Goal: Transaction & Acquisition: Purchase product/service

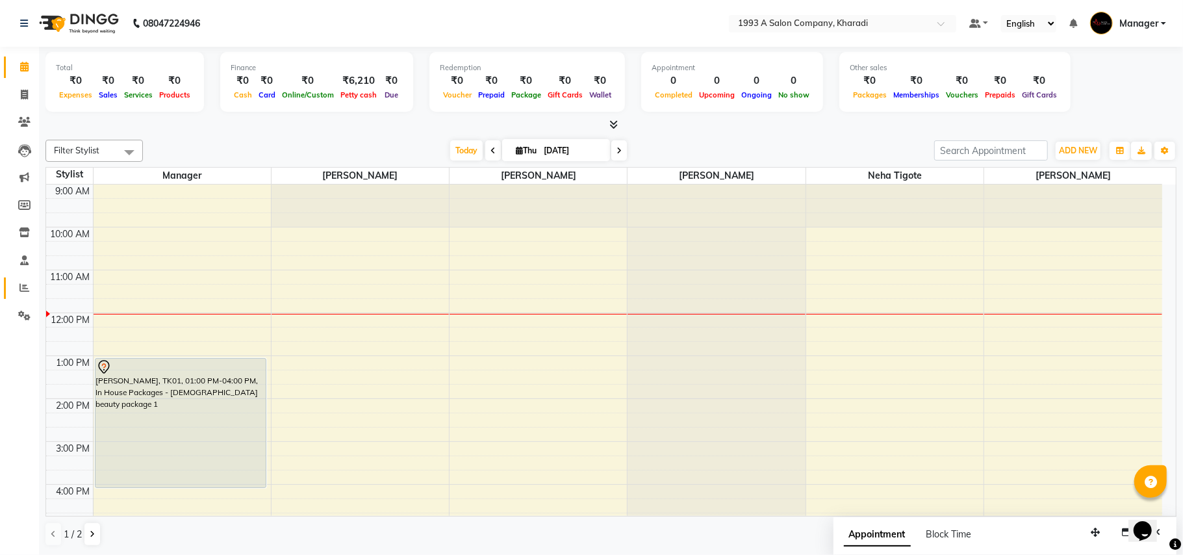
scroll to position [234, 0]
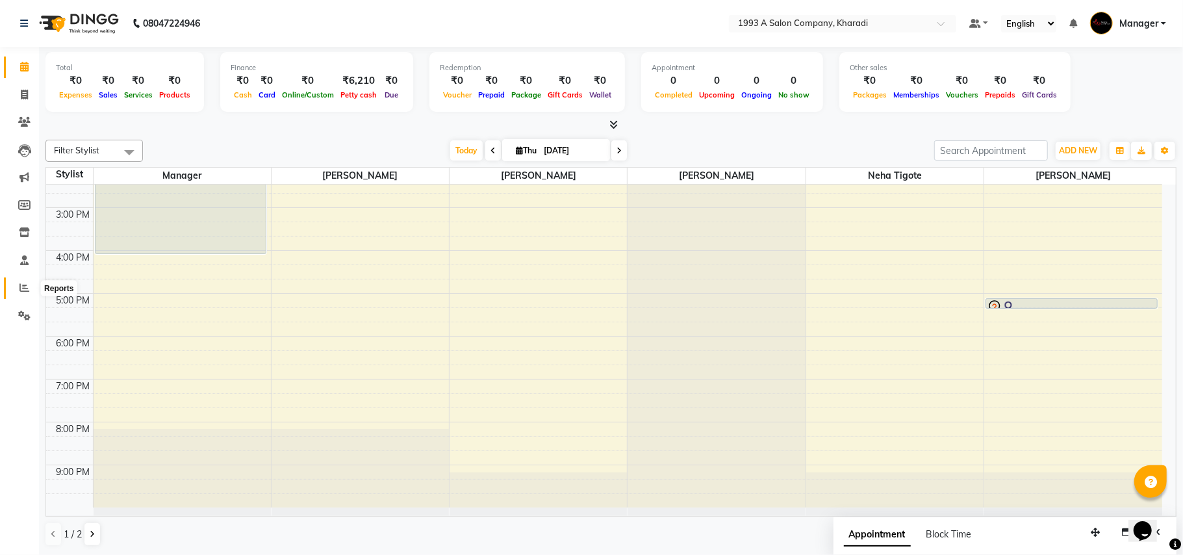
click at [29, 289] on span at bounding box center [24, 288] width 23 height 15
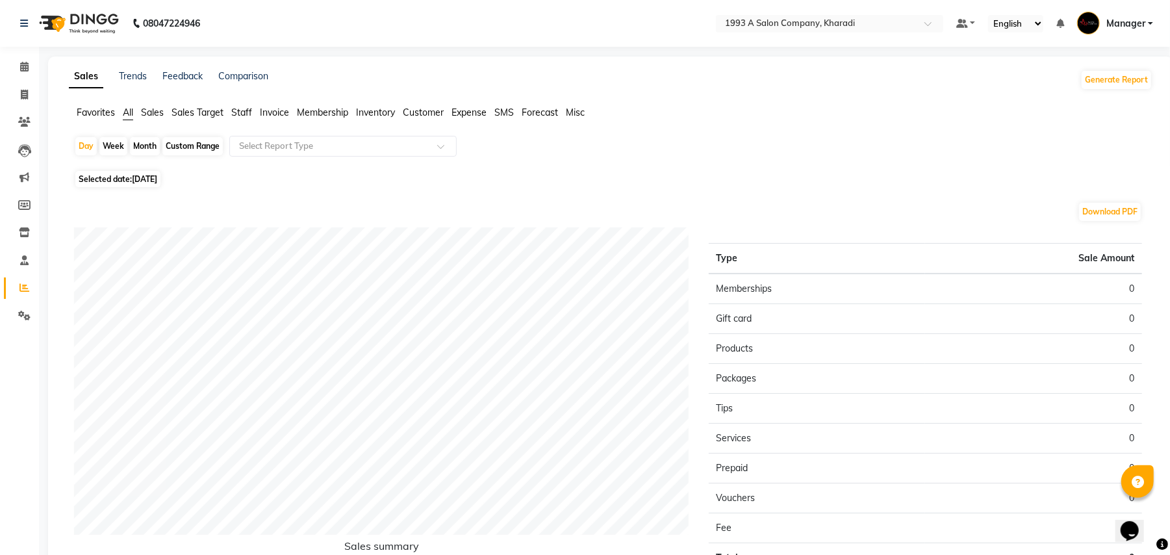
click at [185, 151] on div "Custom Range" at bounding box center [192, 146] width 60 height 18
select select "9"
select select "2025"
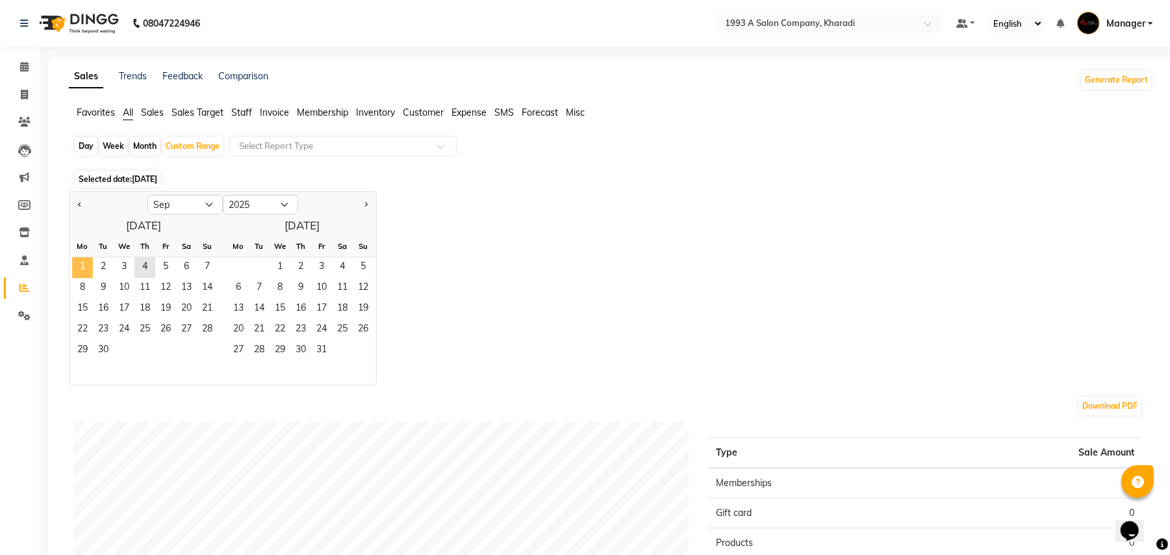
click at [86, 258] on span "1" at bounding box center [82, 267] width 21 height 21
click at [142, 265] on span "4" at bounding box center [144, 267] width 21 height 21
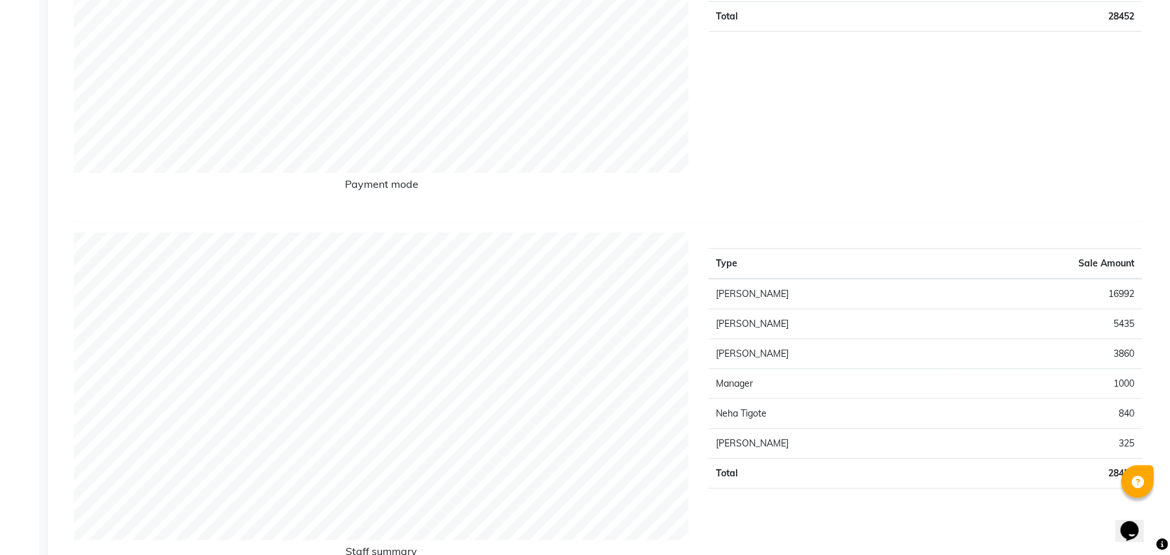
scroll to position [403, 0]
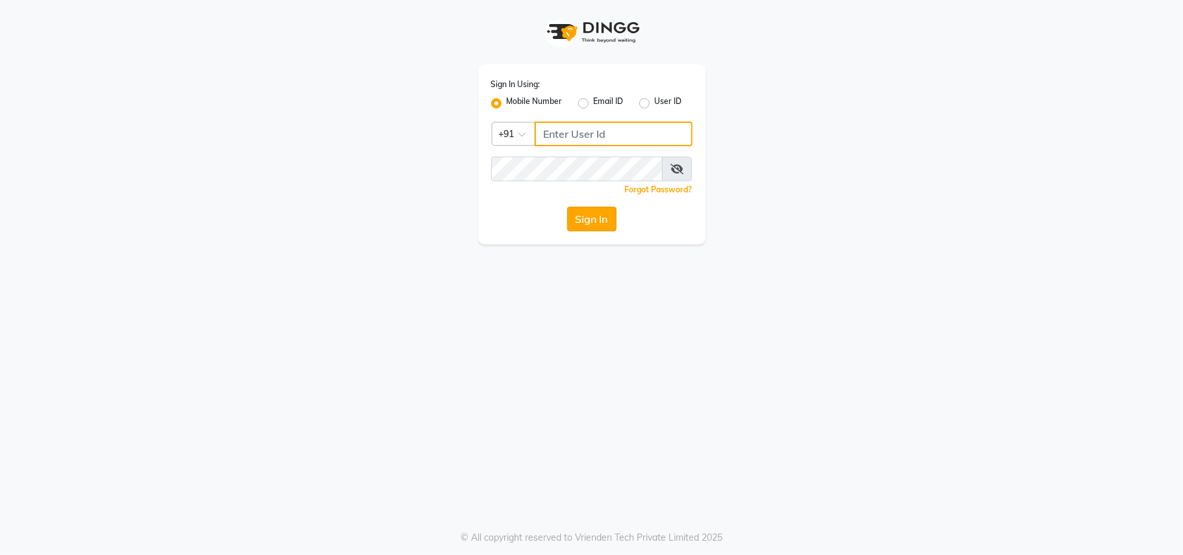
type input "8956731801"
click at [593, 217] on button "Sign In" at bounding box center [591, 219] width 49 height 25
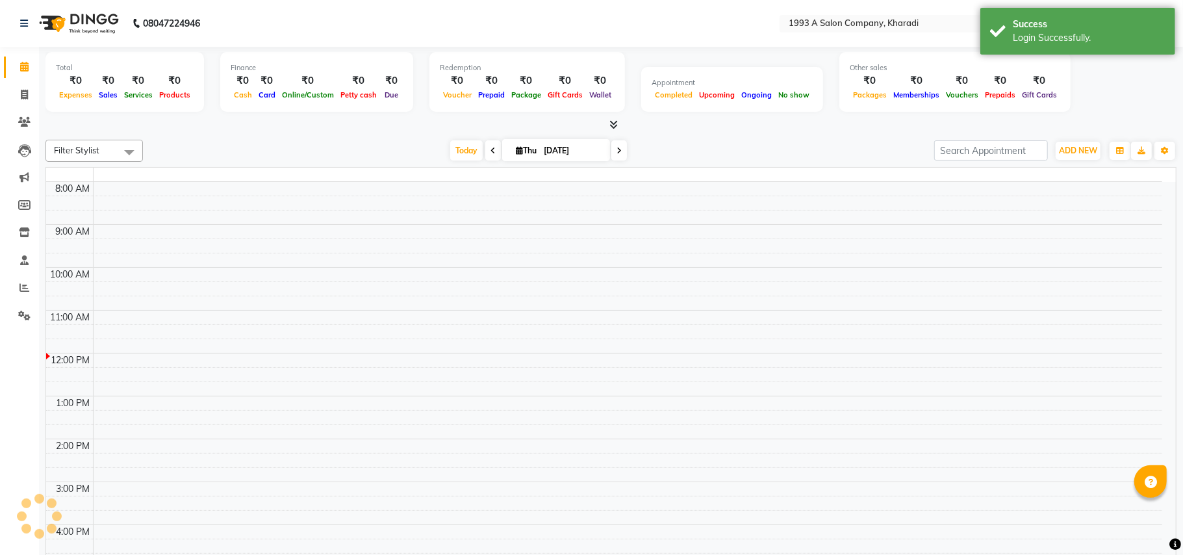
select select "en"
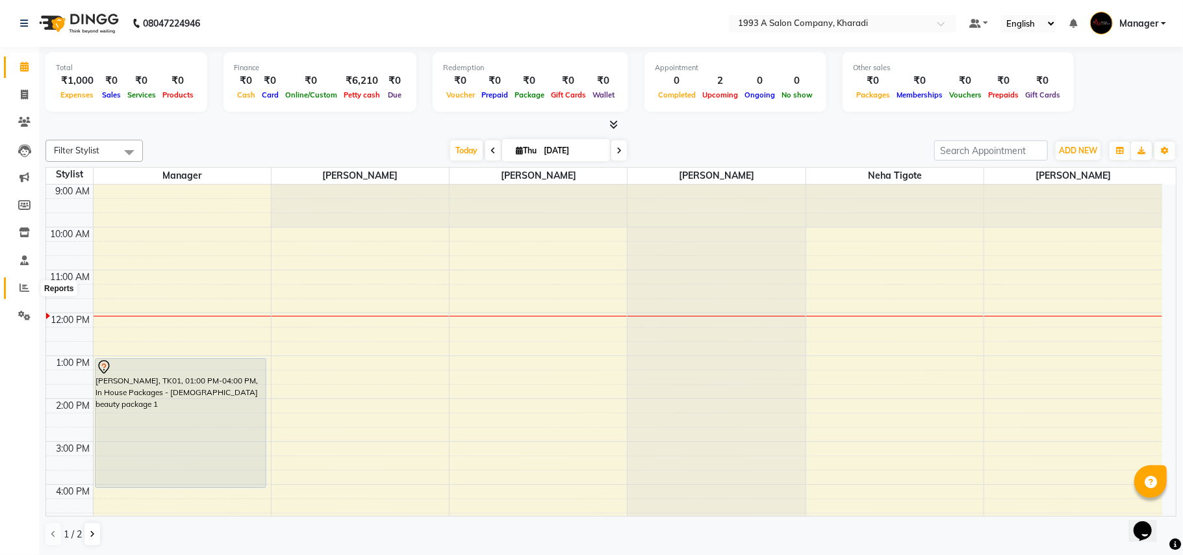
click at [27, 286] on icon at bounding box center [24, 288] width 10 height 10
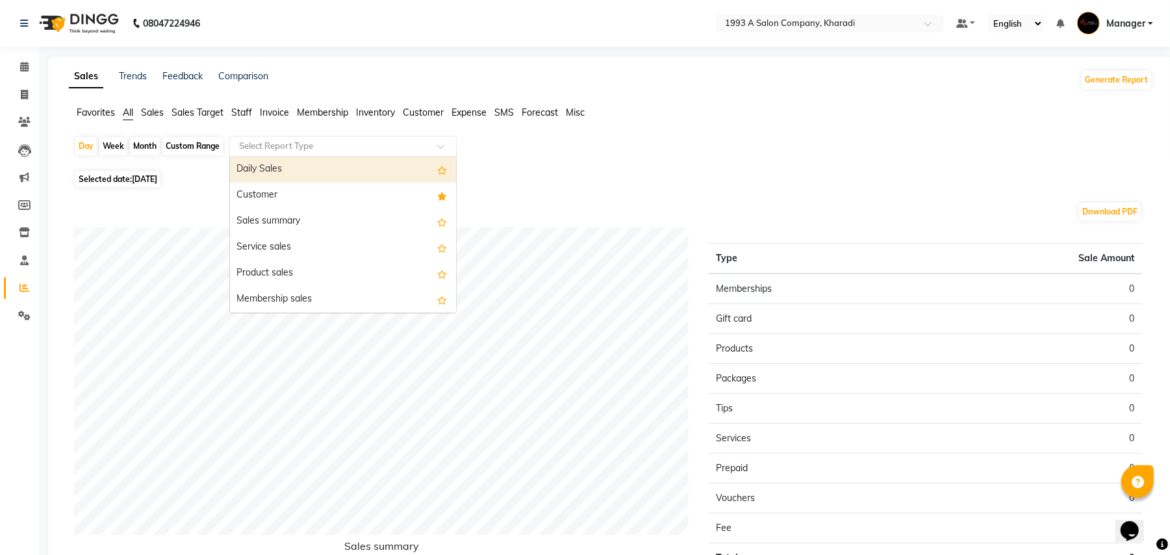
click at [290, 144] on input "text" at bounding box center [329, 146] width 187 height 13
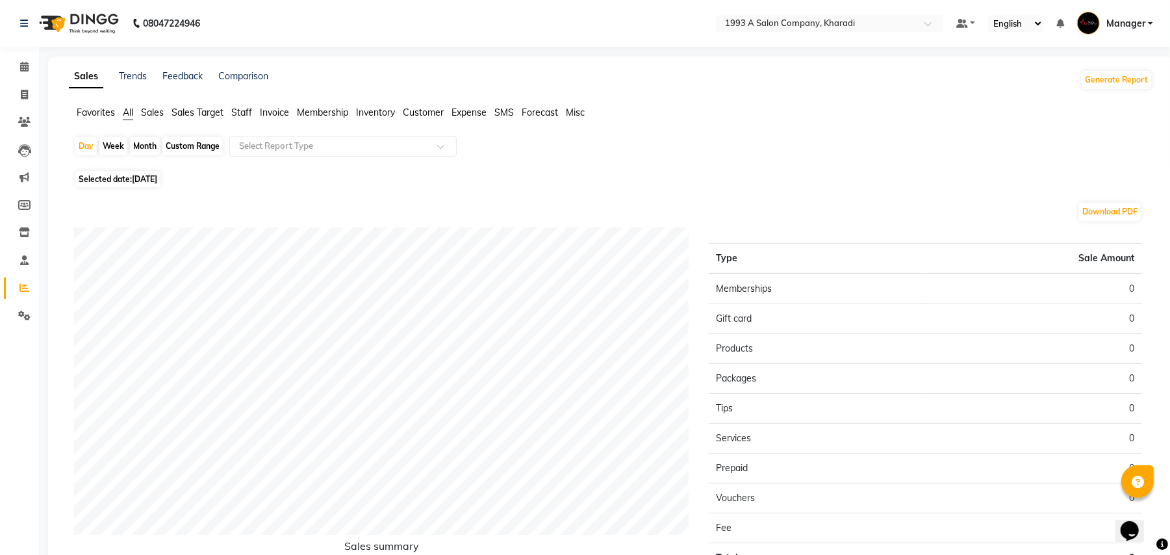
click at [703, 160] on div "Day Week Month Custom Range Select Report Type" at bounding box center [610, 151] width 1073 height 31
click at [765, 123] on div "Favorites All Sales Sales Target Staff Invoice Membership Inventory Customer Ex…" at bounding box center [610, 118] width 1103 height 25
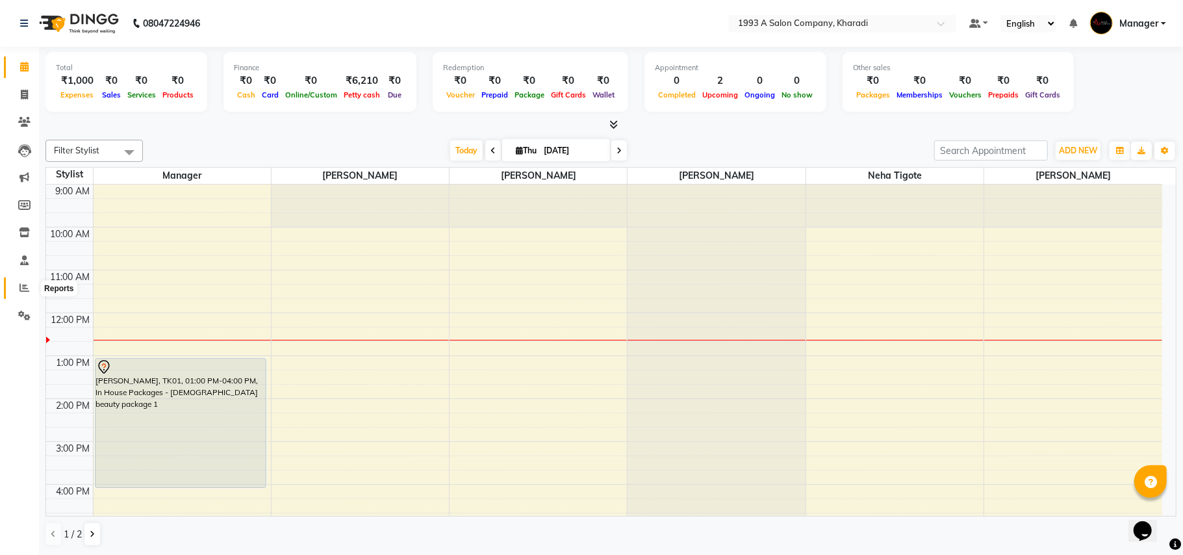
click at [25, 290] on icon at bounding box center [24, 288] width 10 height 10
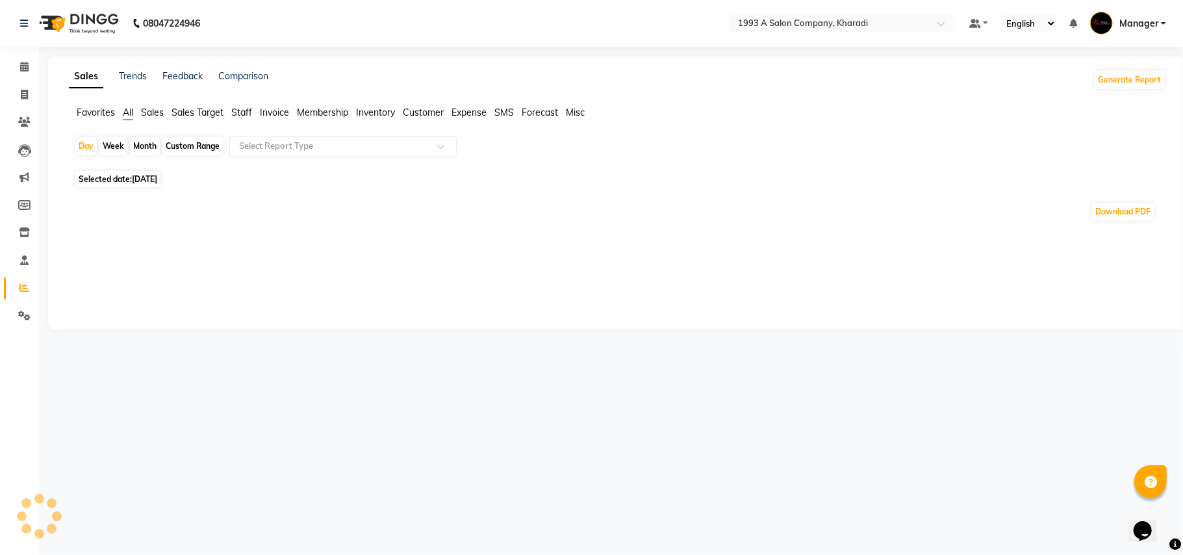
click at [186, 146] on div "Custom Range" at bounding box center [192, 146] width 60 height 18
select select "9"
select select "2025"
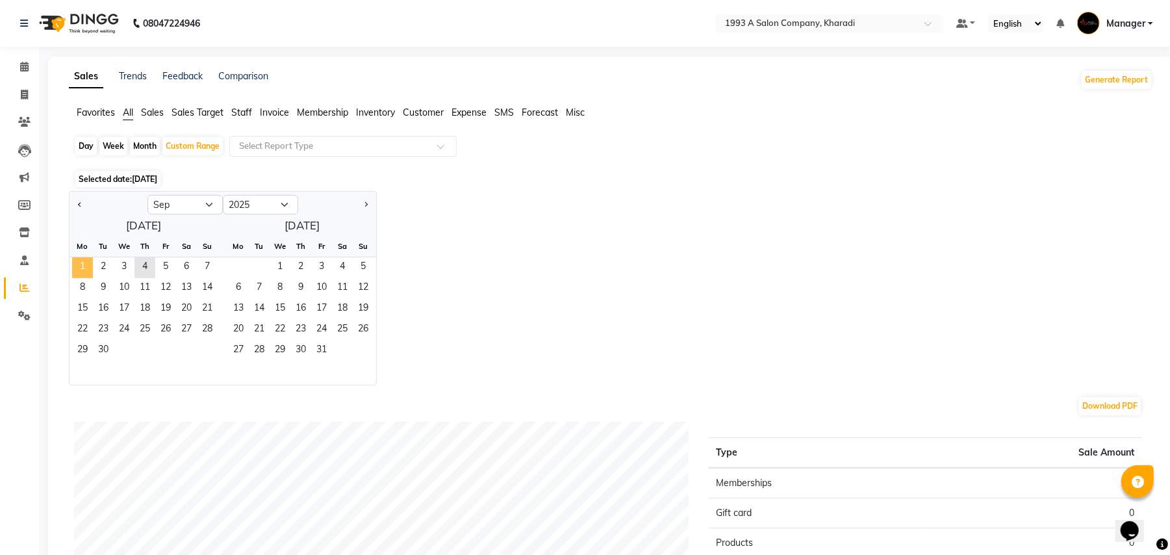
click at [78, 257] on span "1" at bounding box center [82, 267] width 21 height 21
click at [140, 269] on span "4" at bounding box center [144, 267] width 21 height 21
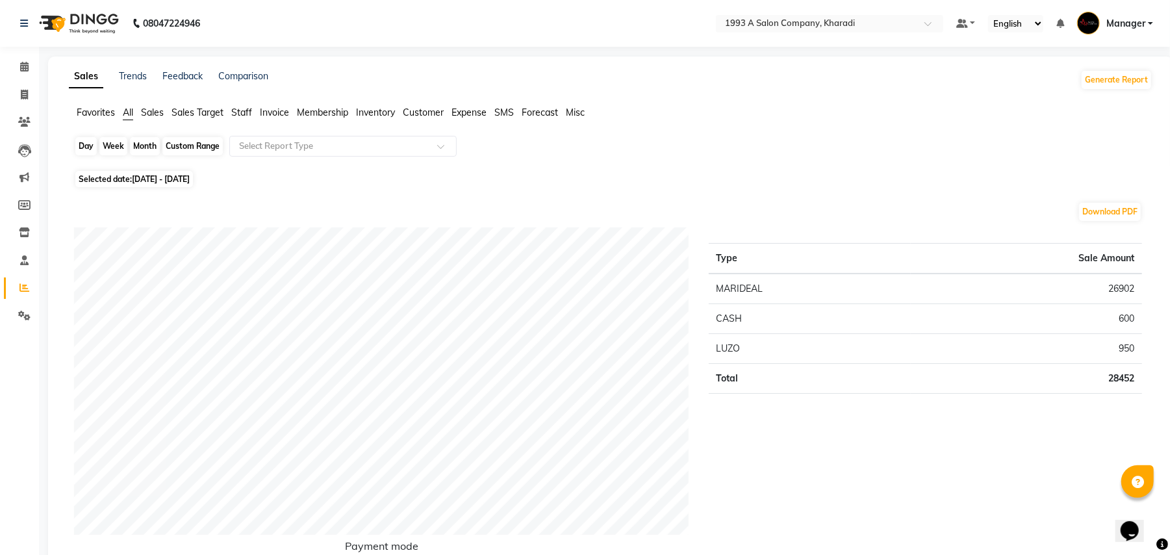
click at [186, 144] on div "Custom Range" at bounding box center [192, 146] width 60 height 18
select select "9"
select select "2025"
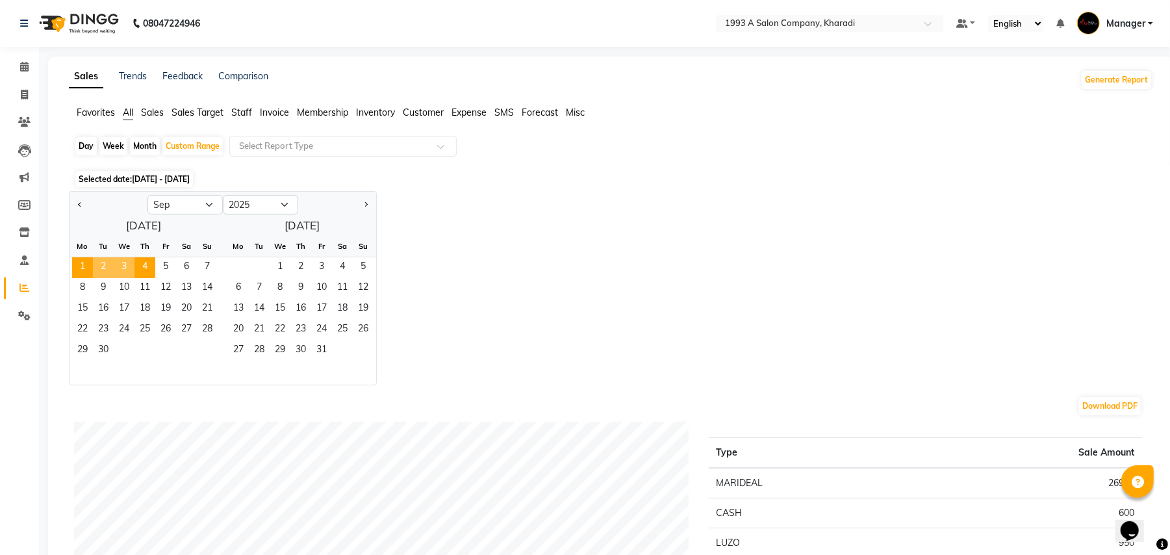
click at [88, 145] on div "Day" at bounding box center [85, 146] width 21 height 18
select select "9"
select select "2025"
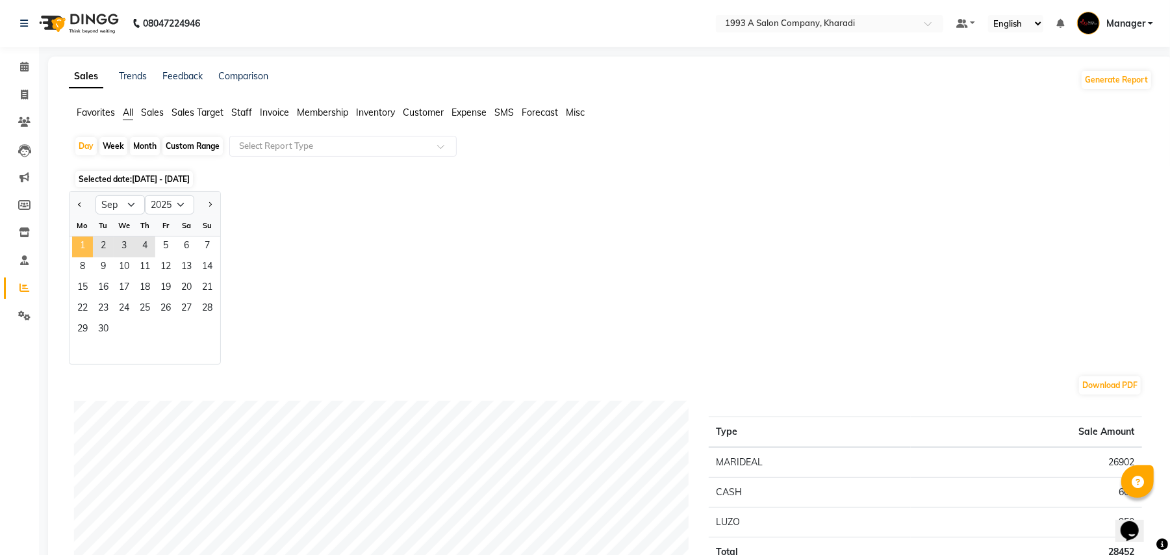
click at [83, 249] on span "1" at bounding box center [82, 246] width 21 height 21
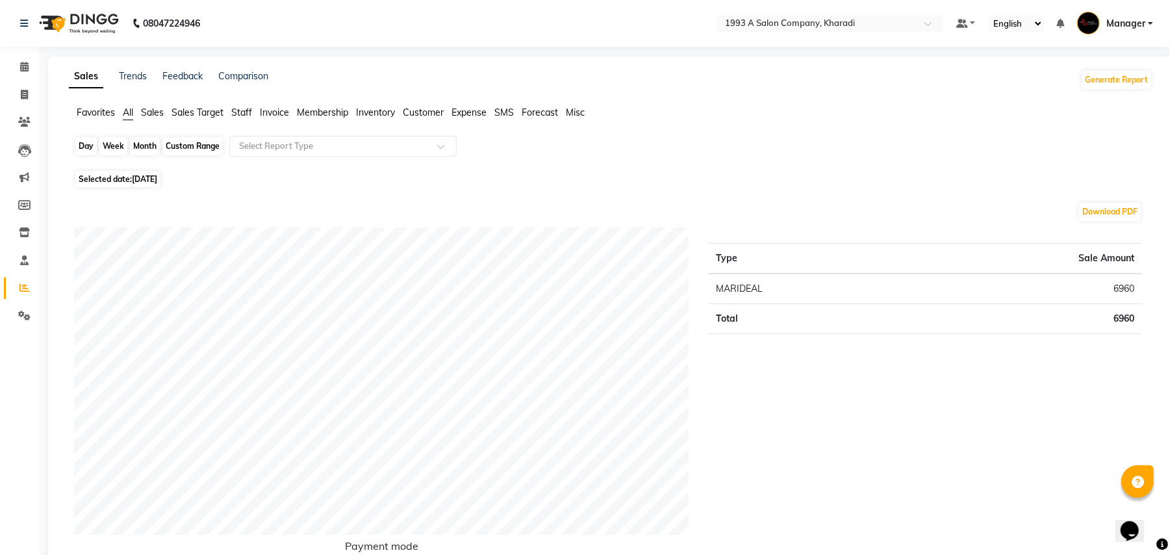
click at [88, 142] on div "Day" at bounding box center [85, 146] width 21 height 18
select select "9"
select select "2025"
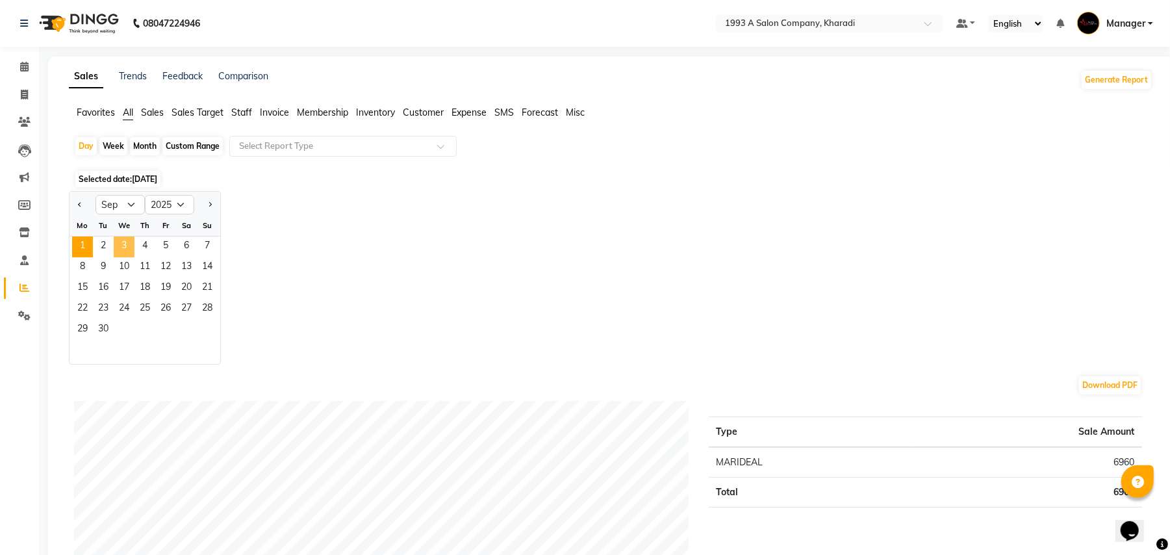
click at [132, 243] on span "3" at bounding box center [124, 246] width 21 height 21
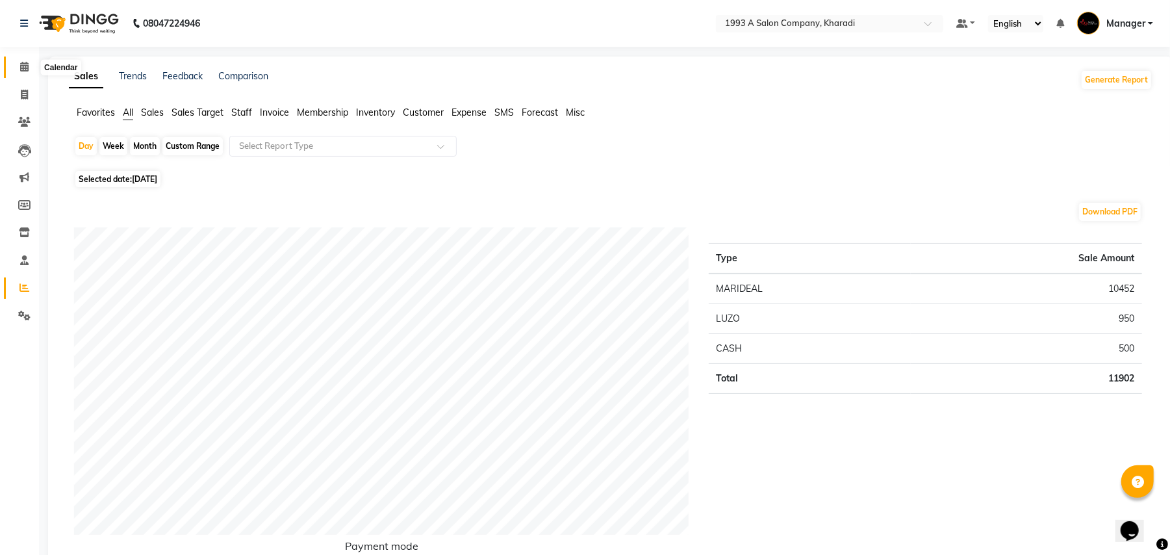
click at [13, 61] on span at bounding box center [24, 67] width 23 height 15
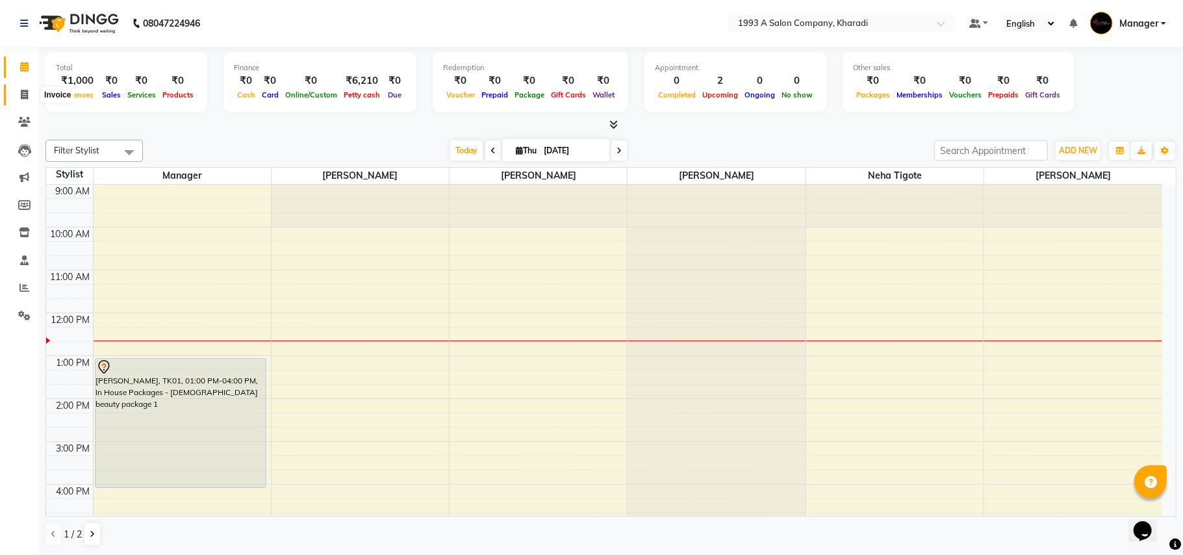
click at [19, 94] on span at bounding box center [24, 95] width 23 height 15
select select "service"
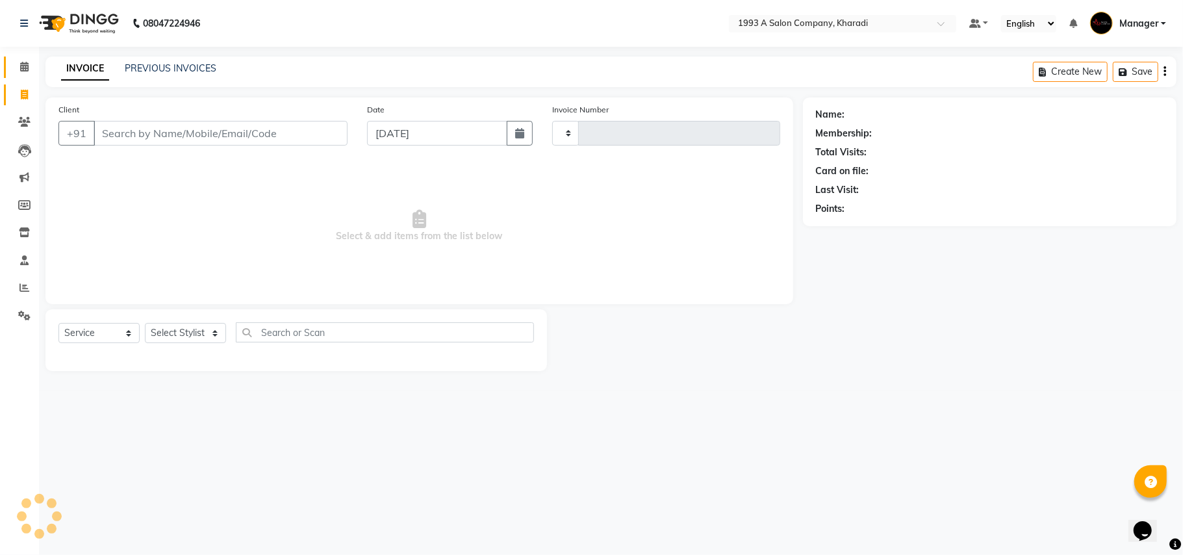
type input "1773"
select select "651"
click at [147, 127] on input "Client" at bounding box center [221, 133] width 254 height 25
select select "13350"
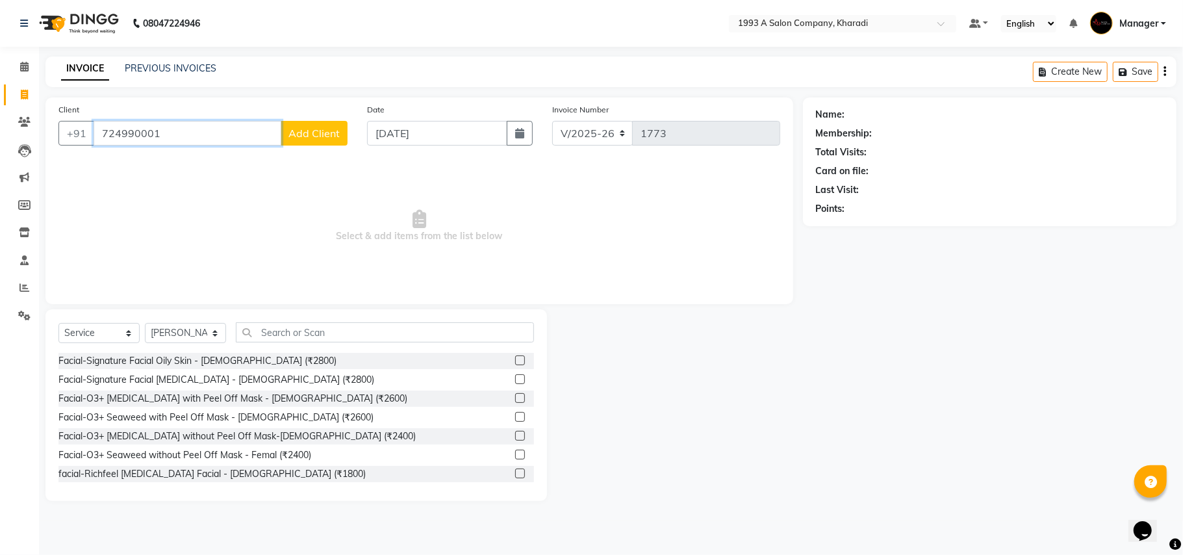
type input "724990001"
click at [301, 138] on span "Add Client" at bounding box center [313, 133] width 51 height 13
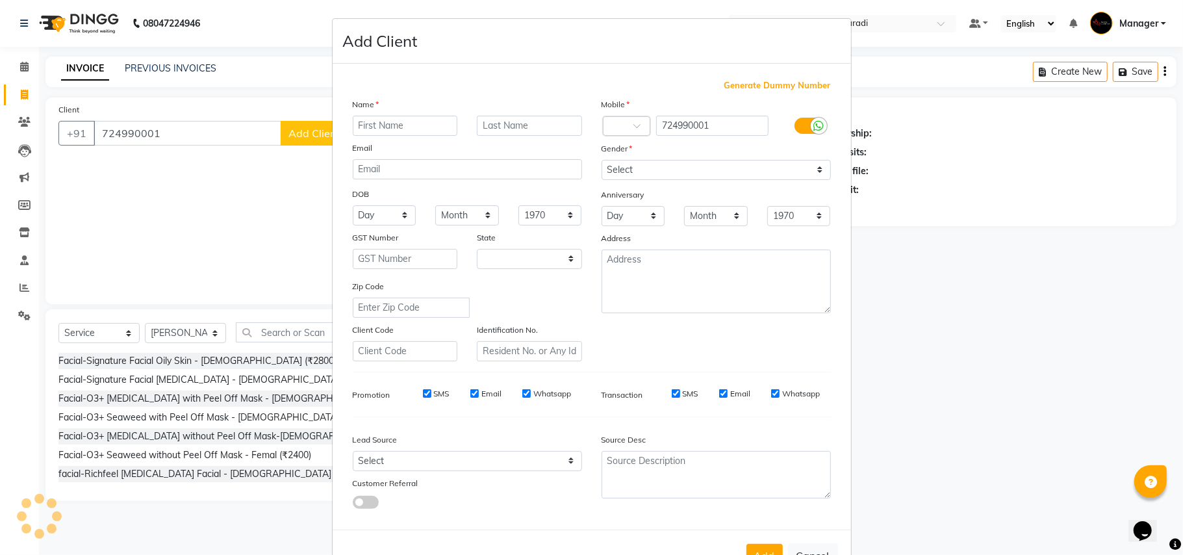
select select "22"
click at [387, 131] on input "text" at bounding box center [405, 126] width 105 height 20
type input "admore"
click at [703, 162] on select "Select [DEMOGRAPHIC_DATA] [DEMOGRAPHIC_DATA] Other Prefer Not To Say" at bounding box center [715, 170] width 229 height 20
select select "[DEMOGRAPHIC_DATA]"
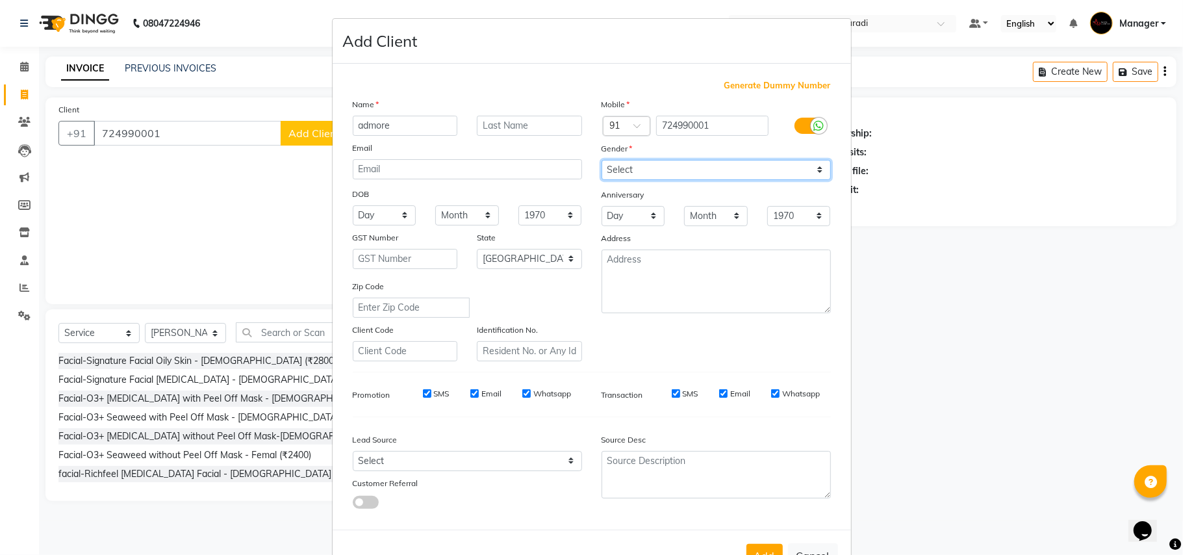
click at [601, 160] on select "Select [DEMOGRAPHIC_DATA] [DEMOGRAPHIC_DATA] Other Prefer Not To Say" at bounding box center [715, 170] width 229 height 20
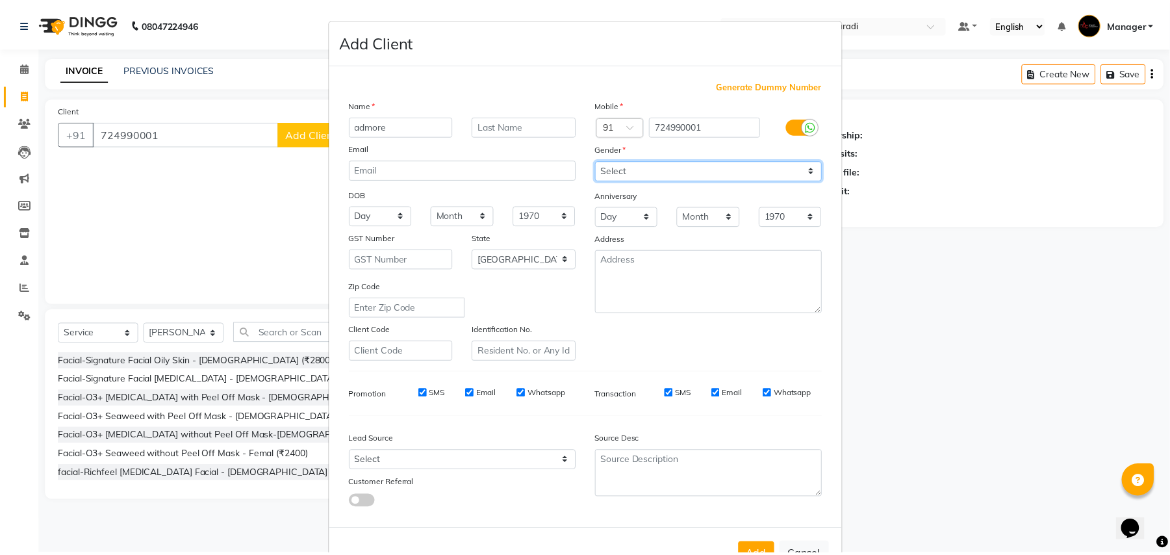
scroll to position [42, 0]
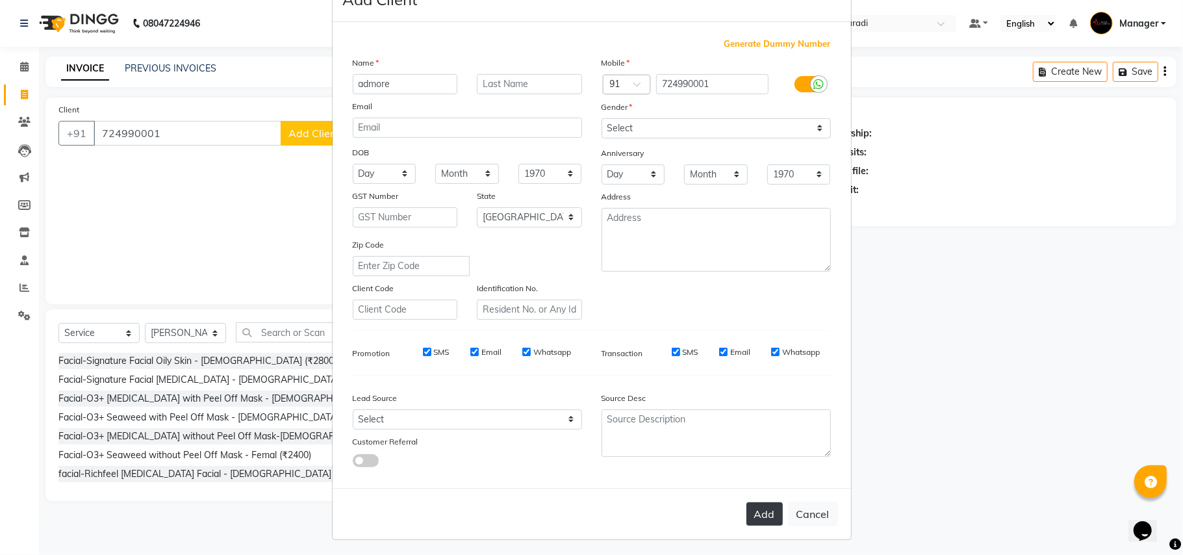
click at [762, 510] on button "Add" at bounding box center [764, 513] width 36 height 23
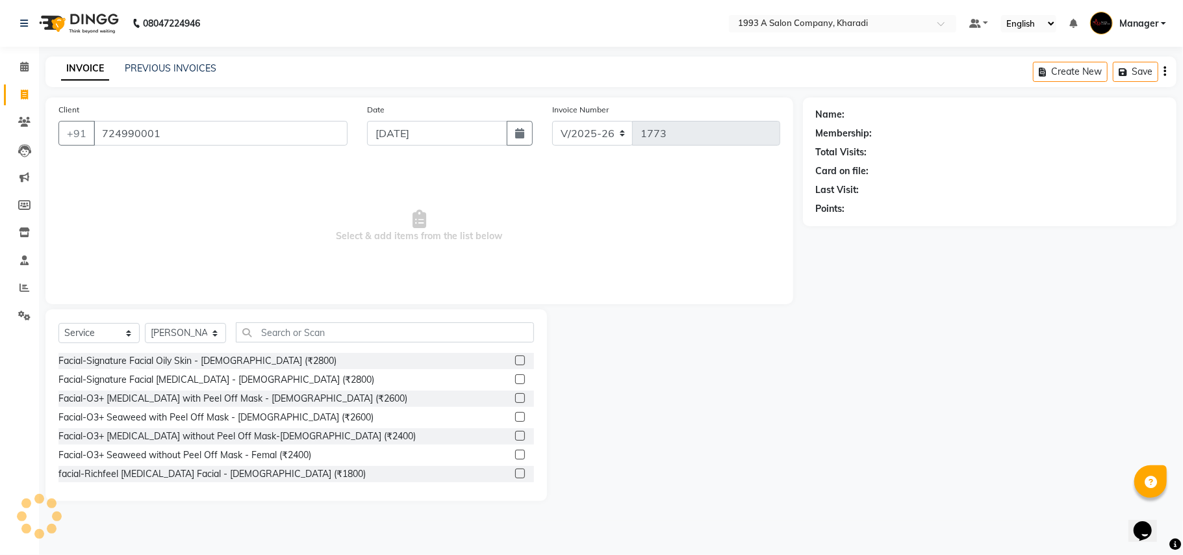
select select
select select "null"
select select
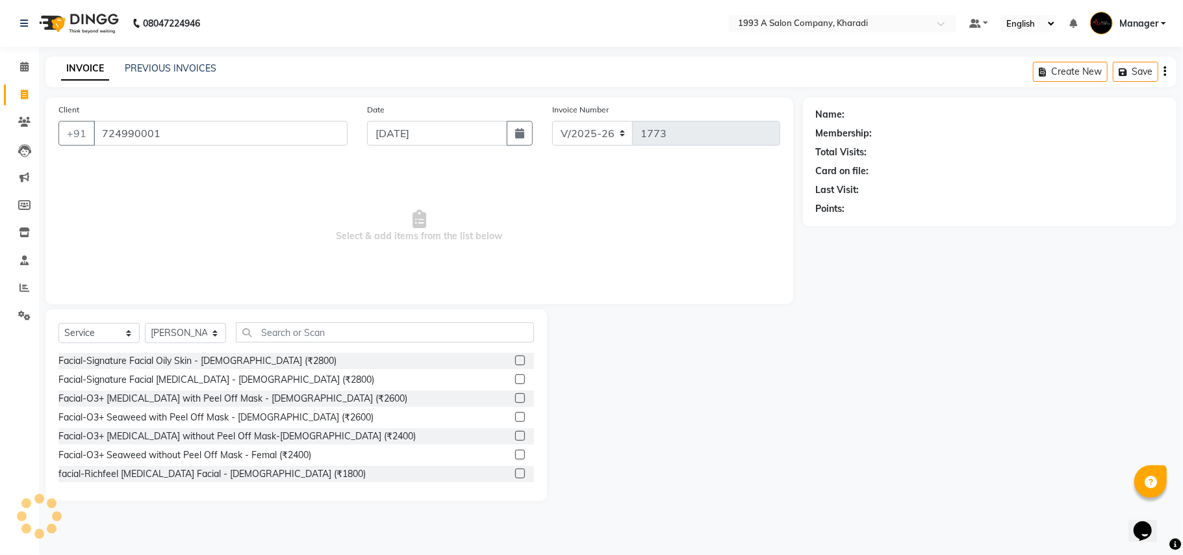
select select
checkbox input "false"
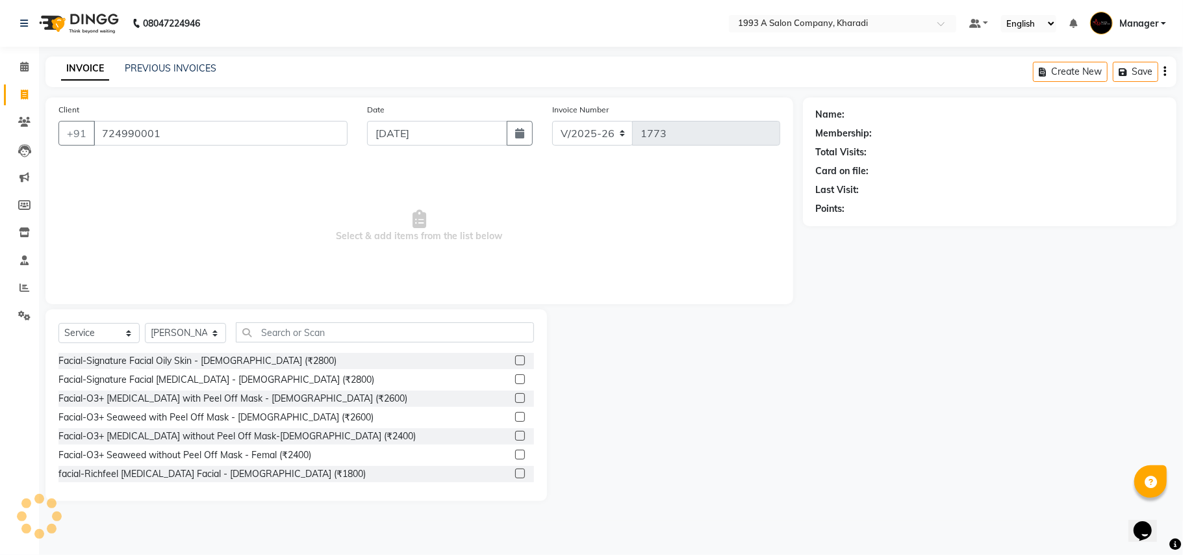
checkbox input "false"
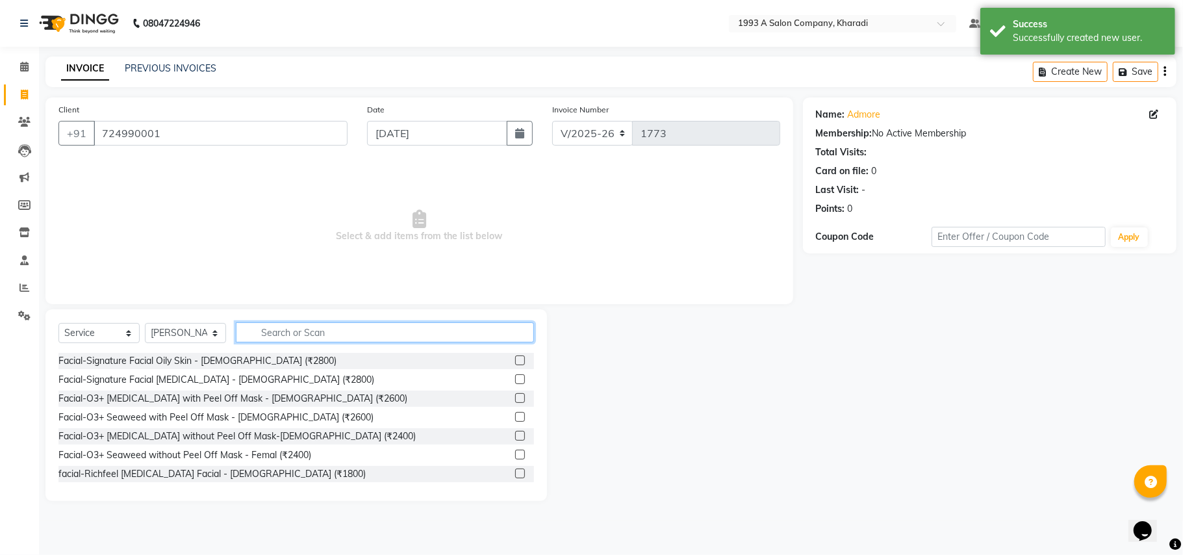
click at [299, 326] on input "text" at bounding box center [385, 332] width 298 height 20
click at [196, 336] on select "Select Stylist [PERSON_NAME] [PERSON_NAME] Manager [PERSON_NAME] Neha Tigote [P…" at bounding box center [185, 333] width 81 height 20
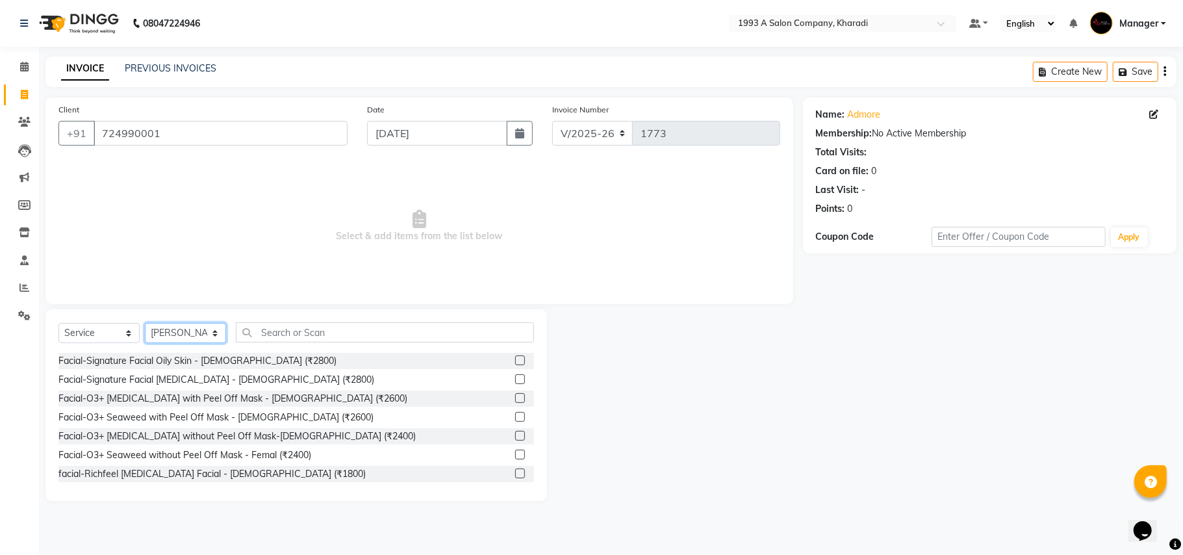
select select "66038"
click at [145, 323] on select "Select Stylist [PERSON_NAME] [PERSON_NAME] Manager [PERSON_NAME] Neha Tigote [P…" at bounding box center [185, 333] width 81 height 20
click at [273, 334] on input "text" at bounding box center [385, 332] width 298 height 20
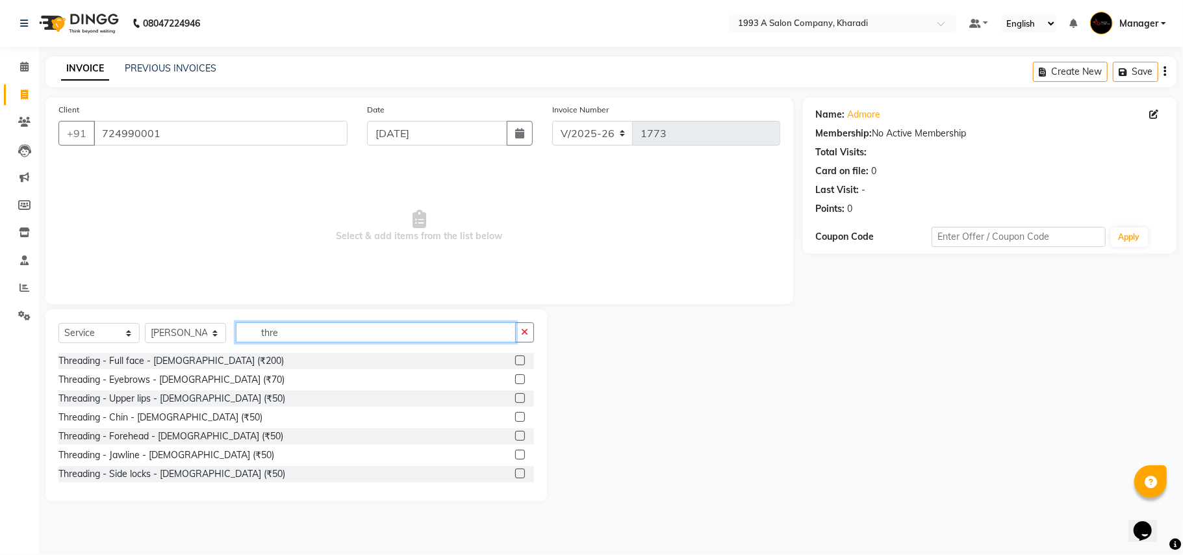
type input "thre"
click at [515, 380] on label at bounding box center [520, 379] width 10 height 10
click at [515, 380] on input "checkbox" at bounding box center [519, 379] width 8 height 8
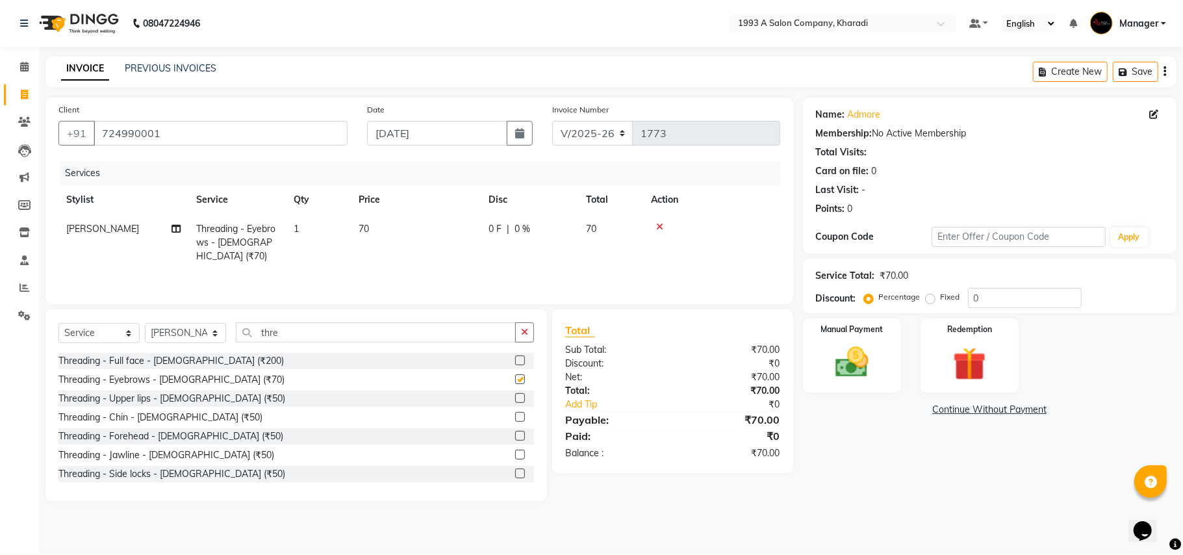
checkbox input "false"
click at [887, 348] on div "Manual Payment" at bounding box center [852, 355] width 102 height 77
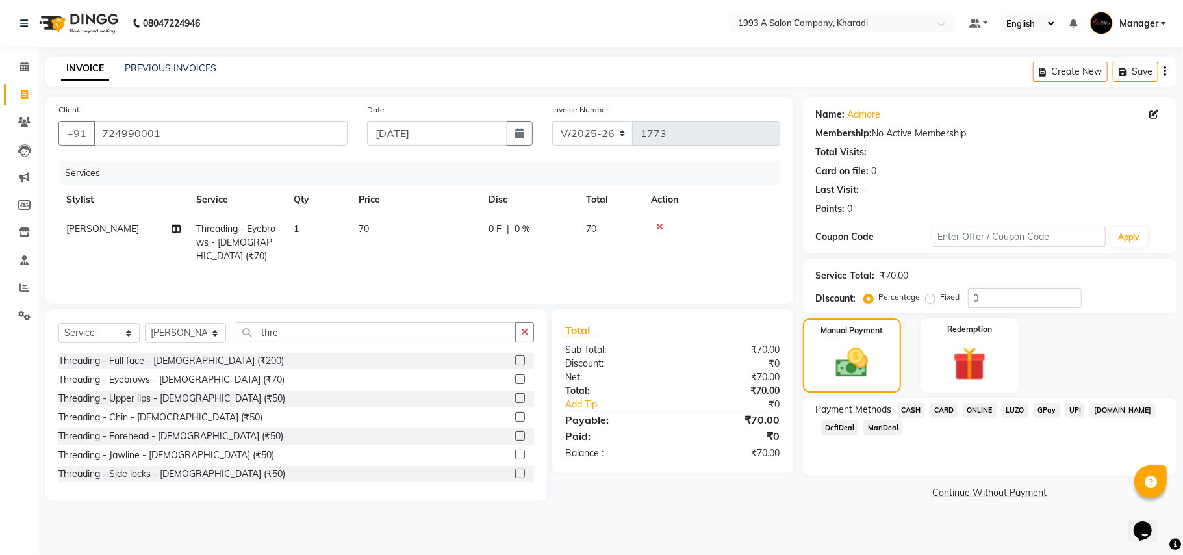
click at [913, 409] on span "CASH" at bounding box center [911, 410] width 28 height 15
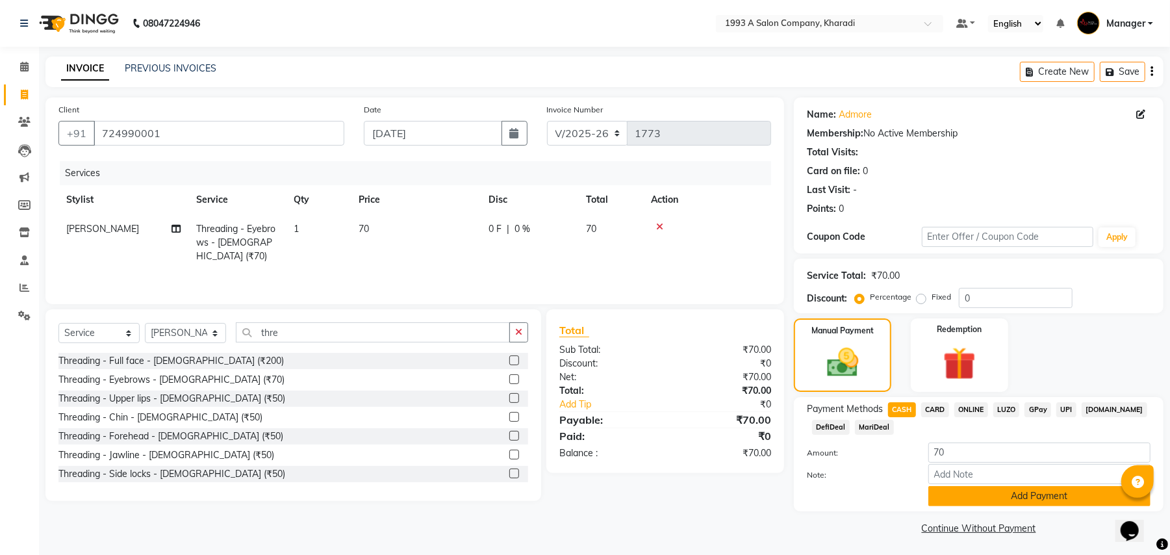
click at [1000, 490] on button "Add Payment" at bounding box center [1039, 496] width 222 height 20
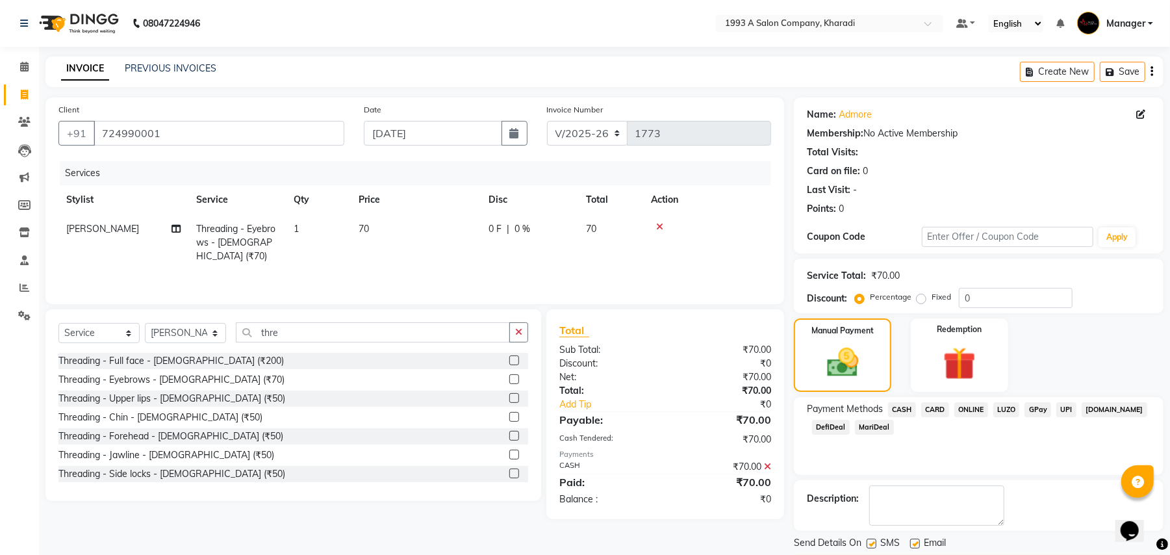
scroll to position [40, 0]
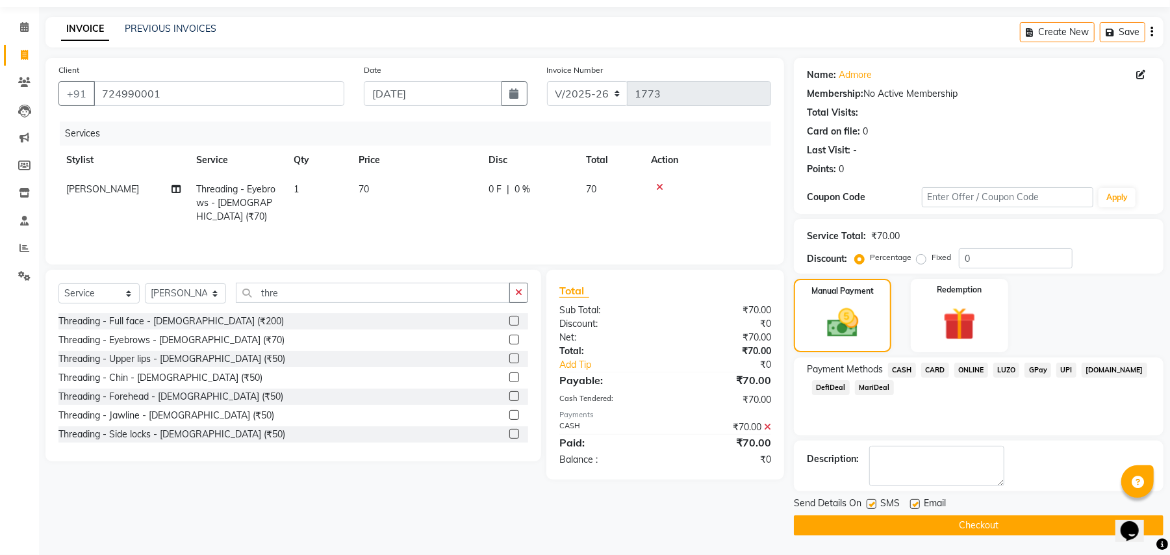
click at [996, 527] on button "Checkout" at bounding box center [979, 525] width 370 height 20
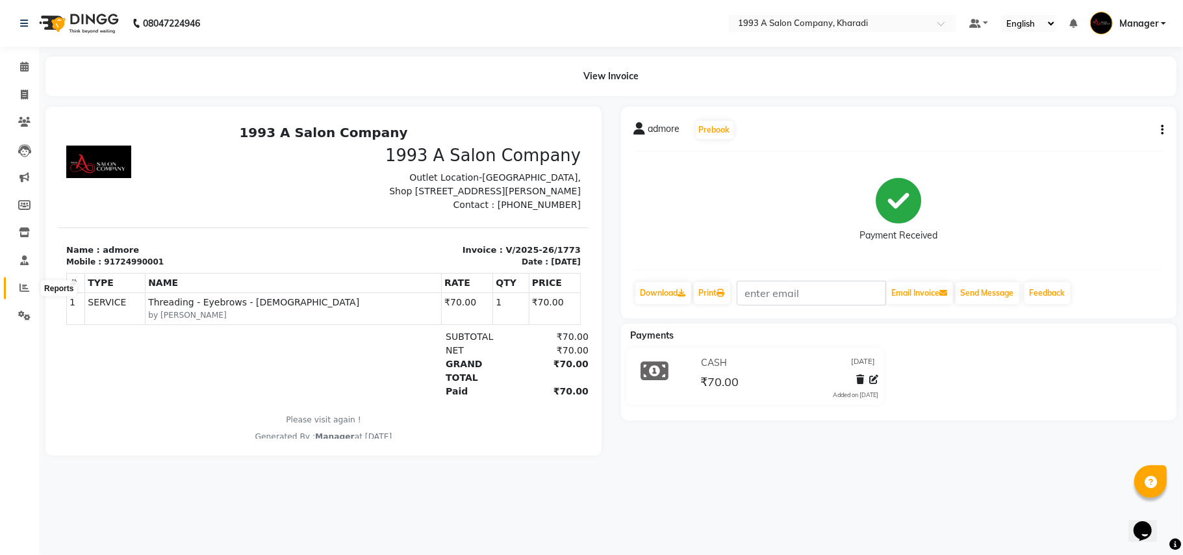
click at [24, 292] on icon at bounding box center [24, 288] width 10 height 10
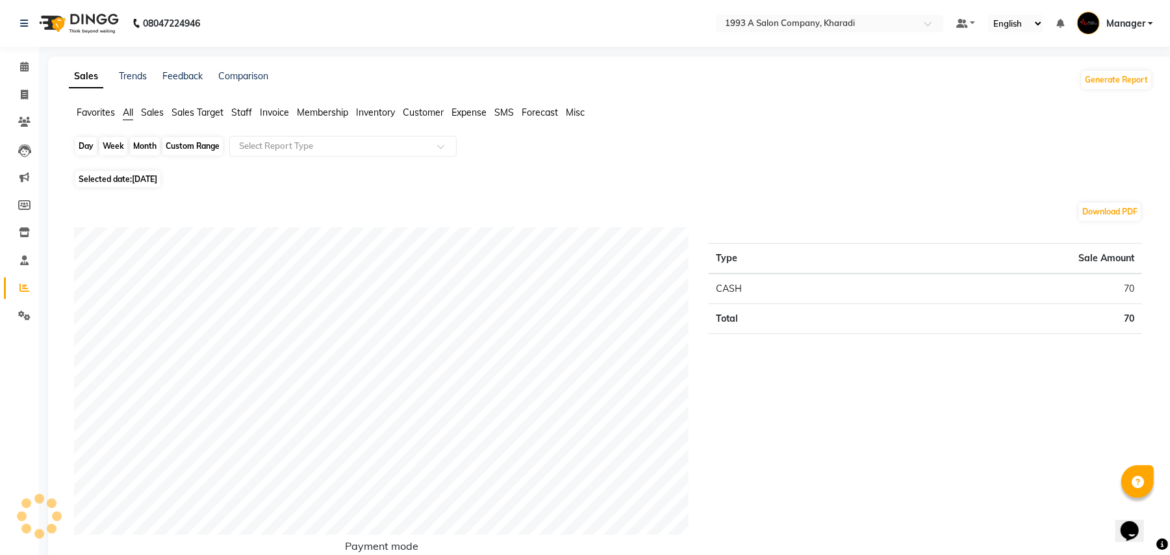
click at [89, 140] on div "Day" at bounding box center [85, 146] width 21 height 18
select select "9"
select select "2025"
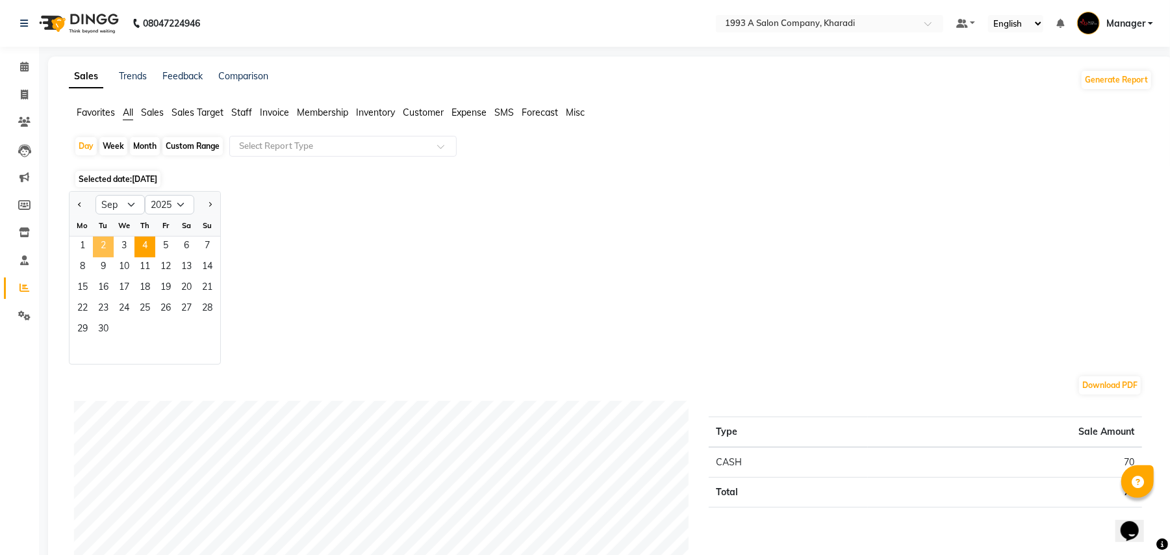
click at [105, 238] on span "2" at bounding box center [103, 246] width 21 height 21
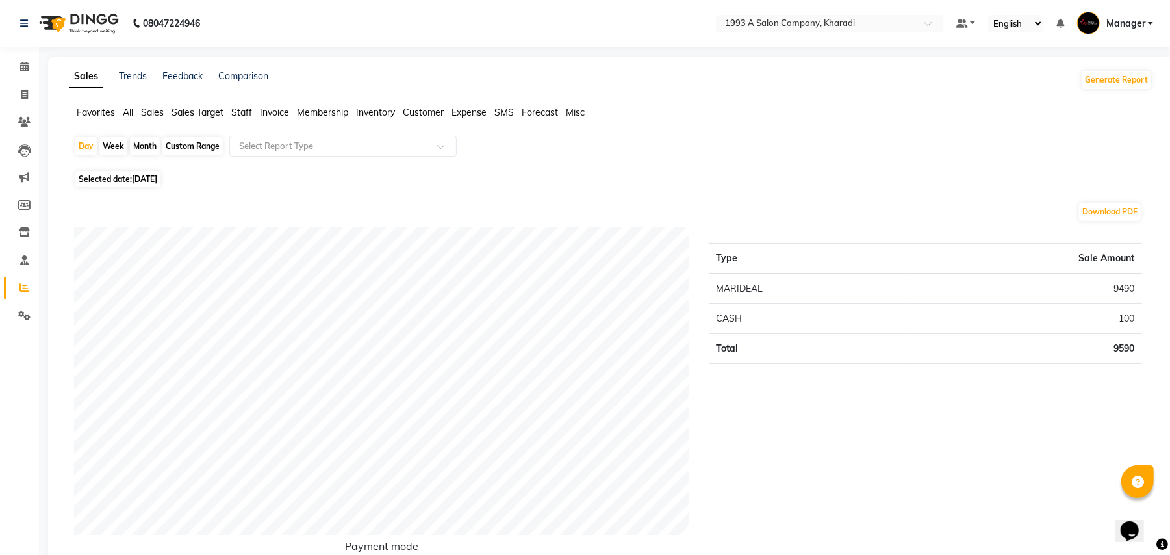
click at [245, 109] on span "Staff" at bounding box center [241, 113] width 21 height 12
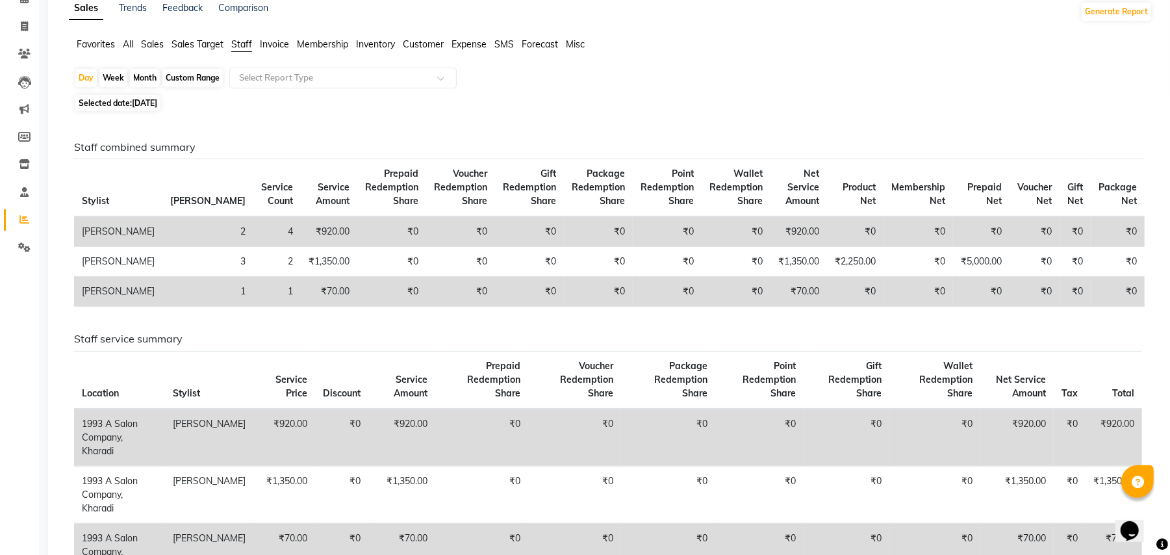
scroll to position [68, 0]
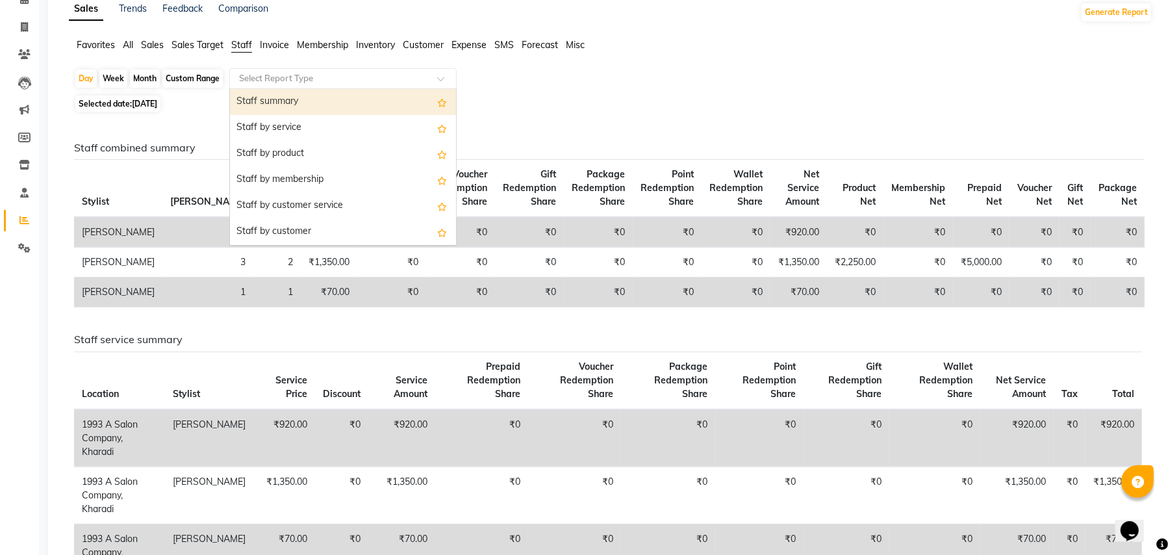
click at [289, 75] on input "text" at bounding box center [329, 78] width 187 height 13
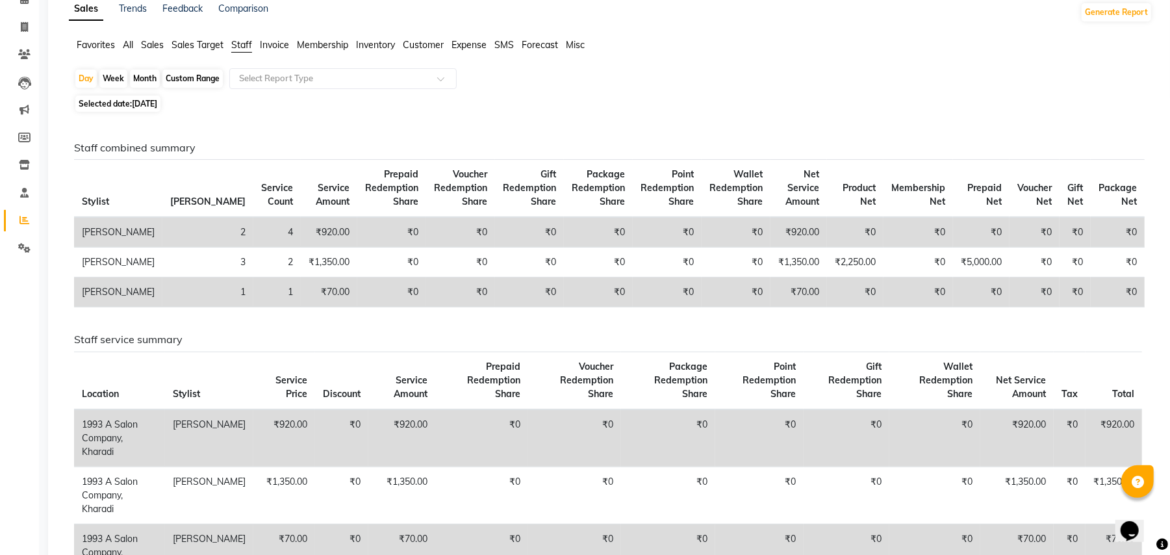
click at [131, 43] on span "All" at bounding box center [128, 45] width 10 height 12
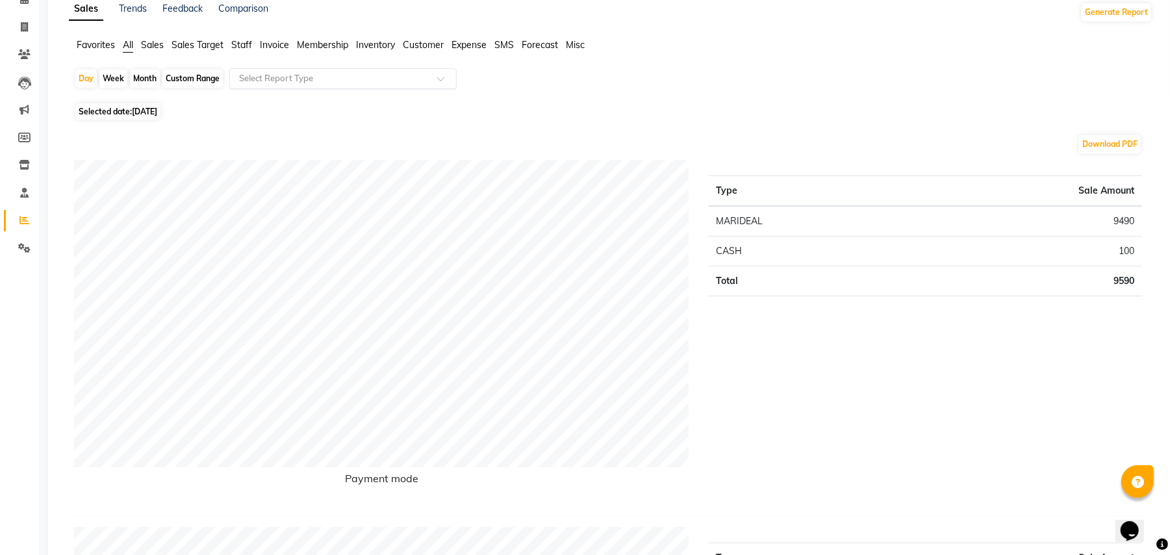
click at [294, 73] on input "text" at bounding box center [329, 78] width 187 height 13
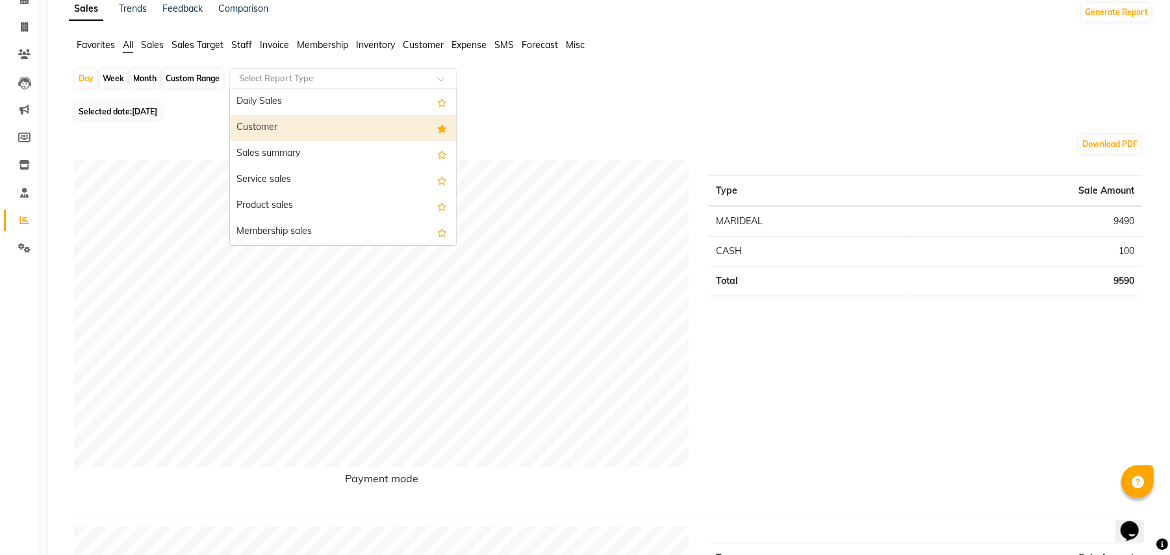
click at [325, 125] on div "Customer" at bounding box center [343, 128] width 226 height 26
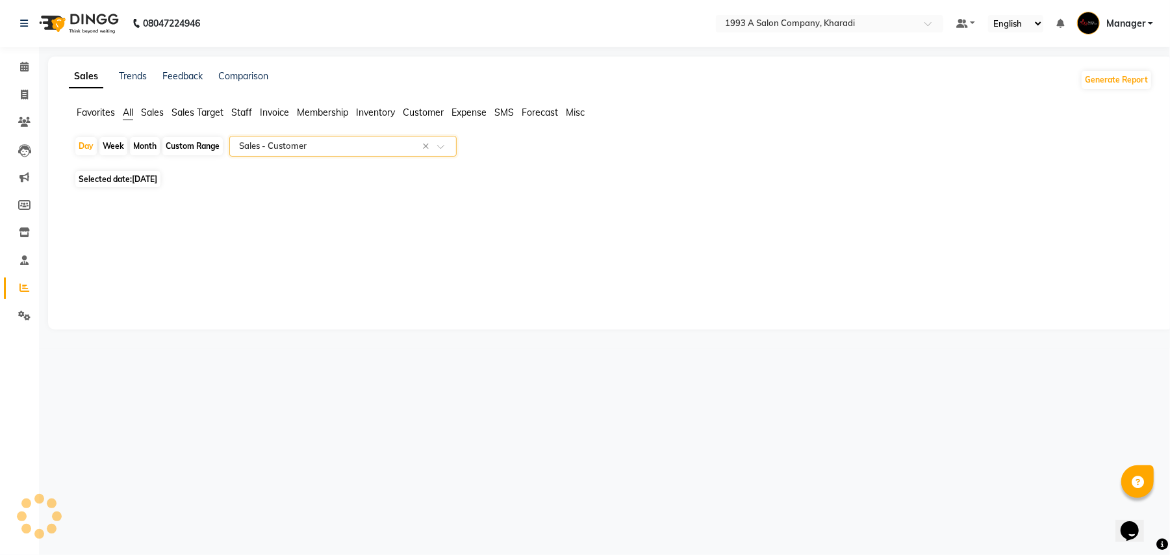
scroll to position [0, 0]
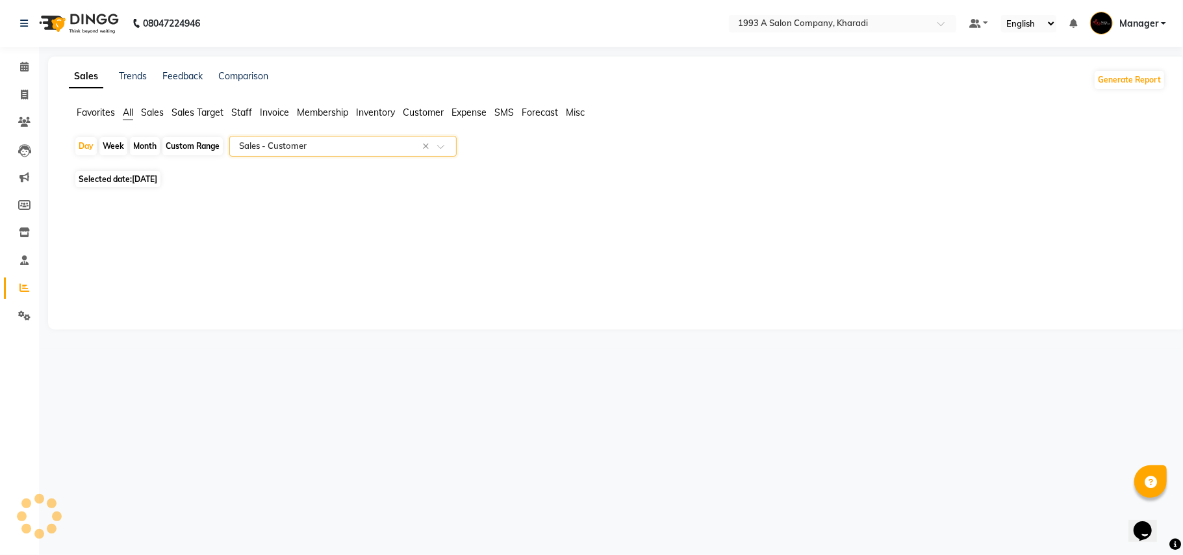
select select "full_report"
select select "csv"
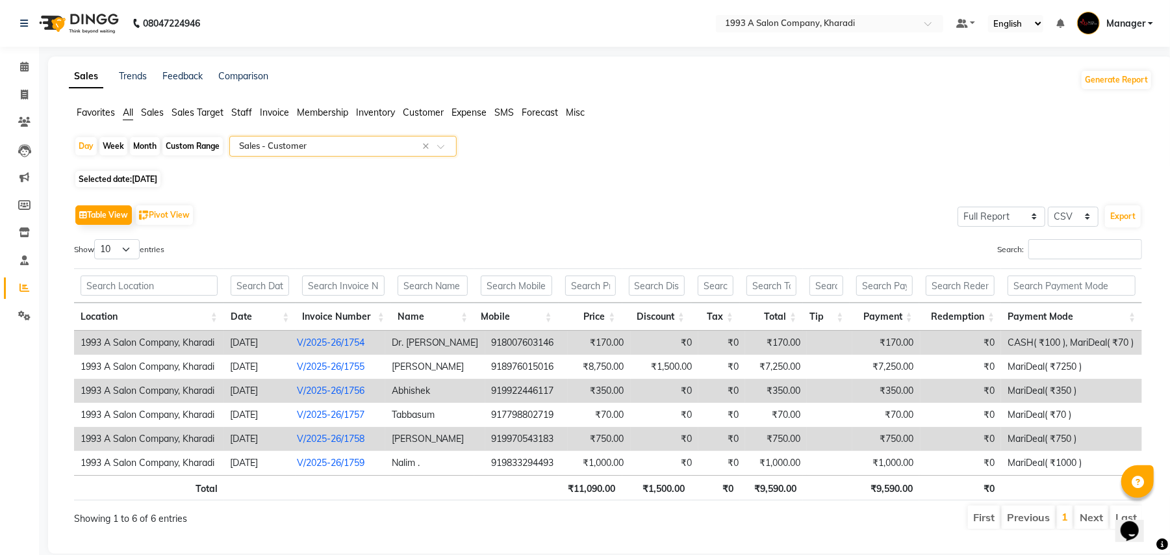
click at [442, 253] on div "Show 10 25 50 100 entries" at bounding box center [336, 251] width 524 height 25
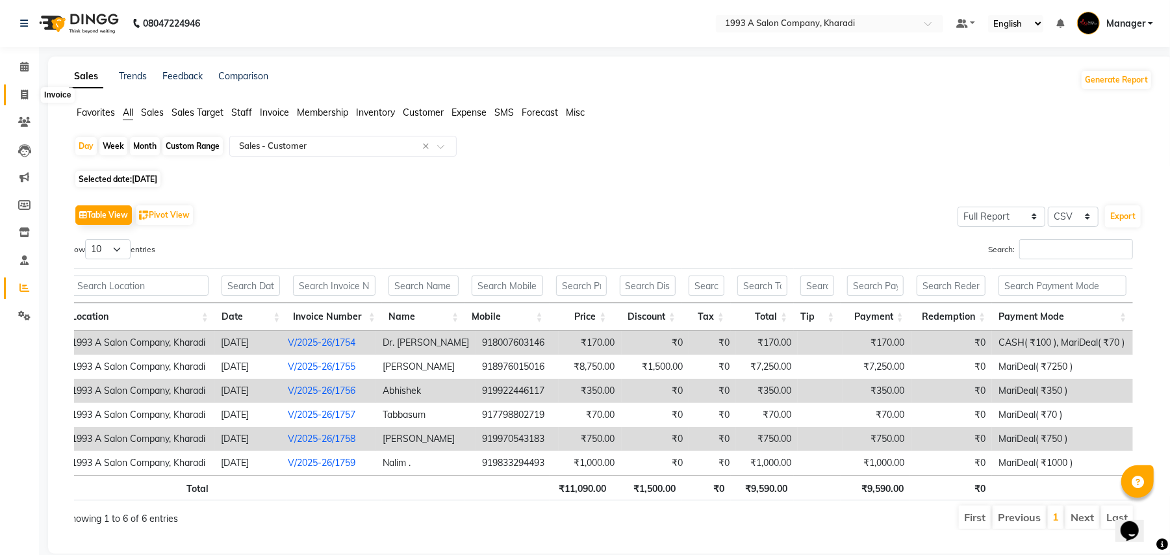
click at [24, 88] on span at bounding box center [24, 95] width 23 height 15
select select "service"
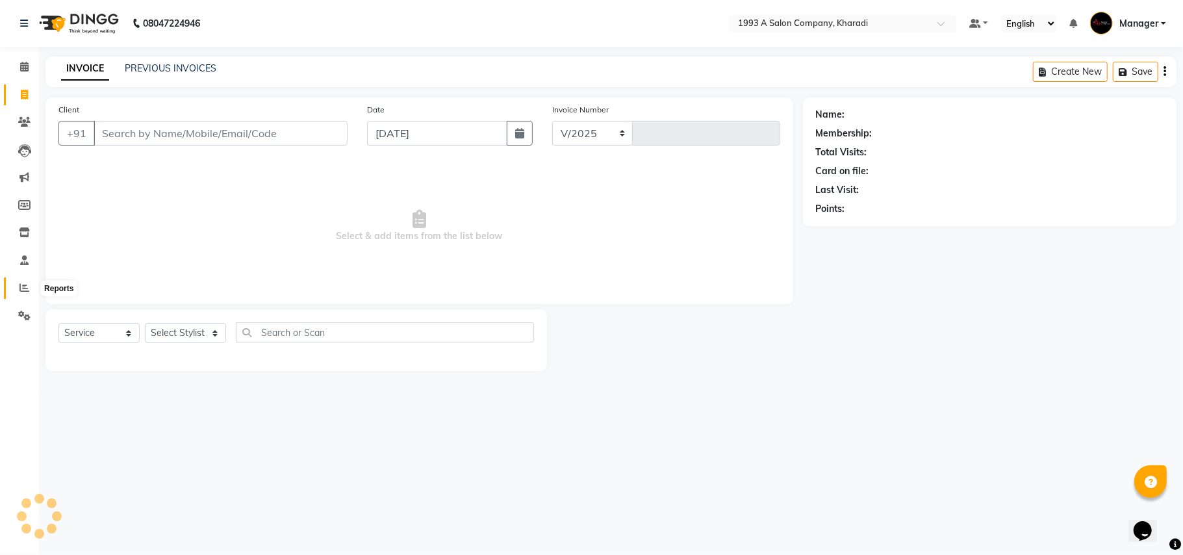
select select "651"
type input "1774"
click at [17, 288] on span at bounding box center [24, 288] width 23 height 15
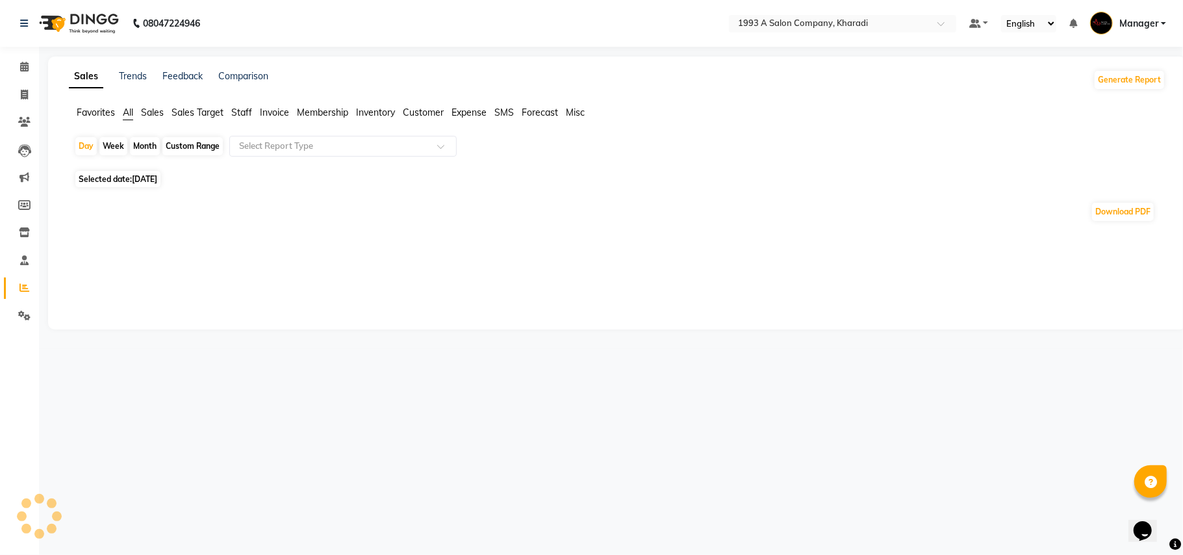
click at [17, 288] on span at bounding box center [24, 288] width 23 height 15
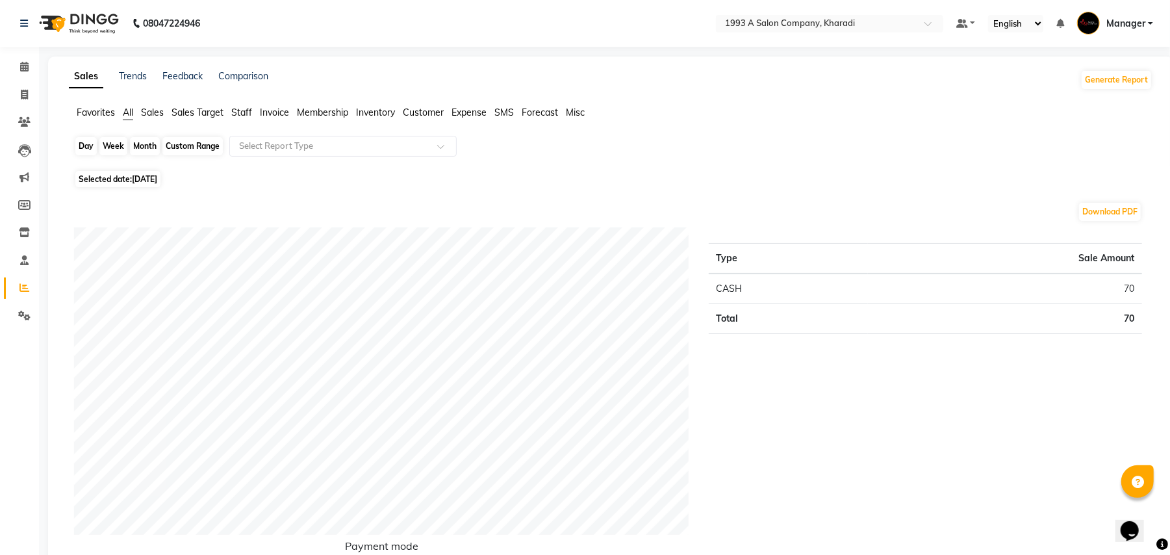
click at [86, 144] on div "Day" at bounding box center [85, 146] width 21 height 18
select select "9"
select select "2025"
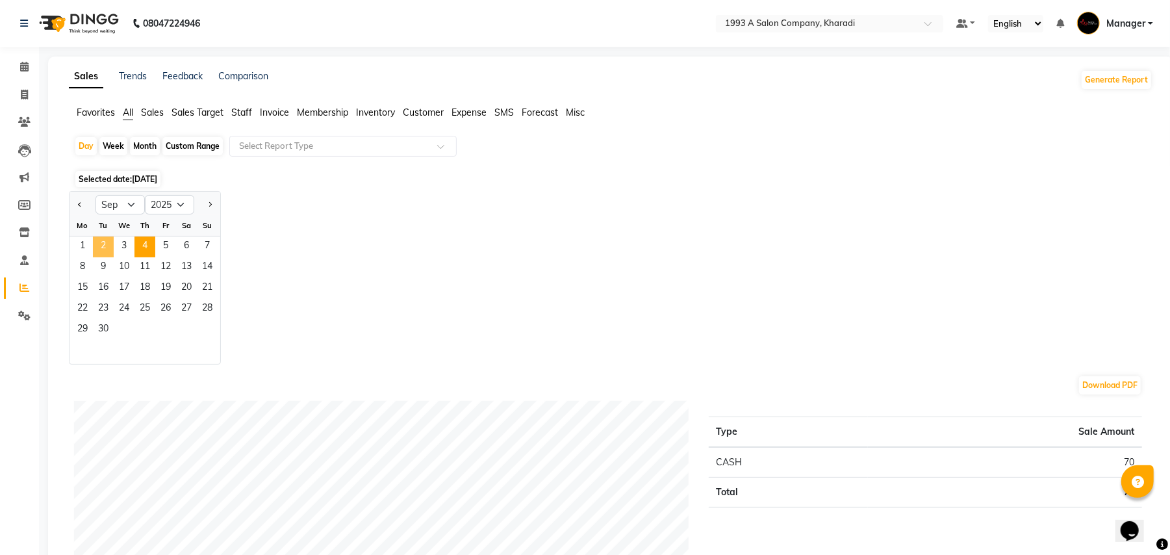
click at [97, 245] on span "2" at bounding box center [103, 246] width 21 height 21
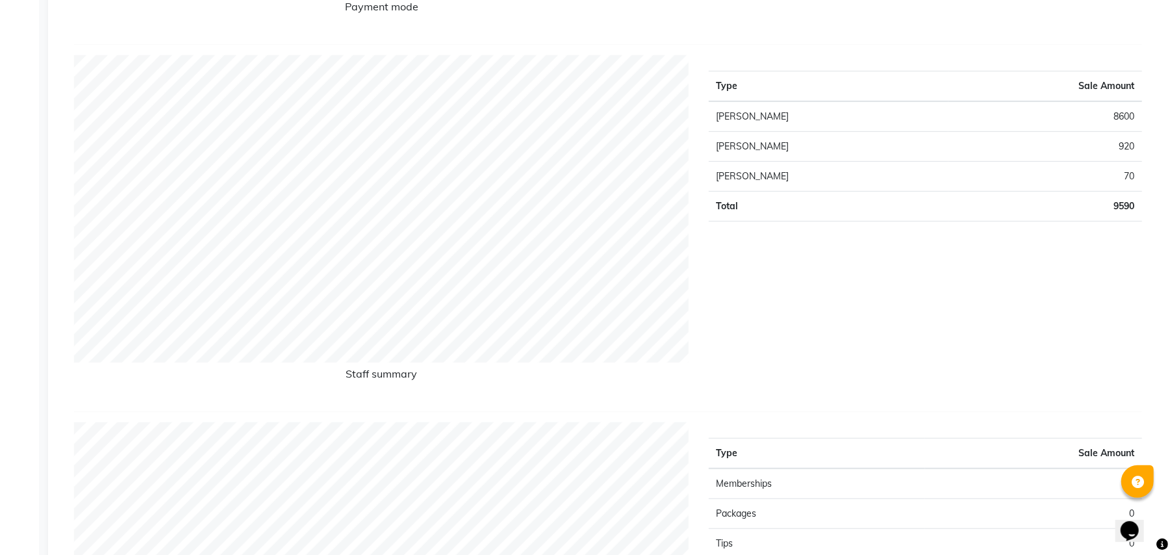
scroll to position [55, 0]
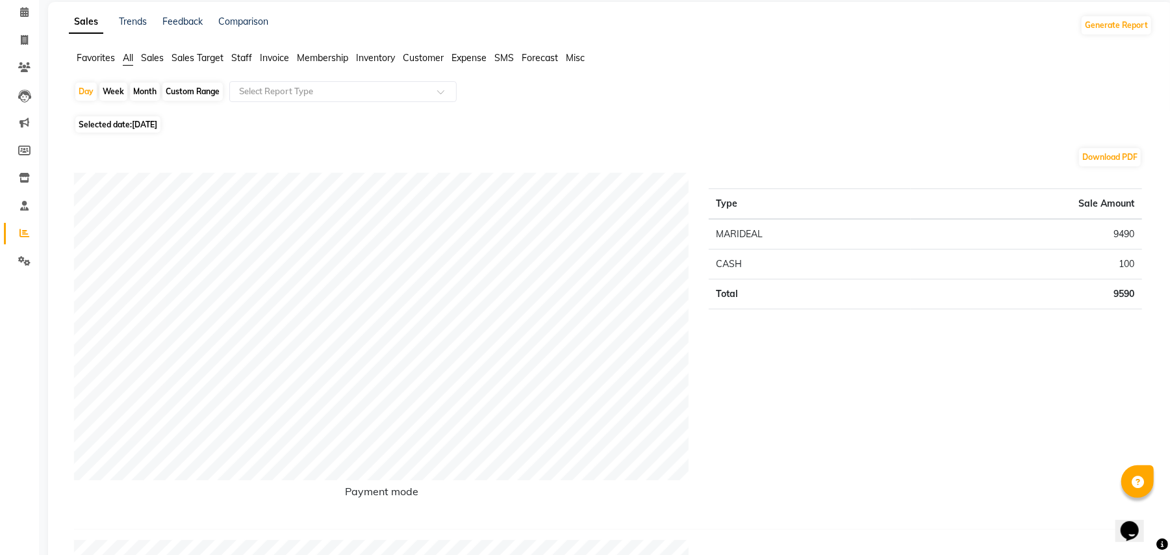
click at [125, 126] on span "Selected date: [DATE]" at bounding box center [117, 124] width 85 height 16
select select "9"
select select "2025"
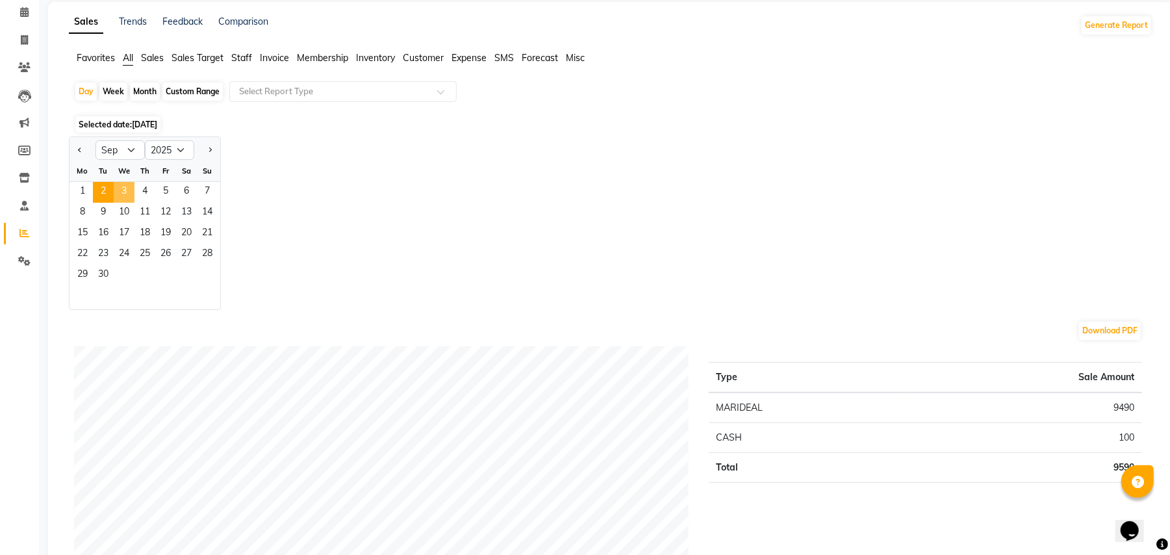
click at [127, 185] on span "3" at bounding box center [124, 192] width 21 height 21
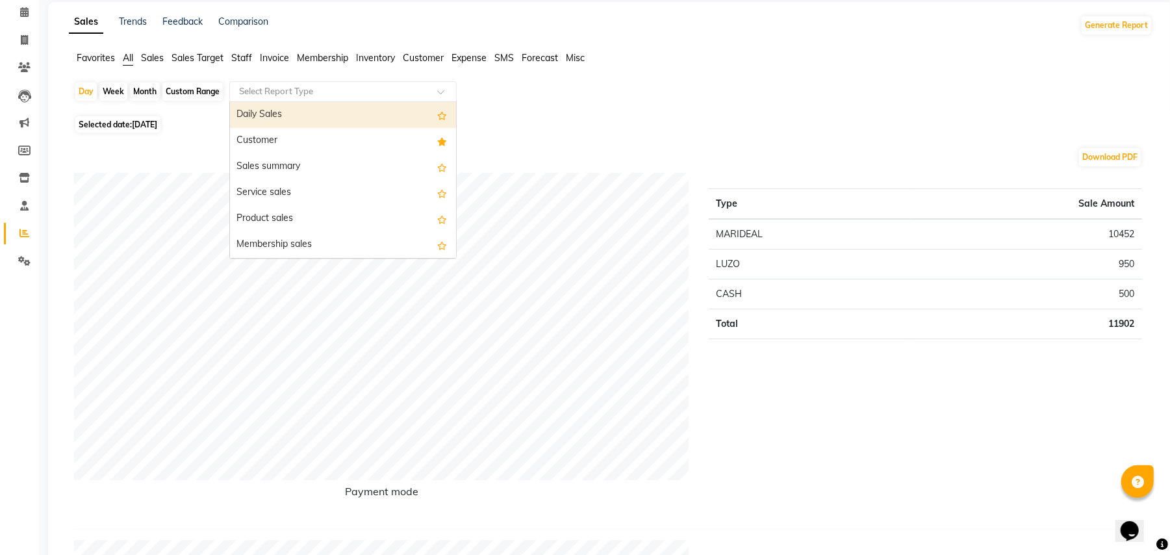
click at [443, 90] on span at bounding box center [445, 95] width 16 height 13
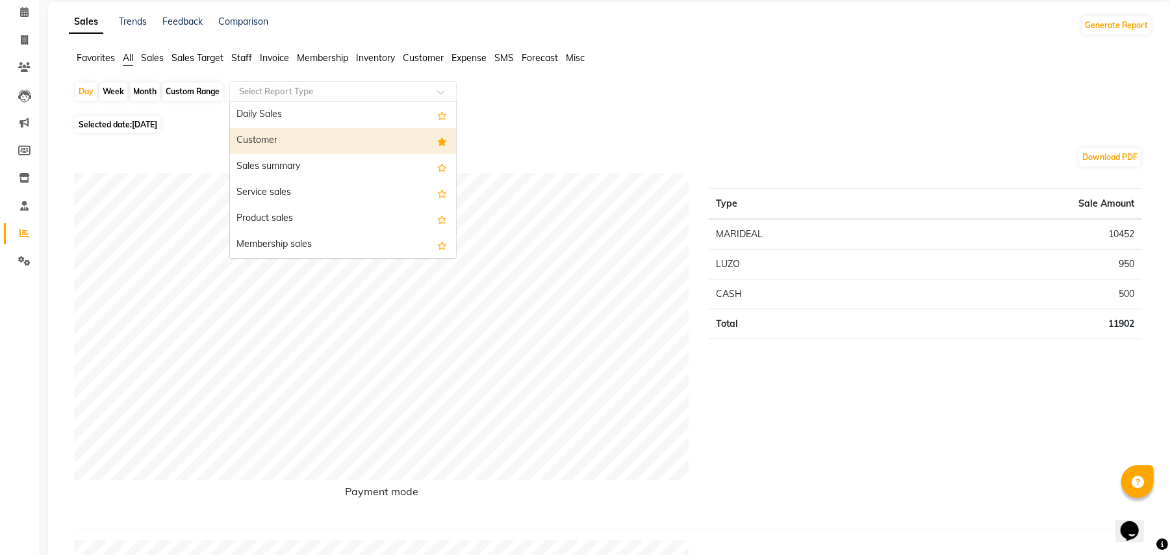
click at [395, 135] on div "Customer" at bounding box center [343, 141] width 226 height 26
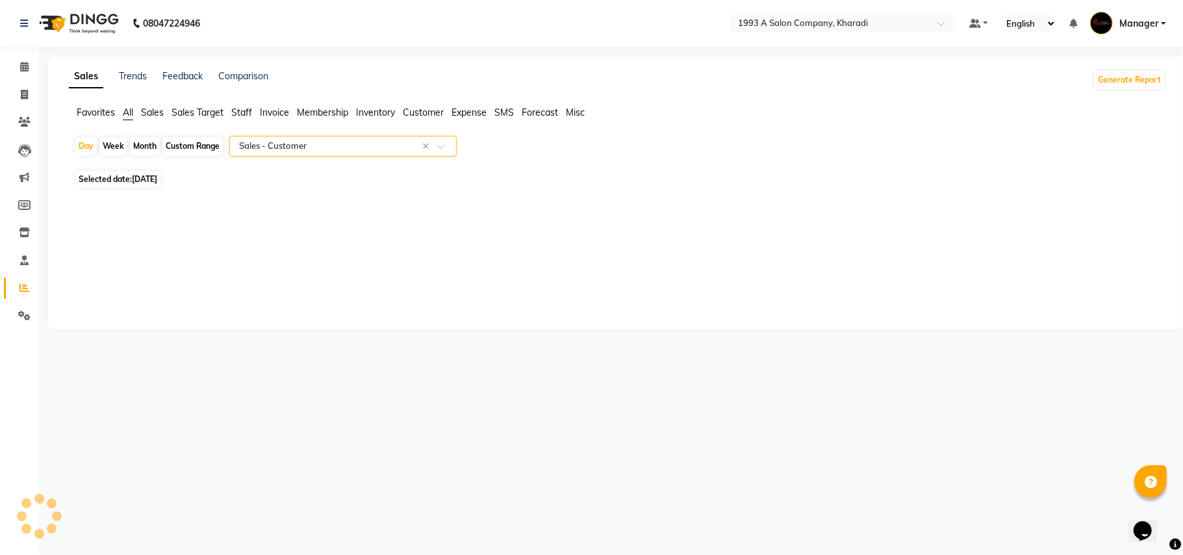
select select "full_report"
select select "csv"
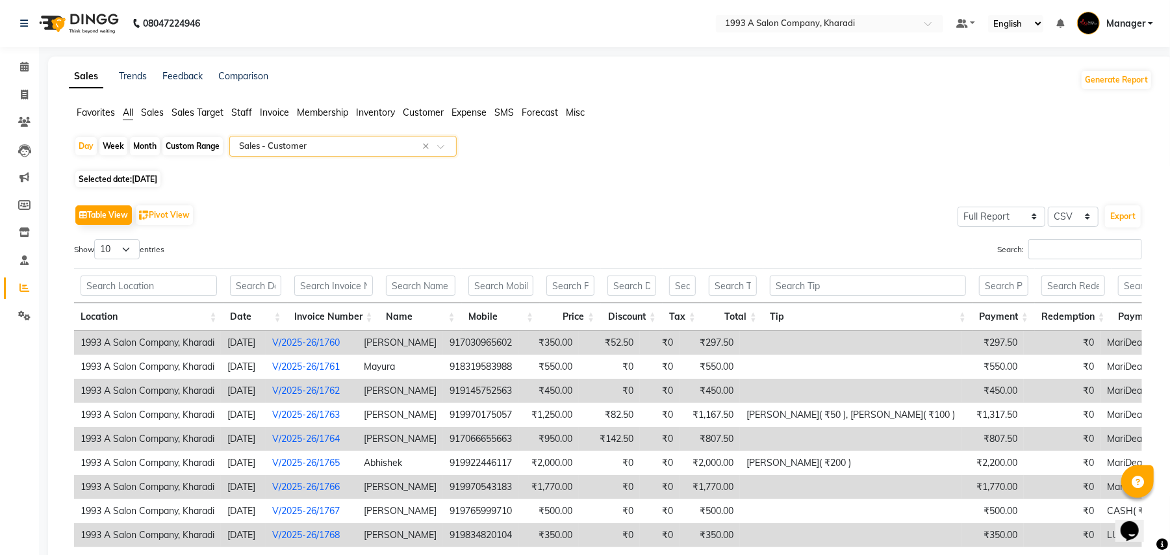
scroll to position [34, 0]
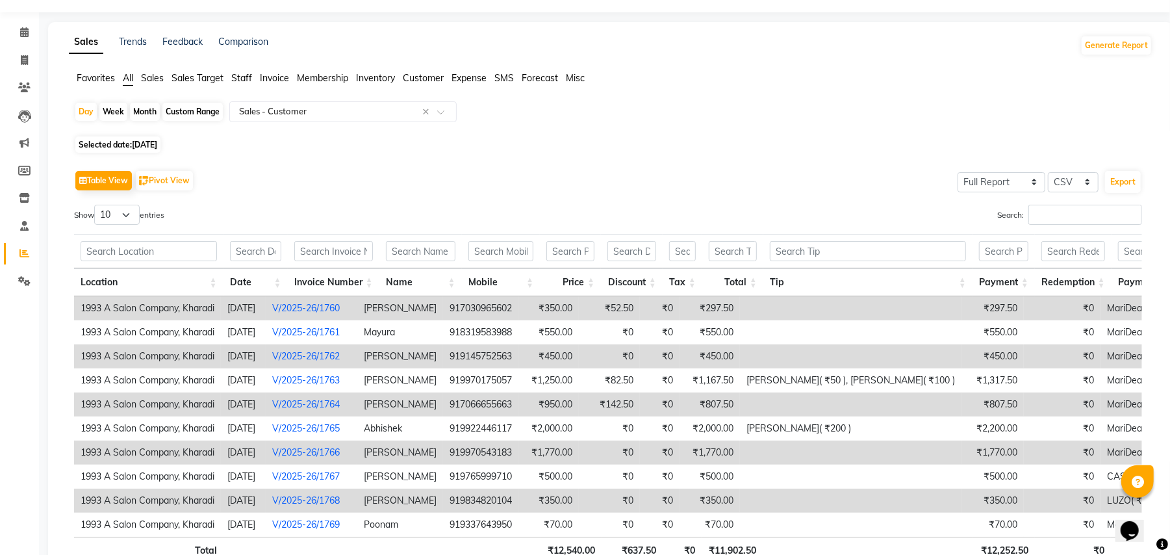
click at [122, 112] on div "Week" at bounding box center [113, 112] width 28 height 18
select select "9"
select select "2025"
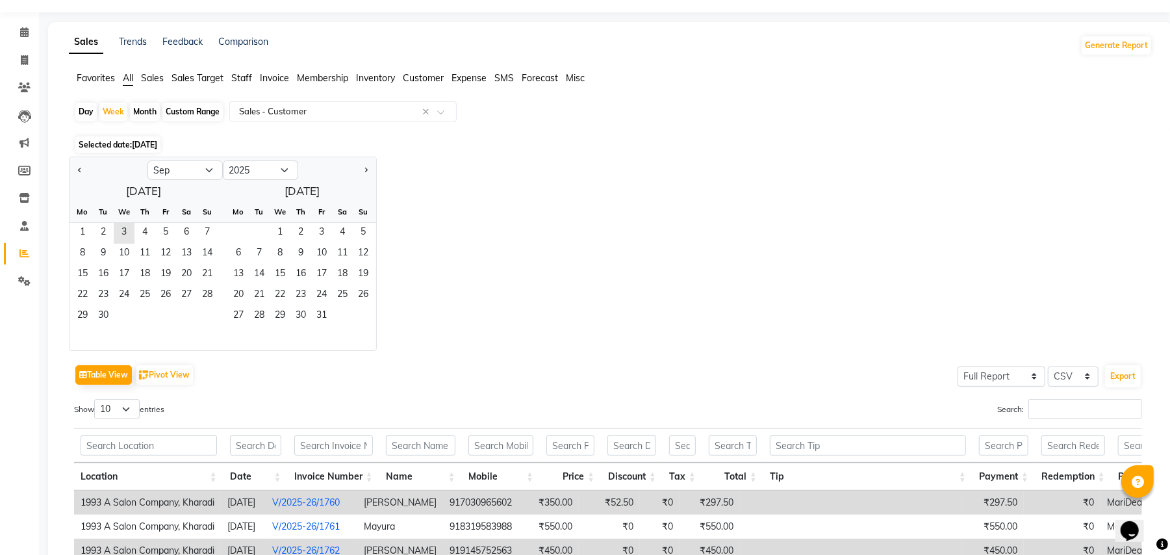
click at [86, 107] on div "Day" at bounding box center [85, 112] width 21 height 18
select select "9"
select select "2025"
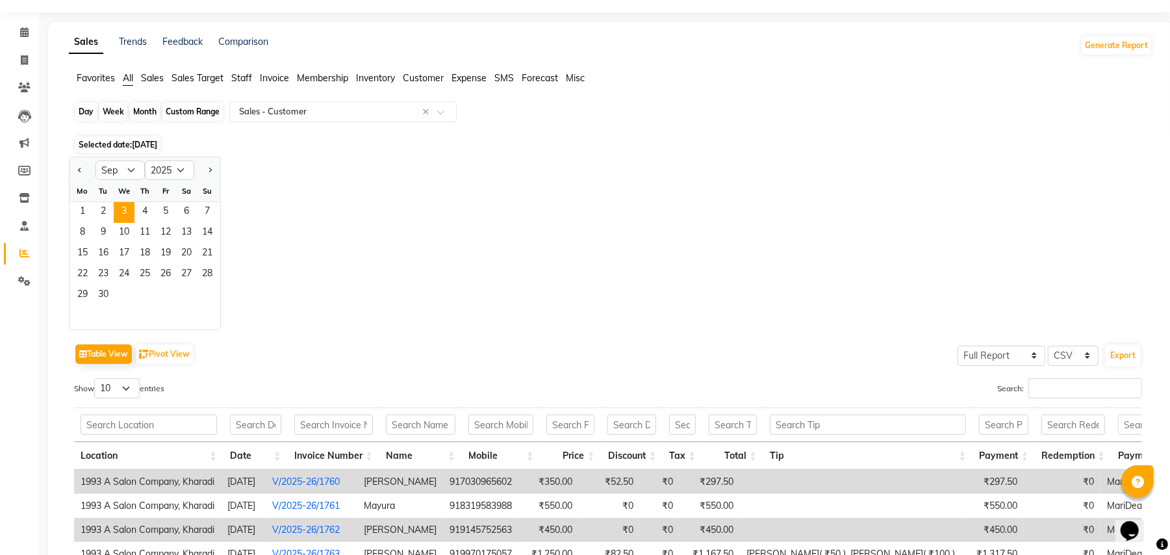
scroll to position [0, 0]
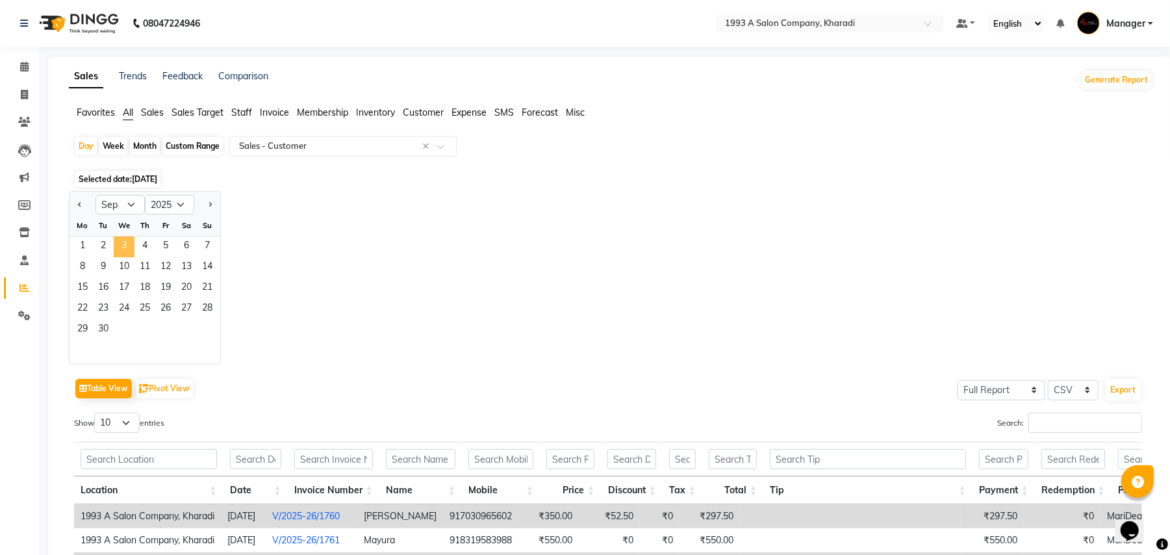
click at [127, 245] on span "3" at bounding box center [124, 246] width 21 height 21
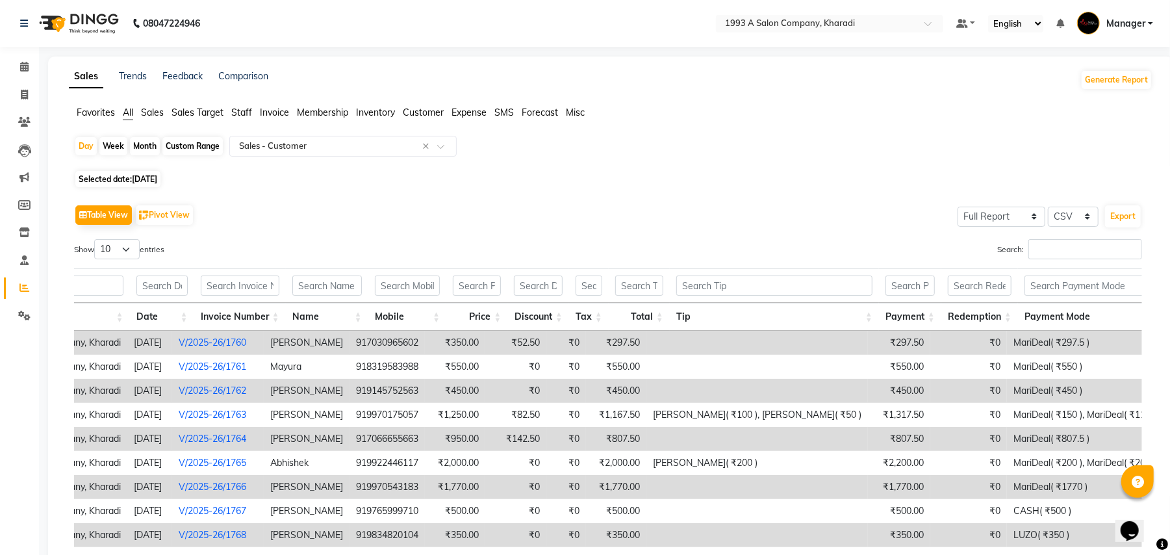
scroll to position [143, 0]
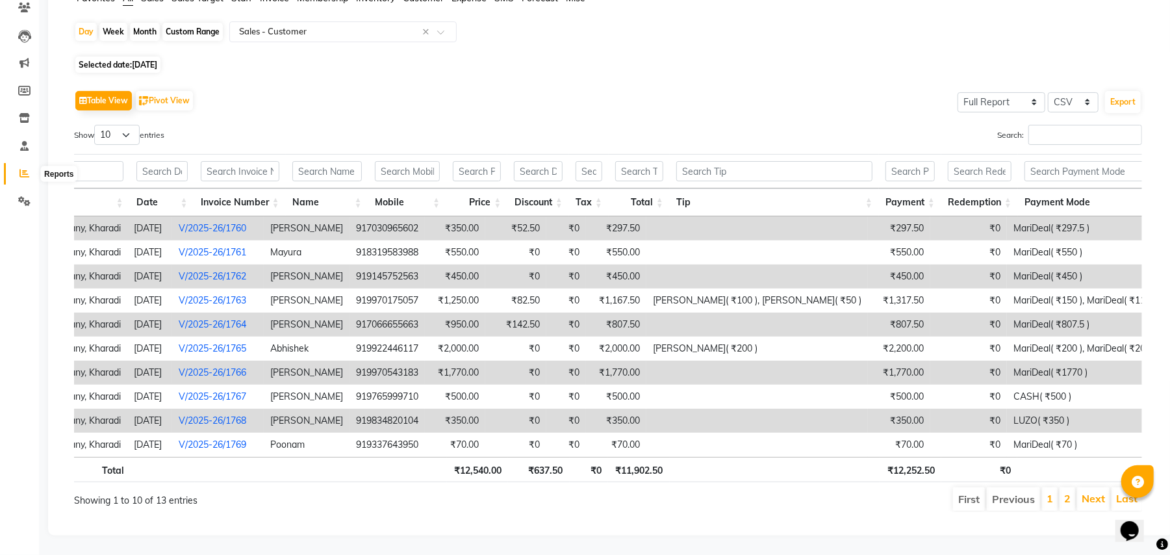
click at [27, 168] on icon at bounding box center [24, 173] width 10 height 10
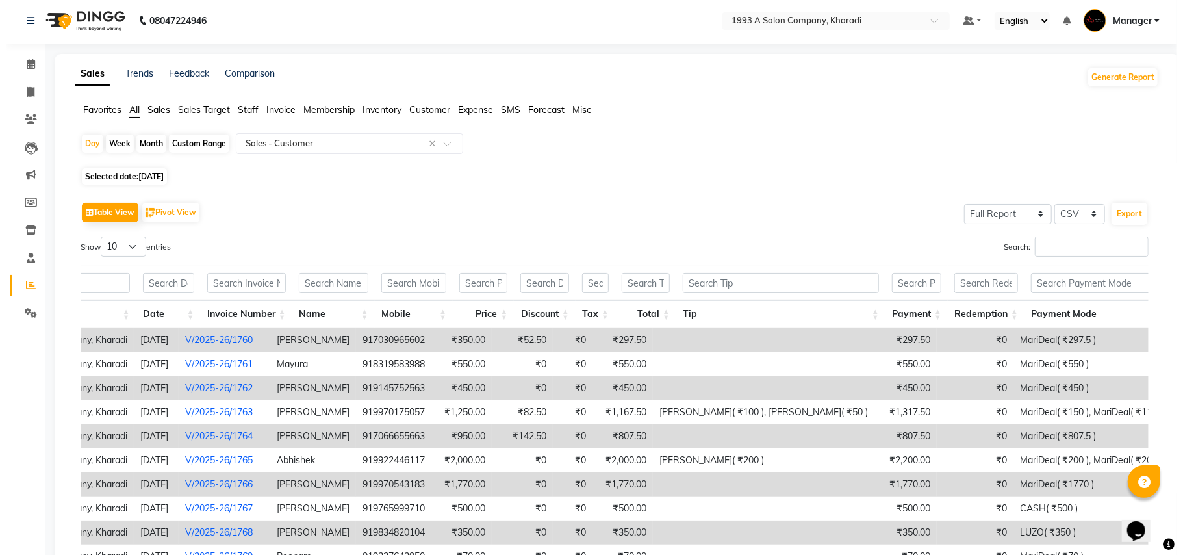
scroll to position [0, 0]
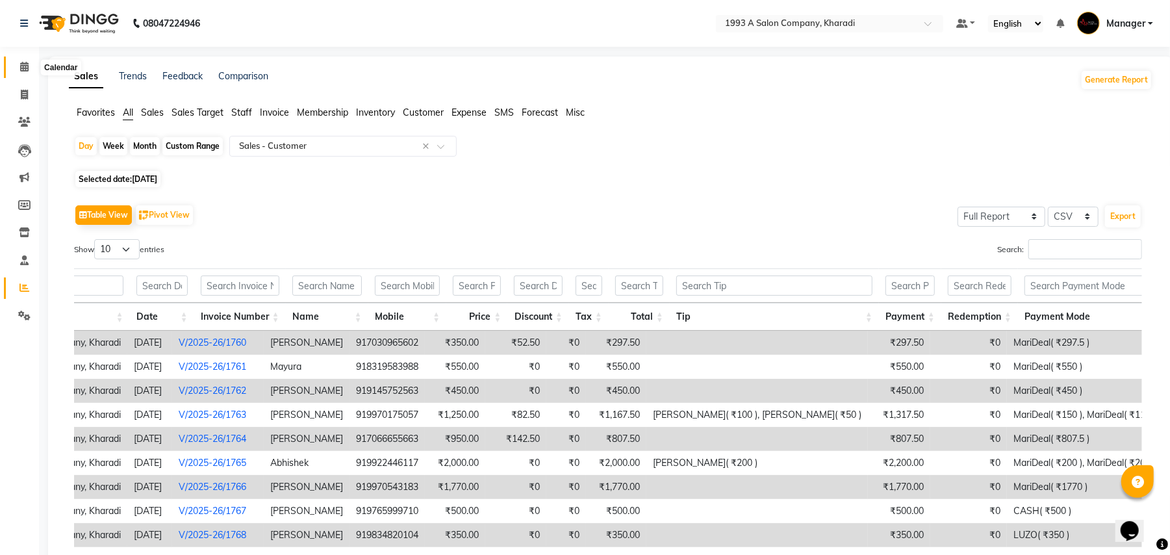
click at [20, 68] on icon at bounding box center [24, 67] width 8 height 10
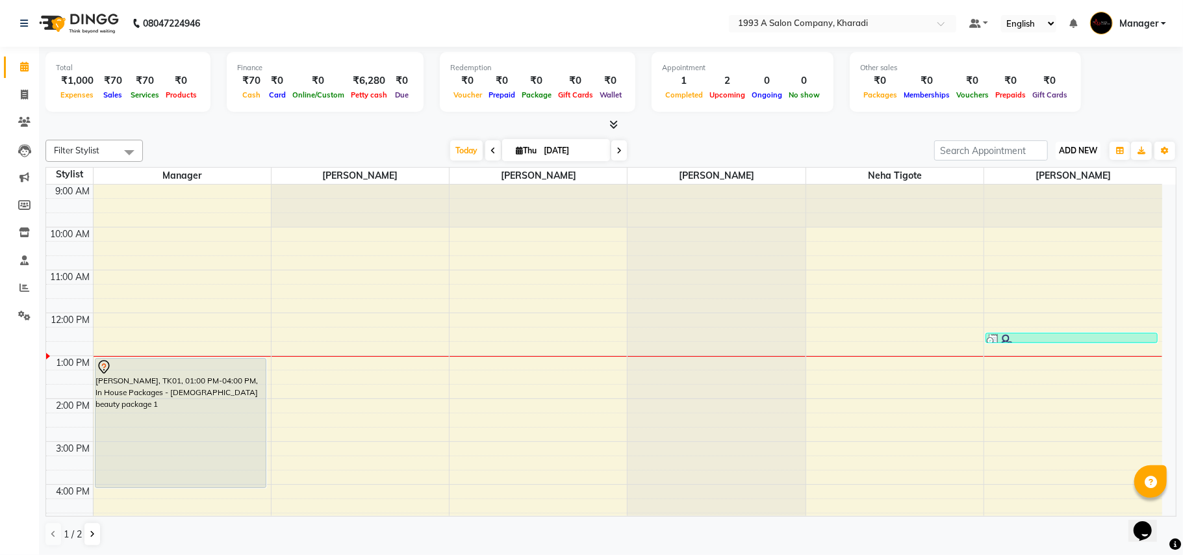
click at [1061, 149] on span "ADD NEW" at bounding box center [1078, 150] width 38 height 10
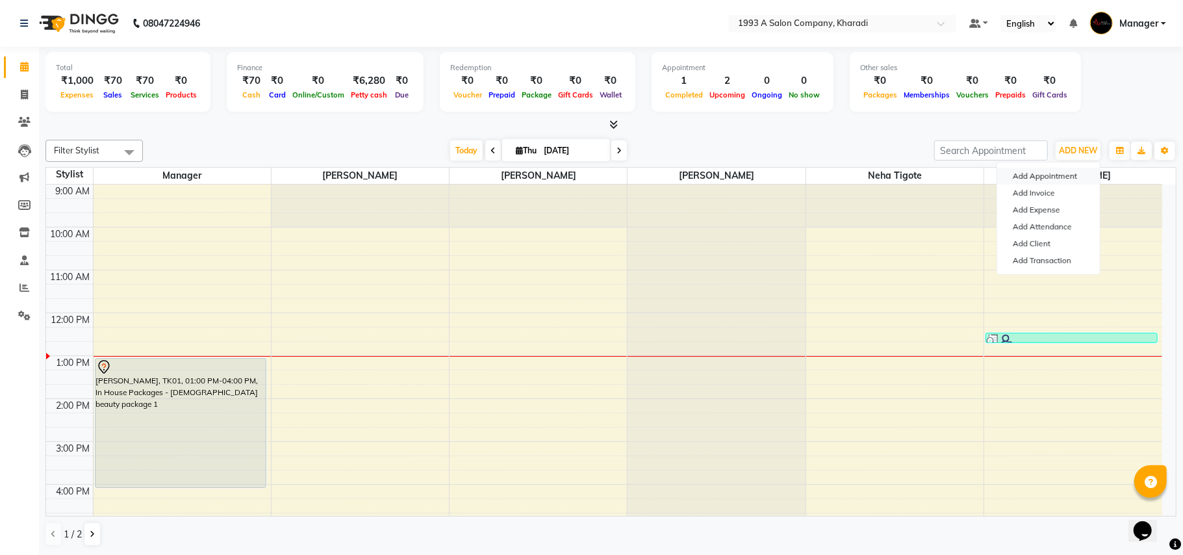
click at [1043, 177] on button "Add Appointment" at bounding box center [1048, 176] width 103 height 17
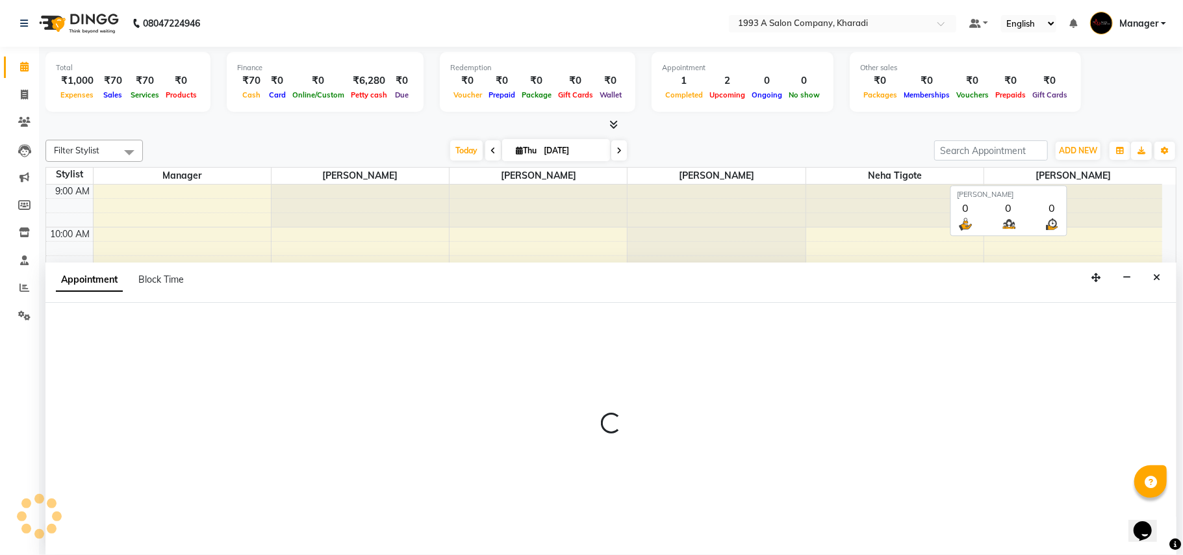
select select "tentative"
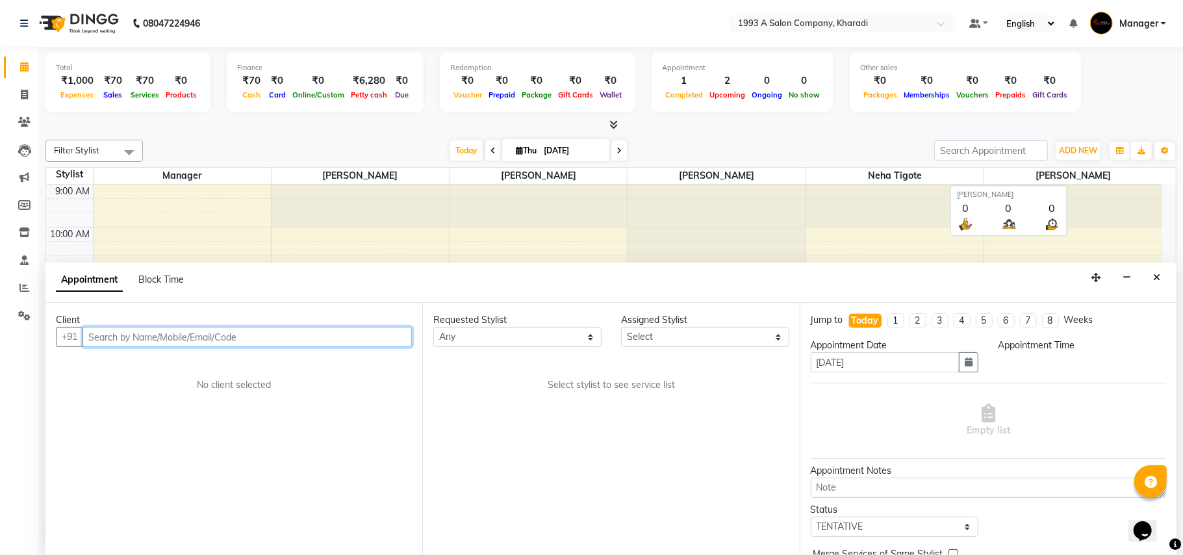
select select "600"
click at [266, 333] on input "text" at bounding box center [246, 337] width 329 height 20
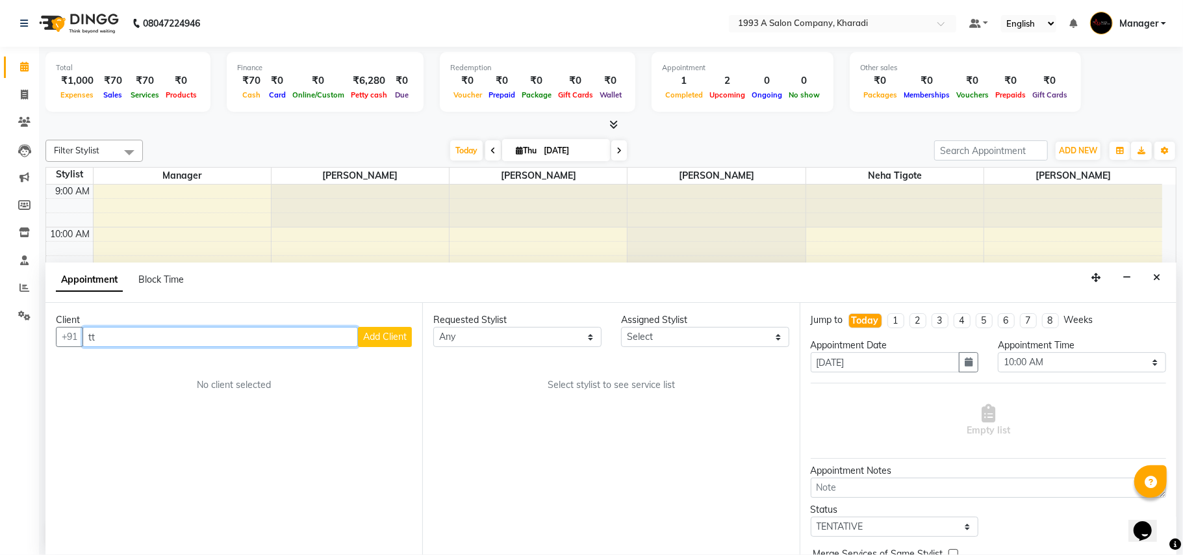
type input "t"
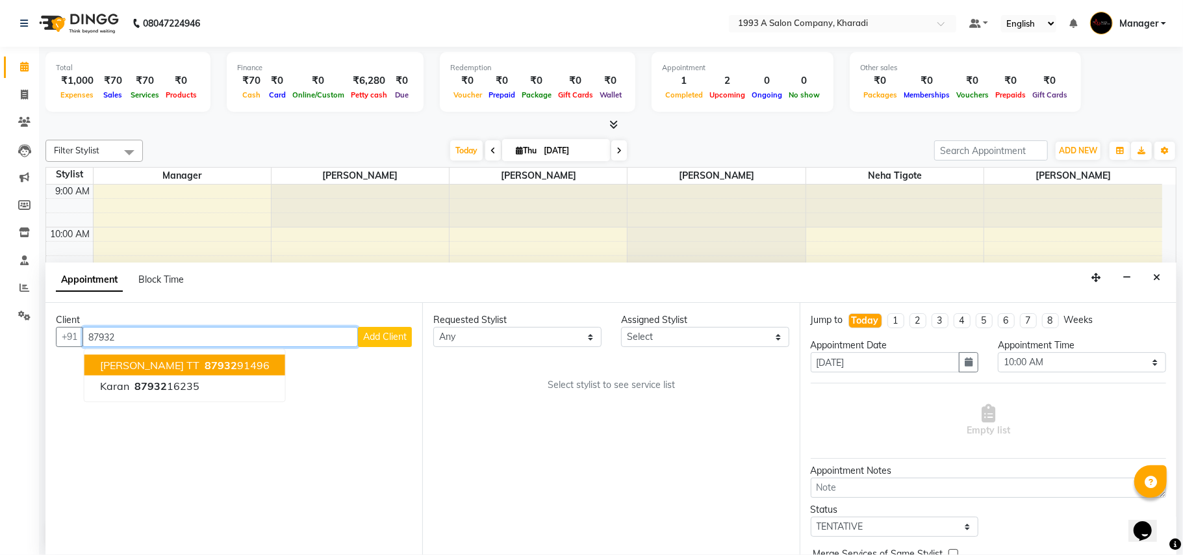
click at [202, 366] on ngb-highlight "87932 91496" at bounding box center [236, 364] width 68 height 13
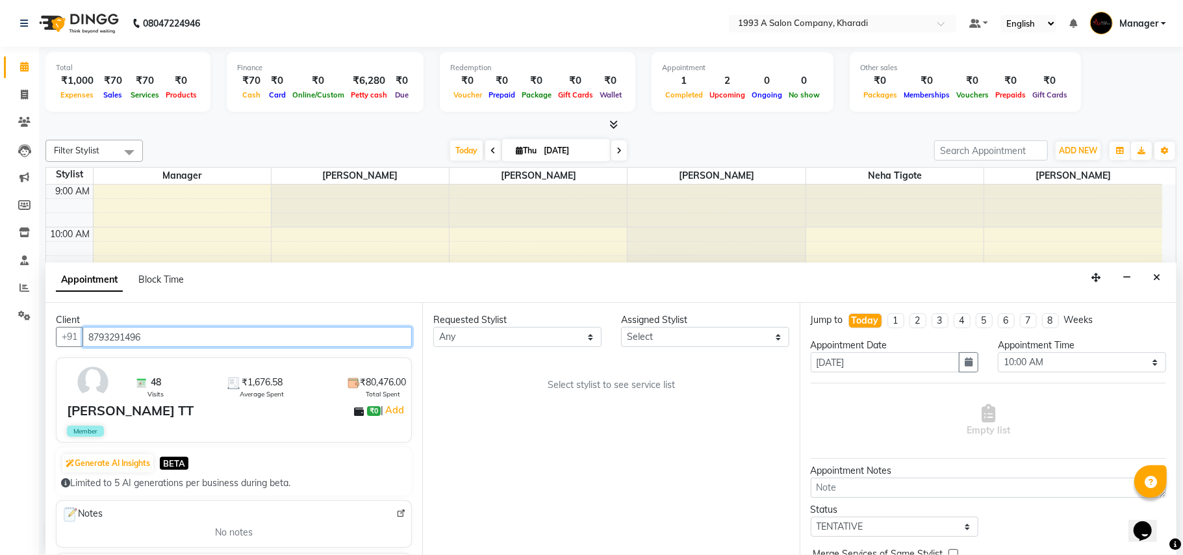
type input "8793291496"
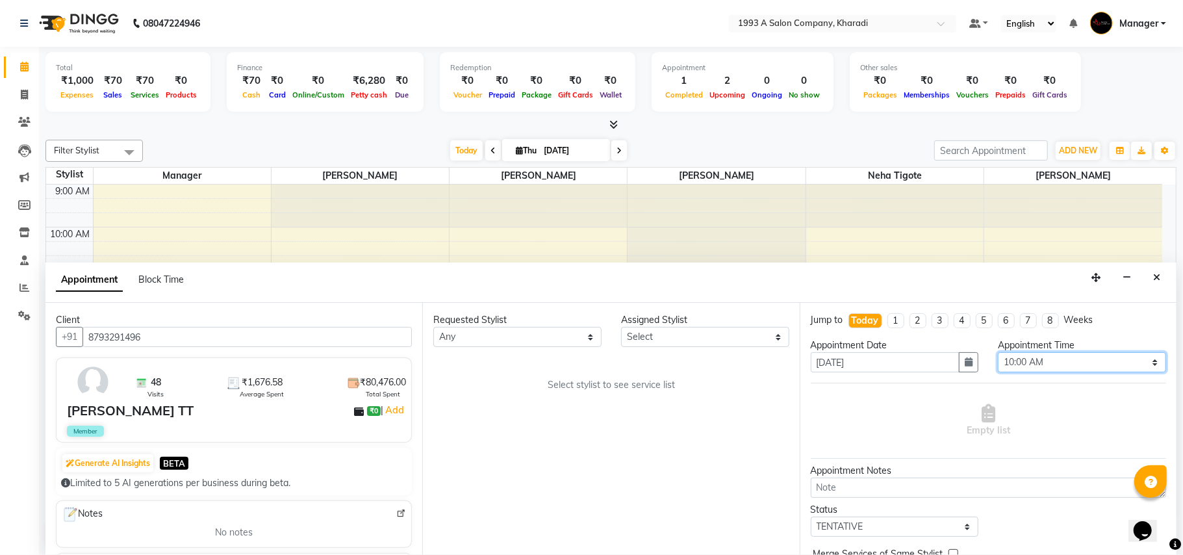
click at [1138, 364] on select "Select 10:00 AM 10:15 AM 10:30 AM 10:45 AM 11:00 AM 11:15 AM 11:30 AM 11:45 AM …" at bounding box center [1082, 362] width 168 height 20
select select "870"
click at [998, 353] on select "Select 10:00 AM 10:15 AM 10:30 AM 10:45 AM 11:00 AM 11:15 AM 11:30 AM 11:45 AM …" at bounding box center [1082, 362] width 168 height 20
click at [590, 341] on select "Any [PERSON_NAME] [PERSON_NAME] Manager Neha Tigote [PERSON_NAME] [PERSON_NAME]…" at bounding box center [517, 337] width 168 height 20
select select "13350"
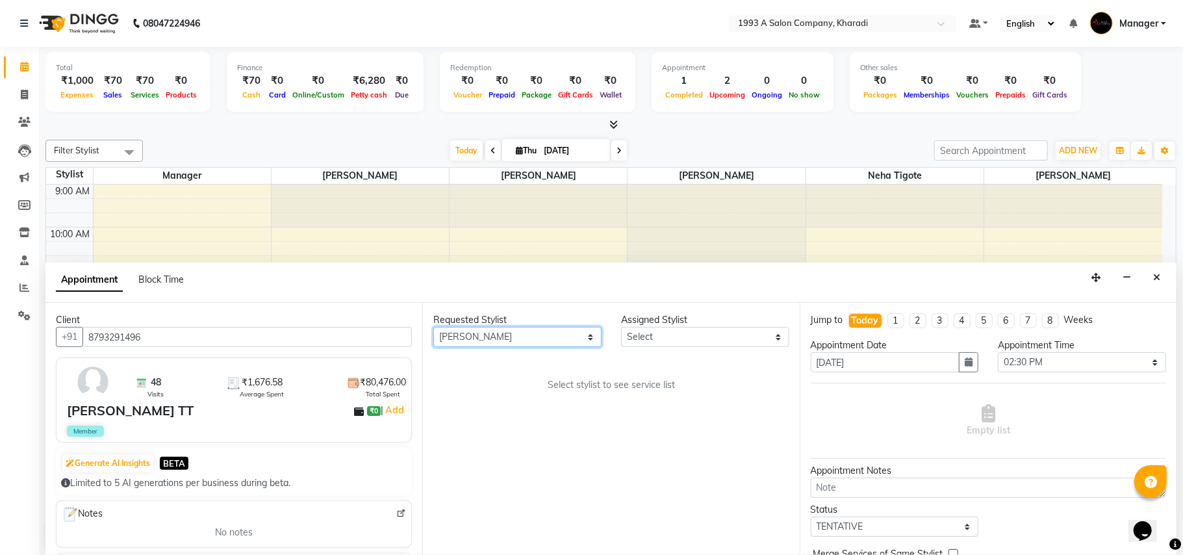
click at [433, 327] on select "Any [PERSON_NAME] [PERSON_NAME] Manager Neha Tigote [PERSON_NAME] [PERSON_NAME]…" at bounding box center [517, 337] width 168 height 20
select select "13350"
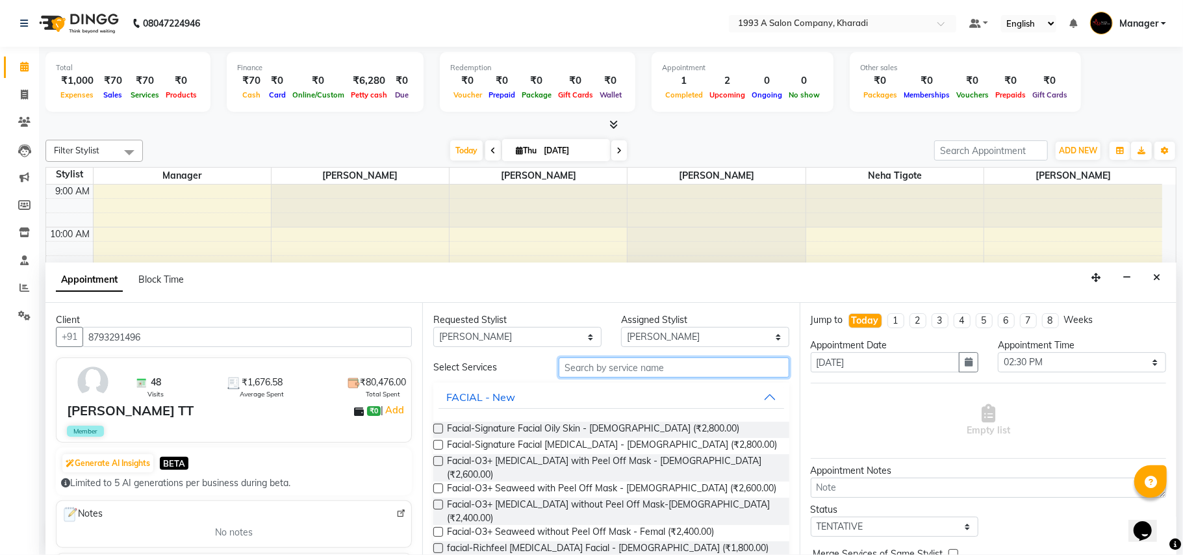
click at [702, 366] on input "text" at bounding box center [674, 367] width 231 height 20
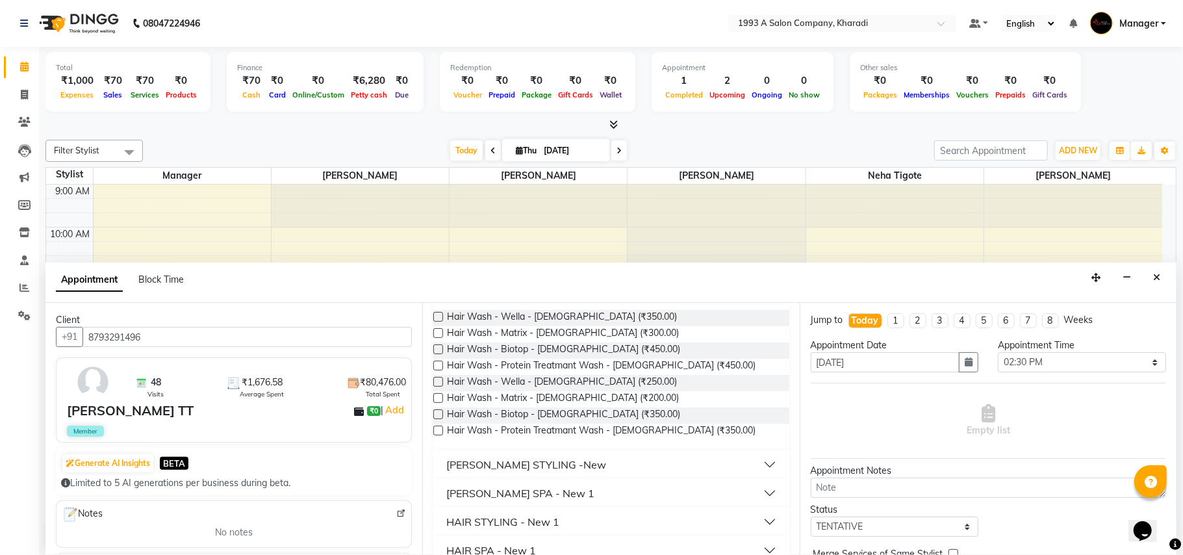
scroll to position [12, 0]
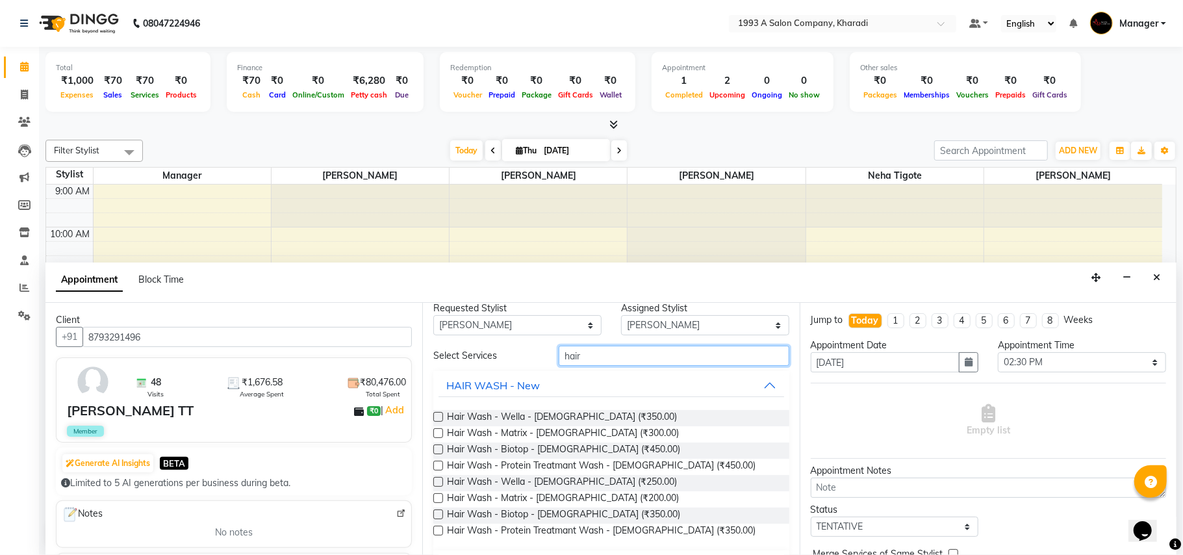
type input "hair"
click at [440, 417] on label at bounding box center [438, 417] width 10 height 10
click at [440, 417] on input "checkbox" at bounding box center [437, 418] width 8 height 8
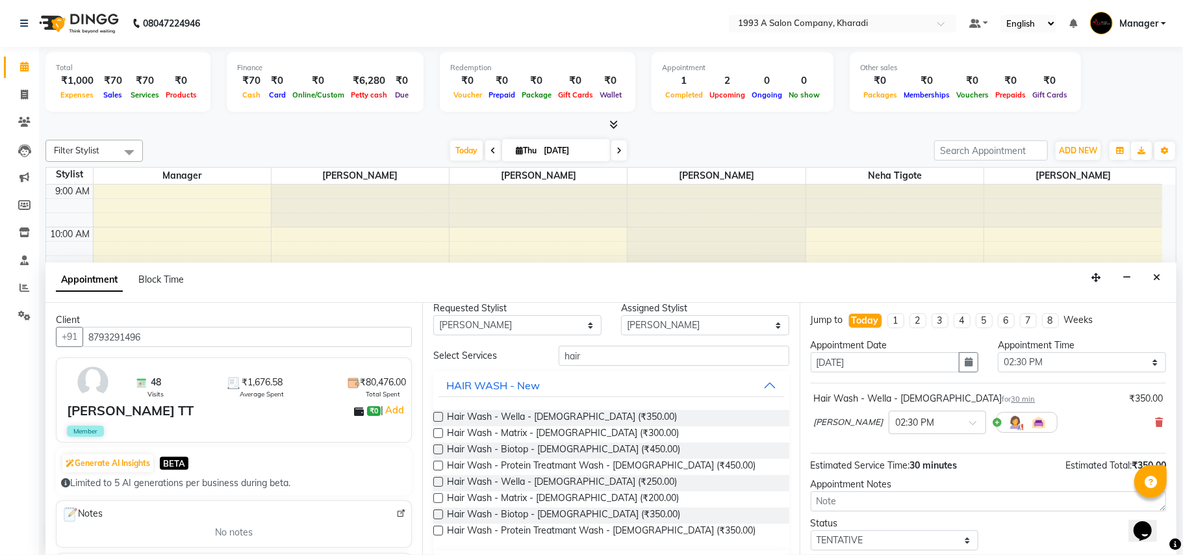
click at [440, 417] on label at bounding box center [438, 417] width 10 height 10
click at [440, 417] on input "checkbox" at bounding box center [437, 418] width 8 height 8
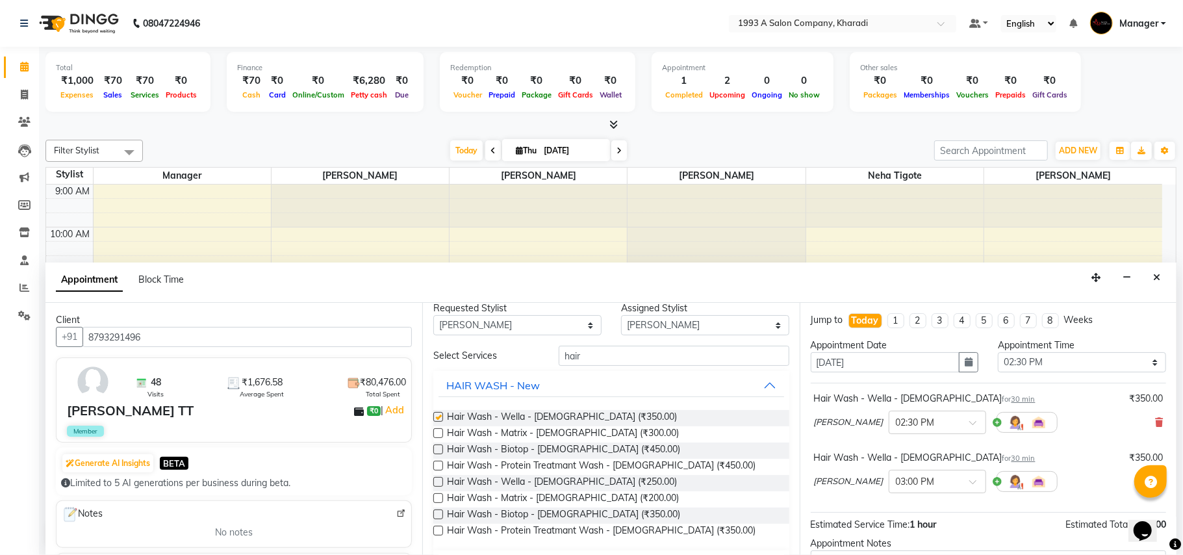
checkbox input "false"
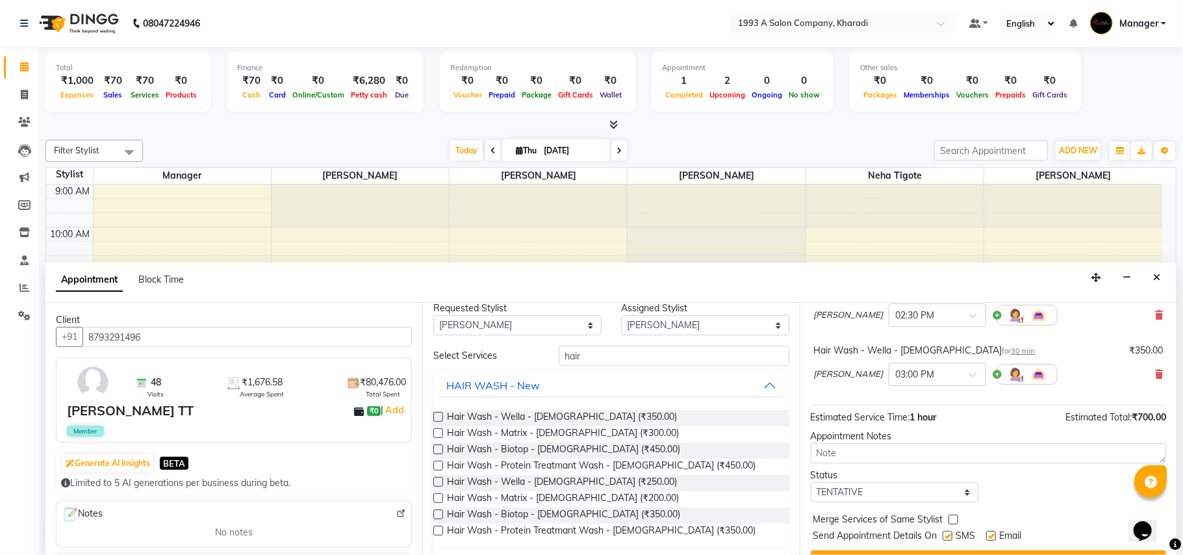
scroll to position [138, 0]
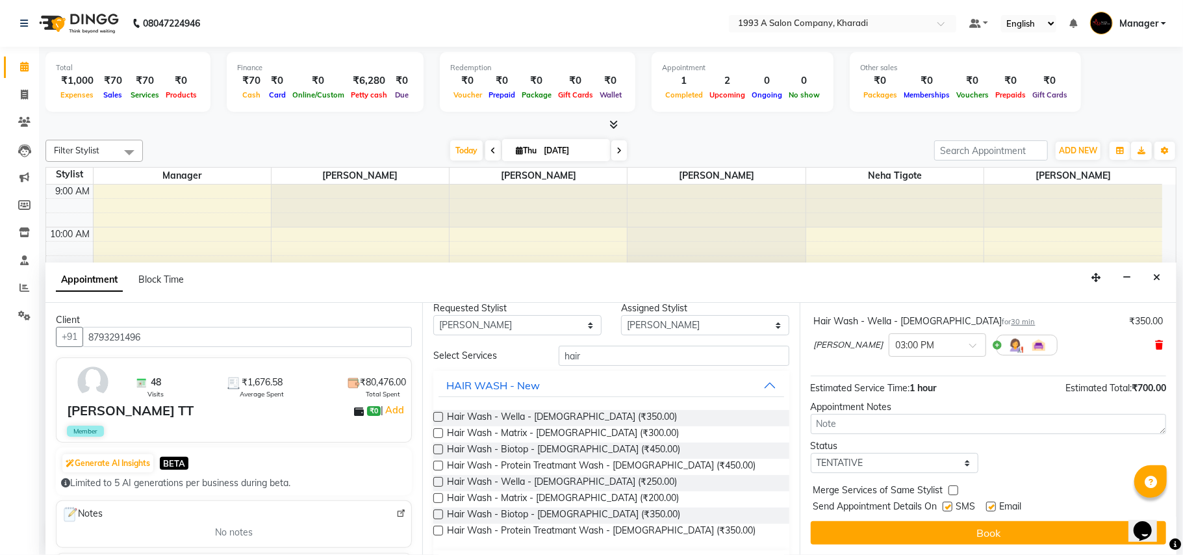
click at [1155, 346] on icon at bounding box center [1159, 344] width 8 height 9
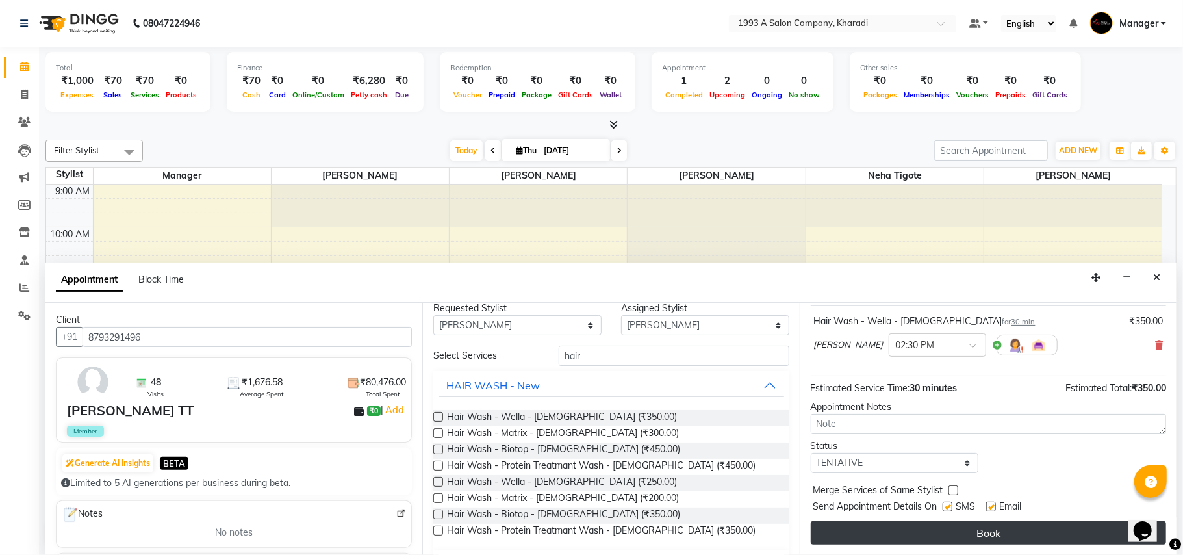
click at [873, 531] on button "Book" at bounding box center [988, 532] width 355 height 23
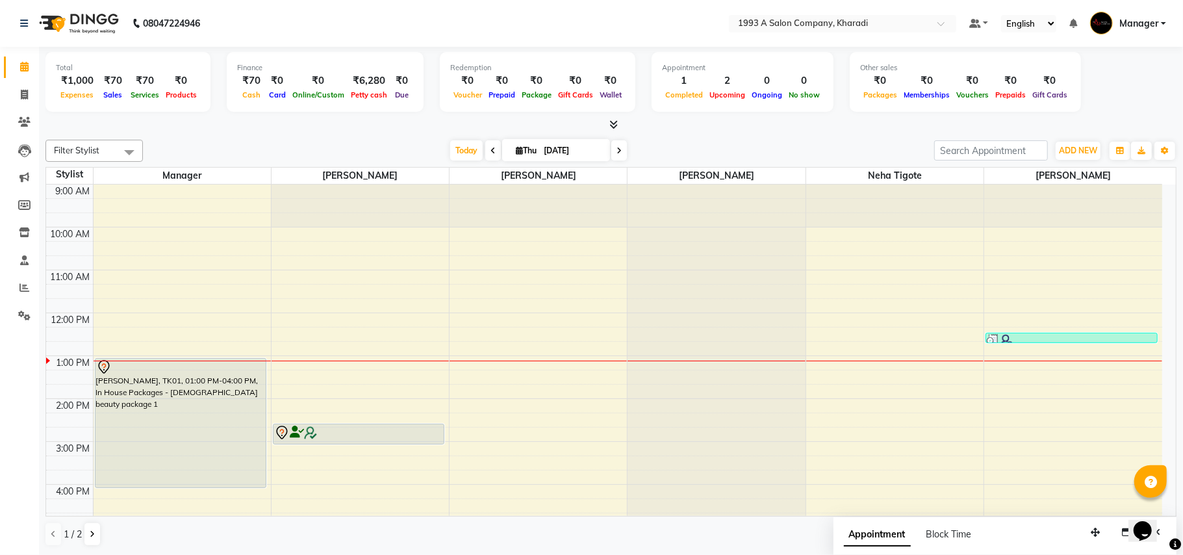
click at [1180, 25] on nav "08047224946 Select Location × 1993 A Salon Company, Kharadi Default Panel My Pa…" at bounding box center [591, 23] width 1183 height 47
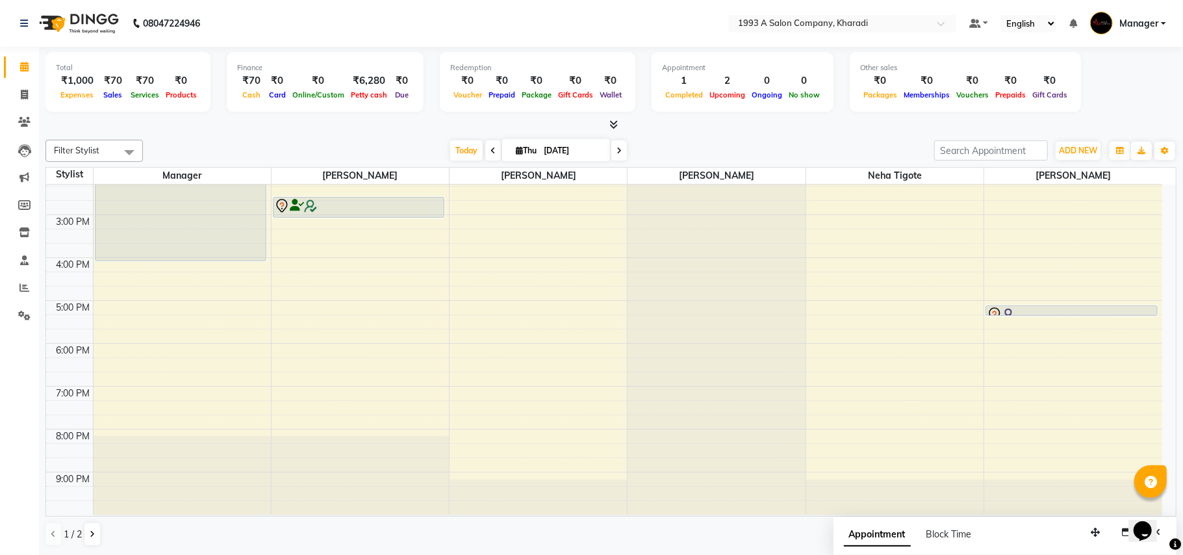
scroll to position [234, 0]
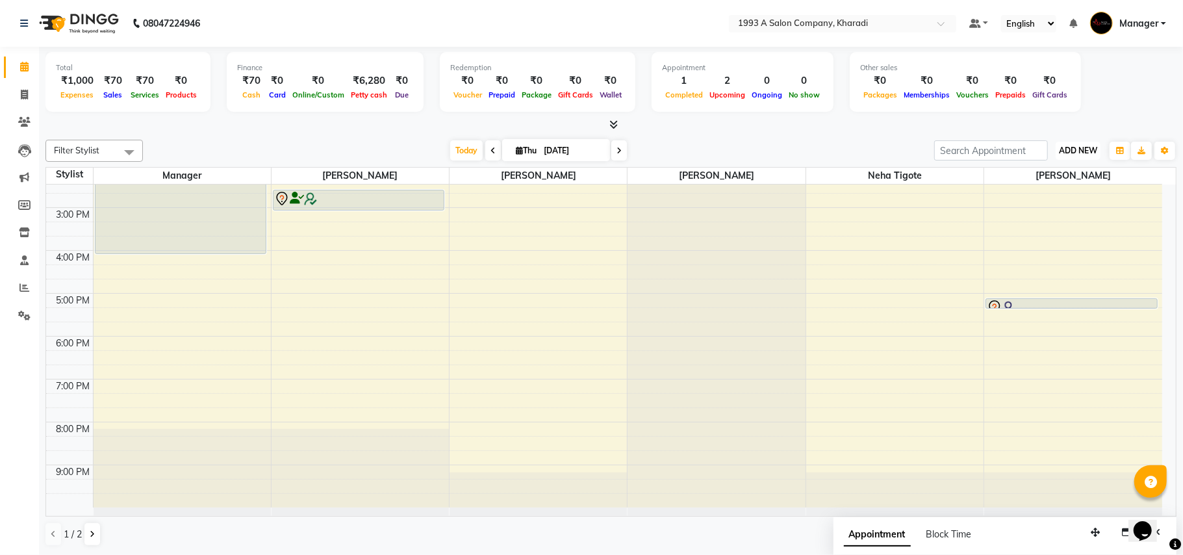
click at [1074, 147] on span "ADD NEW" at bounding box center [1078, 150] width 38 height 10
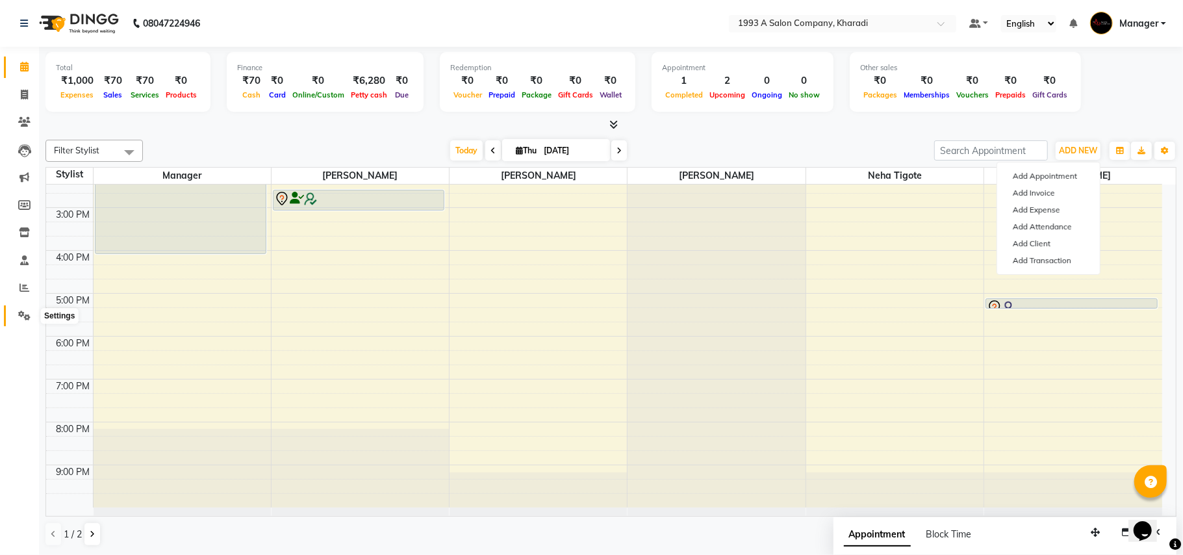
click at [29, 317] on icon at bounding box center [24, 315] width 12 height 10
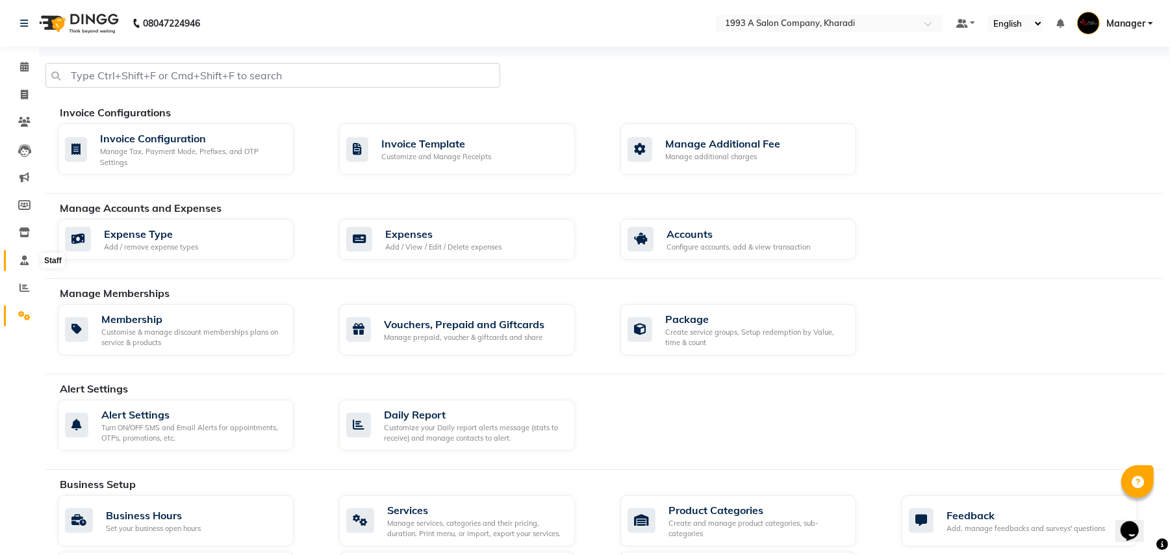
click at [17, 257] on span at bounding box center [24, 260] width 23 height 15
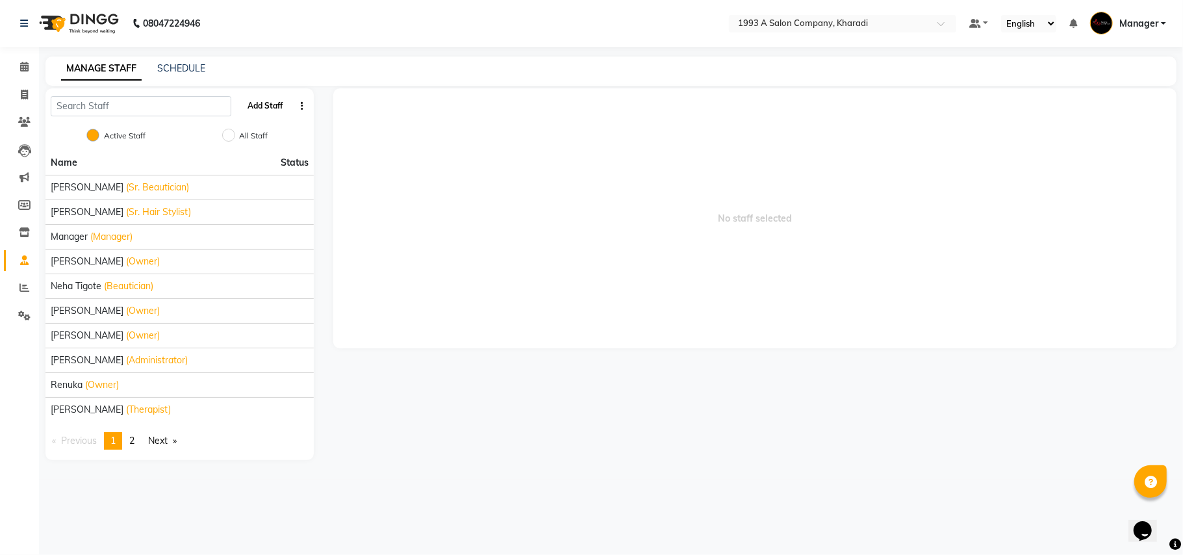
click at [264, 99] on button "Add Staff" at bounding box center [264, 106] width 45 height 22
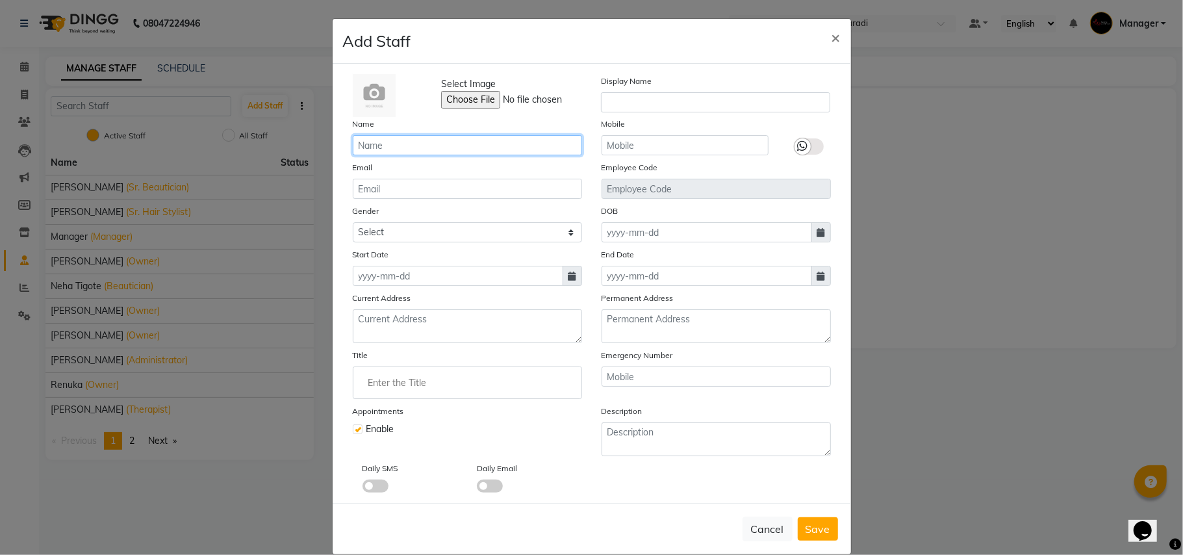
click at [380, 154] on input "text" at bounding box center [467, 145] width 229 height 20
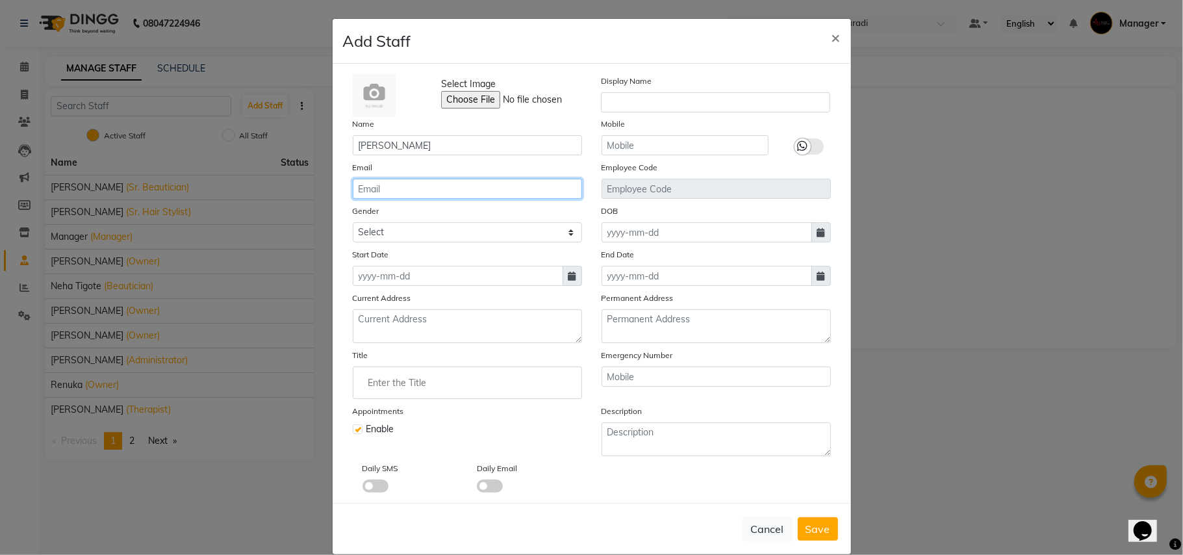
click at [423, 190] on input "email" at bounding box center [467, 189] width 229 height 20
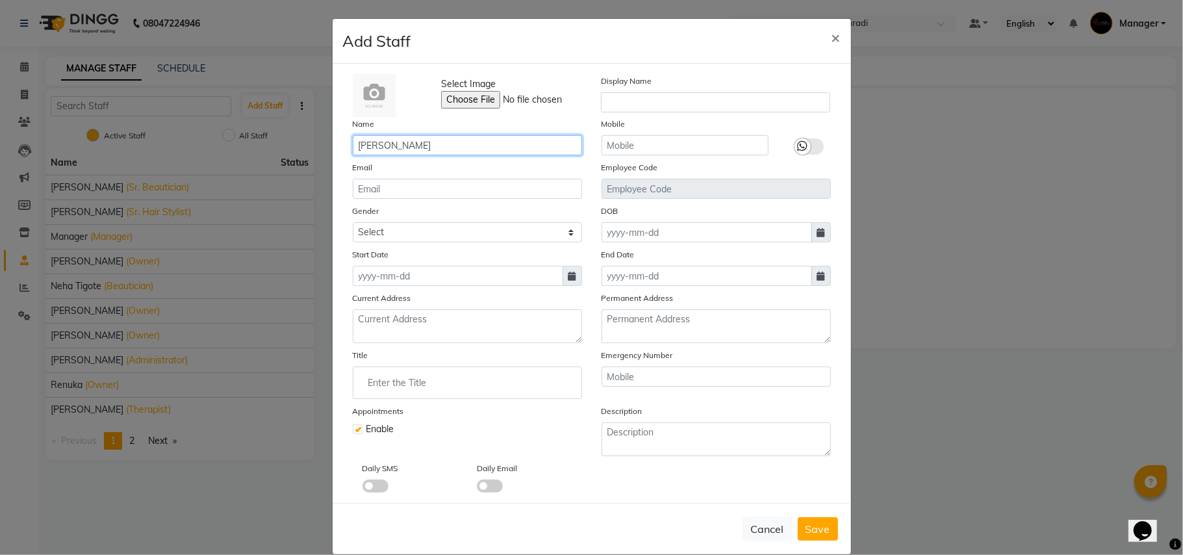
click at [419, 147] on input "[PERSON_NAME]" at bounding box center [467, 145] width 229 height 20
type input "n"
type input "[PERSON_NAME] navi"
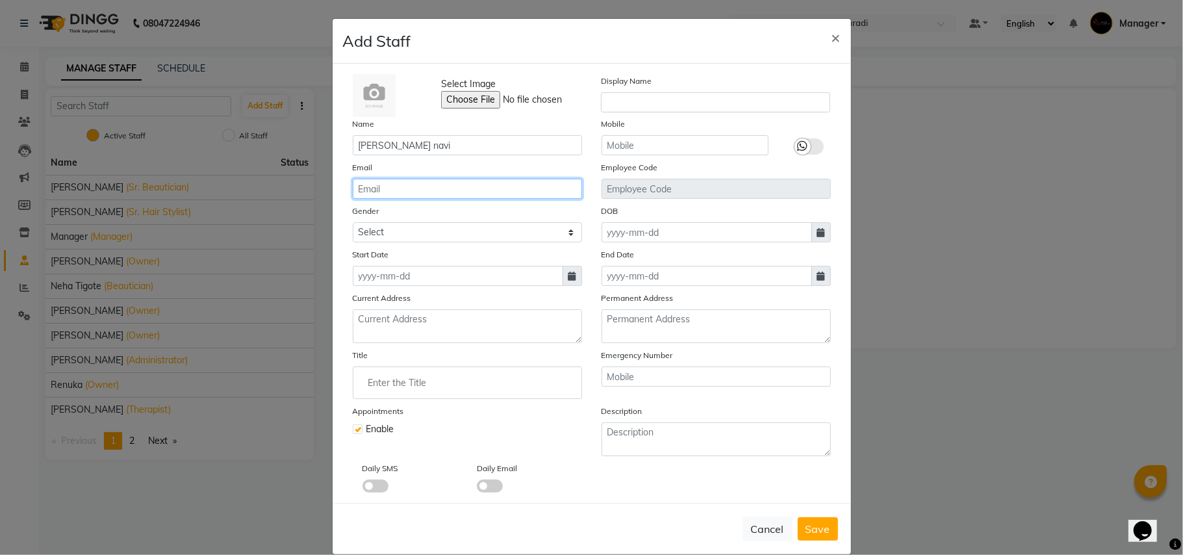
click at [392, 184] on input "email" at bounding box center [467, 189] width 229 height 20
click at [831, 34] on span "×" at bounding box center [835, 36] width 9 height 19
checkbox input "false"
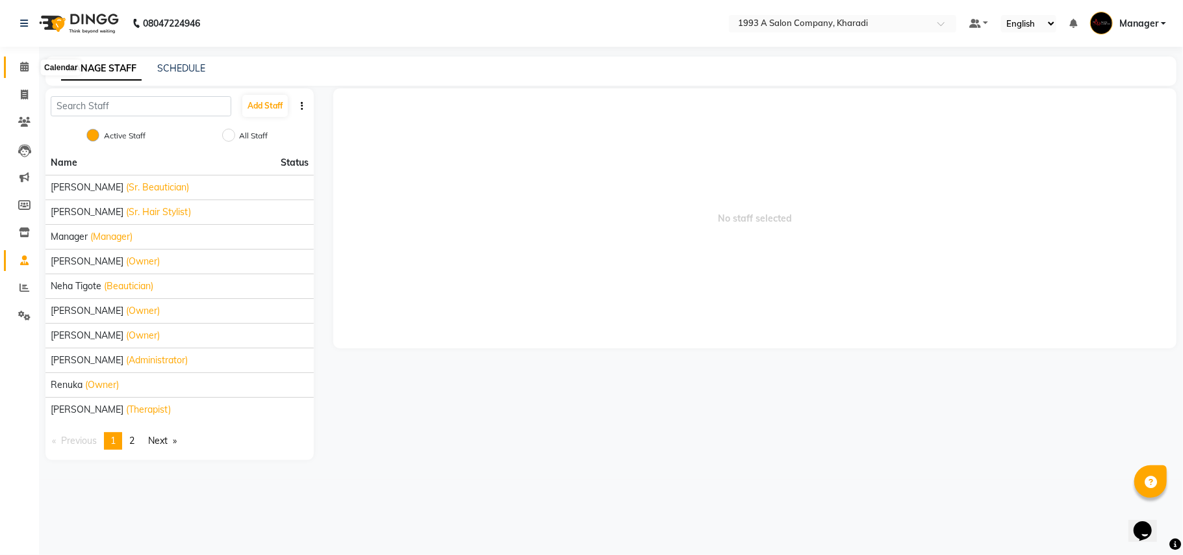
click at [22, 73] on span at bounding box center [24, 67] width 23 height 15
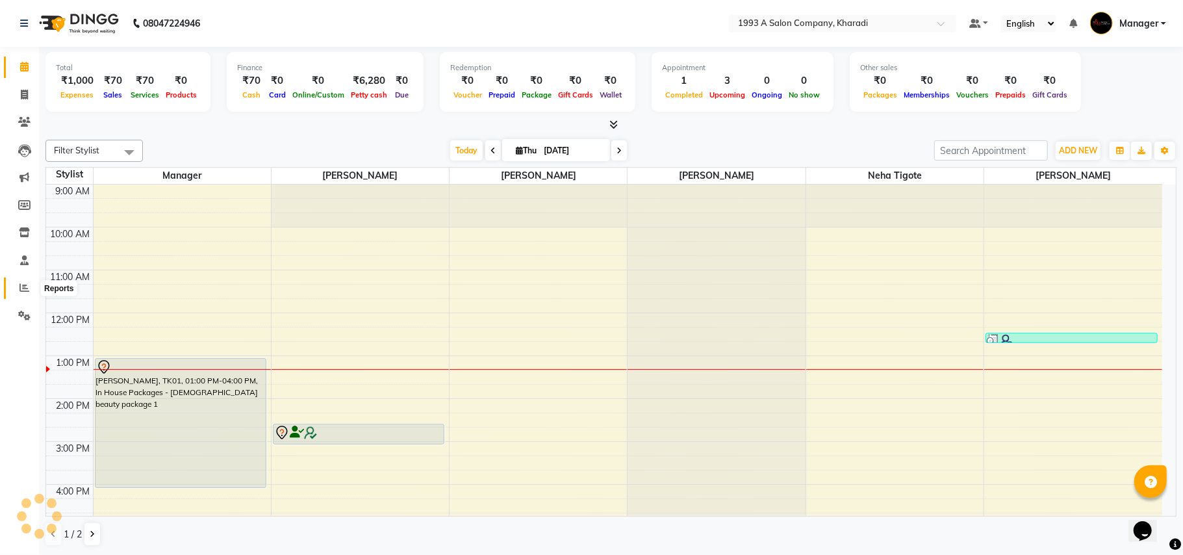
click at [18, 283] on span at bounding box center [24, 288] width 23 height 15
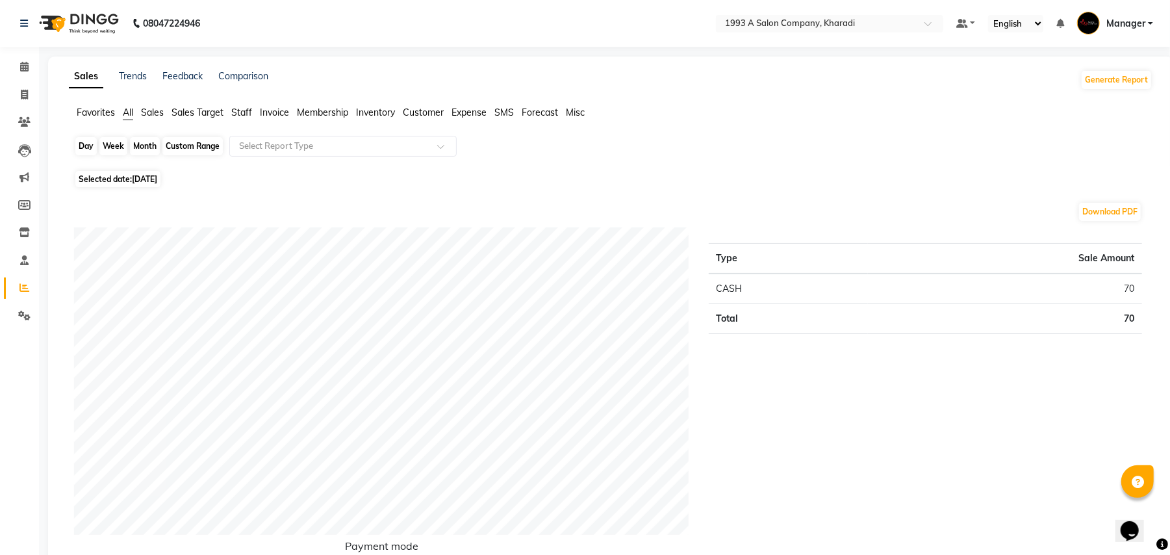
click at [88, 144] on div "Day" at bounding box center [85, 146] width 21 height 18
select select "9"
select select "2025"
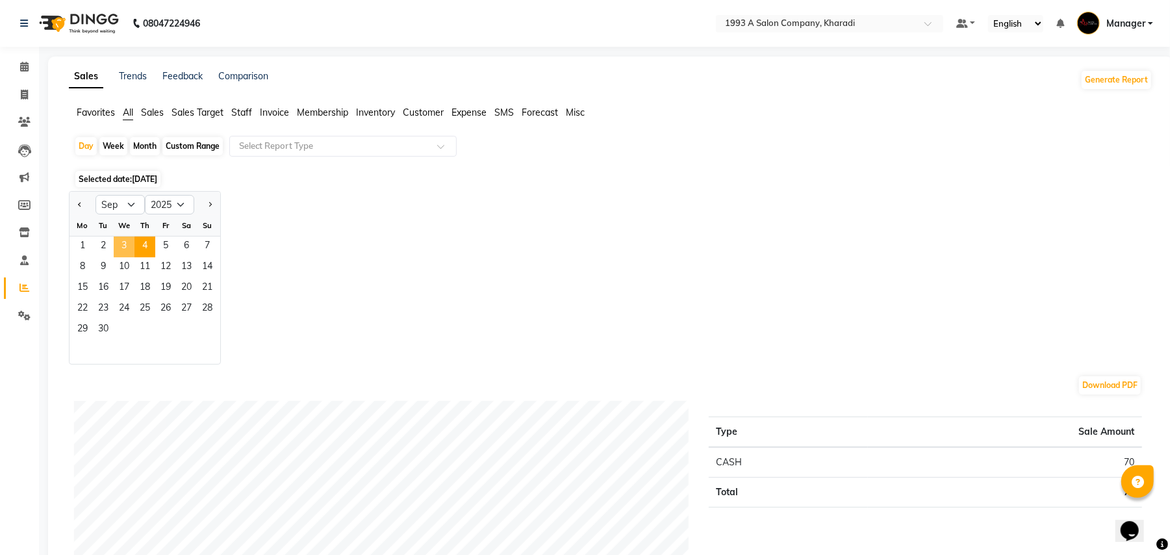
click at [128, 247] on span "3" at bounding box center [124, 246] width 21 height 21
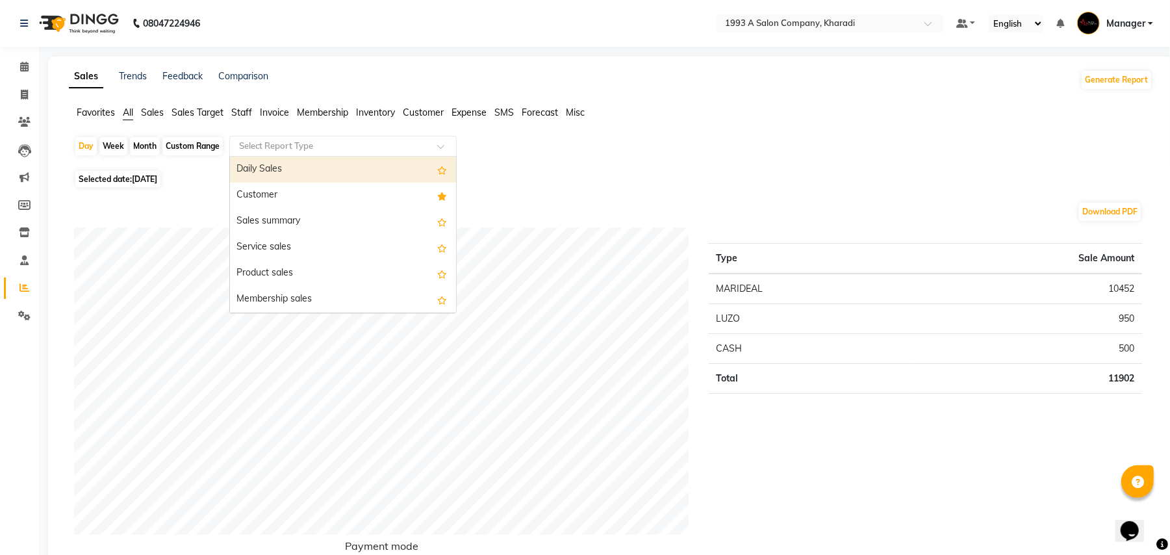
click at [286, 140] on input "text" at bounding box center [329, 146] width 187 height 13
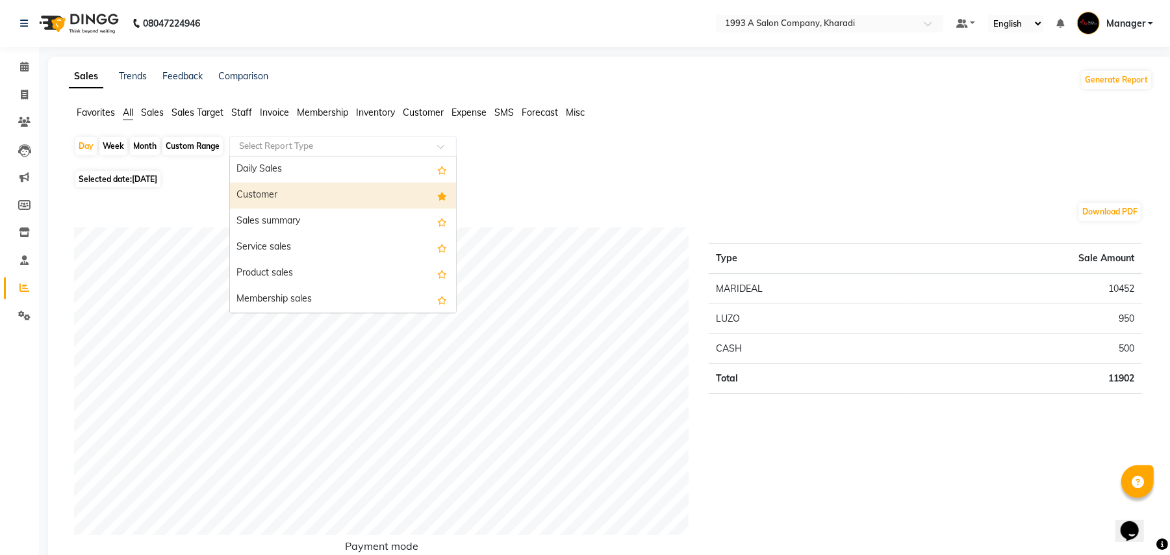
click at [289, 195] on div "Customer" at bounding box center [343, 195] width 226 height 26
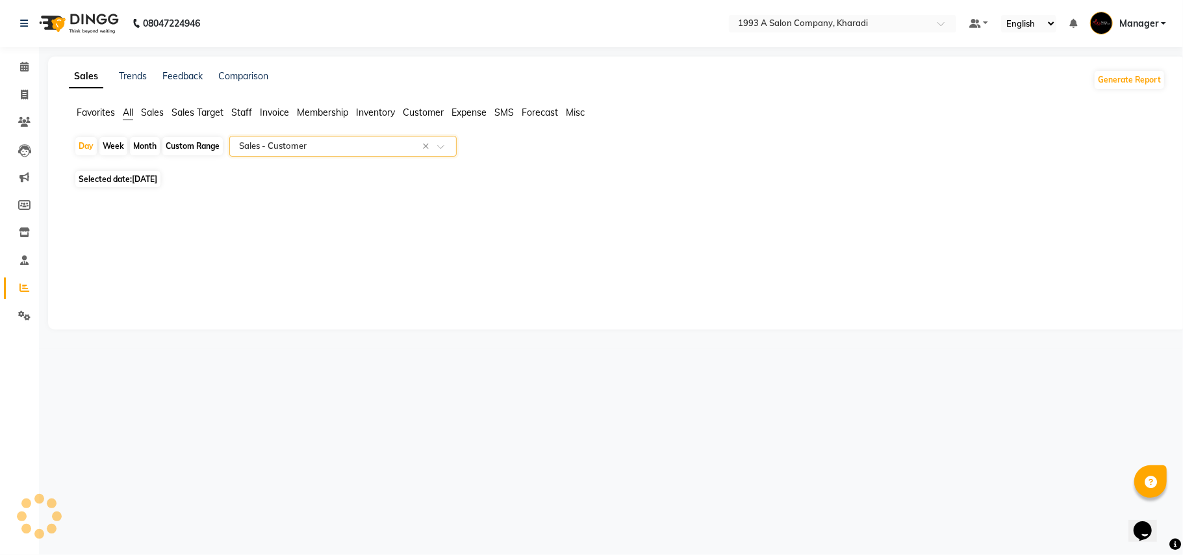
select select "full_report"
select select "csv"
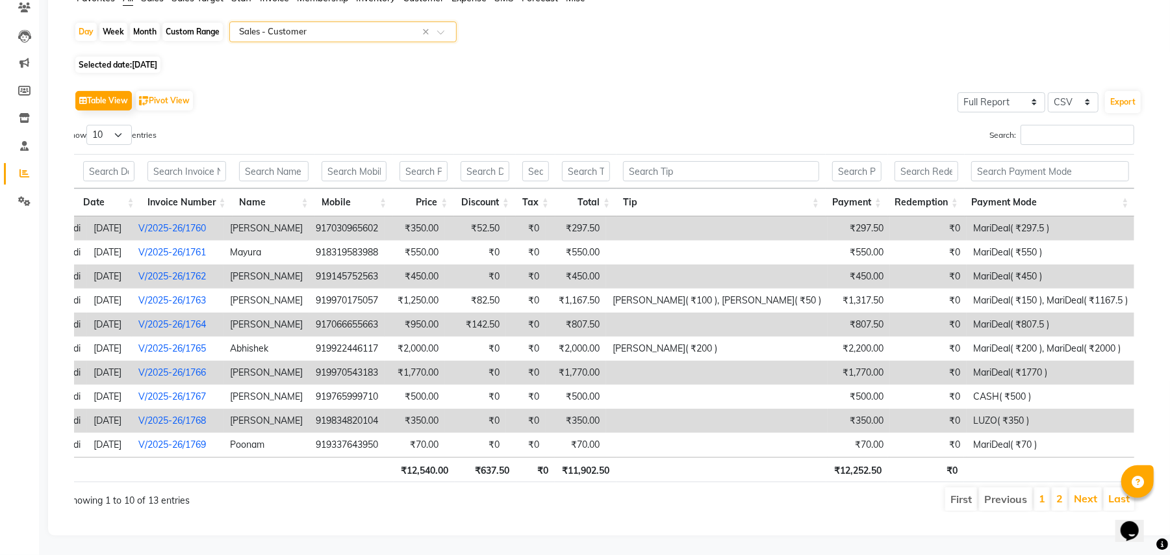
scroll to position [0, 9]
click at [1087, 492] on link "Next" at bounding box center [1083, 498] width 23 height 13
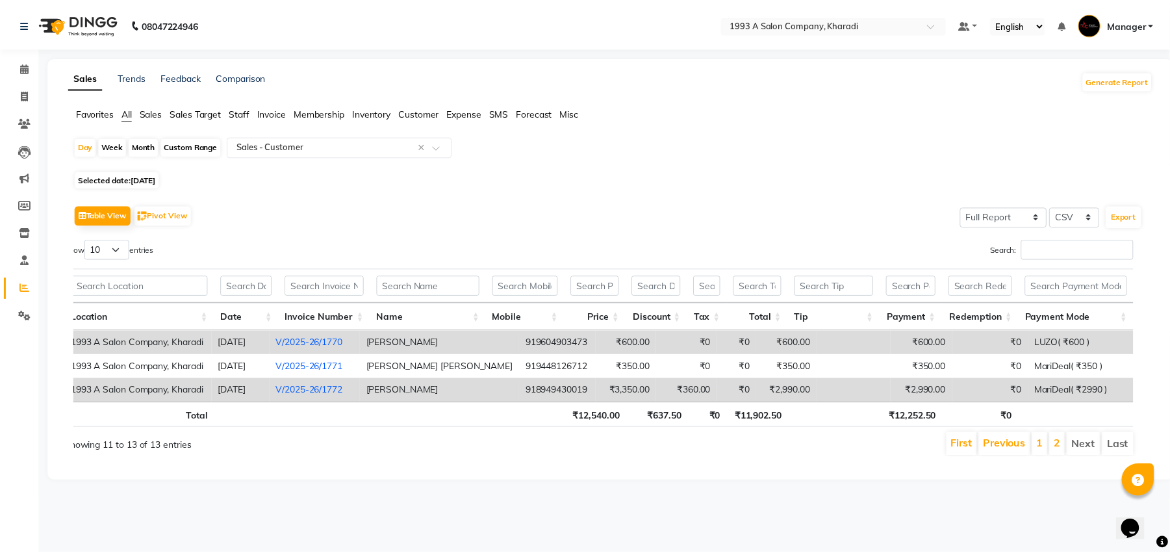
scroll to position [0, 0]
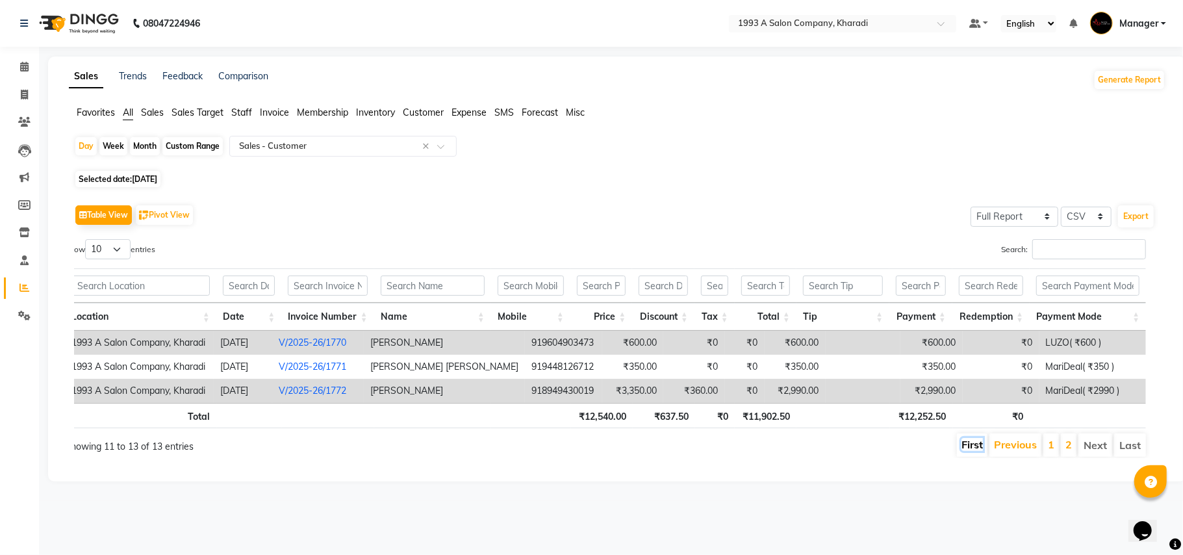
click at [975, 444] on link "First" at bounding box center [971, 444] width 21 height 13
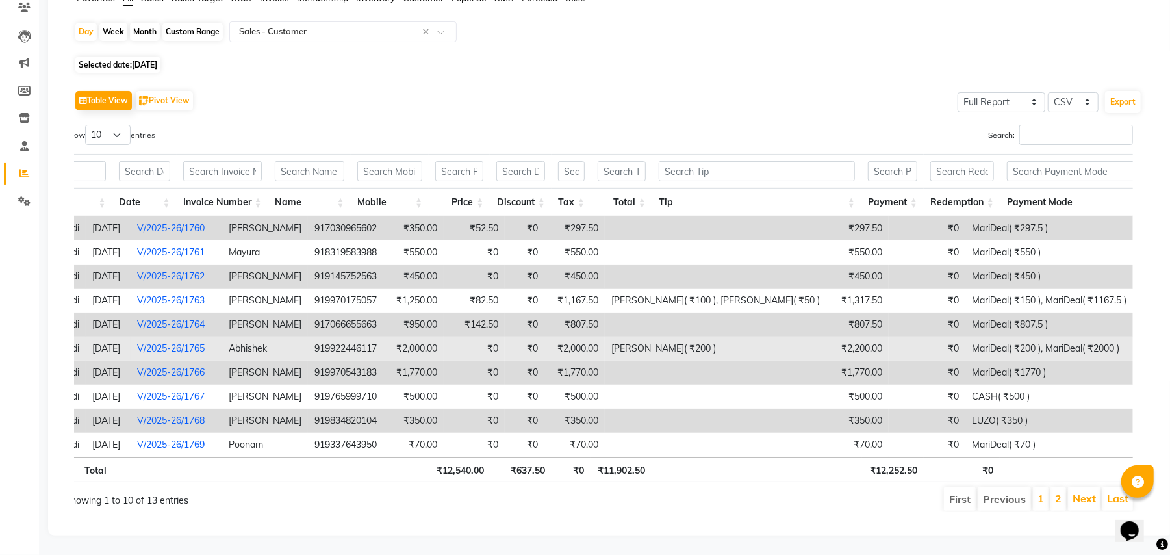
scroll to position [0, 139]
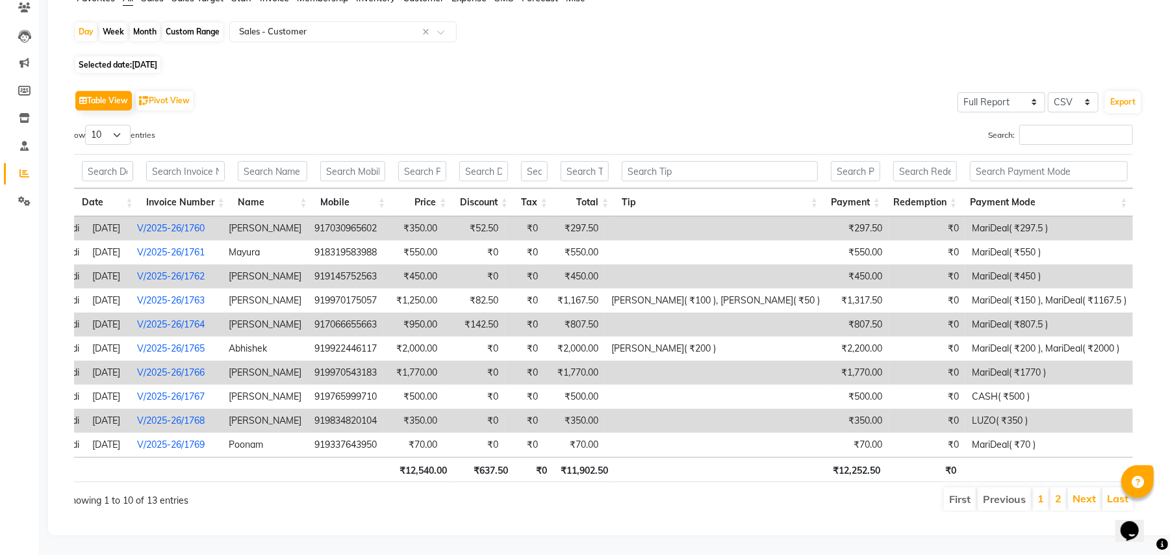
click at [1167, 117] on div "Sales Trends Feedback Comparison Generate Report Favorites All Sales Sales Targ…" at bounding box center [610, 238] width 1125 height 593
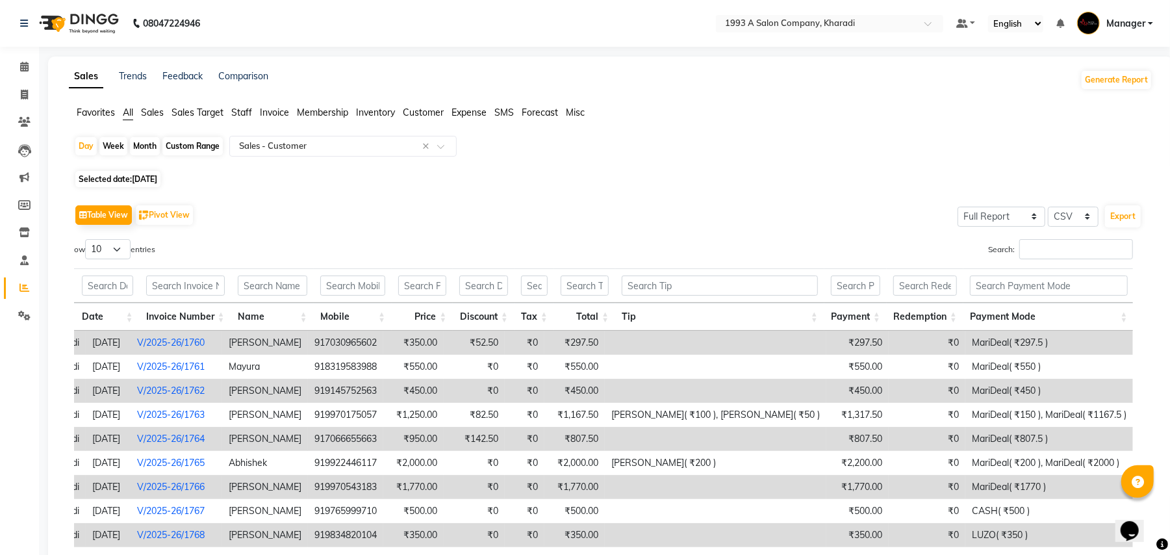
click at [129, 110] on span "All" at bounding box center [128, 113] width 10 height 12
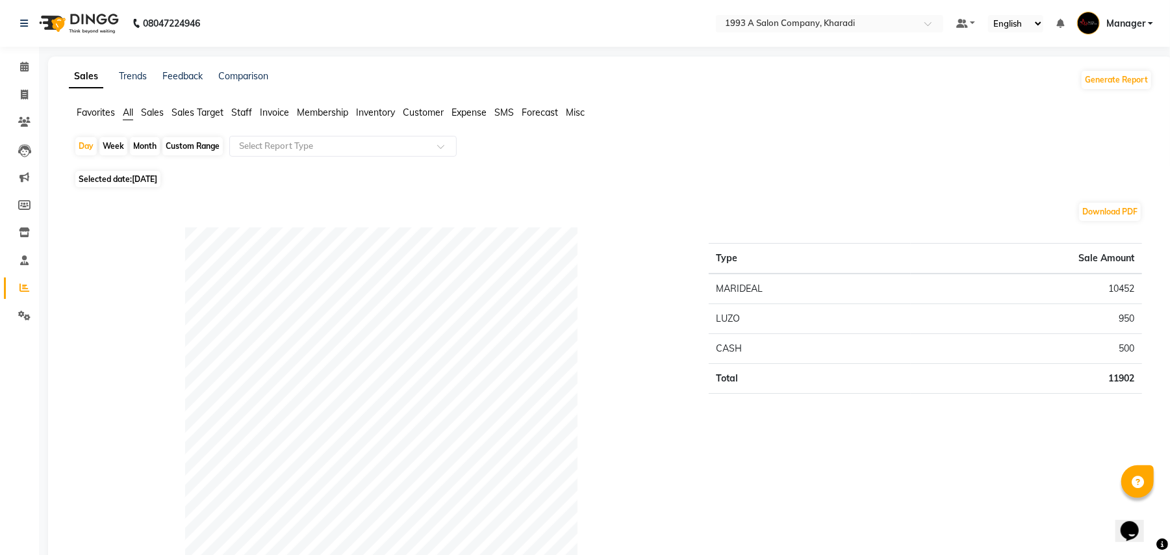
click at [247, 112] on span "Staff" at bounding box center [241, 113] width 21 height 12
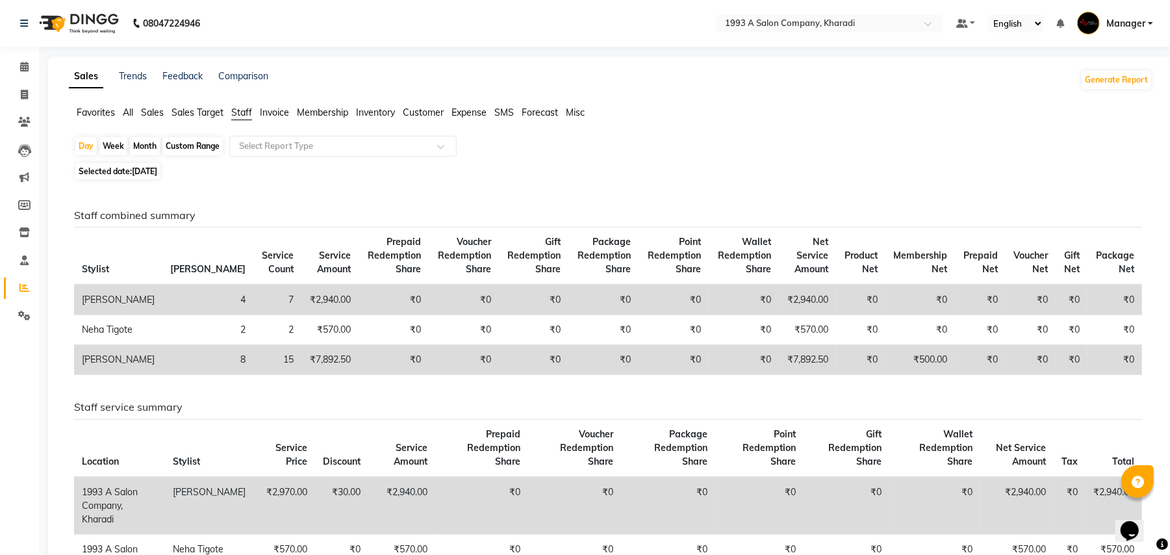
click at [131, 110] on span "All" at bounding box center [128, 113] width 10 height 12
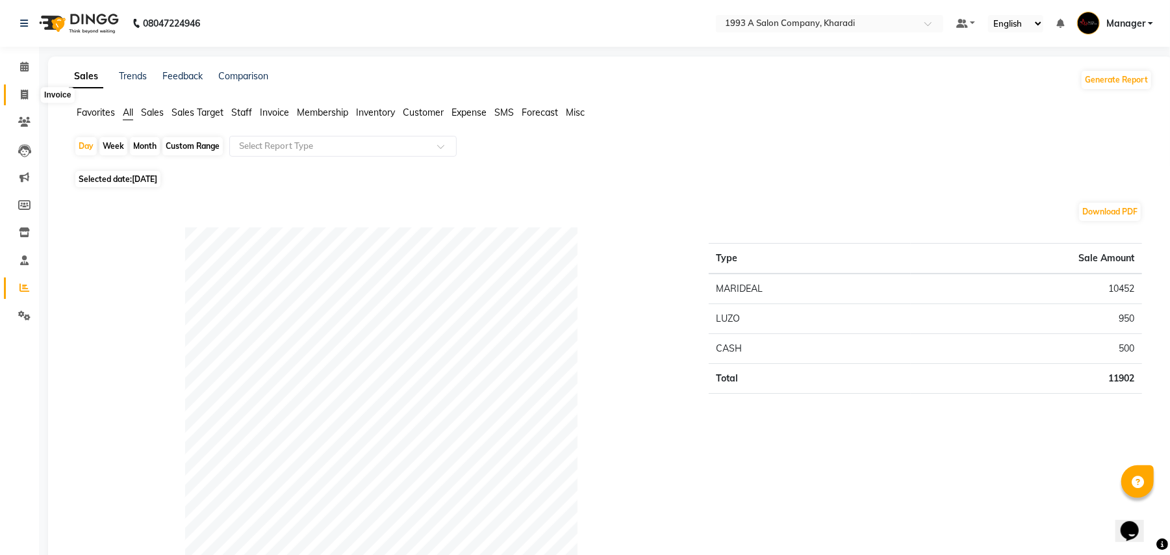
click at [22, 94] on icon at bounding box center [24, 95] width 7 height 10
select select "service"
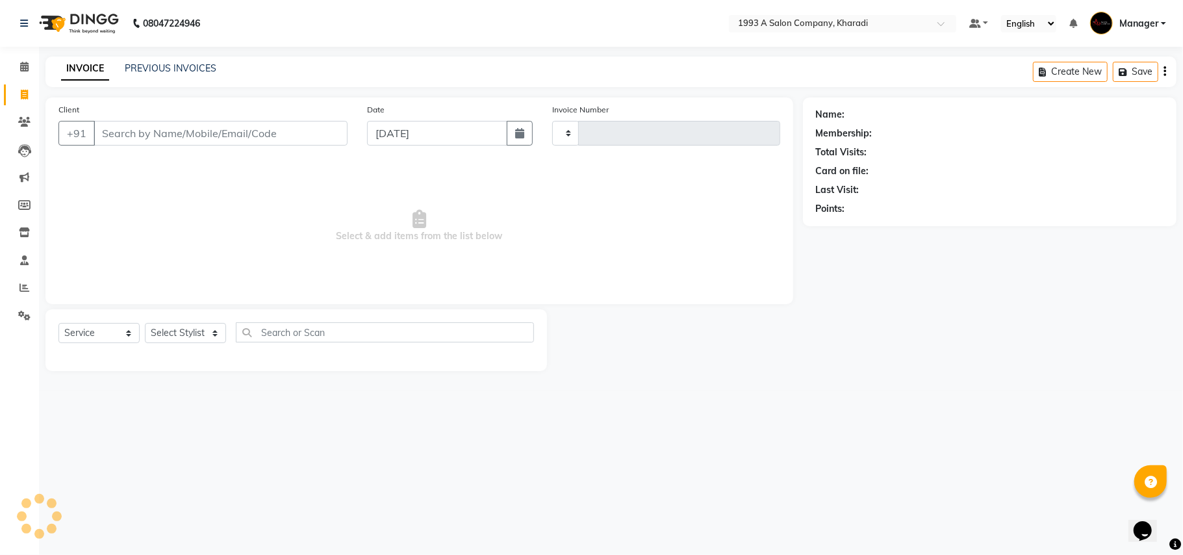
type input "1774"
select select "651"
select select "13350"
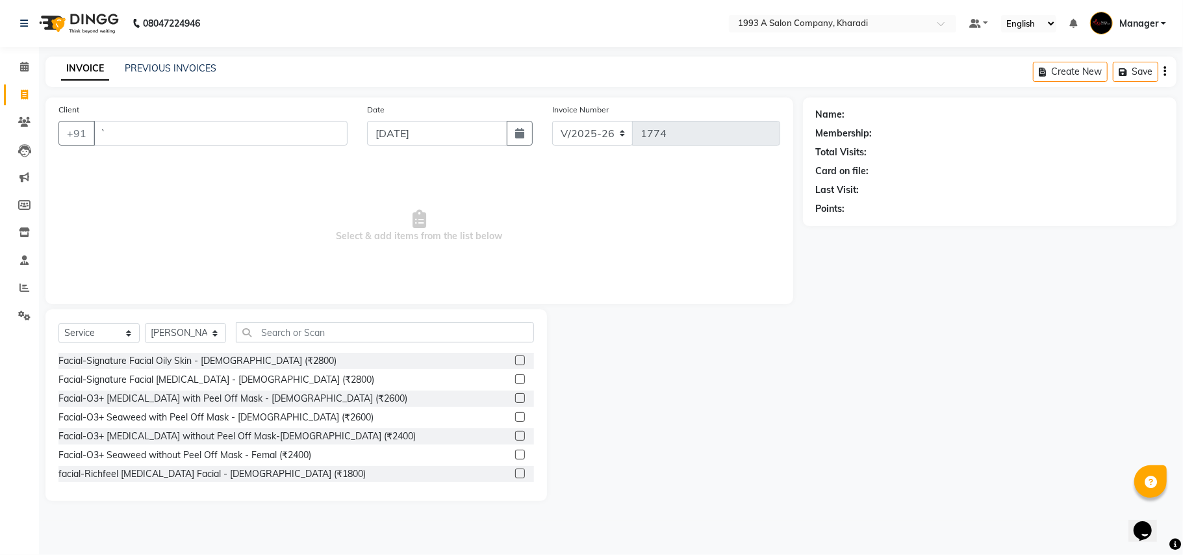
type input "`"
type input "[DATE]"
click at [650, 381] on div at bounding box center [675, 405] width 256 height 192
click at [173, 331] on select "Select Stylist [PERSON_NAME] [PERSON_NAME] Manager [PERSON_NAME] Neha Tigote [P…" at bounding box center [185, 333] width 81 height 20
click at [291, 273] on span "Select & add items from the list below" at bounding box center [419, 226] width 722 height 130
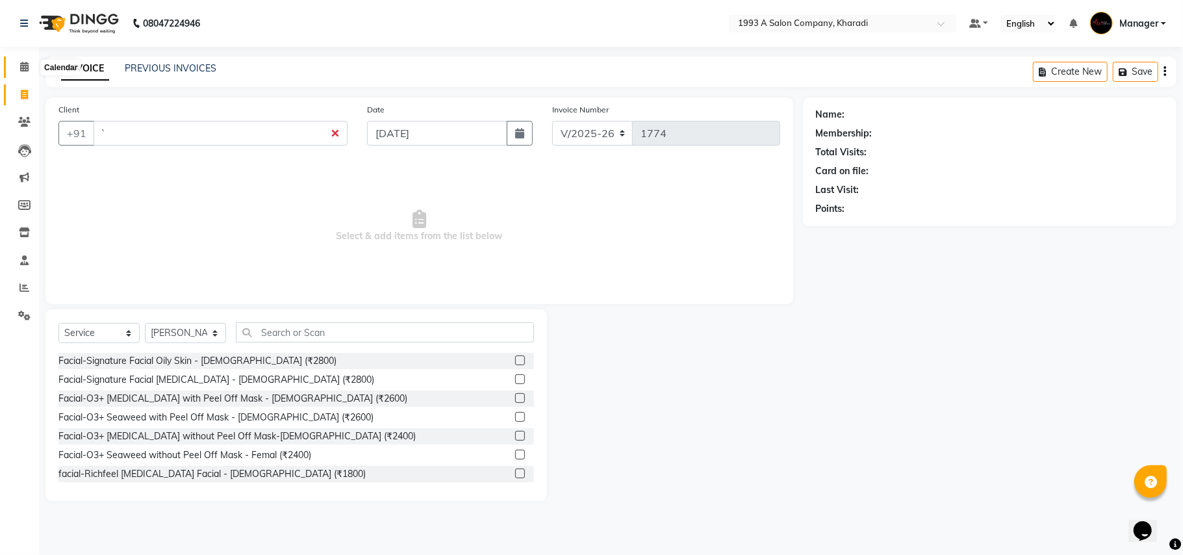
click at [29, 65] on span at bounding box center [24, 67] width 23 height 15
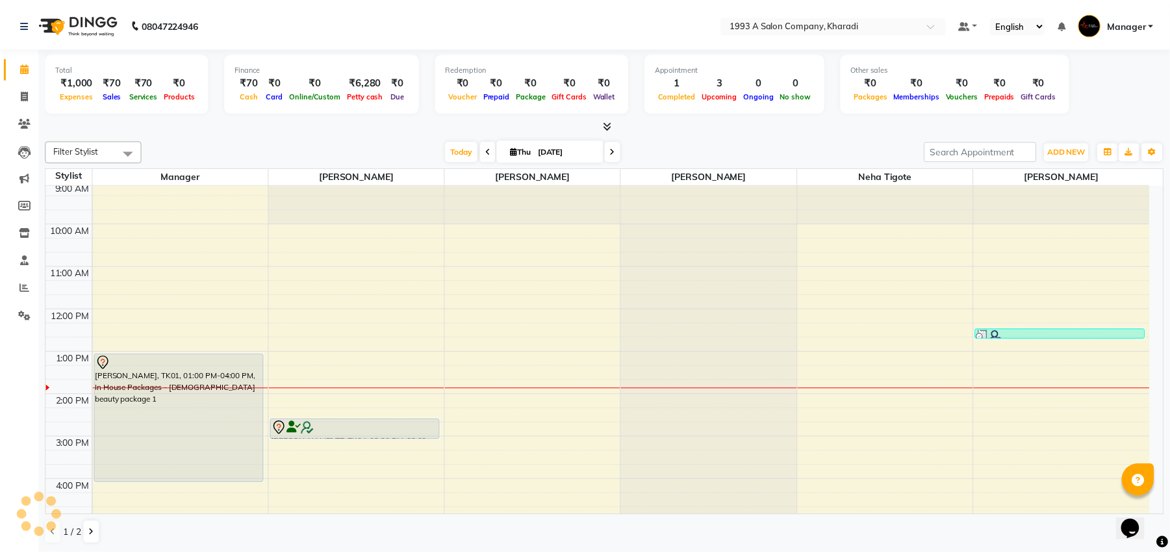
scroll to position [71, 0]
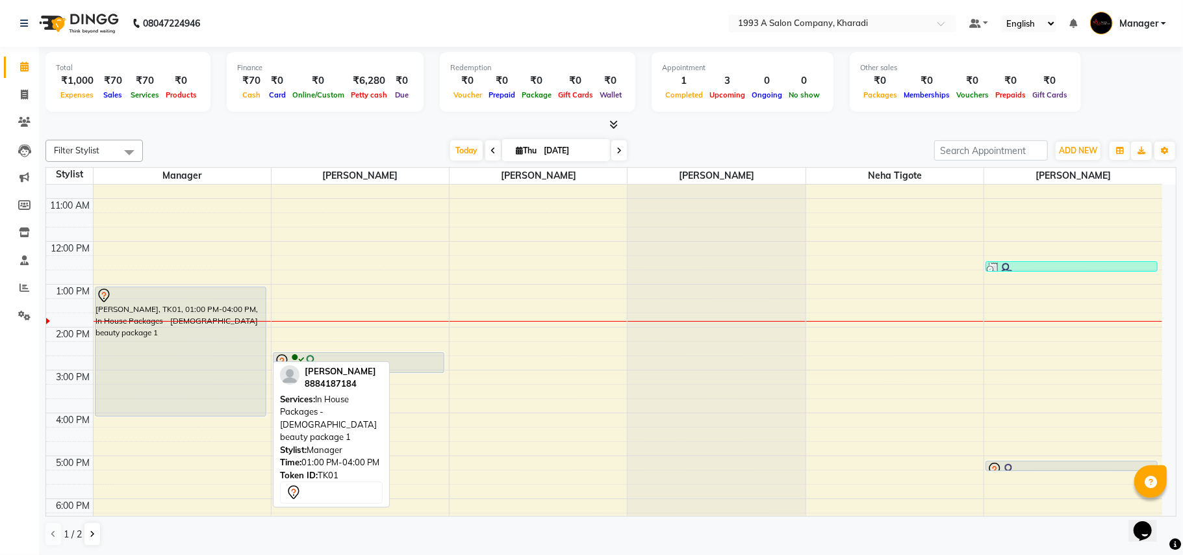
click at [198, 371] on div "[PERSON_NAME], TK01, 01:00 PM-04:00 PM, In House Packages - [DEMOGRAPHIC_DATA] …" at bounding box center [180, 351] width 171 height 129
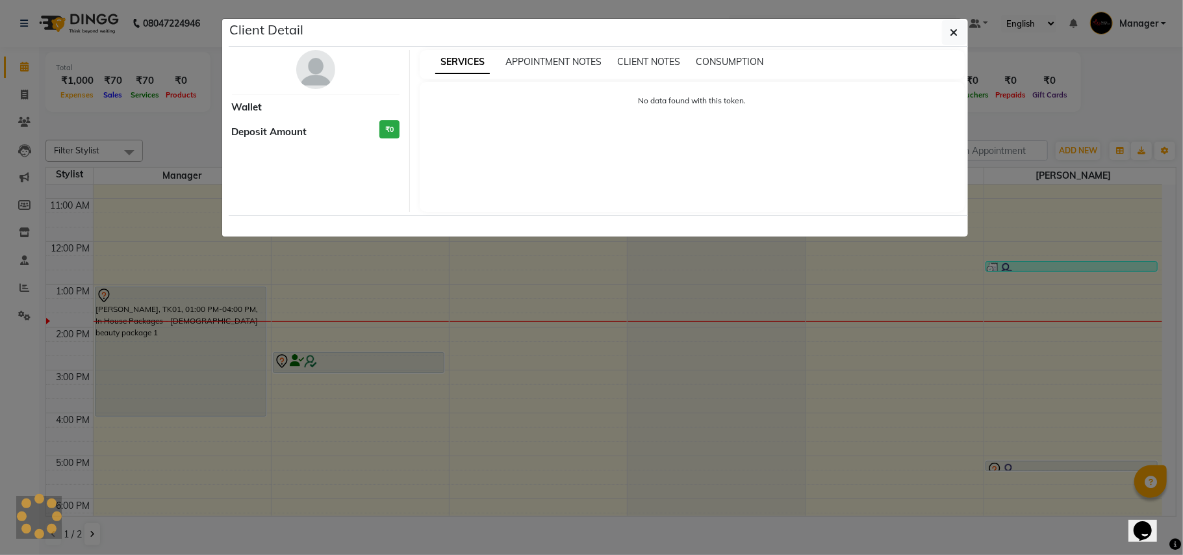
select select "7"
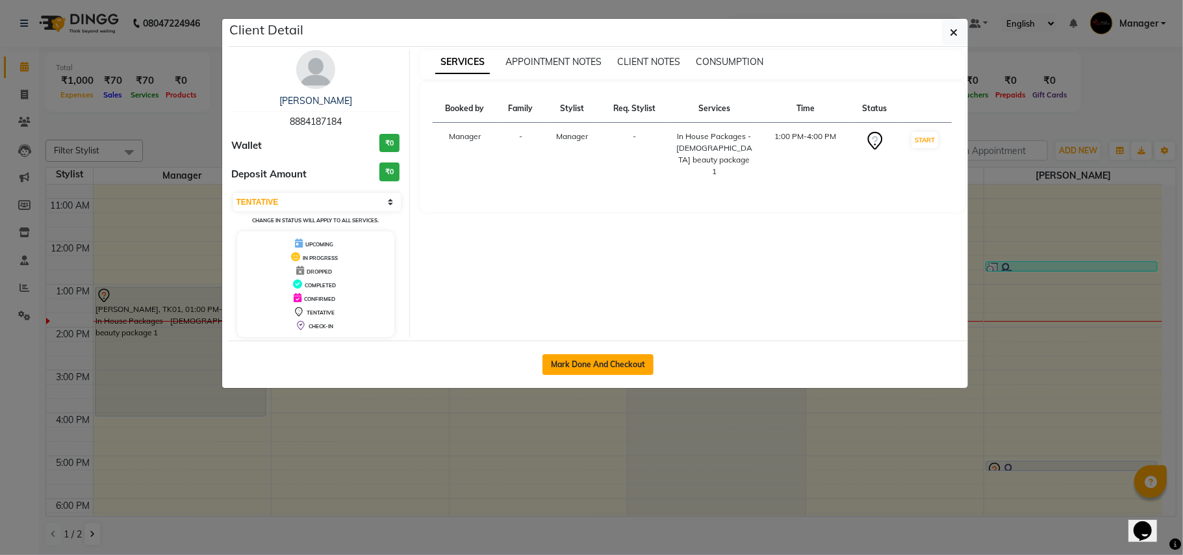
click at [593, 356] on button "Mark Done And Checkout" at bounding box center [597, 364] width 111 height 21
select select "service"
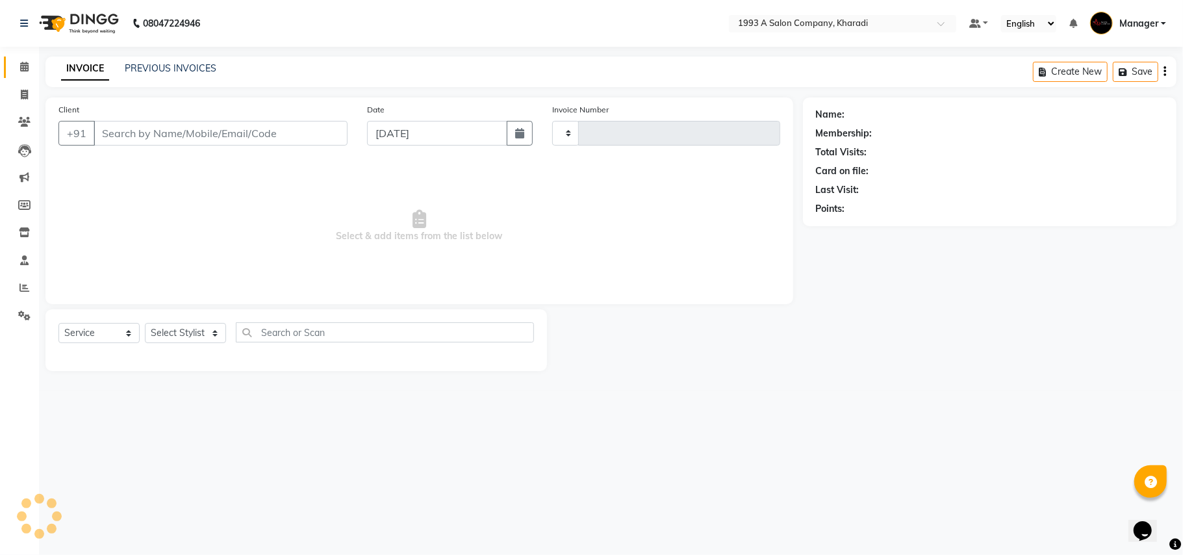
type input "1774"
select select "651"
select select "13350"
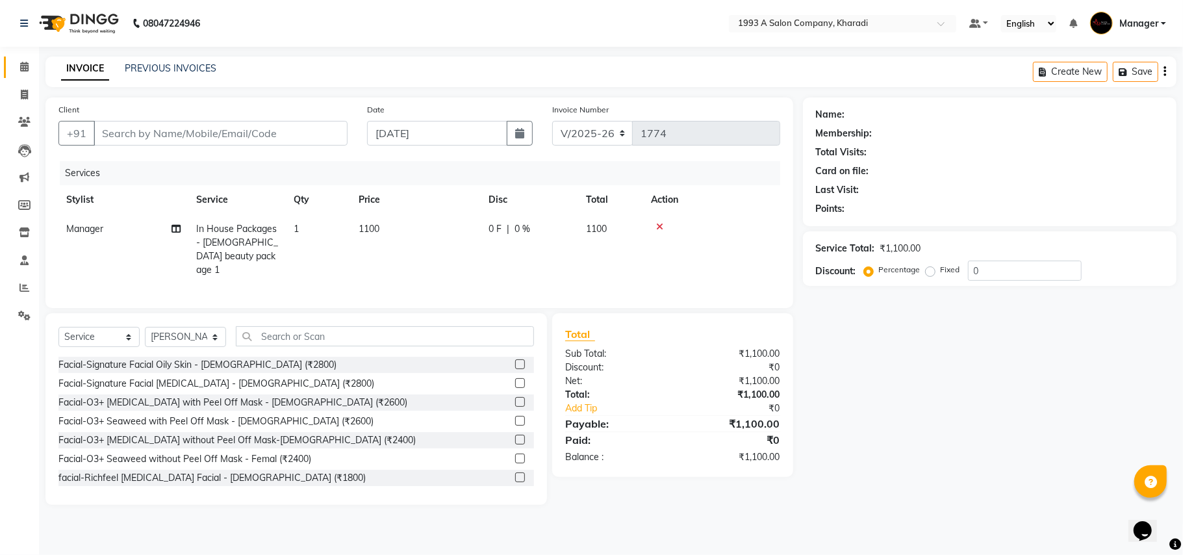
type input "8884187184"
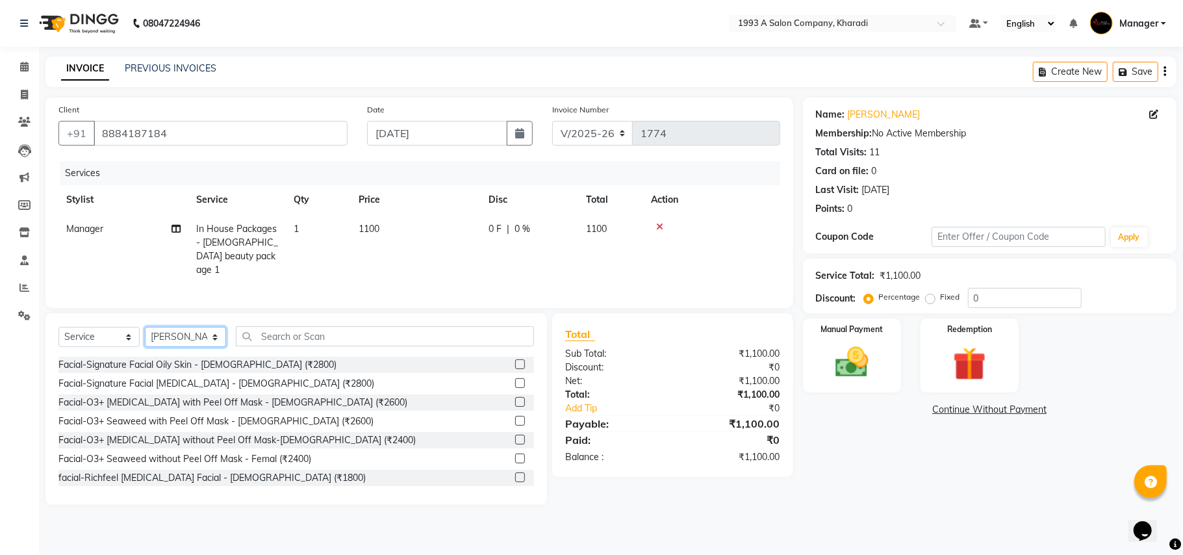
click at [208, 335] on select "Select Stylist [PERSON_NAME] [PERSON_NAME] Manager [PERSON_NAME] Neha Tigote [P…" at bounding box center [185, 337] width 81 height 20
select select "66038"
click at [145, 327] on select "Select Stylist [PERSON_NAME] [PERSON_NAME] Manager [PERSON_NAME] Neha Tigote [P…" at bounding box center [185, 337] width 81 height 20
click at [274, 334] on input "text" at bounding box center [385, 336] width 298 height 20
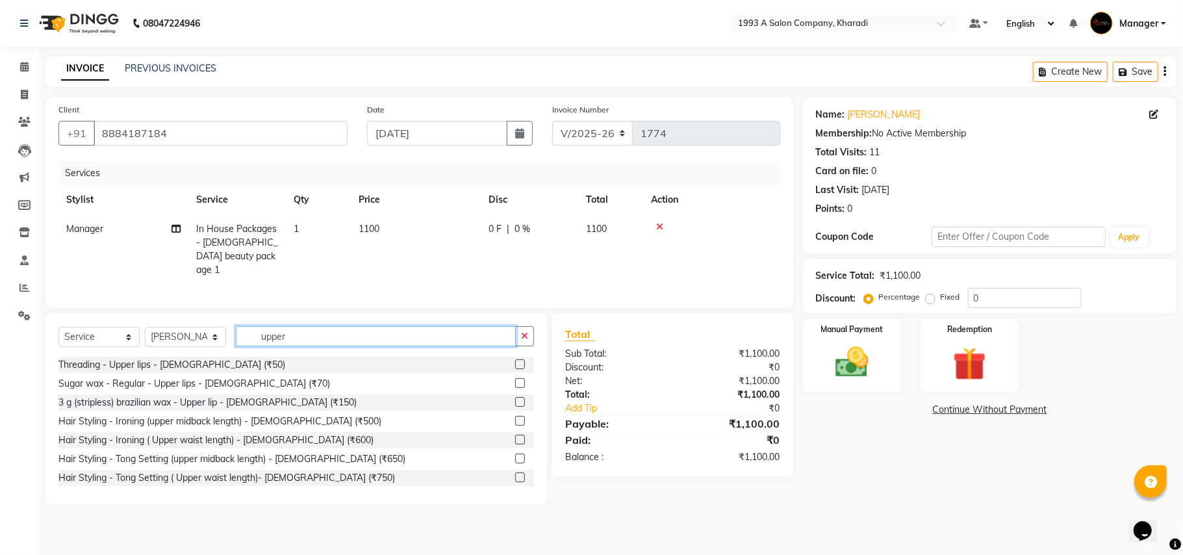
type input "upper"
click at [515, 362] on label at bounding box center [520, 364] width 10 height 10
click at [515, 362] on input "checkbox" at bounding box center [519, 364] width 8 height 8
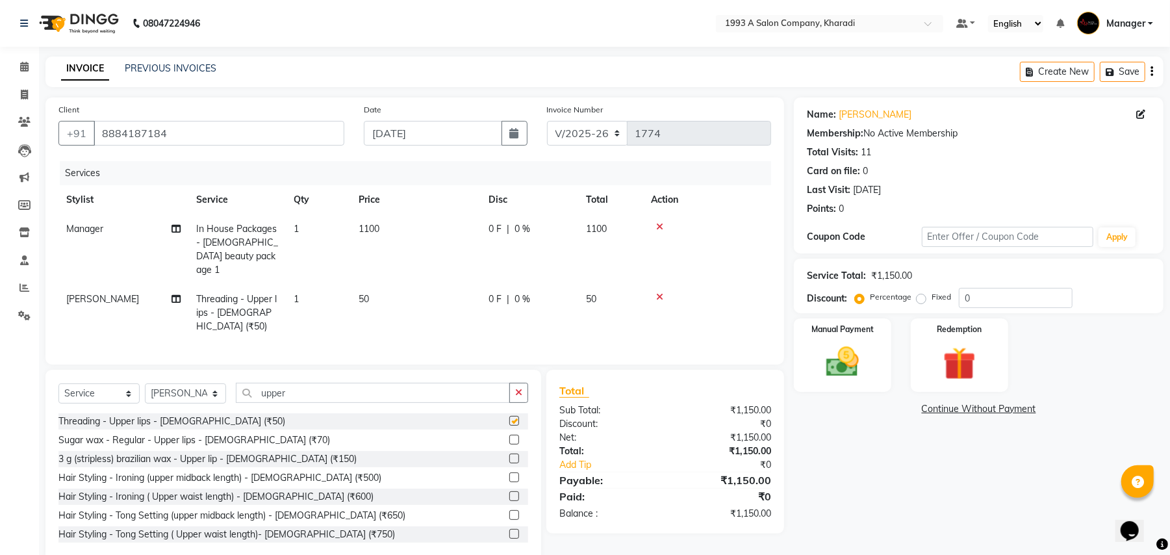
checkbox input "false"
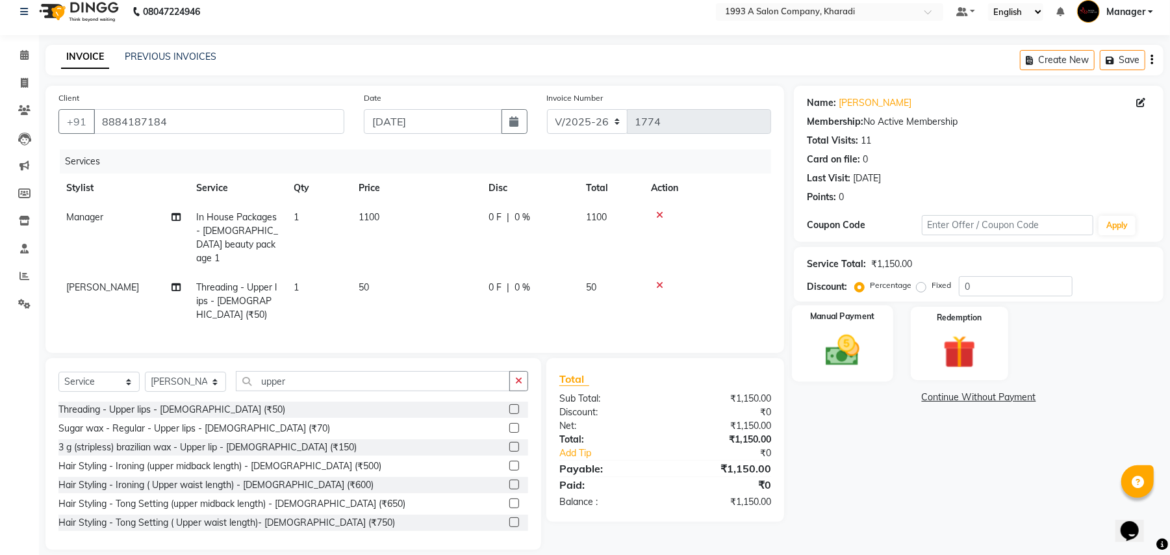
click at [857, 356] on img at bounding box center [842, 351] width 56 height 40
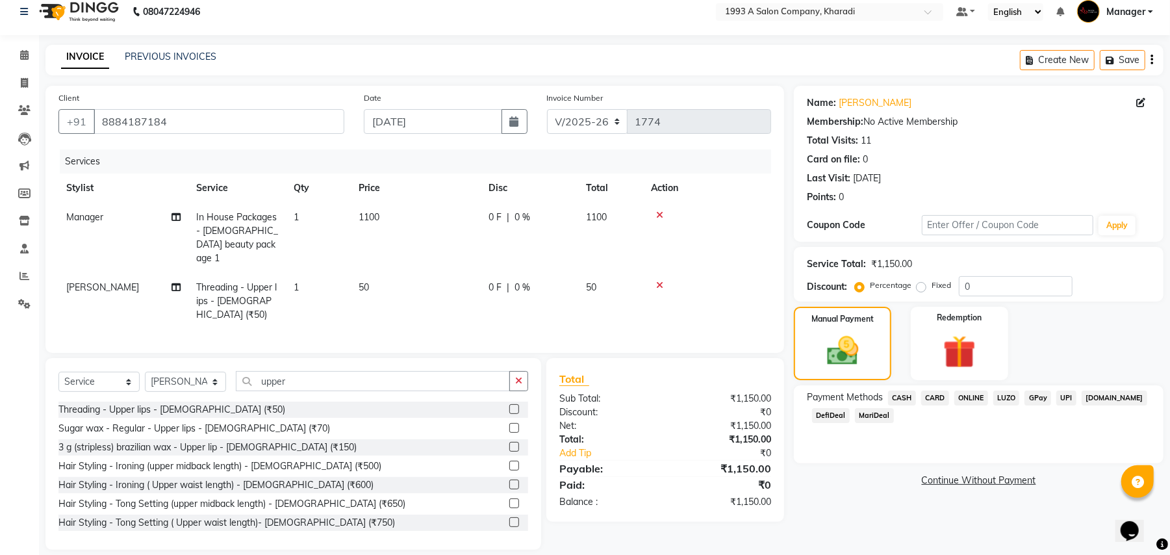
click at [873, 414] on span "MariDeal" at bounding box center [874, 415] width 39 height 15
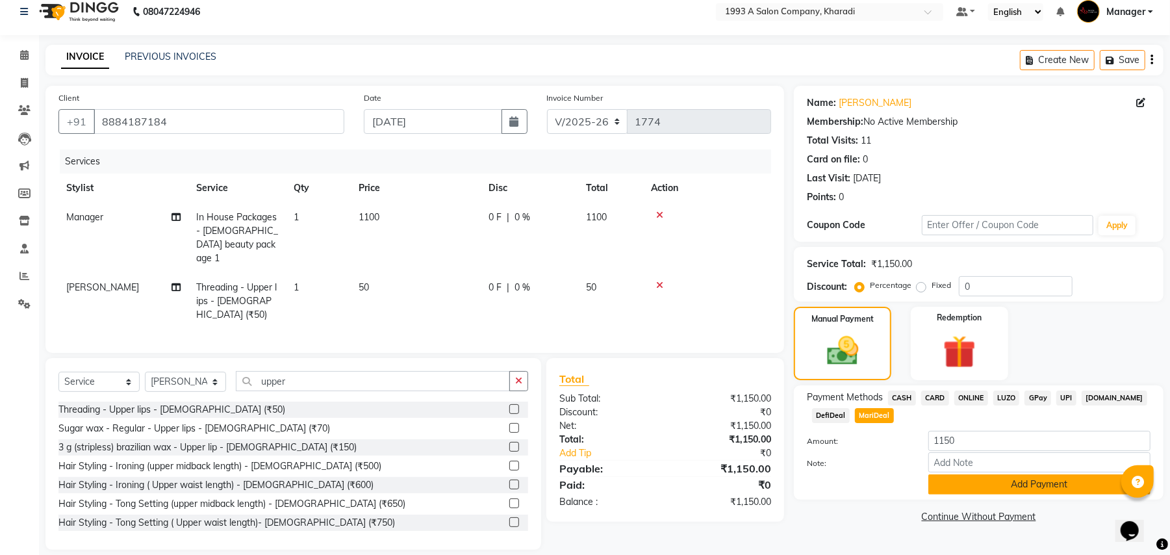
click at [1053, 486] on button "Add Payment" at bounding box center [1039, 484] width 222 height 20
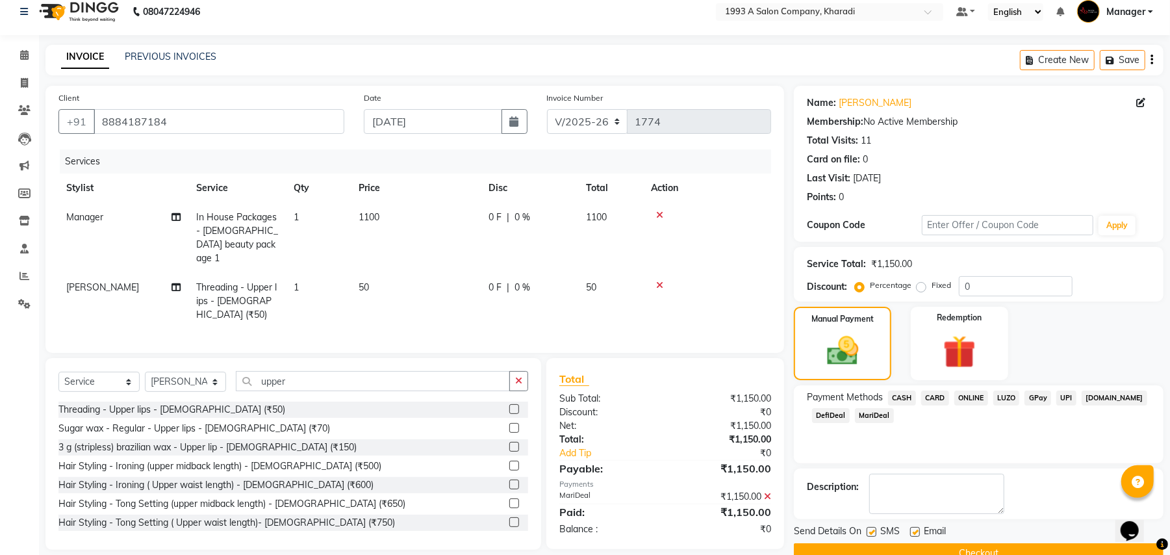
scroll to position [40, 0]
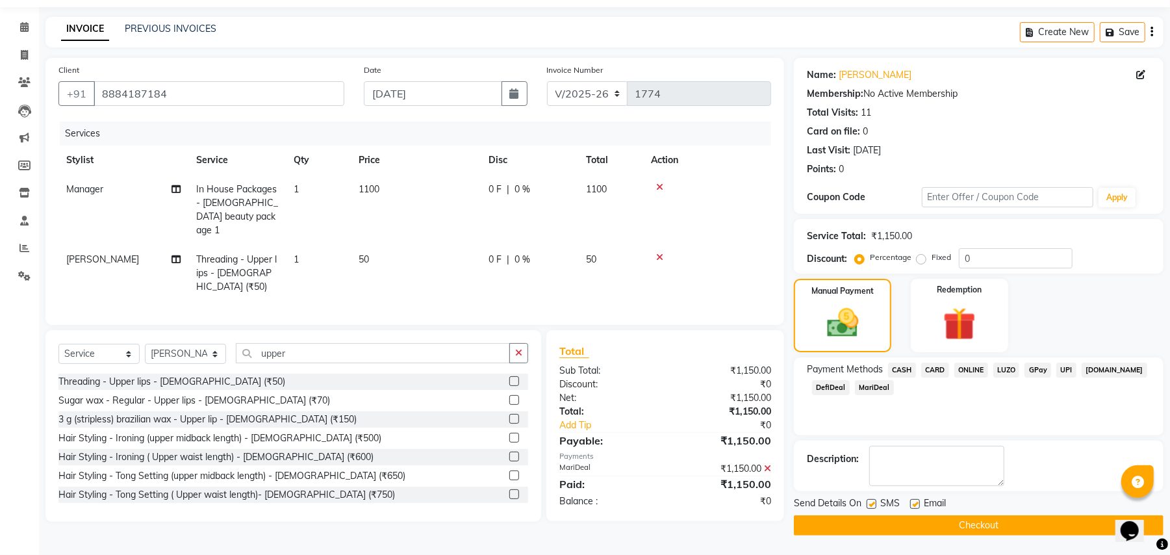
click at [103, 183] on span "Manager" at bounding box center [84, 189] width 37 height 12
select select "9419"
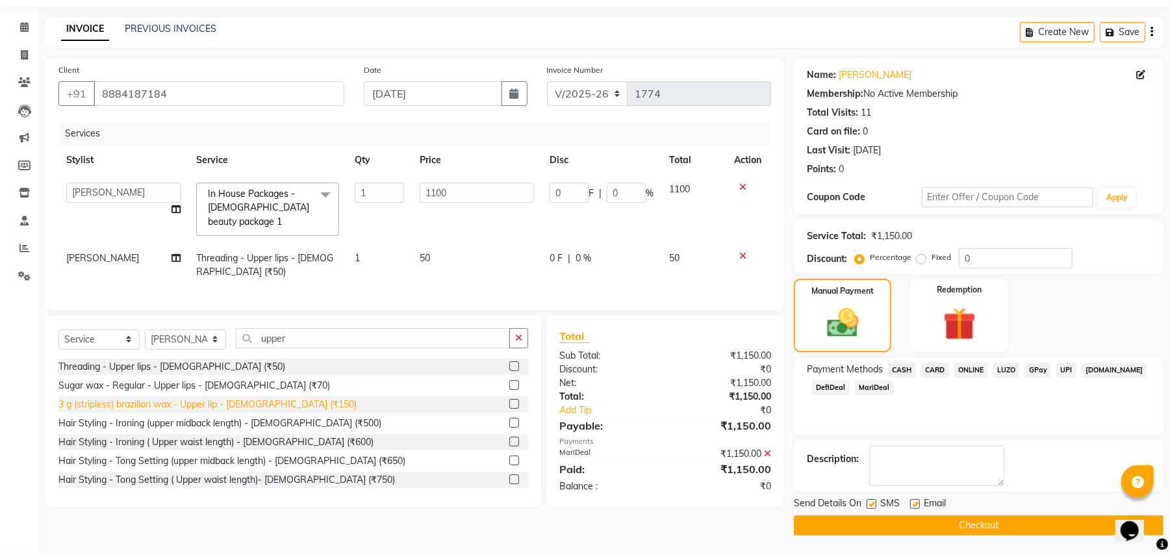
select select "66038"
click at [990, 522] on button "Checkout" at bounding box center [979, 525] width 370 height 20
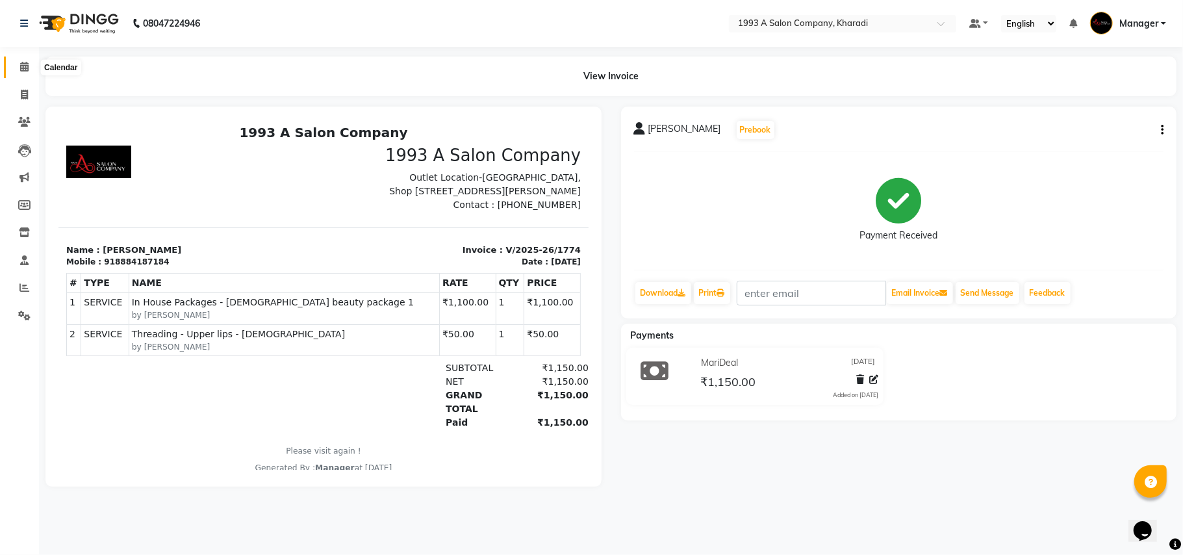
click at [23, 65] on icon at bounding box center [24, 67] width 8 height 10
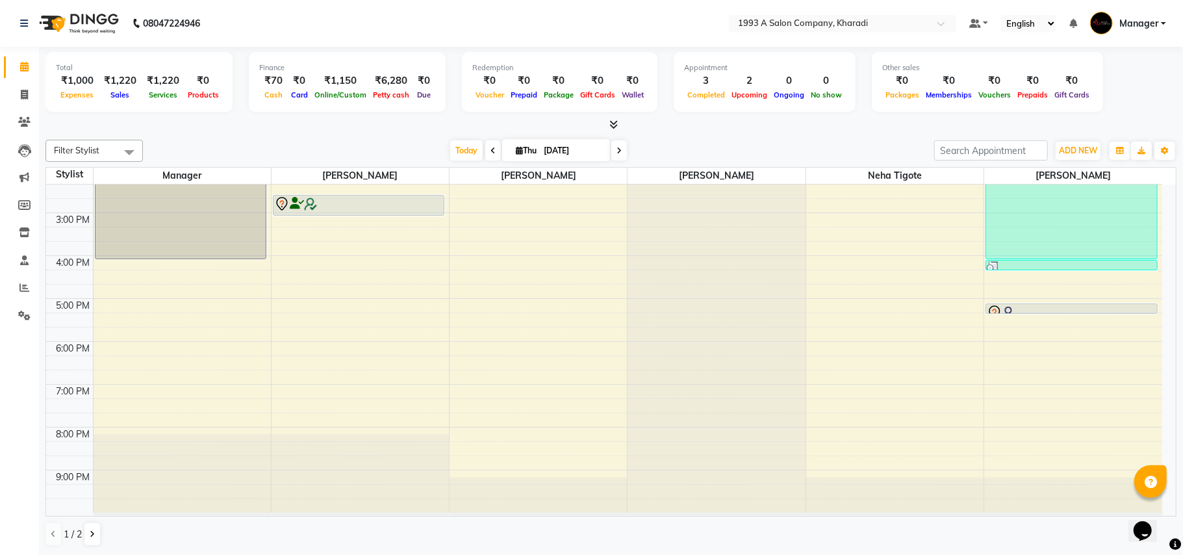
scroll to position [234, 0]
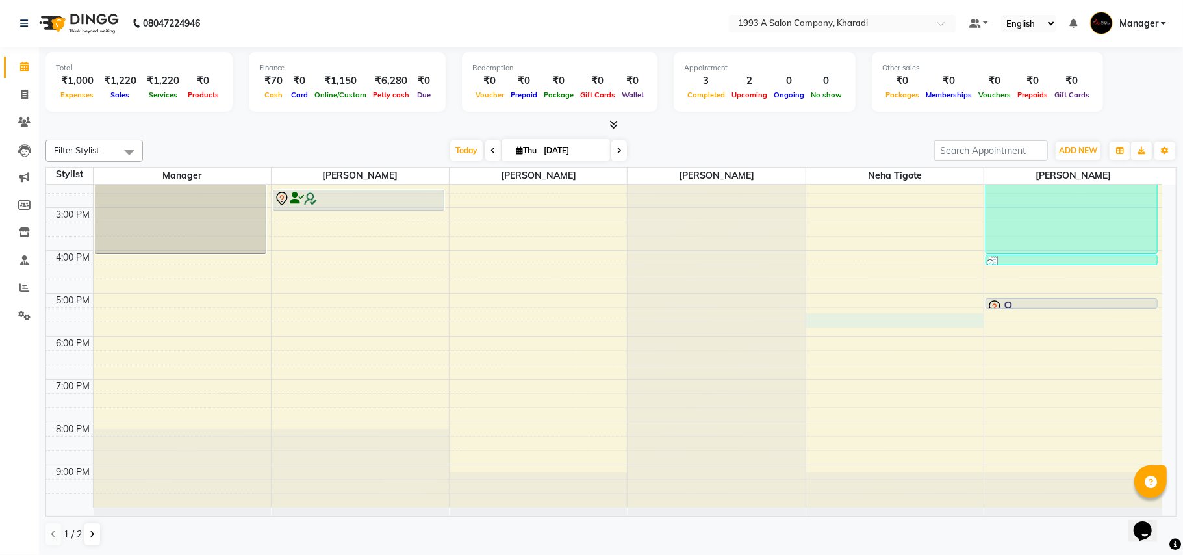
click at [966, 323] on div "9:00 AM 10:00 AM 11:00 AM 12:00 PM 1:00 PM 2:00 PM 3:00 PM 4:00 PM 5:00 PM 6:00…" at bounding box center [604, 229] width 1116 height 557
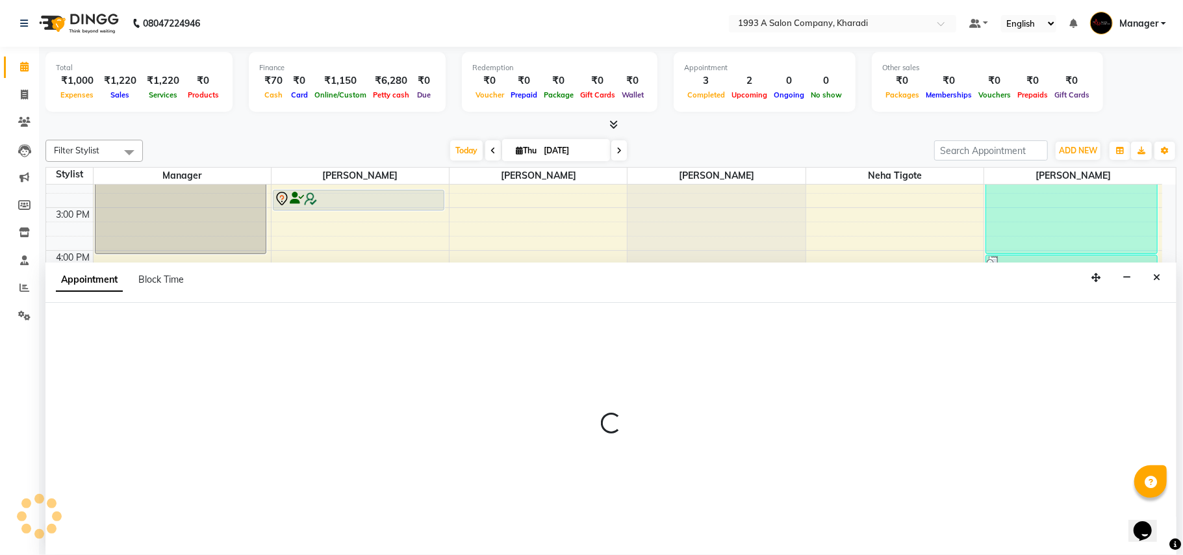
select select "53074"
select select "tentative"
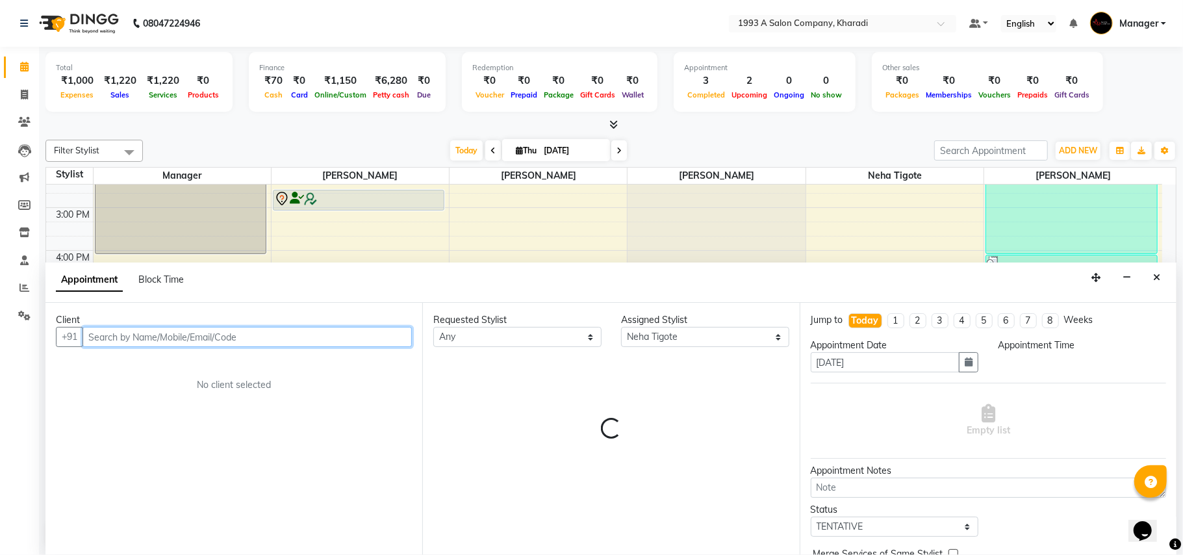
select select "1035"
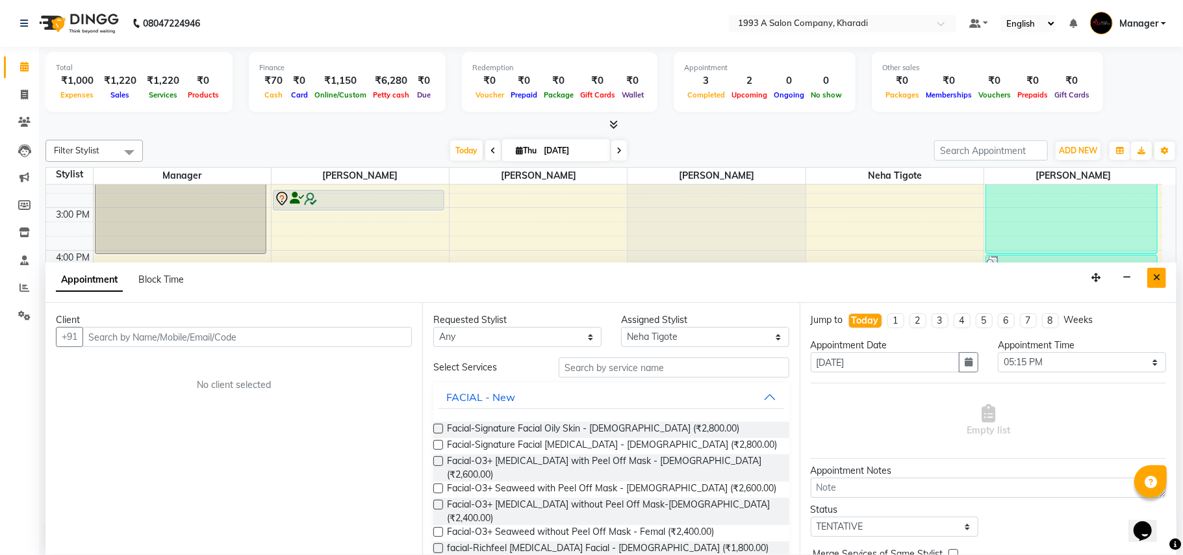
click at [1153, 275] on icon "Close" at bounding box center [1156, 277] width 7 height 9
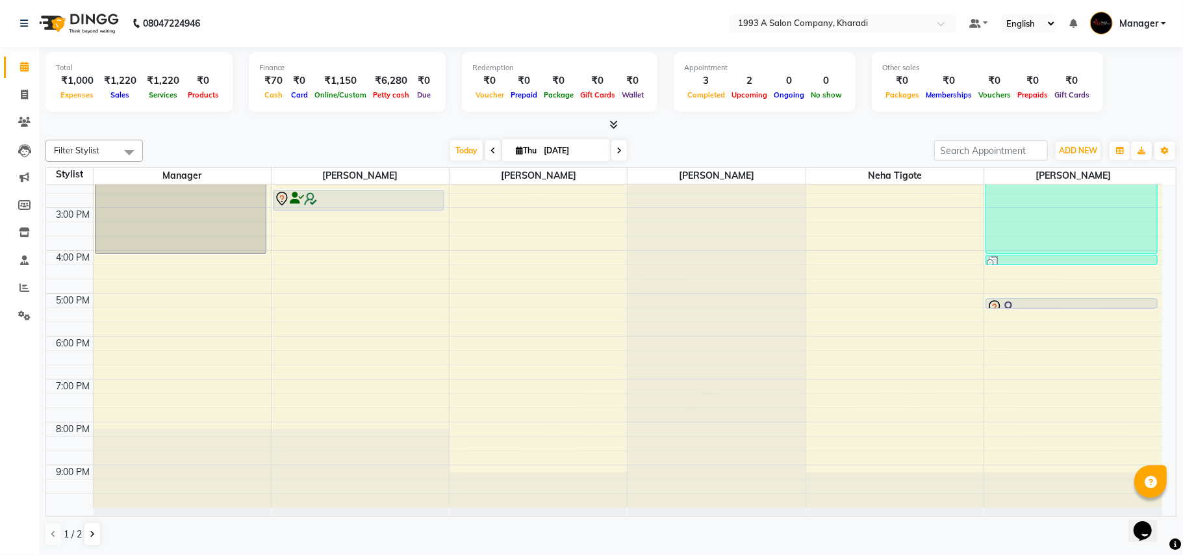
click at [516, 149] on icon at bounding box center [519, 150] width 7 height 8
select select "9"
select select "2025"
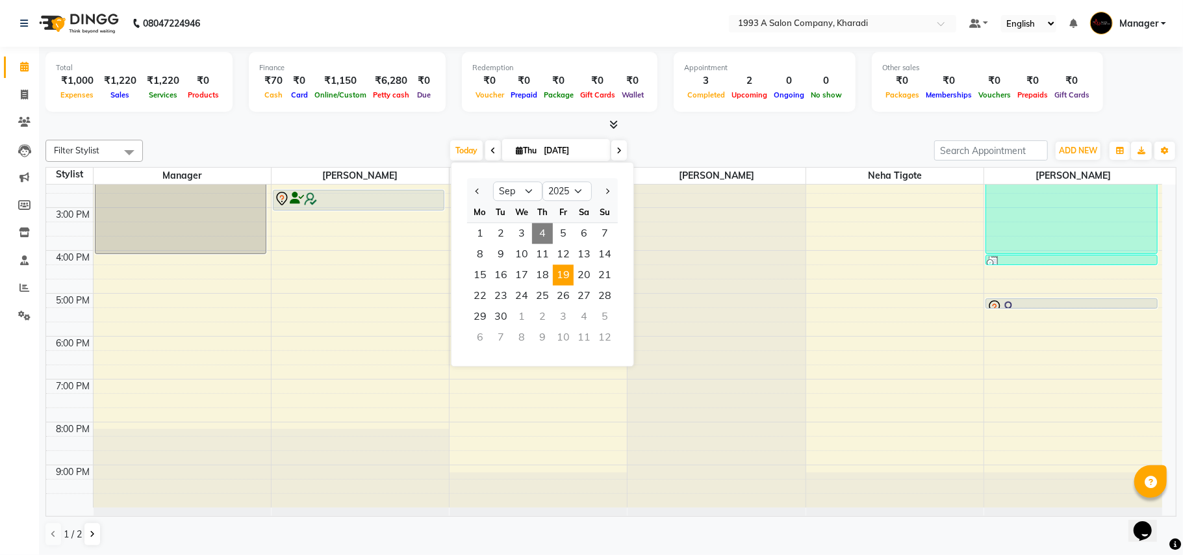
click at [556, 269] on span "19" at bounding box center [563, 274] width 21 height 21
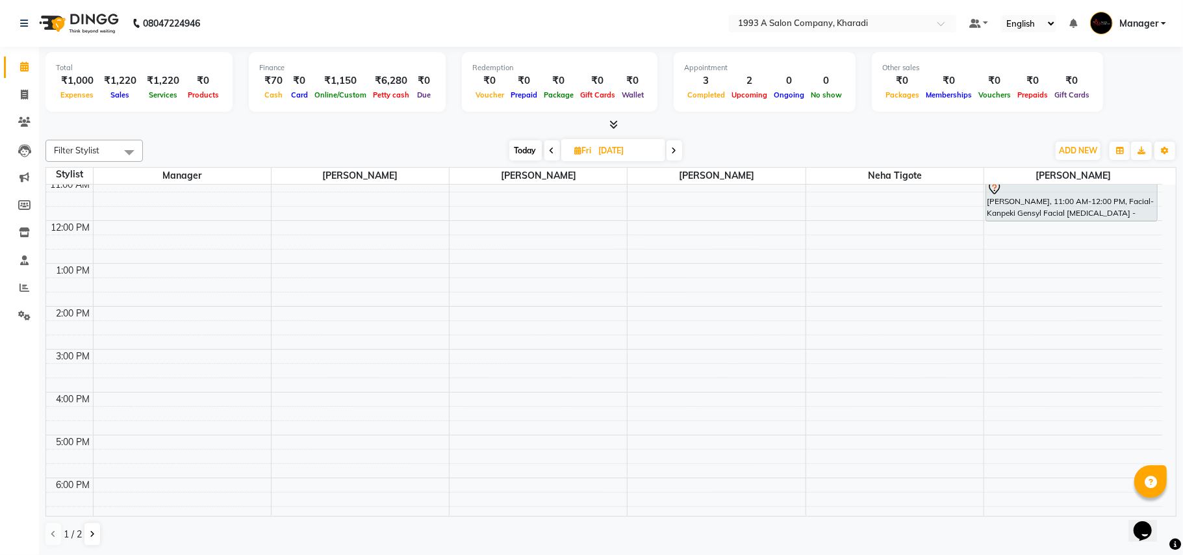
scroll to position [0, 0]
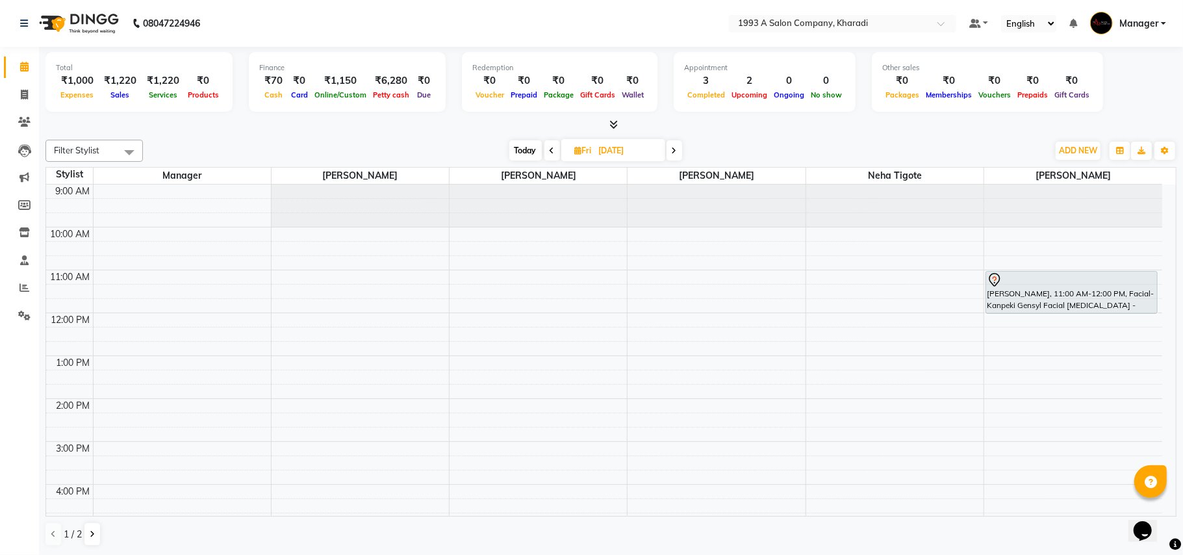
click at [526, 151] on span "Today" at bounding box center [525, 150] width 32 height 20
type input "[DATE]"
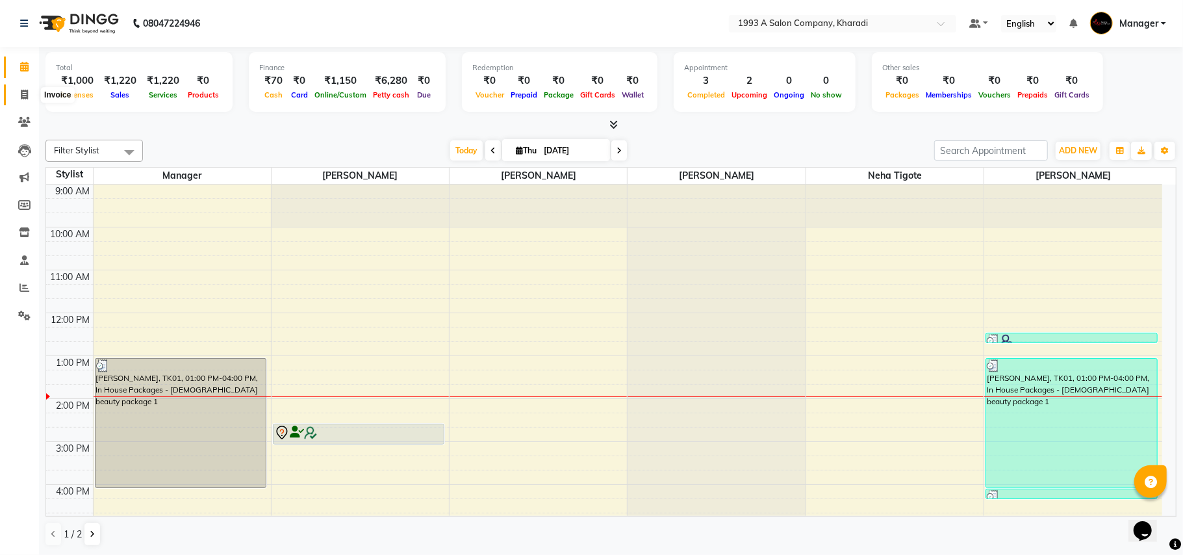
click at [19, 91] on span at bounding box center [24, 95] width 23 height 15
select select "service"
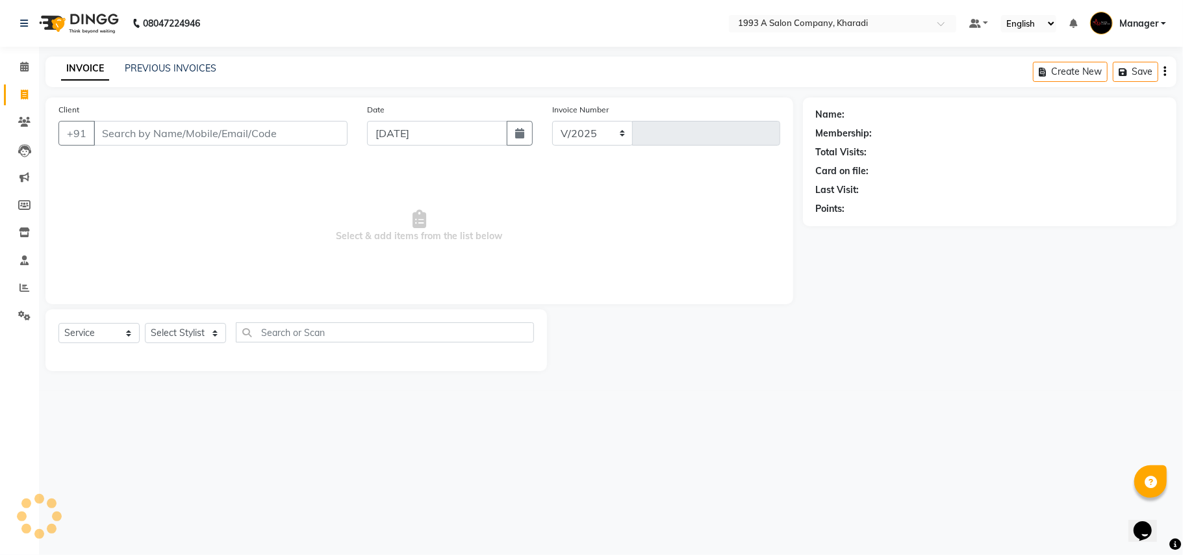
select select "651"
type input "1775"
select select "13350"
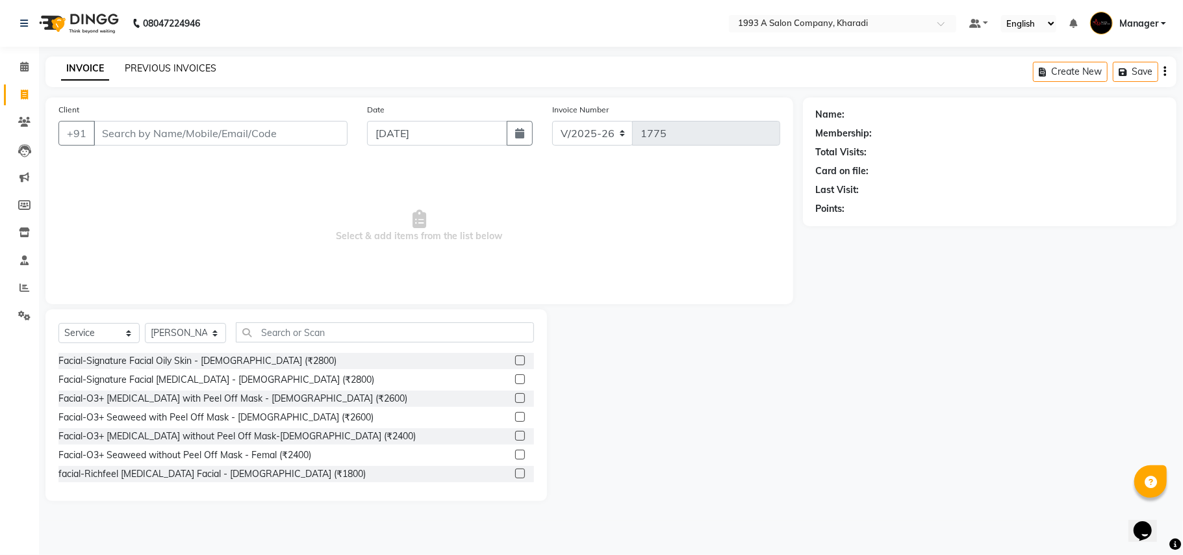
click at [172, 70] on link "PREVIOUS INVOICES" at bounding box center [171, 68] width 92 height 12
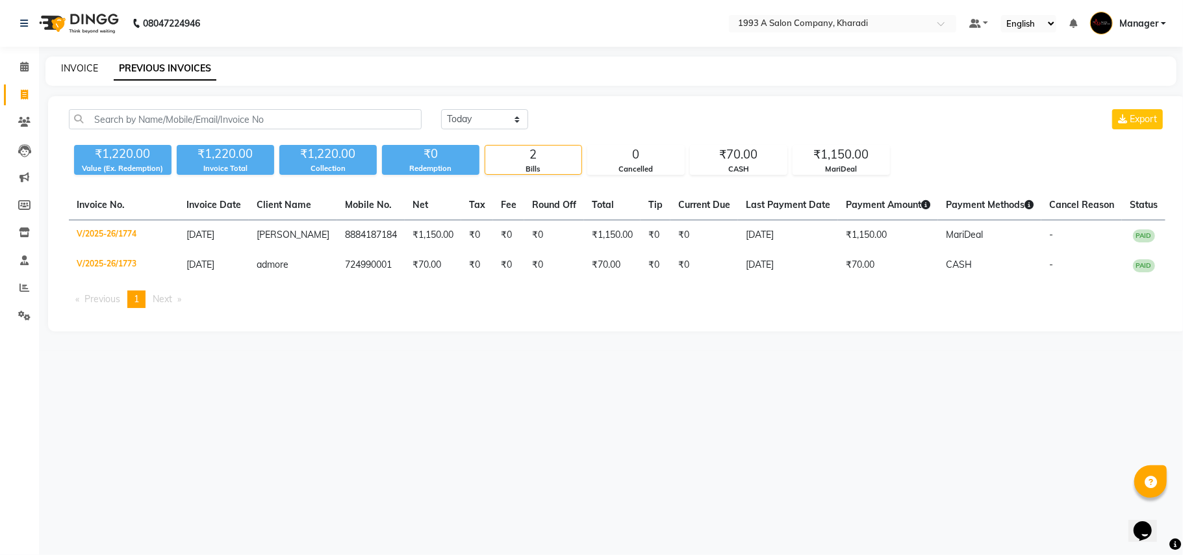
click at [71, 64] on link "INVOICE" at bounding box center [79, 68] width 37 height 12
select select "service"
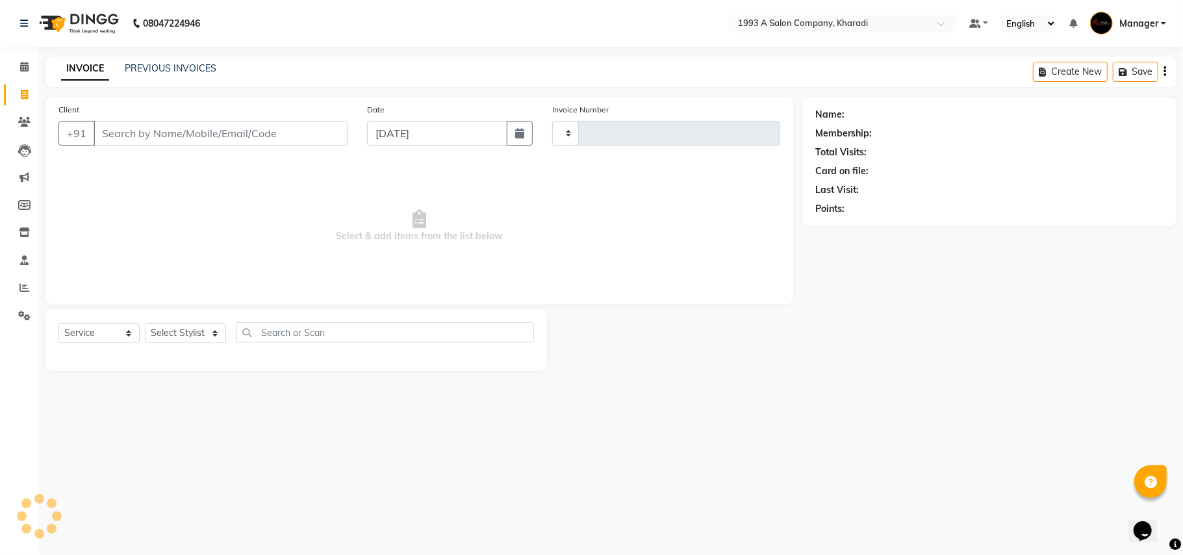
type input "1775"
select select "651"
select select "13350"
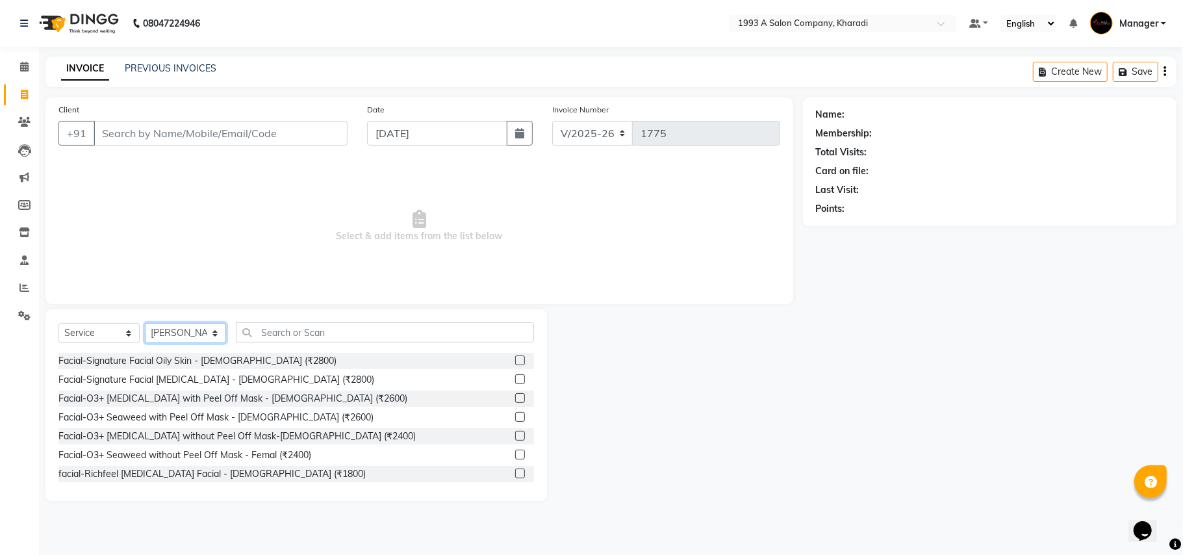
click at [182, 323] on select "Select Stylist [PERSON_NAME] [PERSON_NAME] Manager [PERSON_NAME] Neha Tigote [P…" at bounding box center [185, 333] width 81 height 20
click at [305, 249] on span "Select & add items from the list below" at bounding box center [419, 226] width 722 height 130
click at [21, 286] on icon at bounding box center [24, 288] width 10 height 10
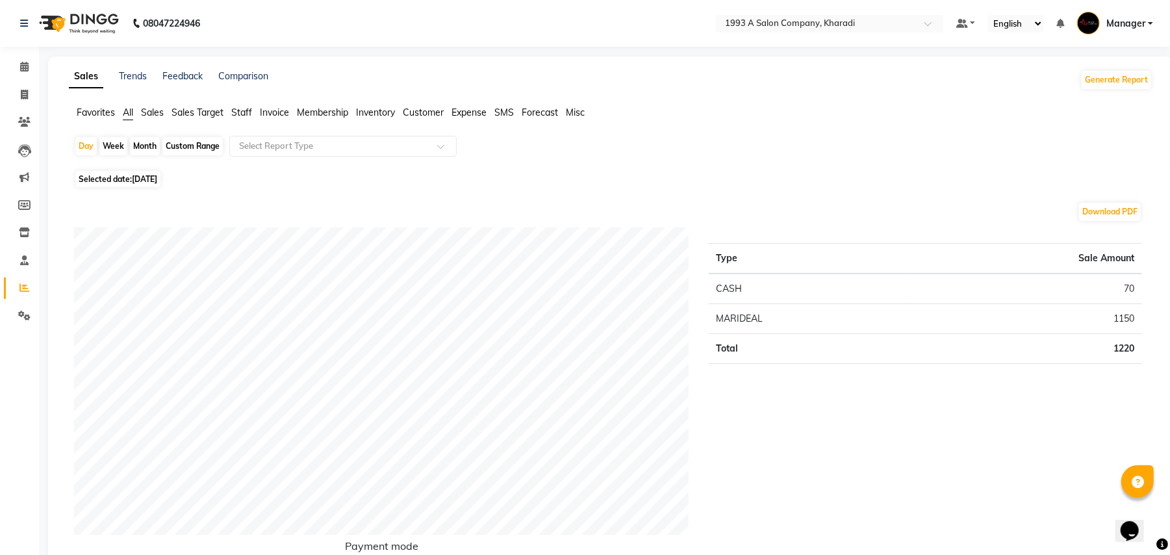
scroll to position [17, 0]
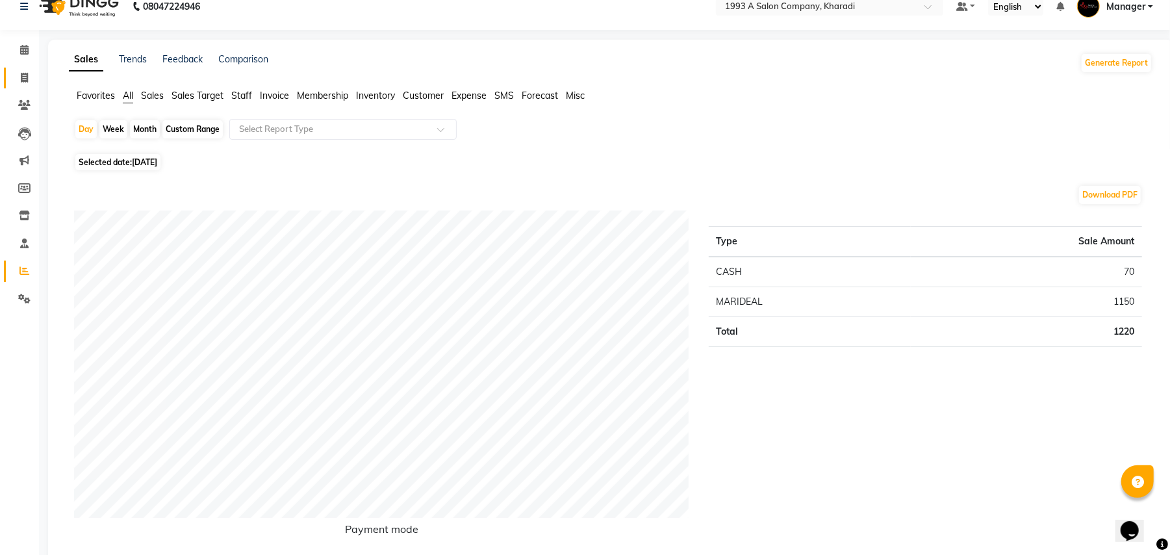
click at [26, 68] on link "Invoice" at bounding box center [19, 78] width 31 height 21
select select "651"
select select "service"
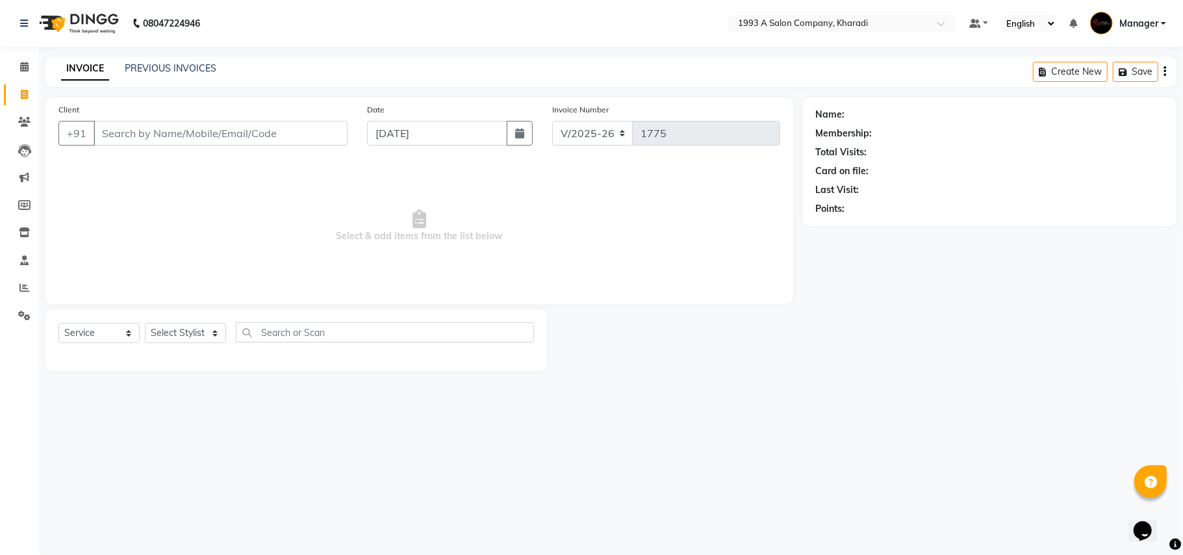
click at [123, 130] on input "Client" at bounding box center [221, 133] width 254 height 25
select select "13350"
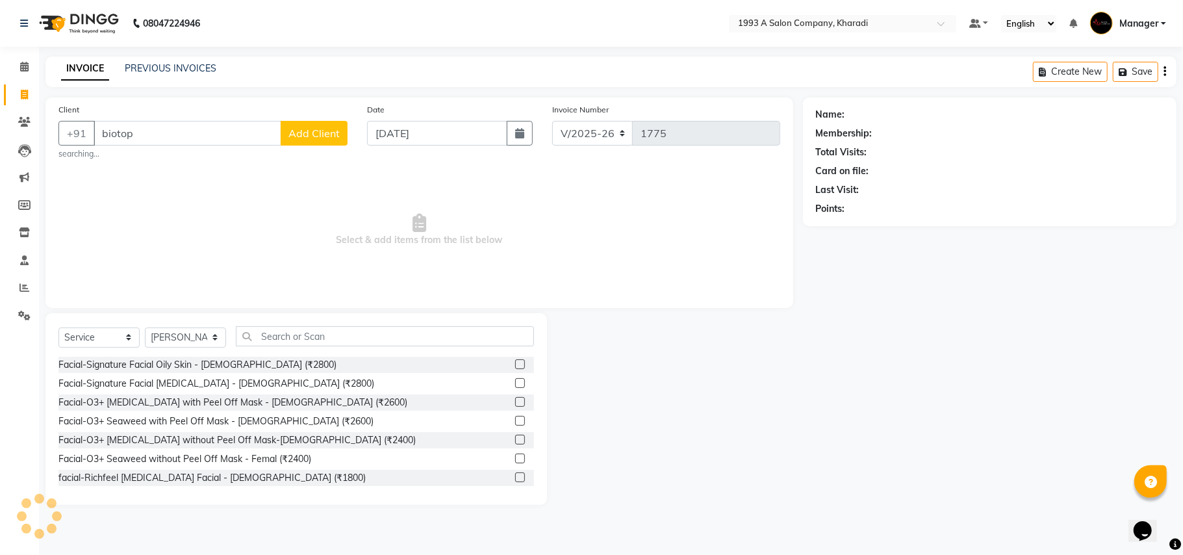
click at [196, 125] on input "biotop" at bounding box center [188, 133] width 188 height 25
type input "b"
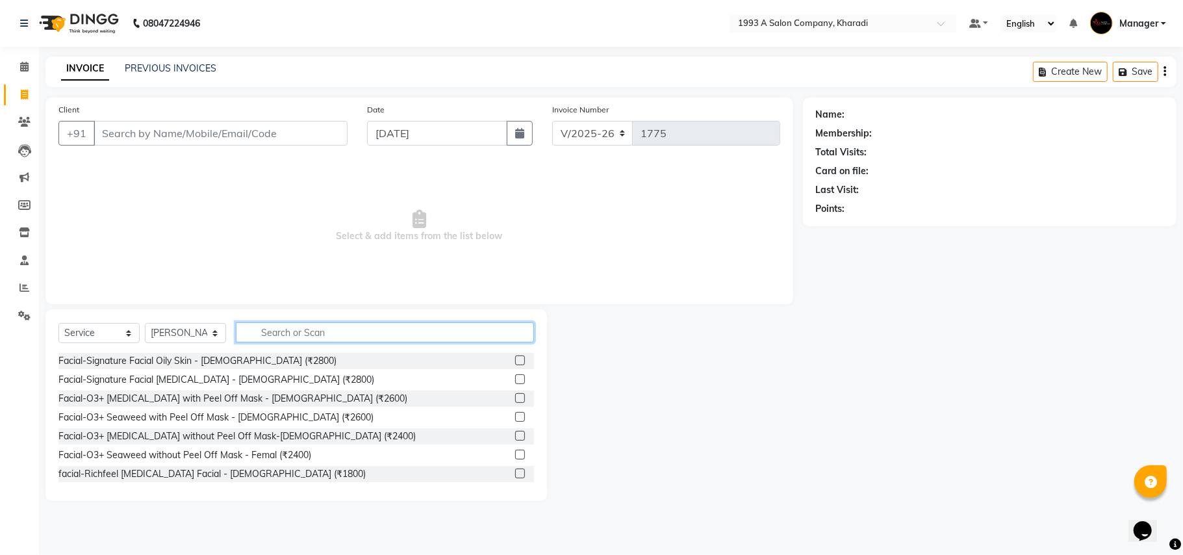
click at [283, 330] on input "text" at bounding box center [385, 332] width 298 height 20
click at [303, 340] on input "hair spa" at bounding box center [376, 332] width 280 height 20
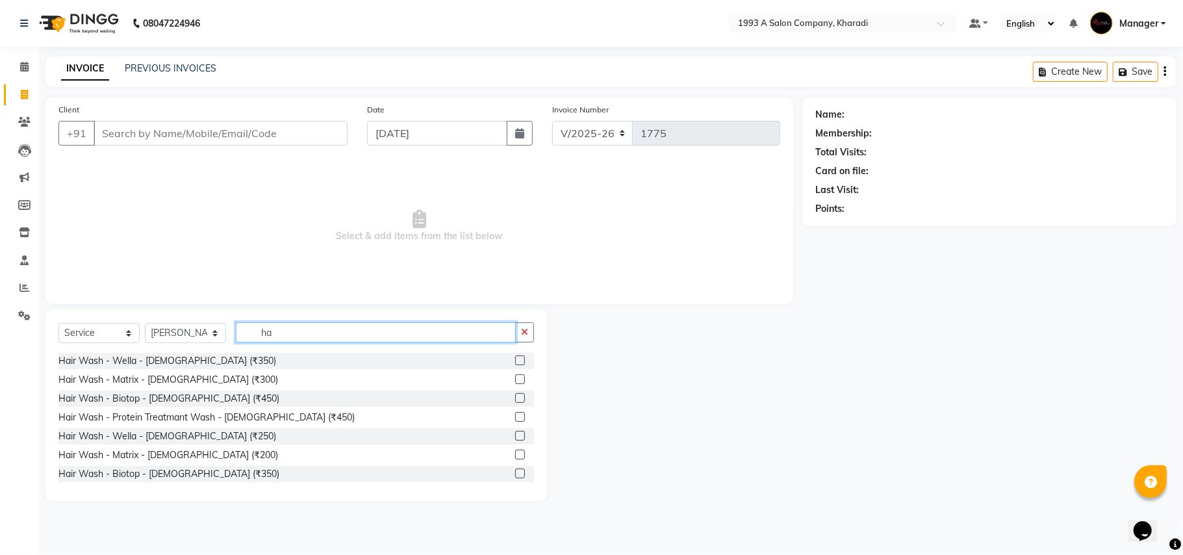
type input "h"
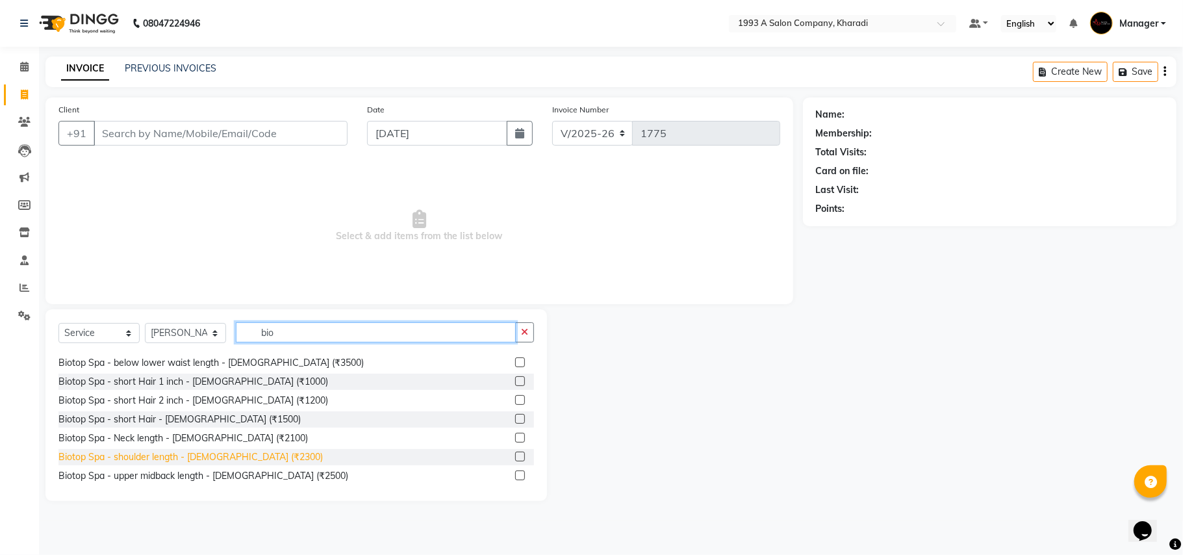
scroll to position [247, 0]
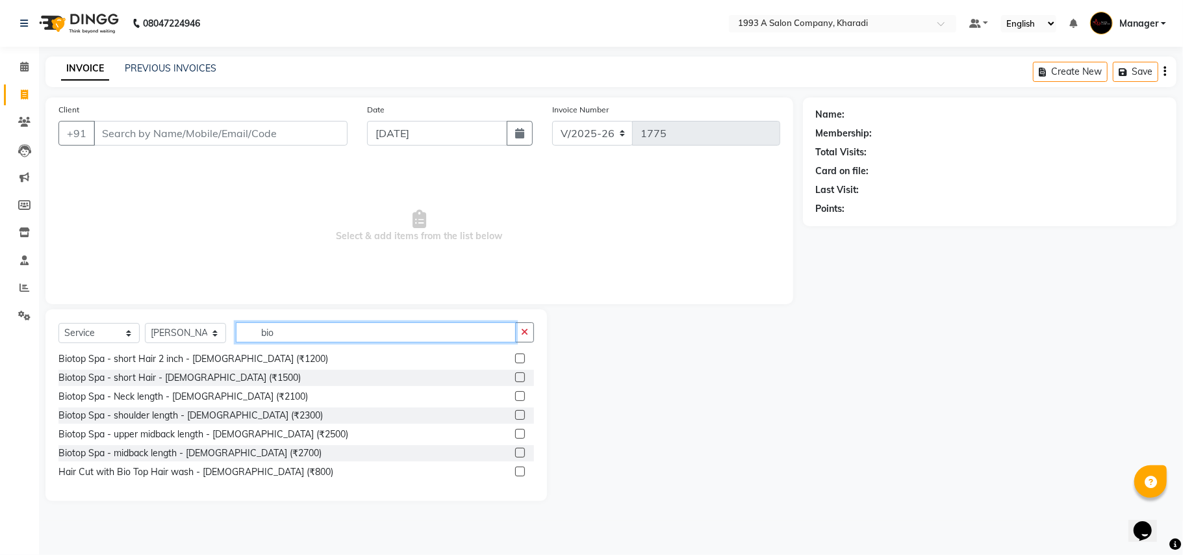
type input "bio"
click at [515, 452] on label at bounding box center [520, 452] width 10 height 10
click at [515, 452] on input "checkbox" at bounding box center [519, 453] width 8 height 8
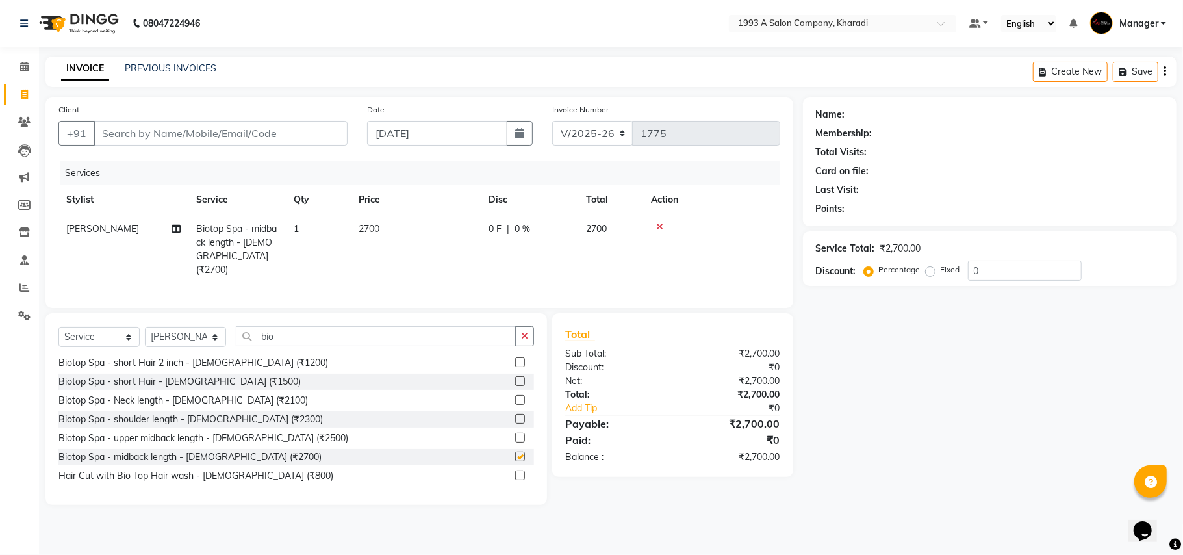
checkbox input "false"
click at [302, 333] on input "bio" at bounding box center [376, 336] width 280 height 20
type input "b"
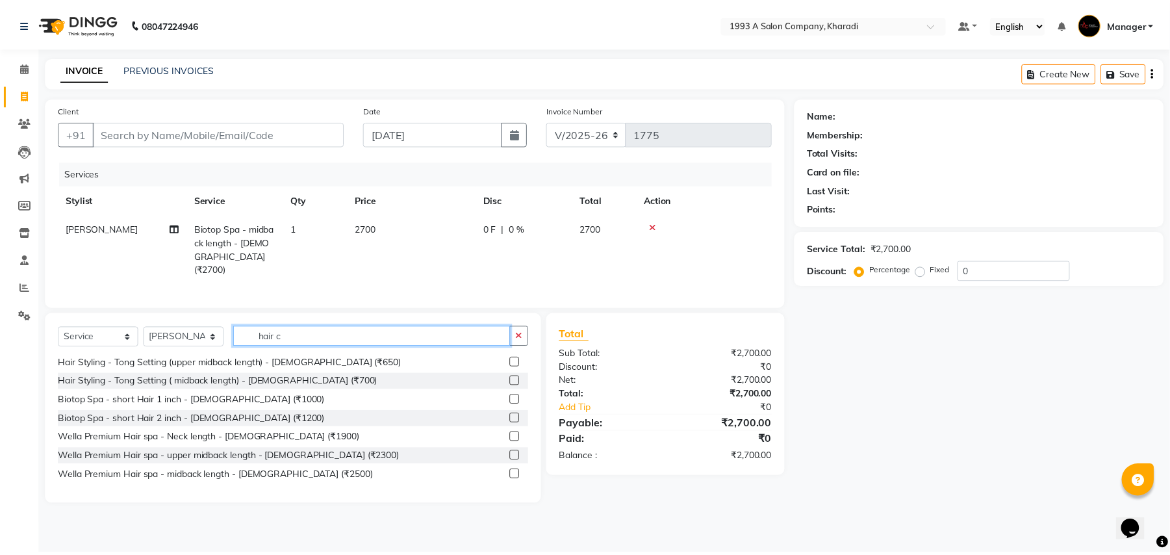
scroll to position [0, 0]
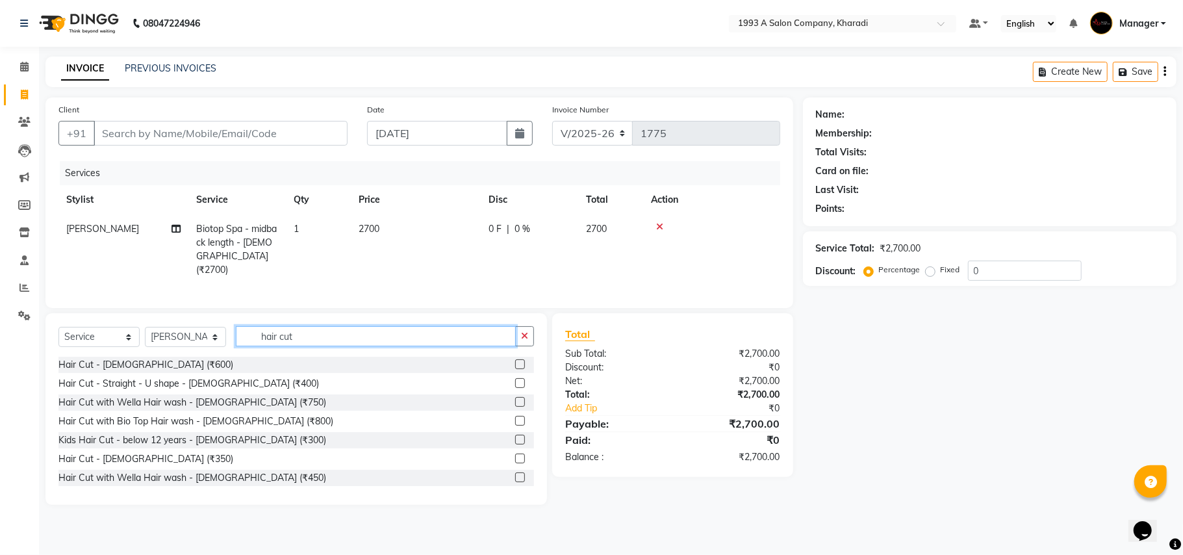
type input "hair cut"
click at [515, 359] on label at bounding box center [520, 364] width 10 height 10
click at [515, 360] on input "checkbox" at bounding box center [519, 364] width 8 height 8
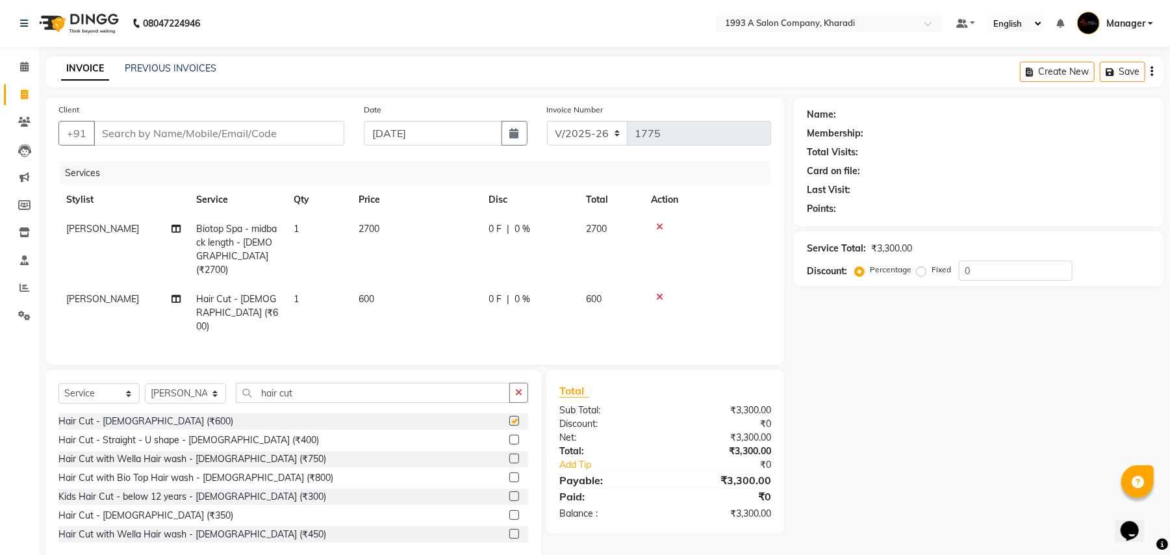
checkbox input "false"
click at [982, 274] on input "0" at bounding box center [1016, 270] width 114 height 20
type input "50"
click at [147, 135] on input "Client" at bounding box center [219, 133] width 251 height 25
type input "9"
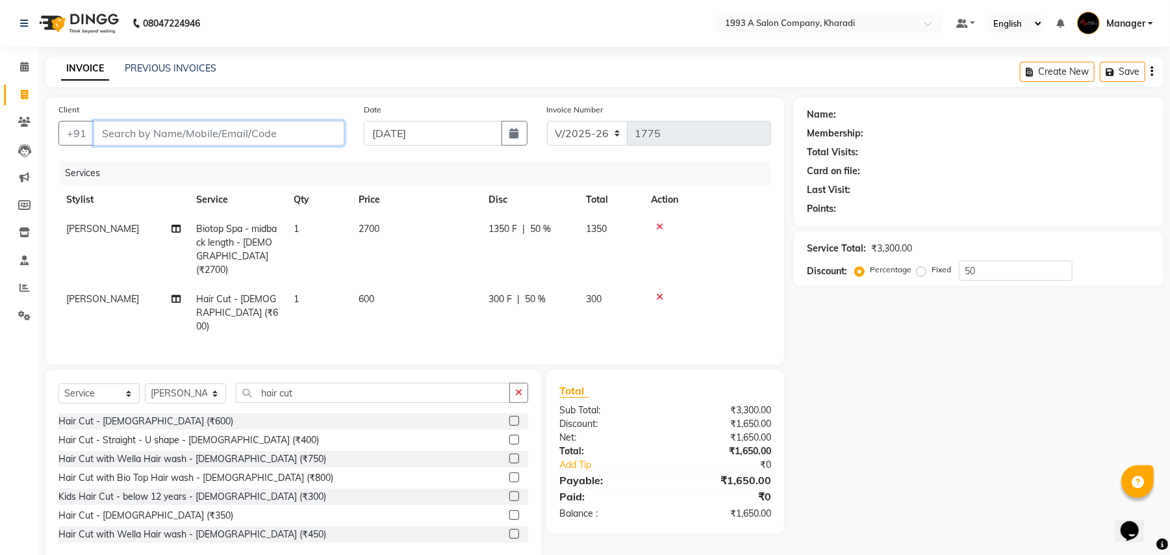
type input "0"
type input "9923750225"
click at [312, 134] on span "Add Client" at bounding box center [310, 133] width 51 height 13
select select "22"
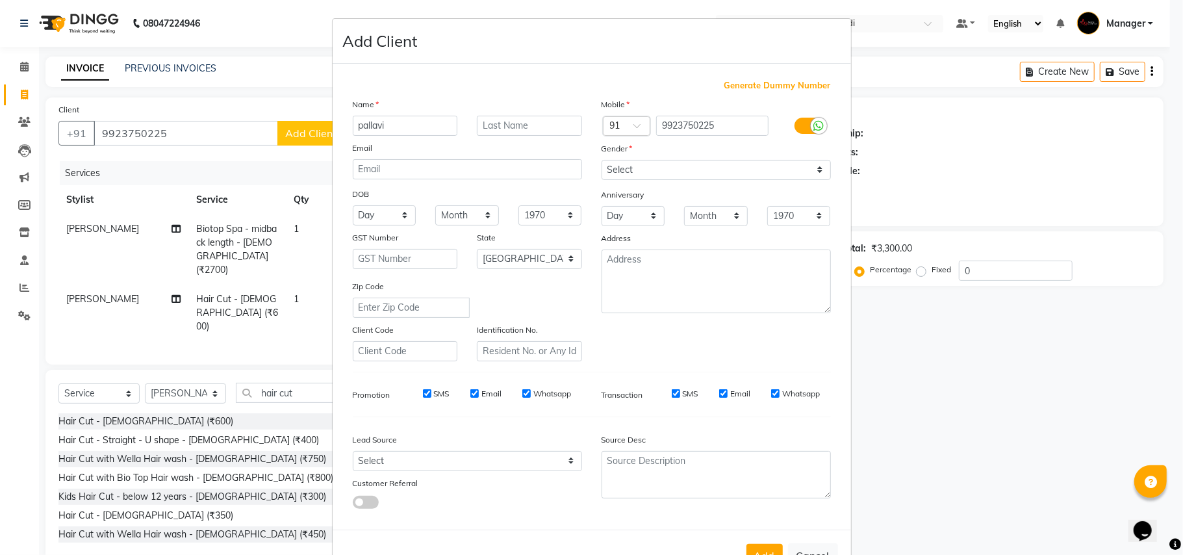
type input "pallavi"
click at [515, 119] on input "text" at bounding box center [529, 126] width 105 height 20
type input "pawar"
click at [700, 166] on select "Select [DEMOGRAPHIC_DATA] [DEMOGRAPHIC_DATA] Other Prefer Not To Say" at bounding box center [715, 170] width 229 height 20
select select "[DEMOGRAPHIC_DATA]"
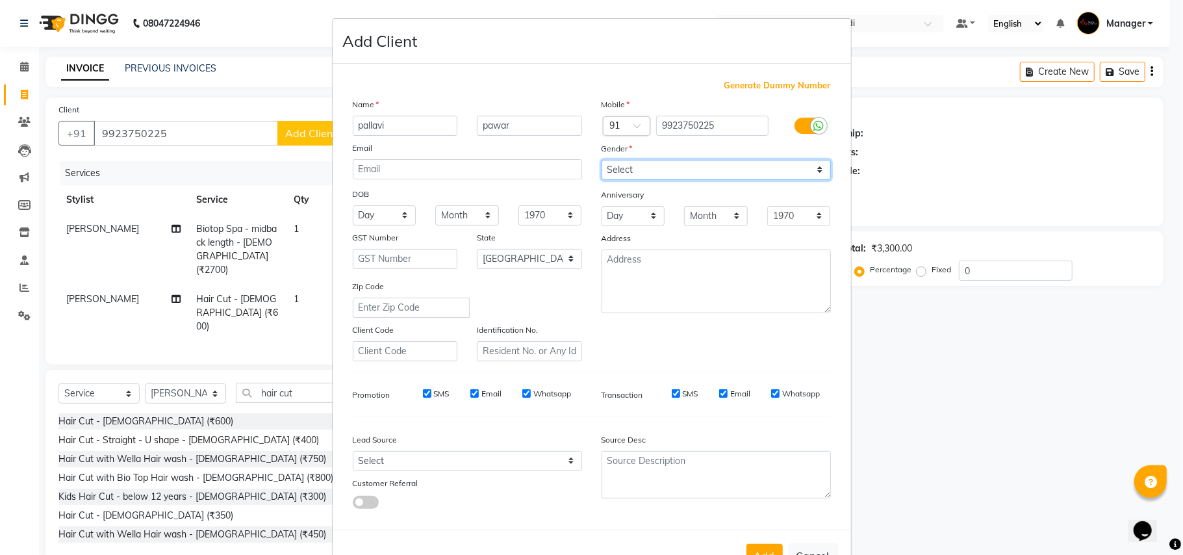
click at [601, 160] on select "Select [DEMOGRAPHIC_DATA] [DEMOGRAPHIC_DATA] Other Prefer Not To Say" at bounding box center [715, 170] width 229 height 20
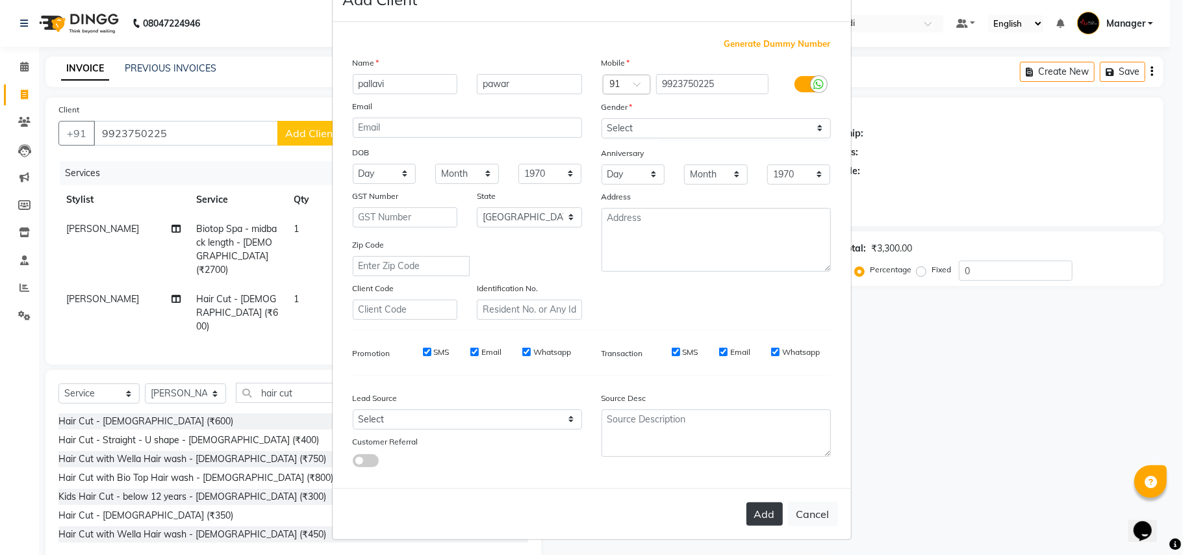
click at [761, 515] on button "Add" at bounding box center [764, 513] width 36 height 23
select select
select select "null"
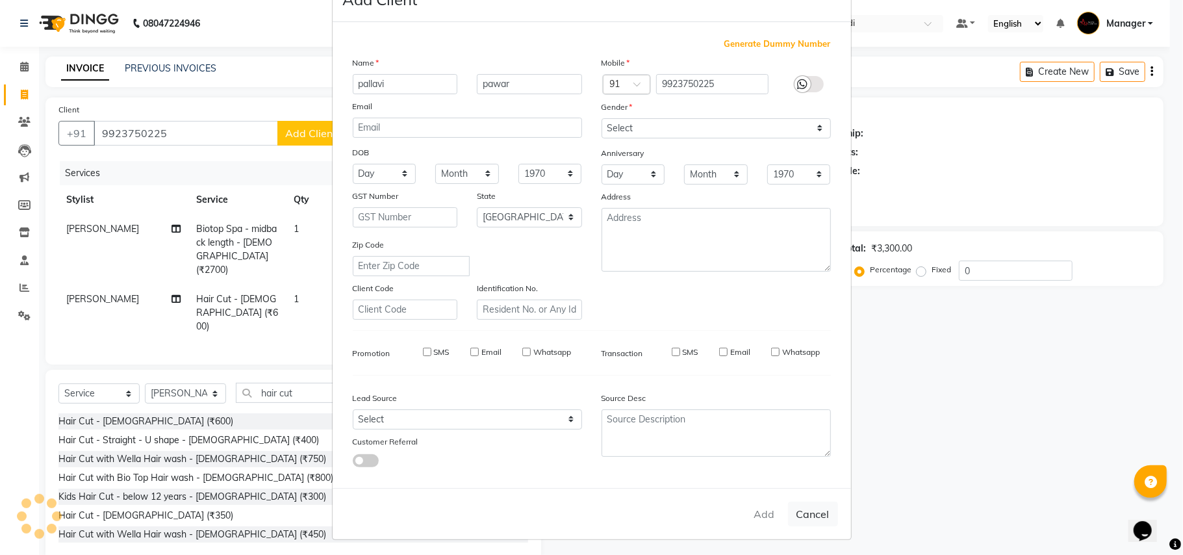
select select
checkbox input "false"
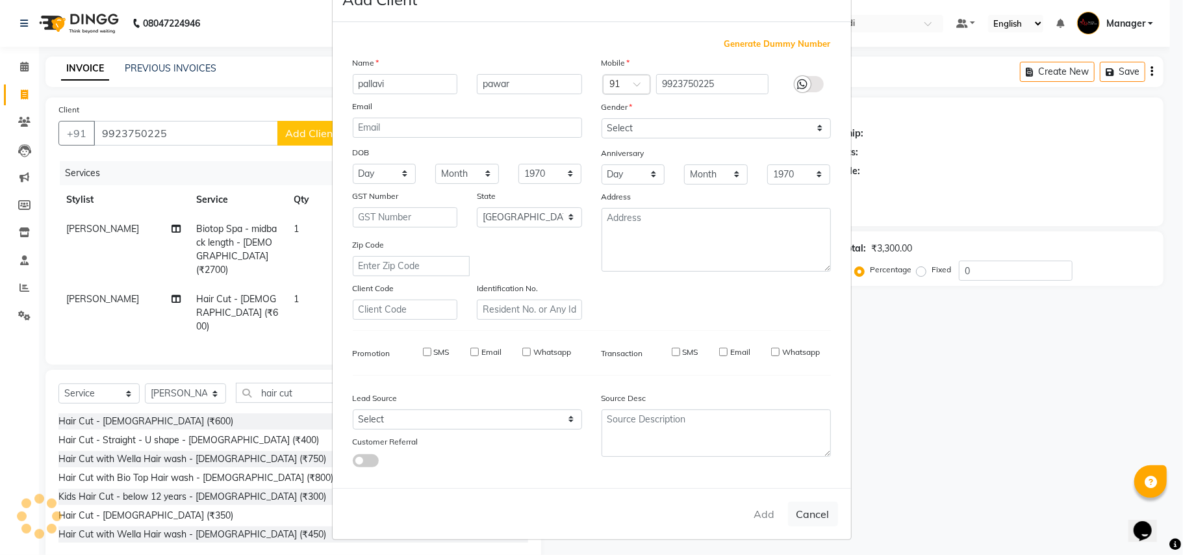
checkbox input "false"
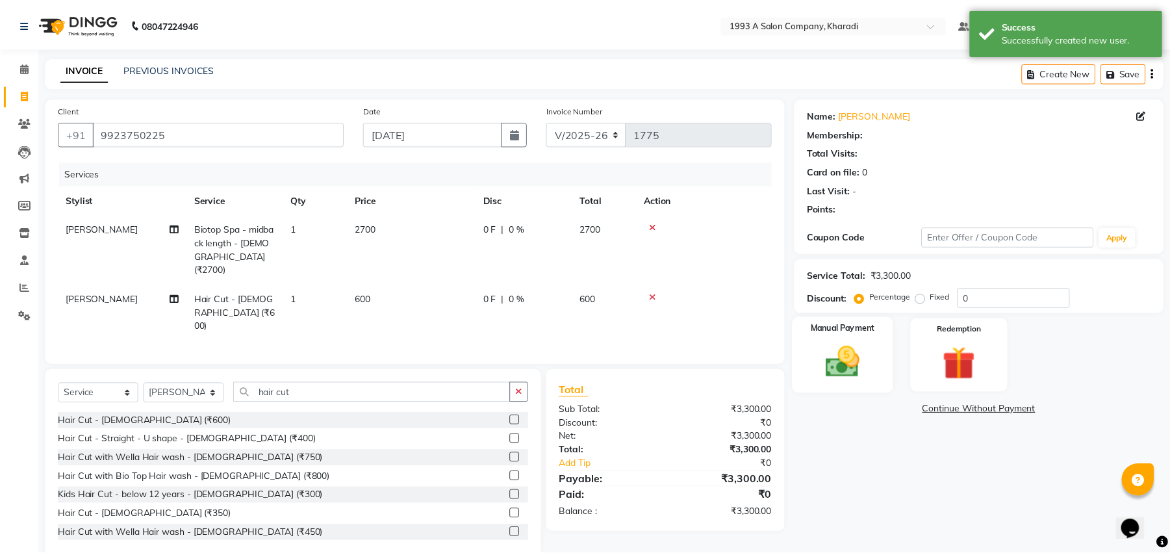
scroll to position [12, 0]
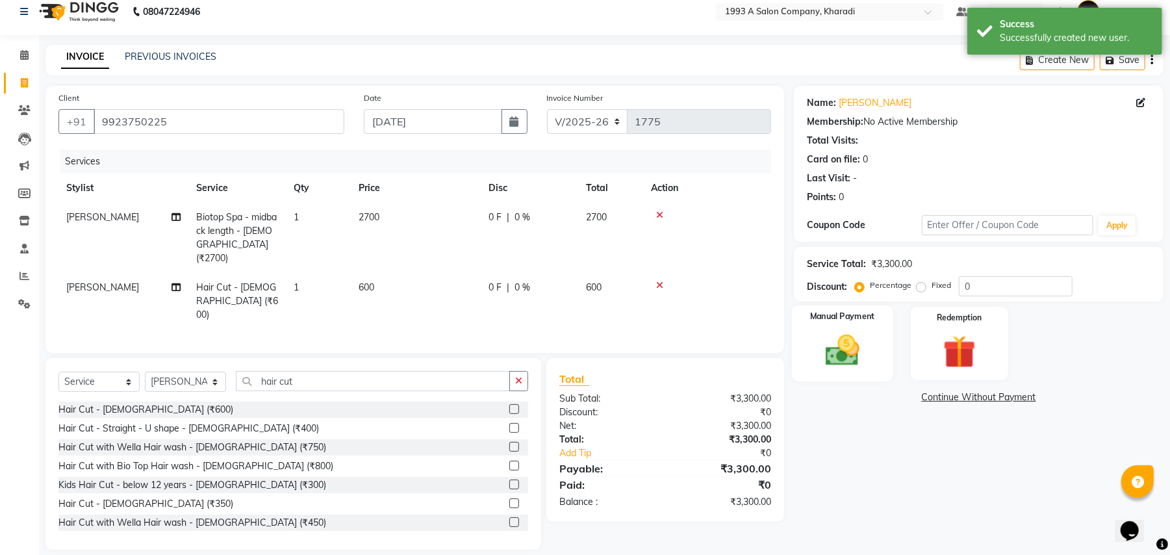
click at [864, 349] on img at bounding box center [842, 351] width 56 height 40
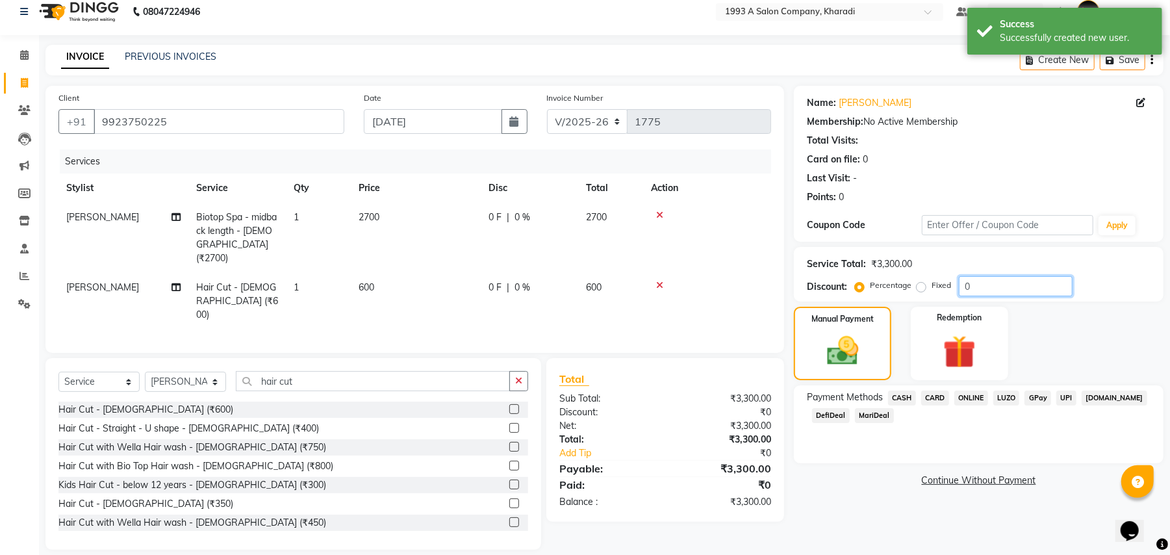
click at [986, 289] on input "0" at bounding box center [1016, 286] width 114 height 20
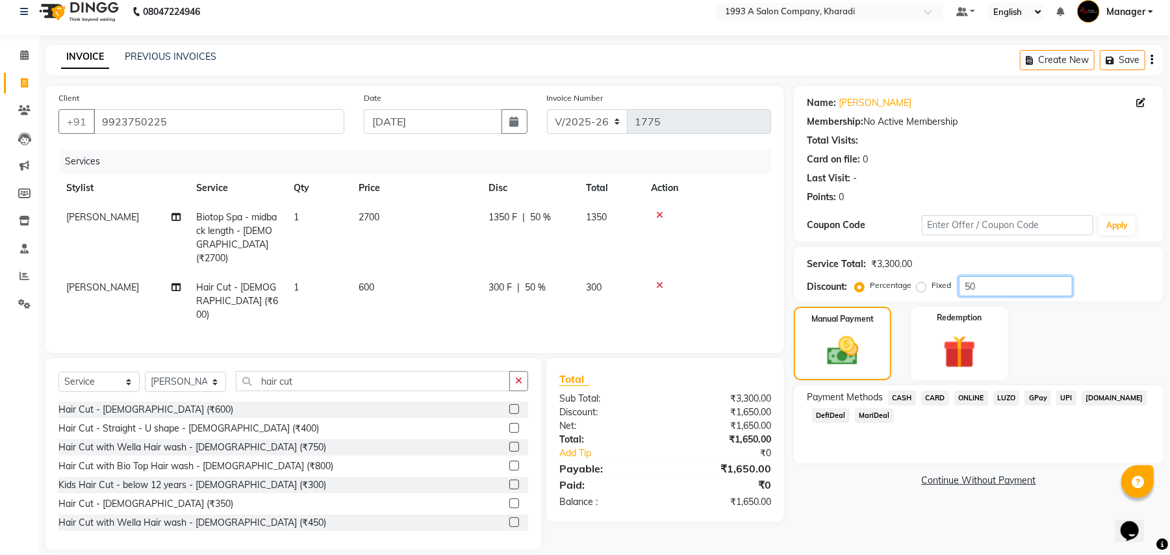
type input "50"
click at [869, 413] on span "MariDeal" at bounding box center [874, 415] width 39 height 15
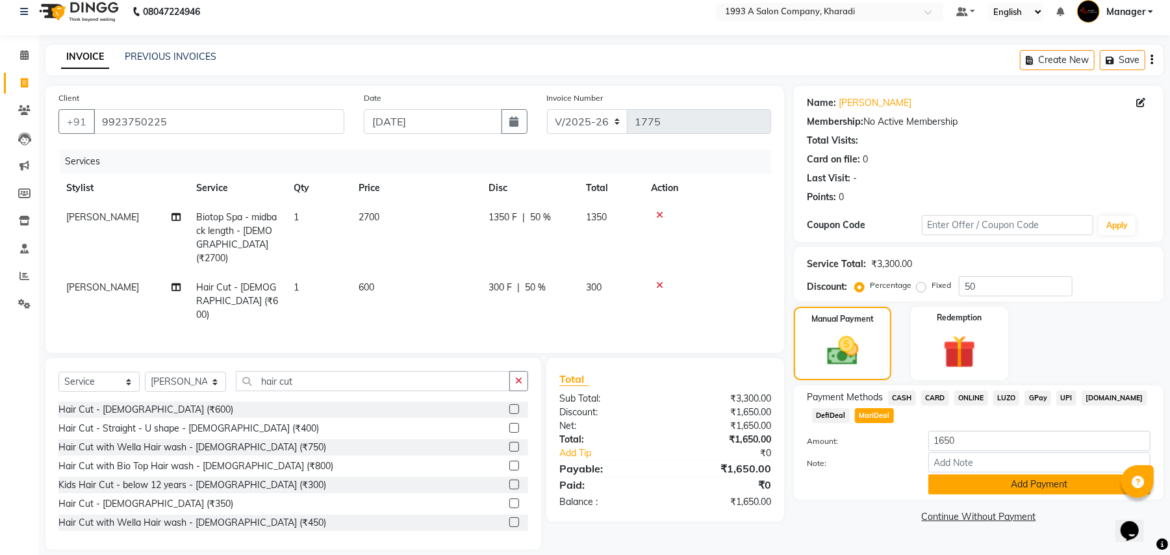
click at [1047, 484] on button "Add Payment" at bounding box center [1039, 484] width 222 height 20
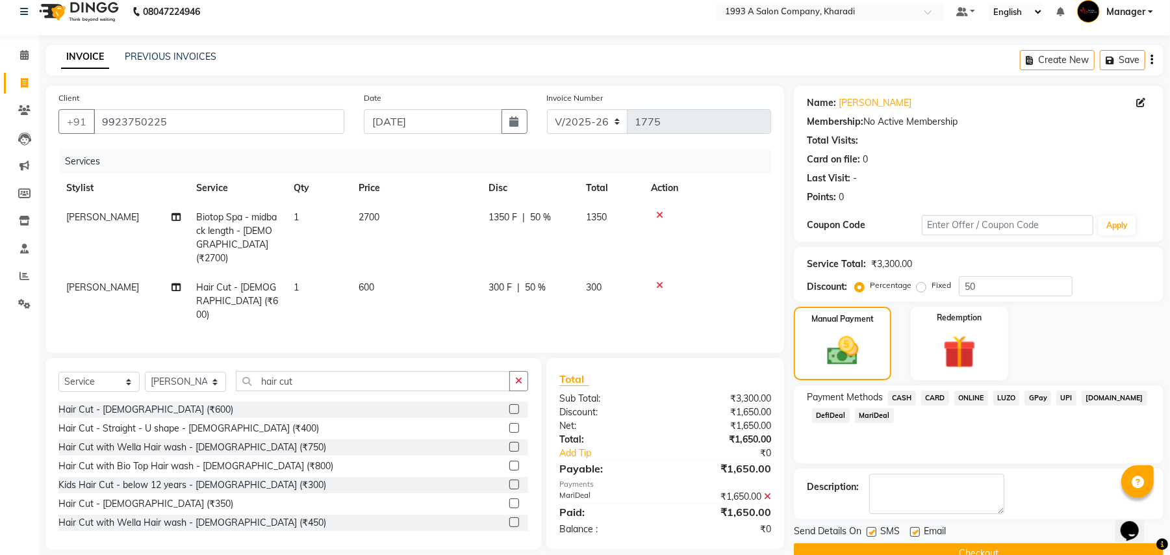
scroll to position [40, 0]
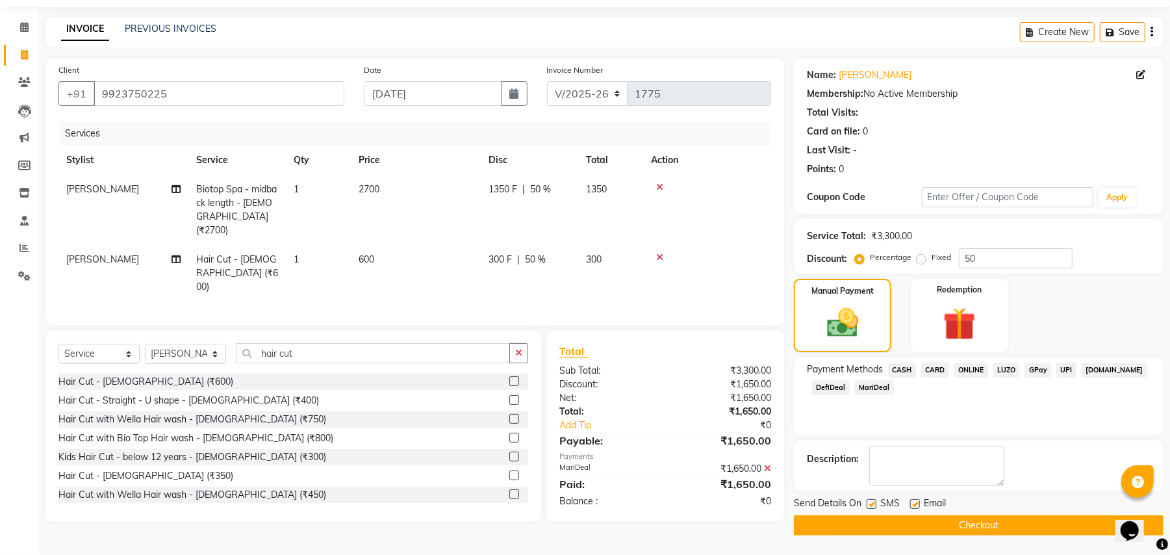
click at [972, 525] on button "Checkout" at bounding box center [979, 525] width 370 height 20
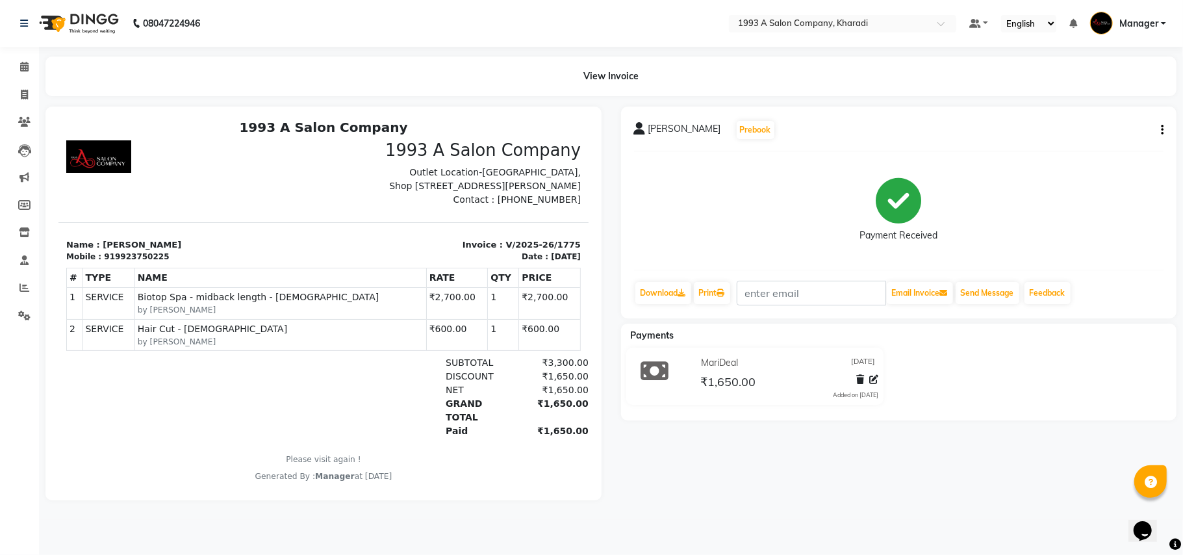
scroll to position [10, 0]
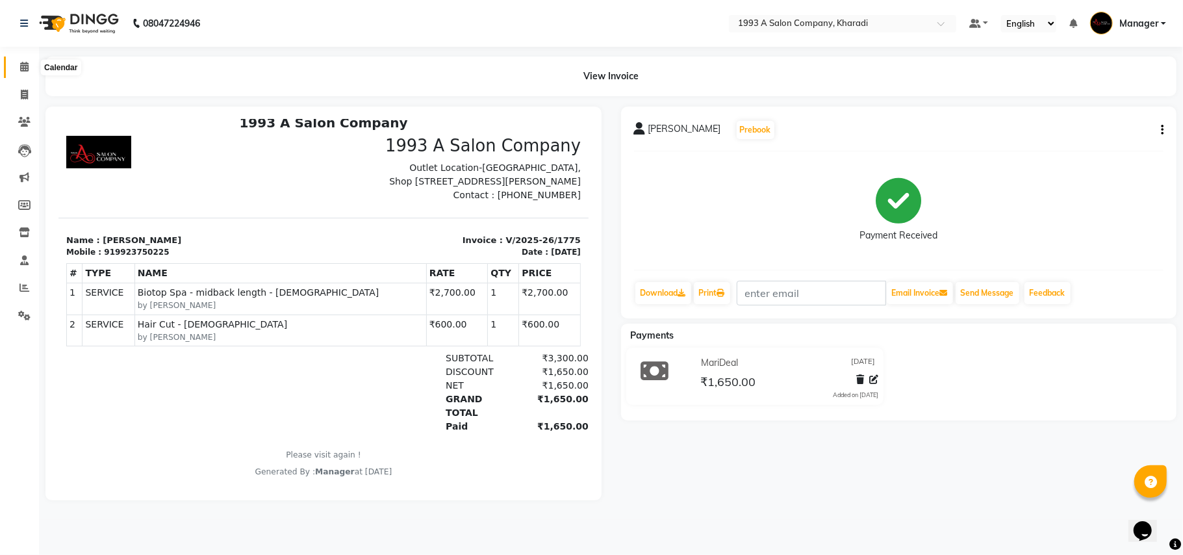
click at [26, 68] on icon at bounding box center [24, 67] width 8 height 10
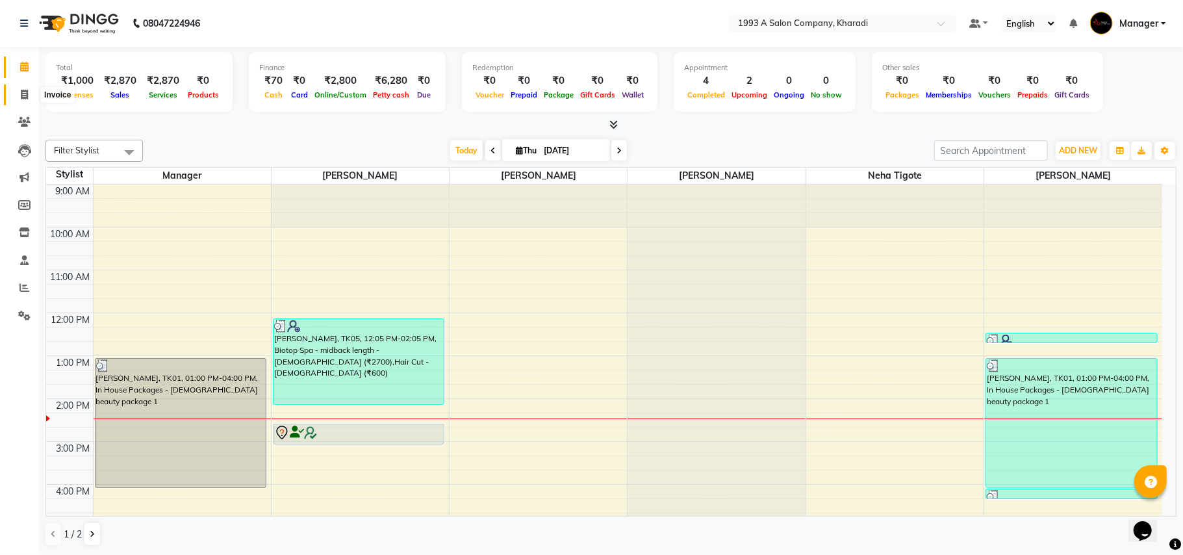
click at [25, 94] on icon at bounding box center [24, 95] width 7 height 10
select select "service"
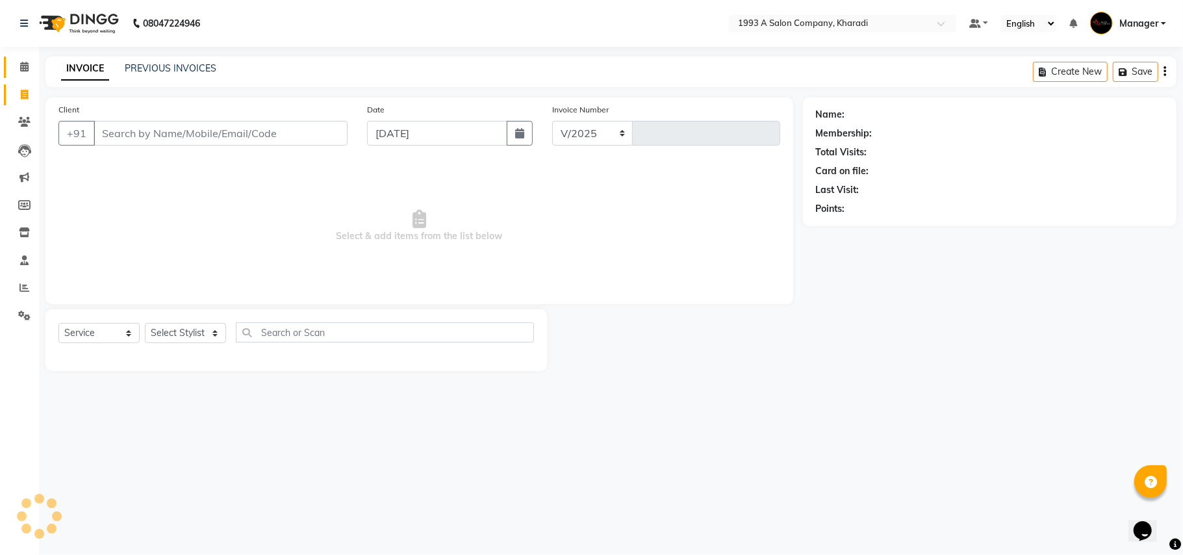
select select "651"
type input "1776"
select select "13350"
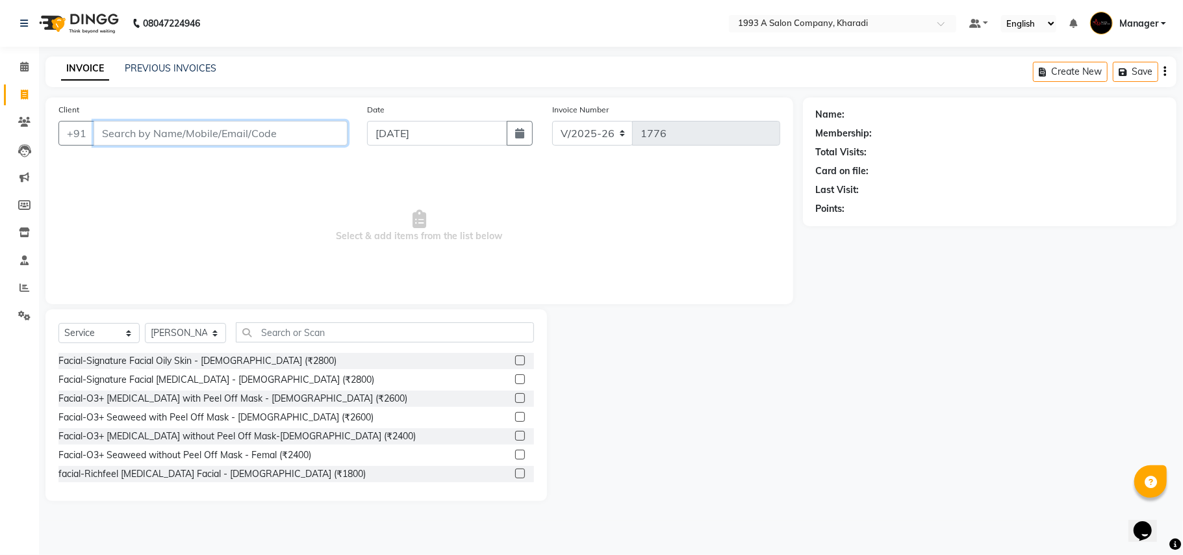
click at [188, 128] on input "Client" at bounding box center [221, 133] width 254 height 25
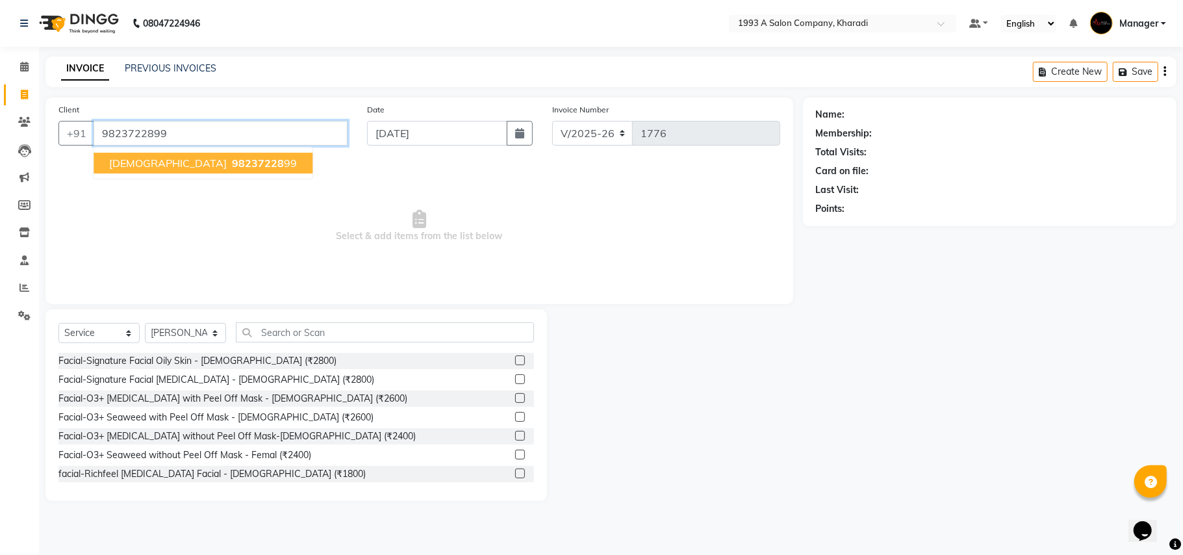
type input "9823722899"
click at [232, 164] on span "98237228" at bounding box center [258, 163] width 52 height 13
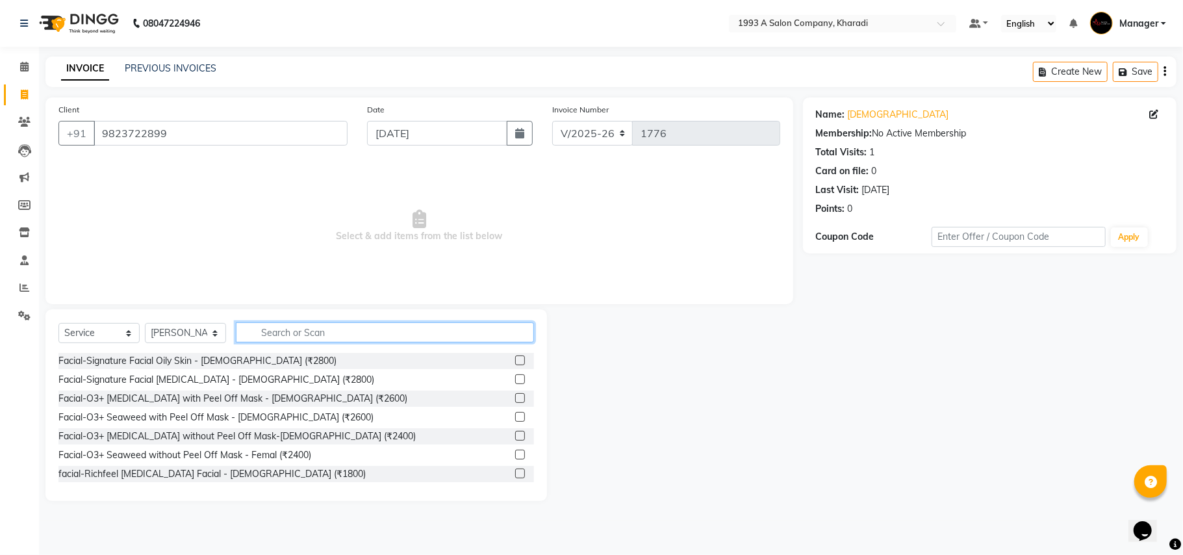
click at [496, 335] on input "text" at bounding box center [385, 332] width 298 height 20
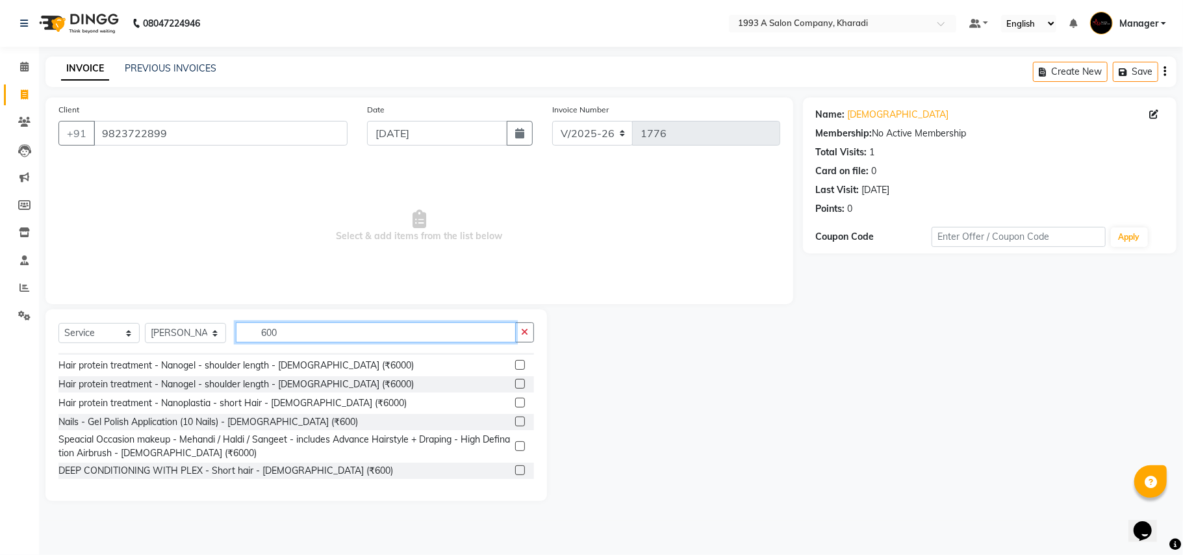
scroll to position [629, 0]
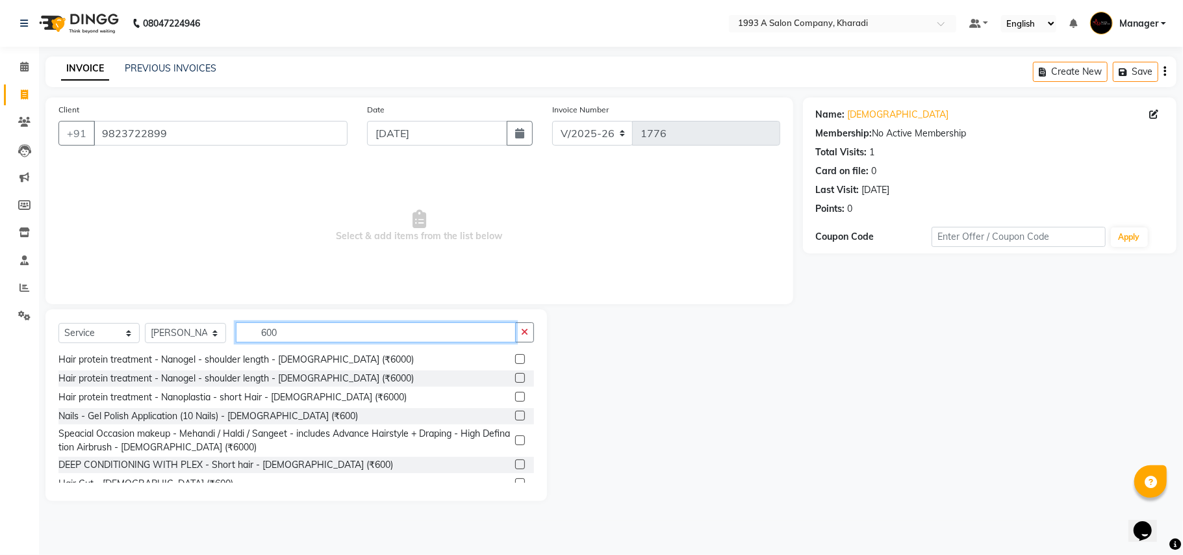
type input "600"
click at [515, 478] on label at bounding box center [520, 483] width 10 height 10
click at [515, 479] on input "checkbox" at bounding box center [519, 483] width 8 height 8
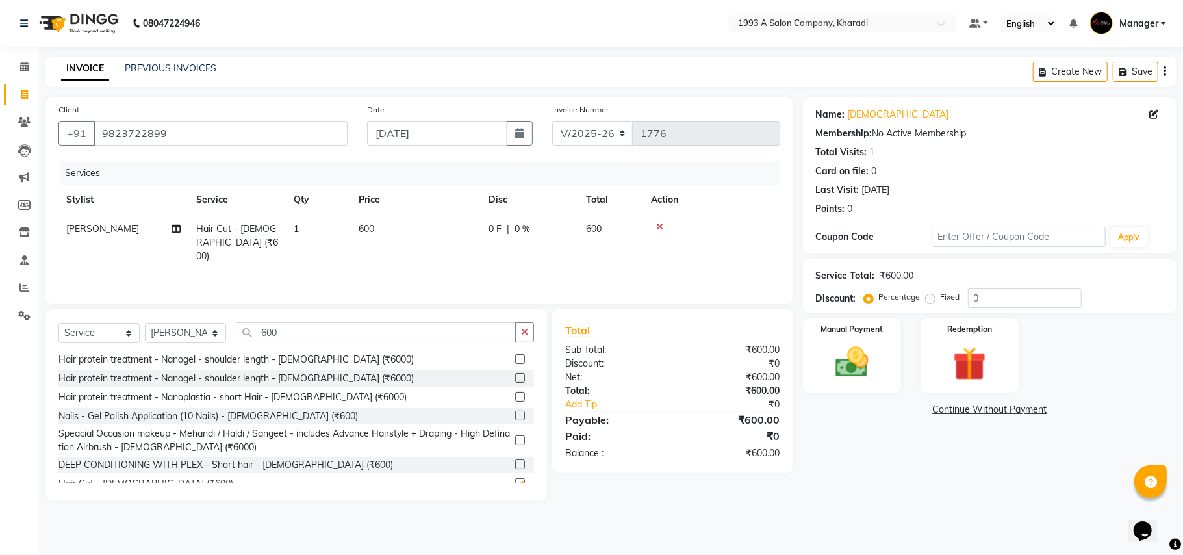
checkbox input "false"
click at [20, 71] on icon at bounding box center [24, 67] width 8 height 10
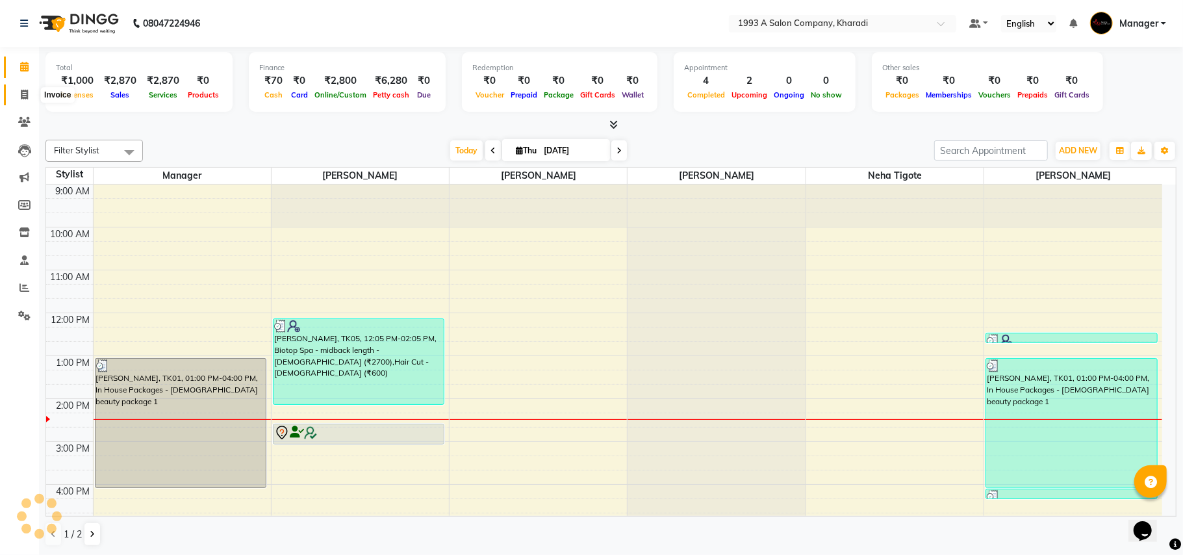
click at [21, 91] on icon at bounding box center [24, 95] width 7 height 10
select select "service"
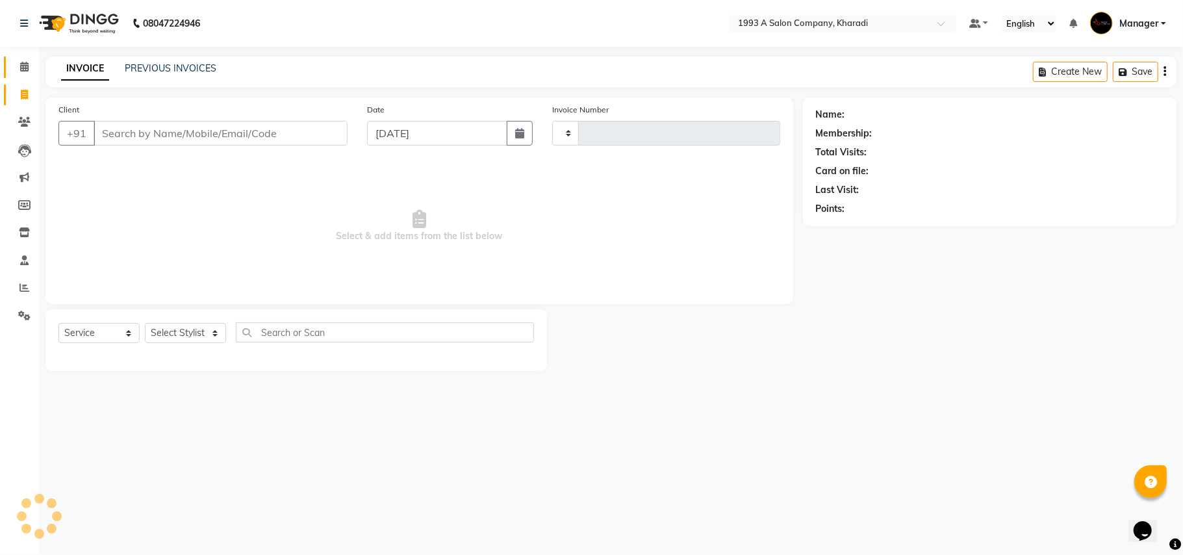
type input "1776"
select select "651"
click at [105, 132] on input "Client" at bounding box center [221, 133] width 254 height 25
select select "13350"
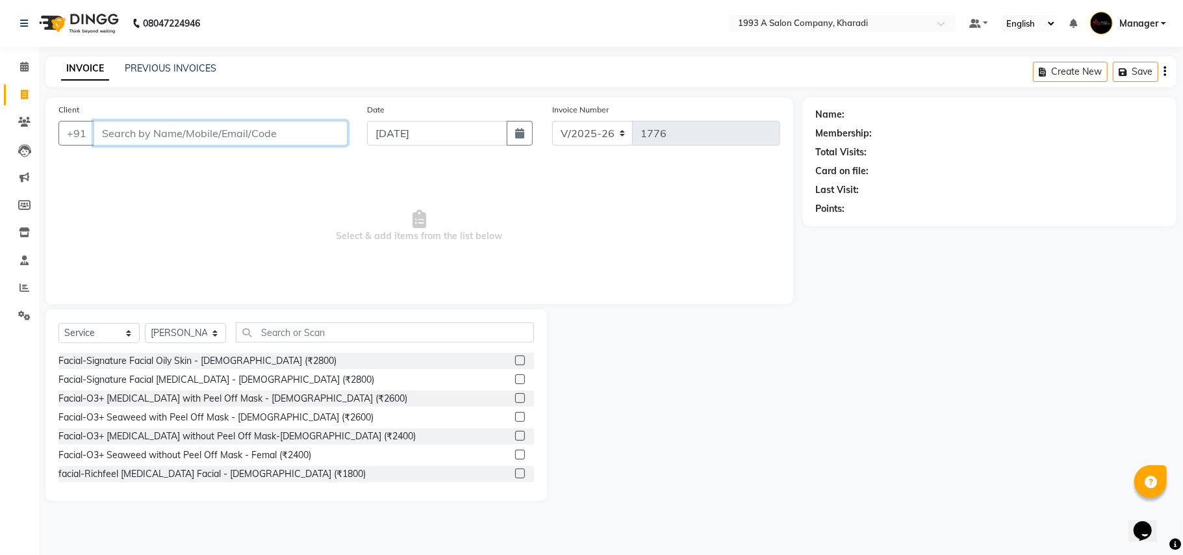
click at [172, 141] on input "Client" at bounding box center [221, 133] width 254 height 25
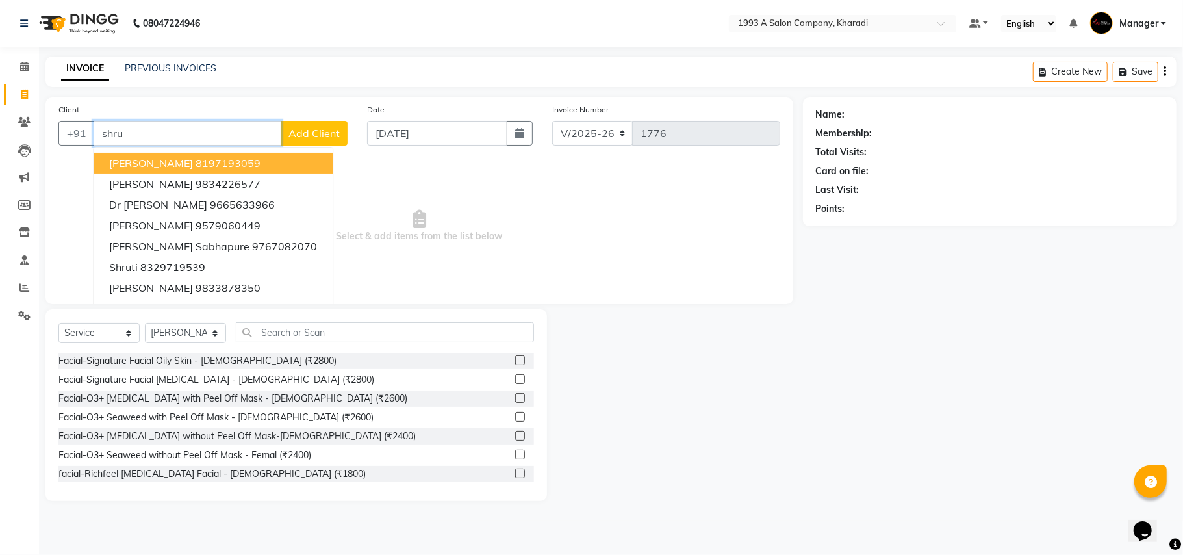
click at [172, 141] on input "shru" at bounding box center [188, 133] width 188 height 25
type input "s"
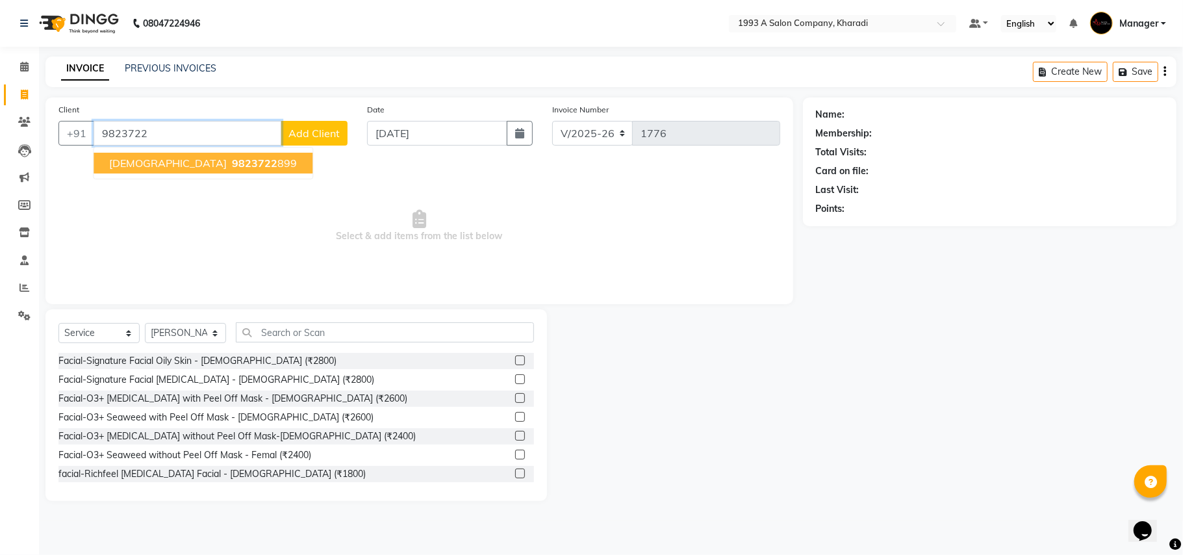
click at [232, 157] on span "9823722" at bounding box center [254, 163] width 45 height 13
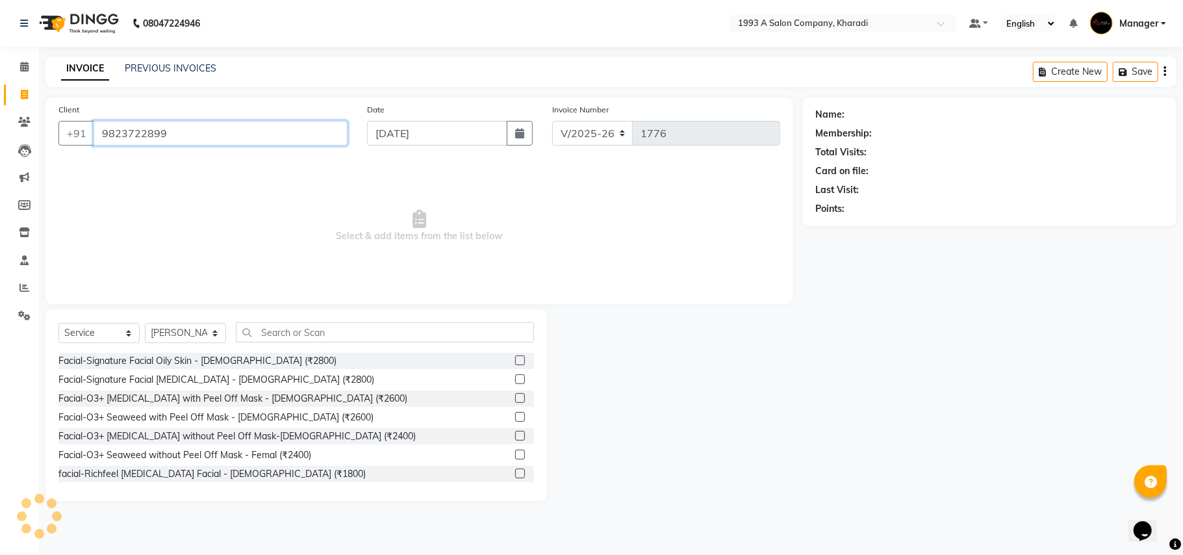
type input "9823722899"
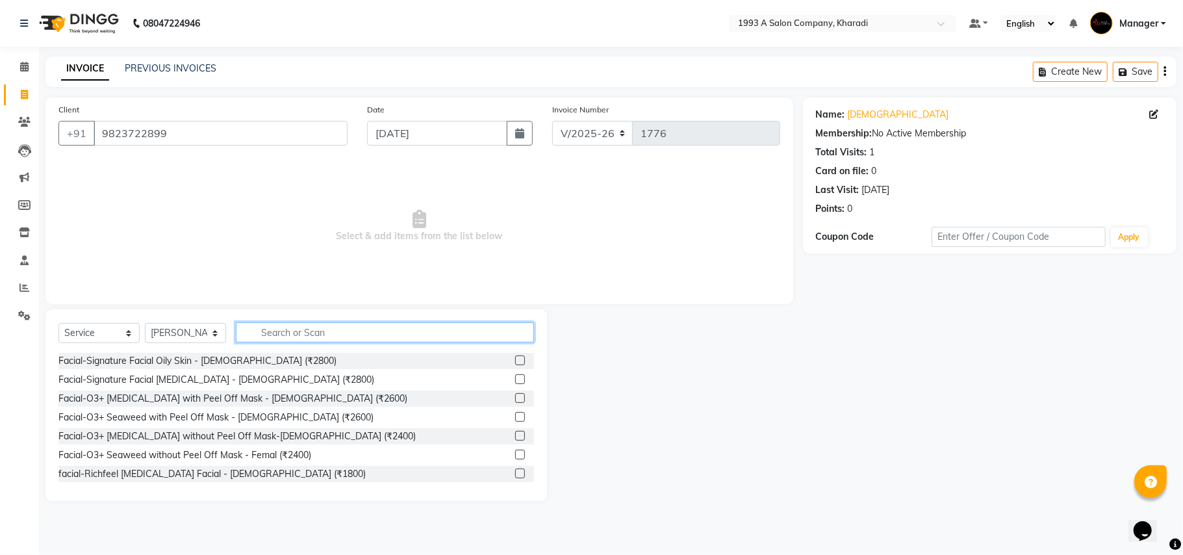
click at [360, 323] on input "text" at bounding box center [385, 332] width 298 height 20
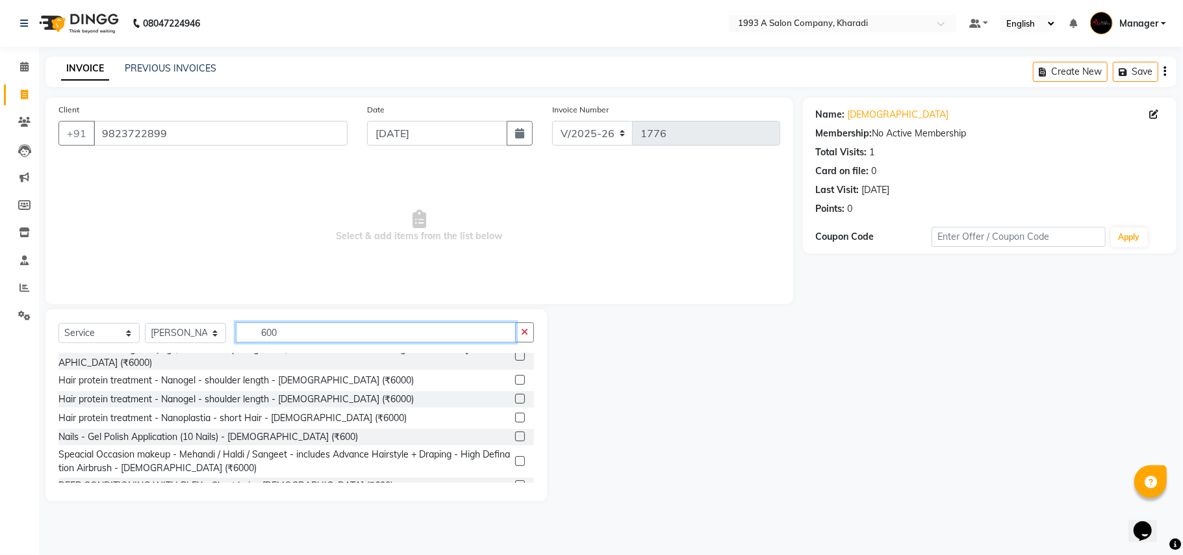
scroll to position [629, 0]
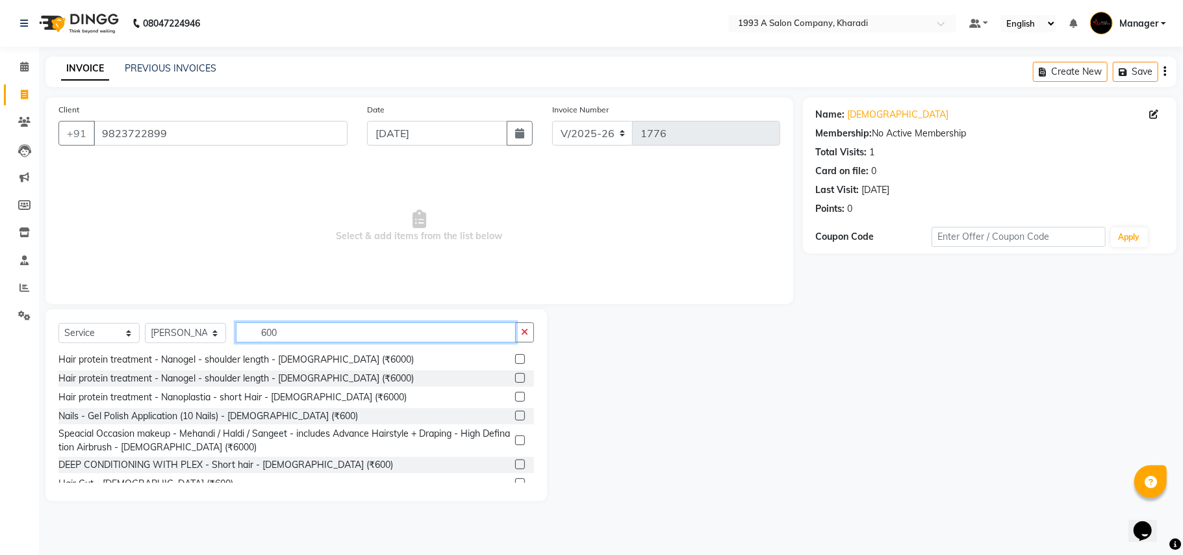
type input "600"
click at [515, 478] on label at bounding box center [520, 483] width 10 height 10
click at [515, 479] on input "checkbox" at bounding box center [519, 483] width 8 height 8
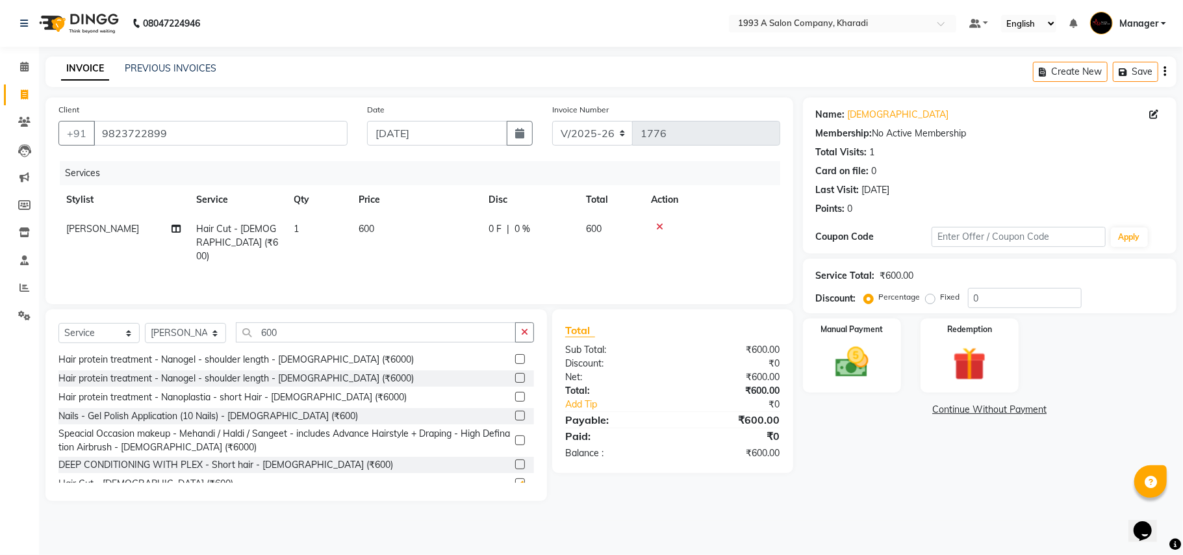
checkbox input "false"
click at [212, 334] on select "Select Stylist [PERSON_NAME] [PERSON_NAME] Manager [PERSON_NAME] Neha Tigote [P…" at bounding box center [185, 333] width 81 height 20
select select "9570"
click at [145, 323] on select "Select Stylist [PERSON_NAME] [PERSON_NAME] Manager [PERSON_NAME] Neha Tigote [P…" at bounding box center [185, 333] width 81 height 20
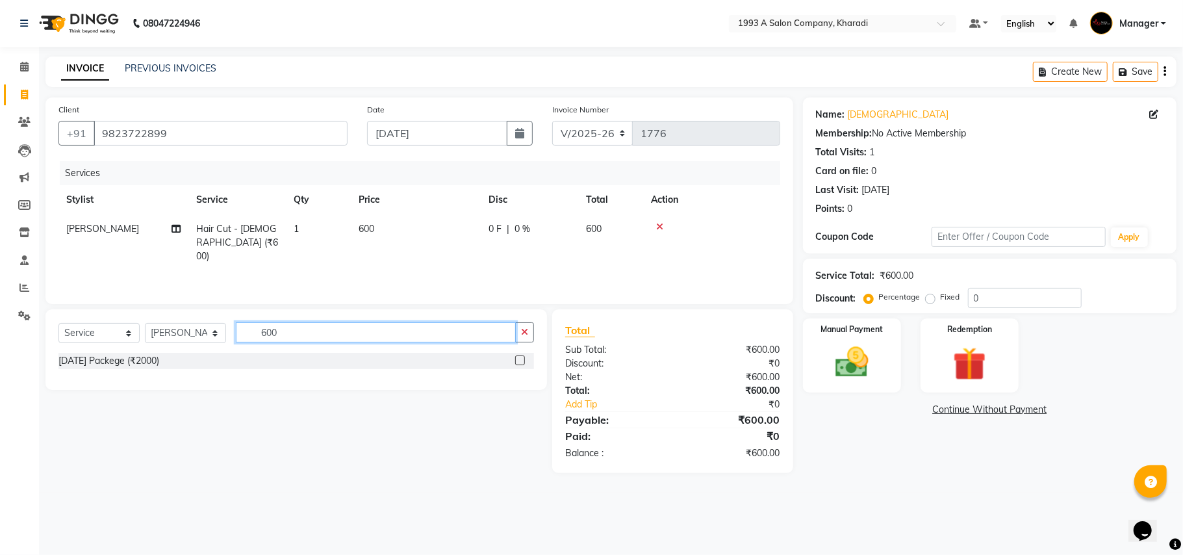
click at [425, 333] on input "600" at bounding box center [376, 332] width 280 height 20
type input "6"
type input "600"
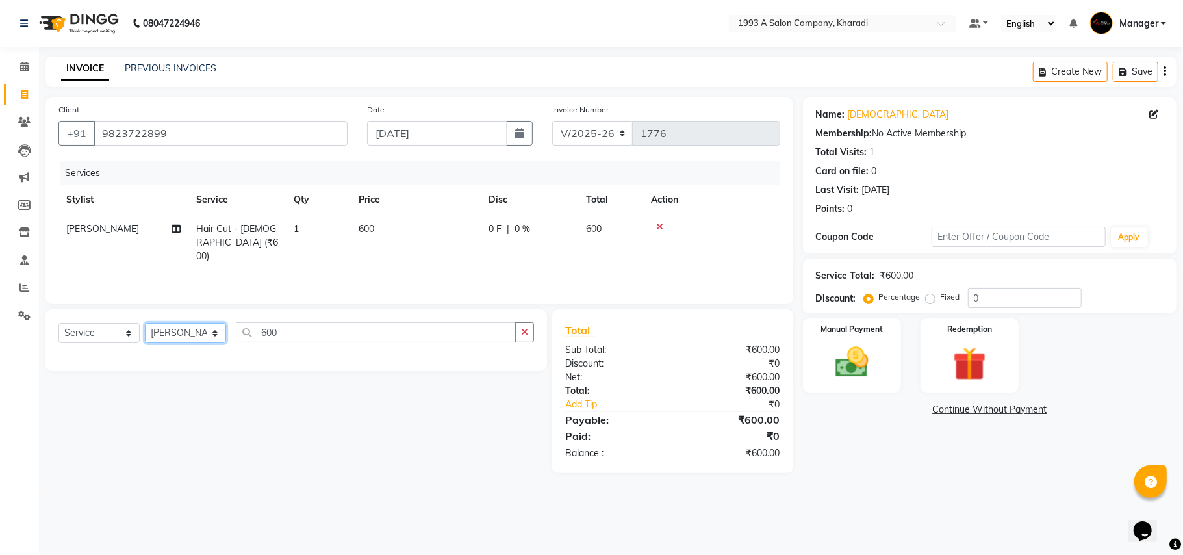
click at [214, 336] on select "Select Stylist [PERSON_NAME] [PERSON_NAME] Manager [PERSON_NAME] Neha Tigote [P…" at bounding box center [185, 333] width 81 height 20
select select "9419"
click at [145, 323] on select "Select Stylist [PERSON_NAME] [PERSON_NAME] Manager [PERSON_NAME] Neha Tigote [P…" at bounding box center [185, 333] width 81 height 20
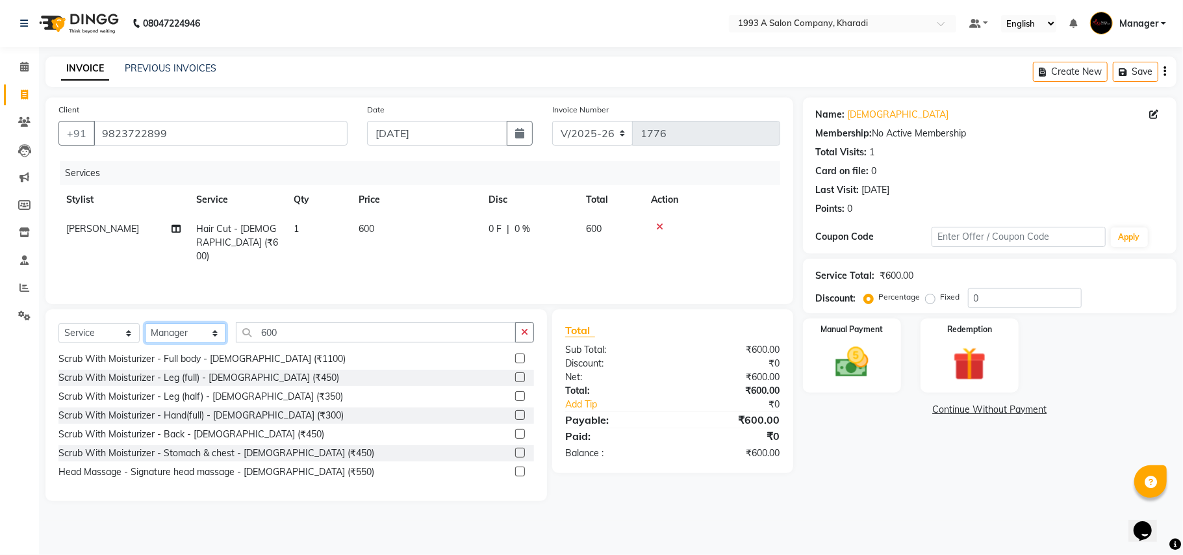
scroll to position [2851, 0]
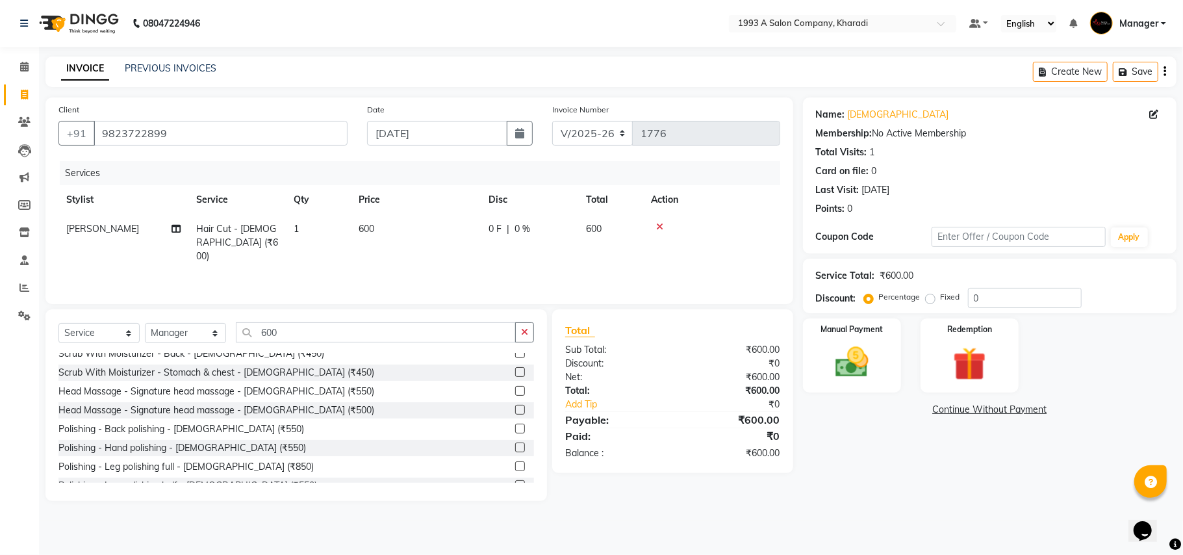
click at [388, 318] on div "Select Service Product Membership Package Voucher Prepaid Gift Card Select Styl…" at bounding box center [295, 405] width 501 height 192
click at [384, 325] on input "600" at bounding box center [376, 332] width 280 height 20
type input "6"
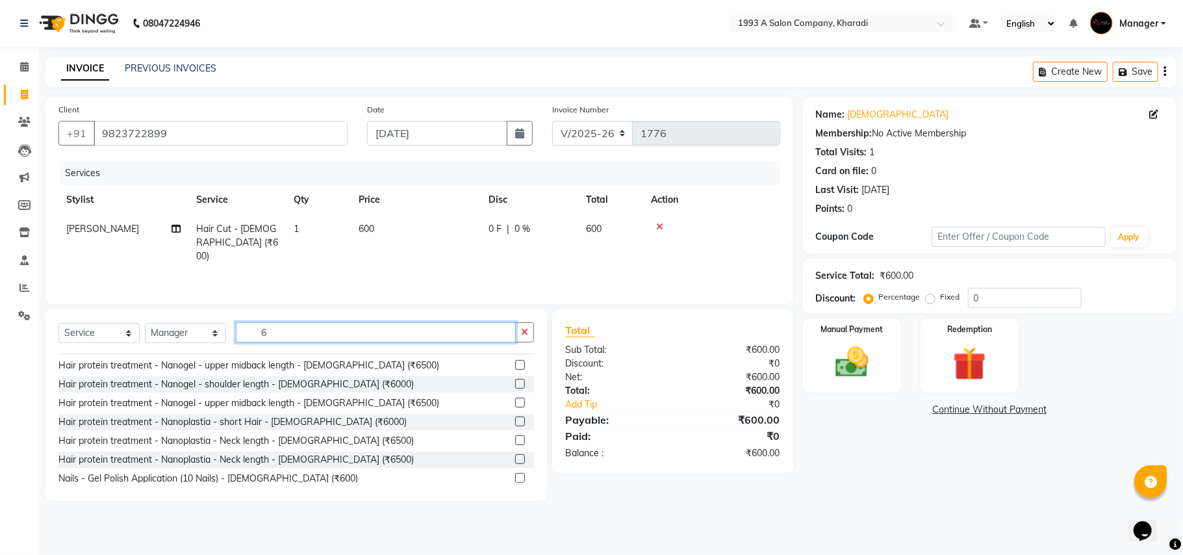
scroll to position [3, 0]
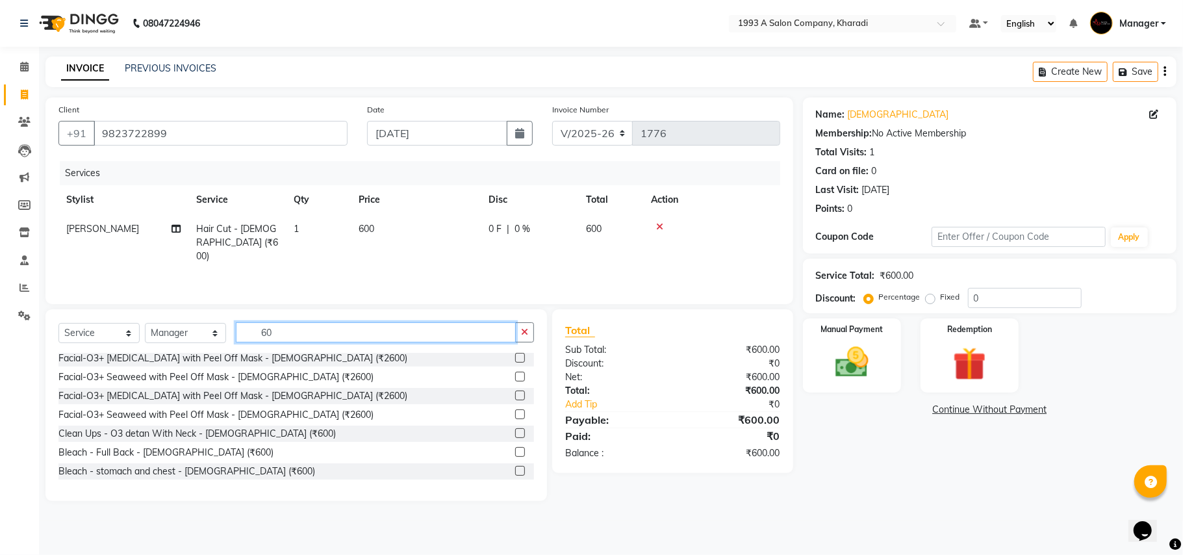
type input "600"
click at [535, 470] on div "Select Service Product Membership Package Voucher Prepaid Gift Card Select Styl…" at bounding box center [295, 405] width 501 height 192
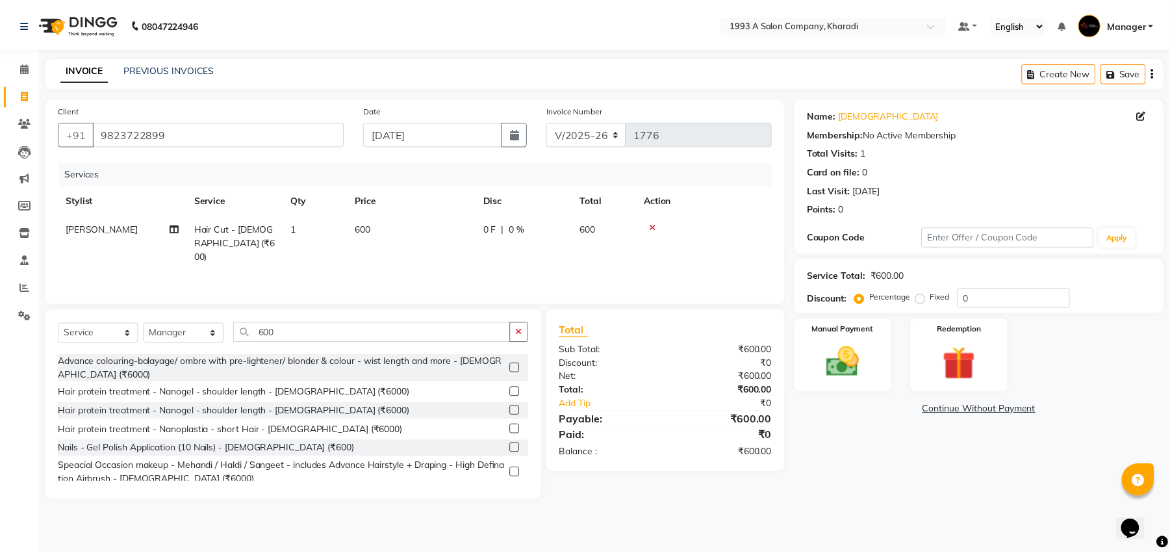
scroll to position [629, 0]
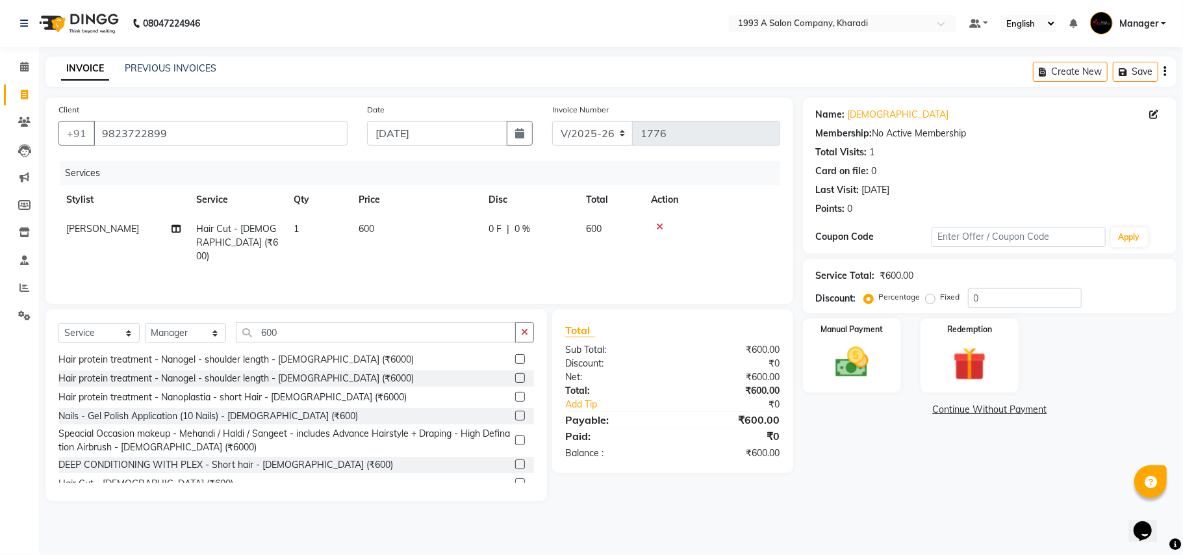
click at [515, 478] on label at bounding box center [520, 483] width 10 height 10
click at [515, 479] on input "checkbox" at bounding box center [519, 483] width 8 height 8
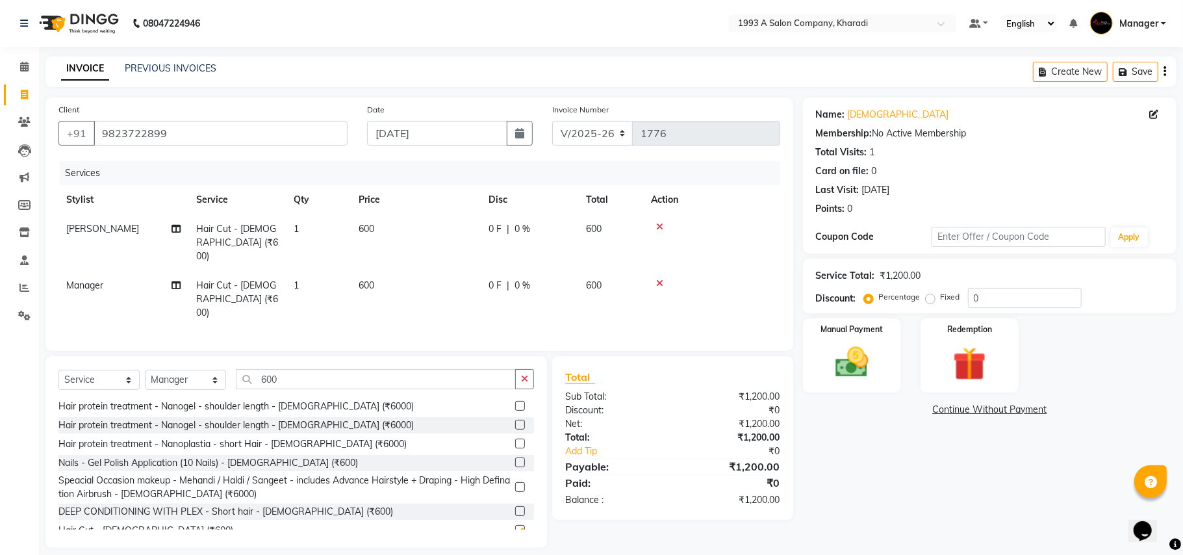
checkbox input "false"
click at [582, 444] on link "Add Tip" at bounding box center [623, 451] width 136 height 14
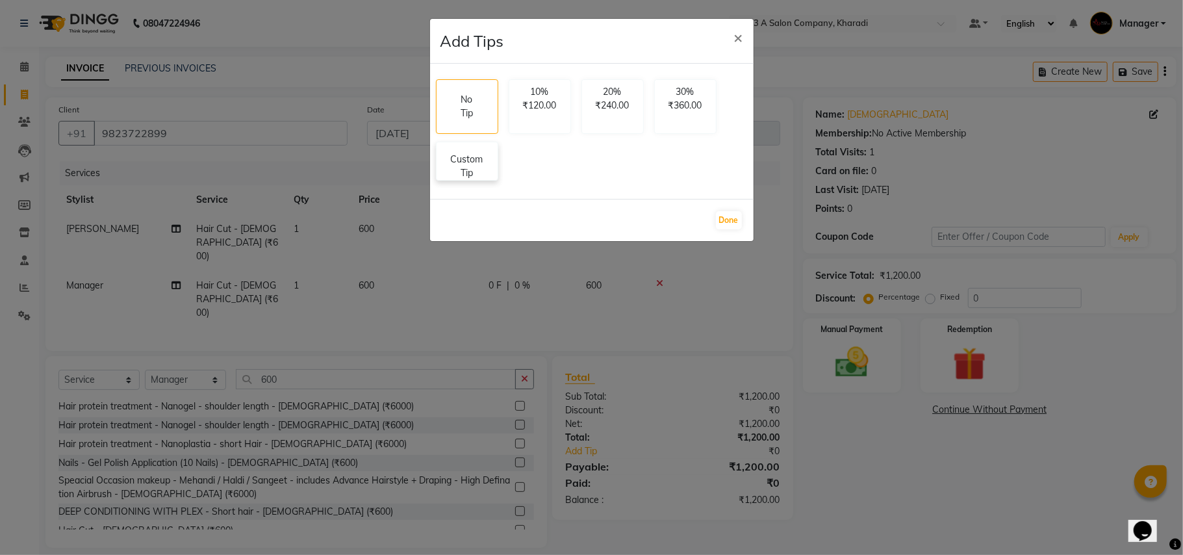
click at [462, 169] on p "Custom Tip" at bounding box center [466, 166] width 45 height 27
select select "13350"
select select "9419"
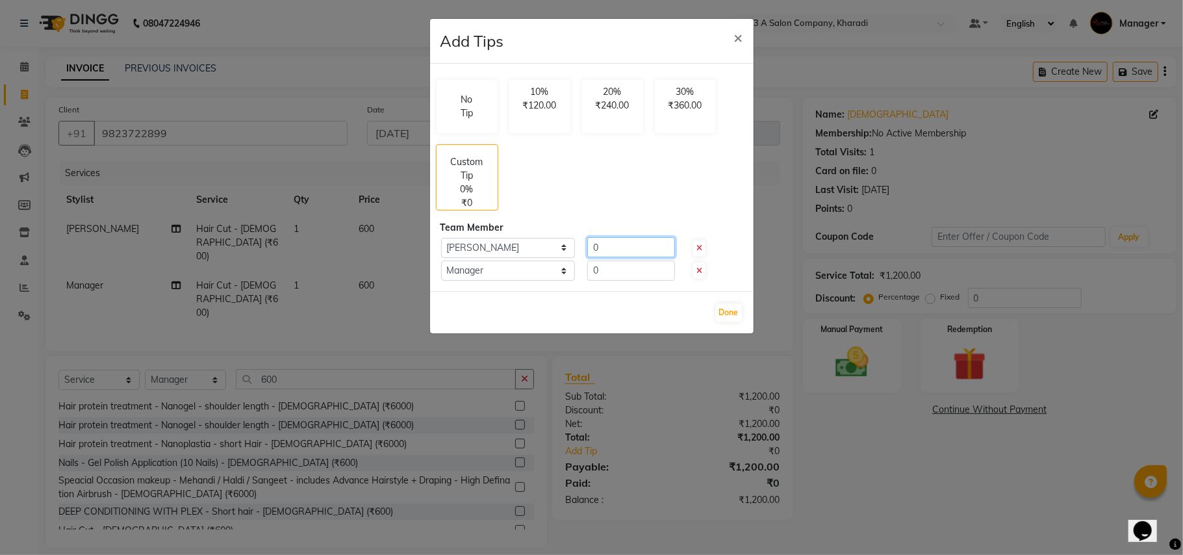
click at [650, 253] on input "0" at bounding box center [631, 247] width 88 height 20
type input "100"
click at [648, 281] on input "0" at bounding box center [631, 270] width 88 height 20
type input "100"
click at [725, 316] on button "Done" at bounding box center [729, 312] width 26 height 18
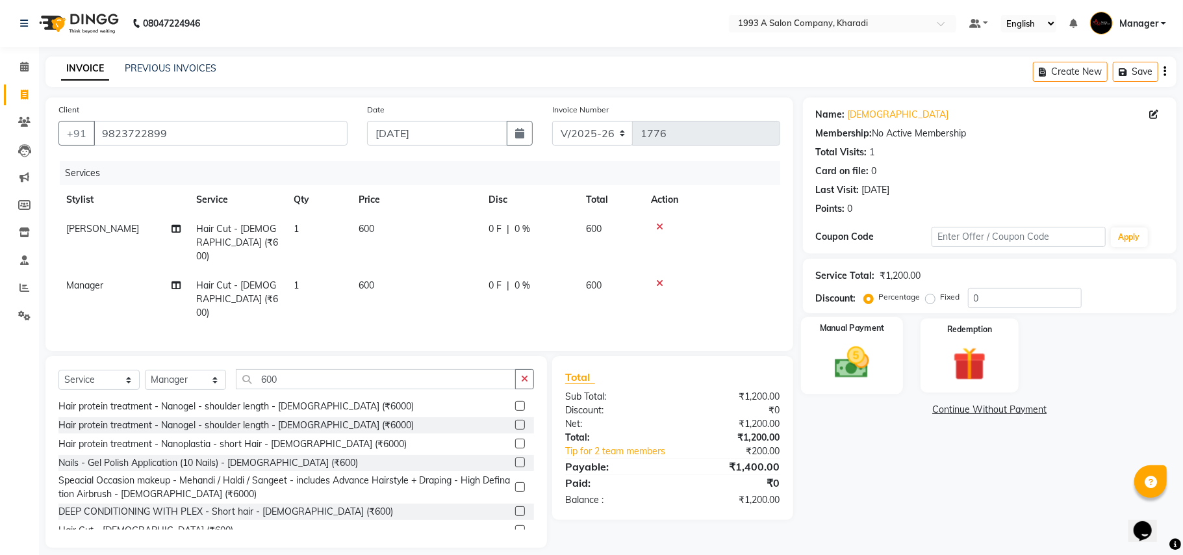
click at [868, 362] on img at bounding box center [852, 362] width 57 height 40
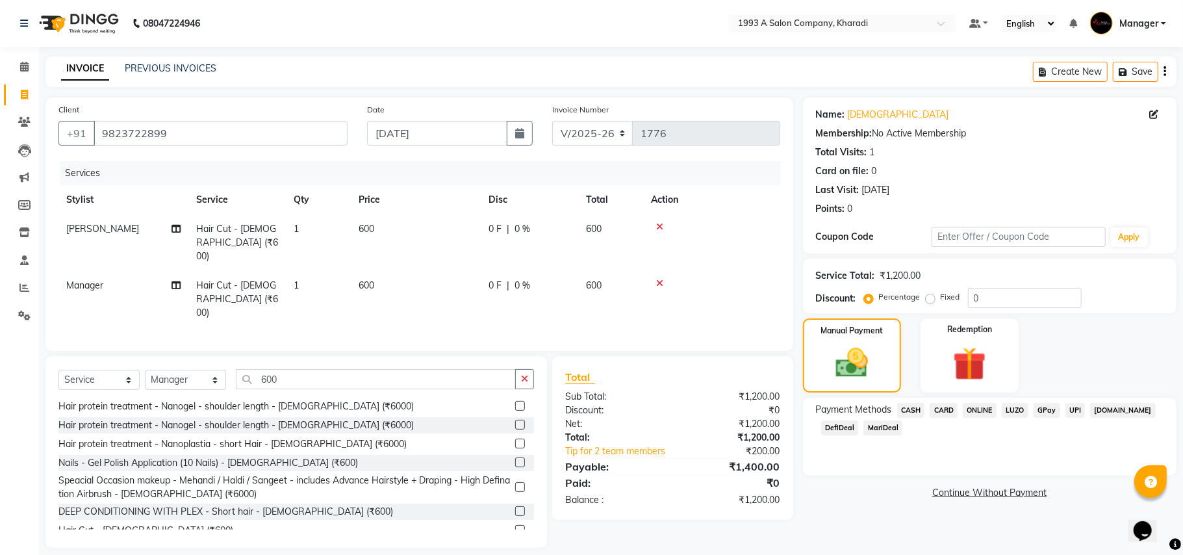
click at [873, 425] on span "MariDeal" at bounding box center [882, 427] width 39 height 15
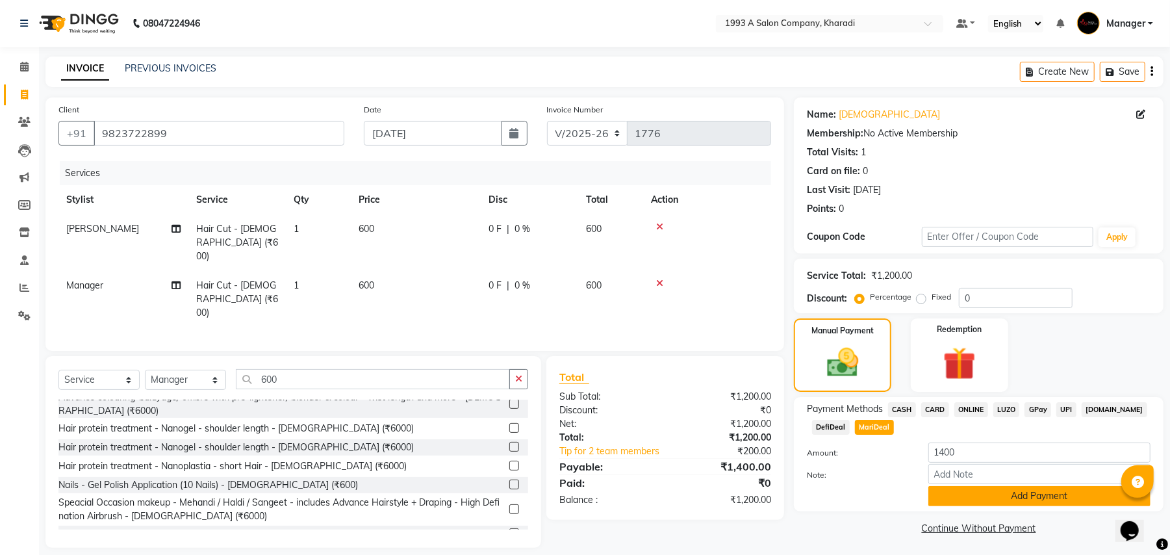
click at [970, 502] on button "Add Payment" at bounding box center [1039, 496] width 222 height 20
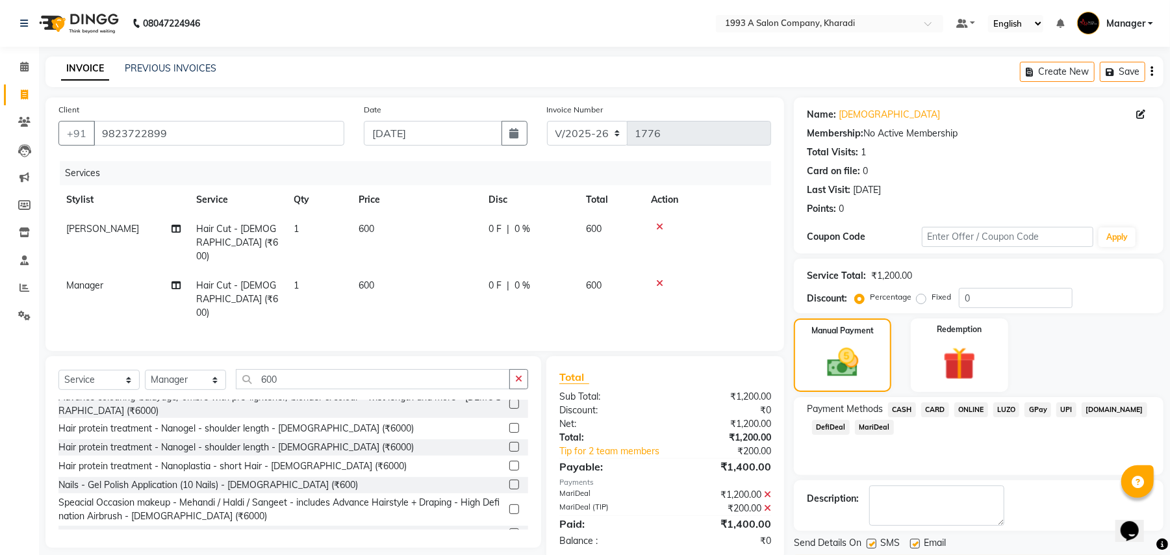
scroll to position [40, 0]
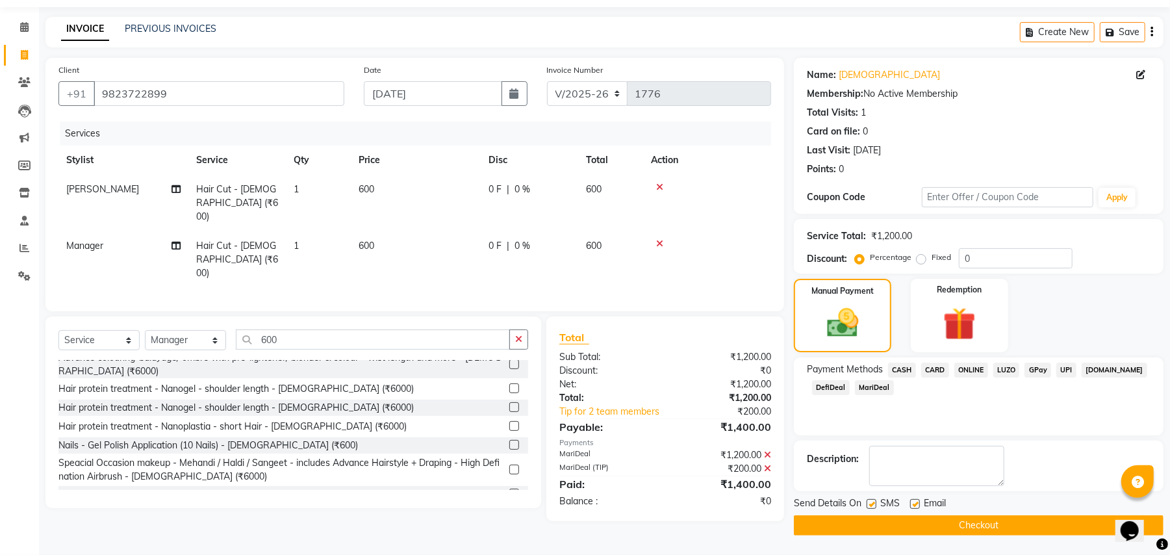
click at [1038, 526] on button "Checkout" at bounding box center [979, 525] width 370 height 20
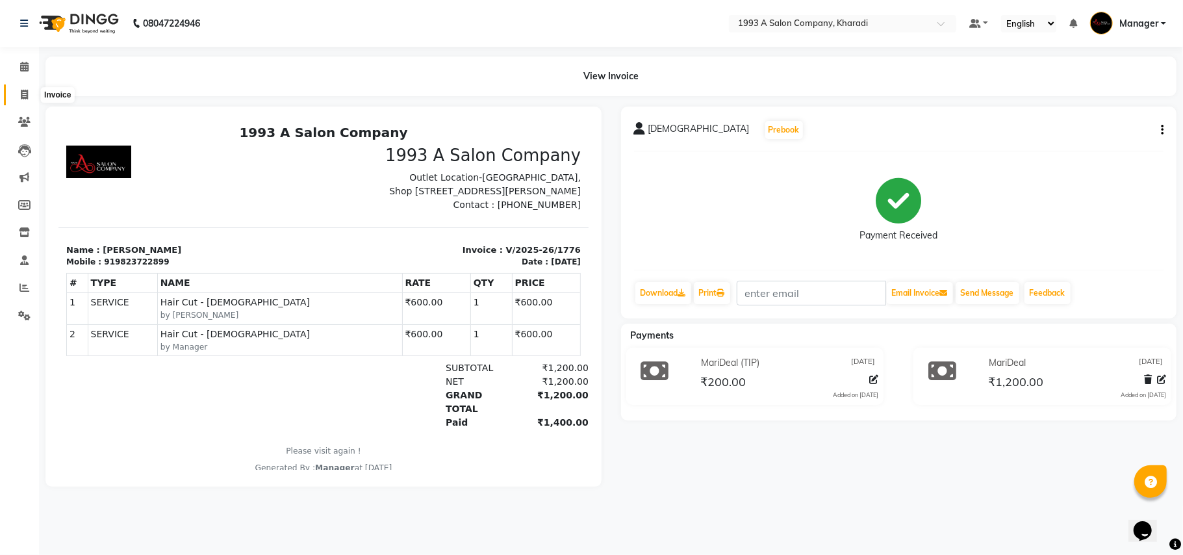
click at [19, 101] on span at bounding box center [24, 95] width 23 height 15
select select "service"
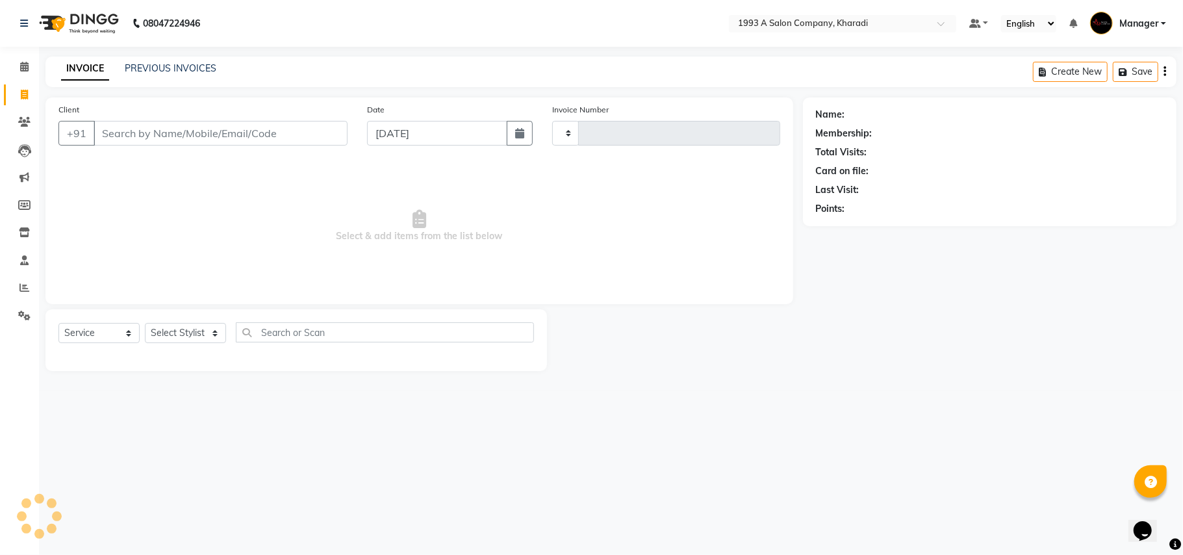
type input "1777"
select select "651"
click at [214, 331] on select "Select Stylist" at bounding box center [185, 333] width 81 height 20
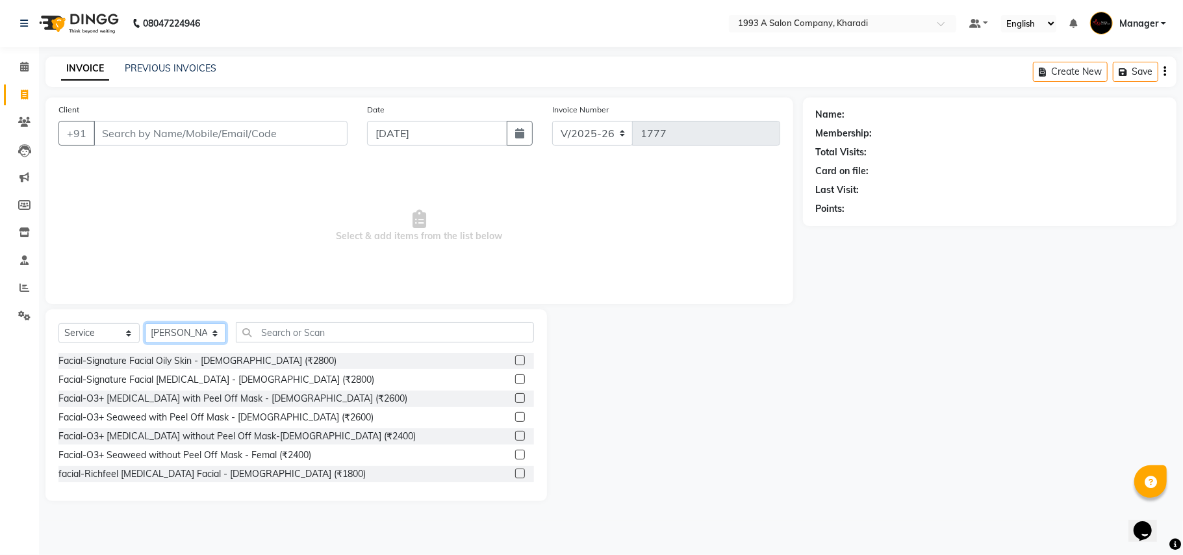
click at [213, 333] on select "Select Stylist [PERSON_NAME] [PERSON_NAME] Manager [PERSON_NAME] Neha Tigote [P…" at bounding box center [185, 333] width 81 height 20
select select "11579"
click at [145, 323] on select "Select Stylist [PERSON_NAME] [PERSON_NAME] Manager [PERSON_NAME] Neha Tigote [P…" at bounding box center [185, 333] width 81 height 20
click at [333, 329] on input "text" at bounding box center [385, 332] width 298 height 20
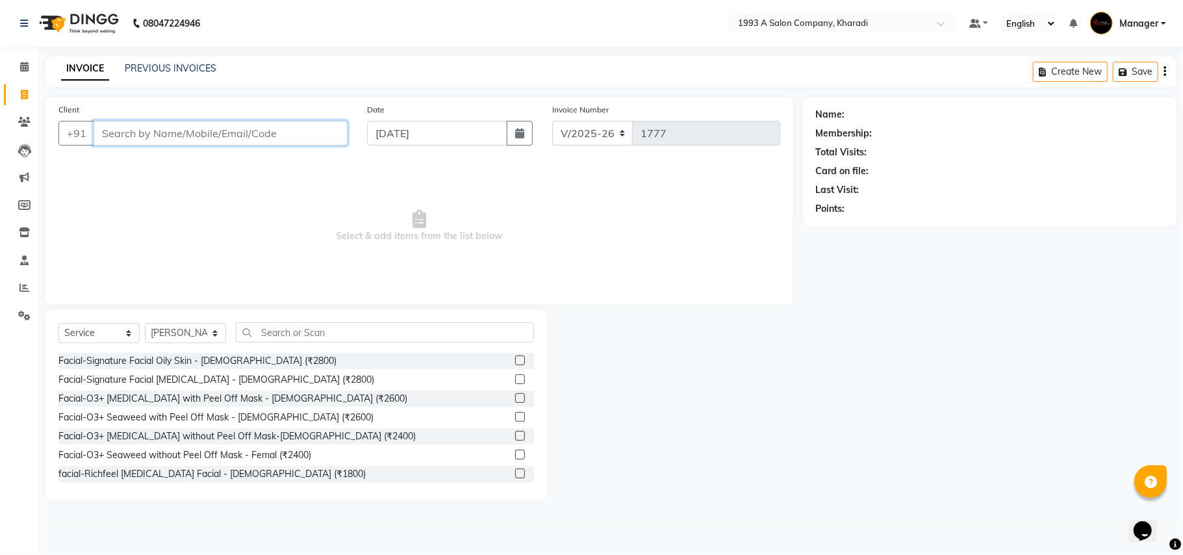
click at [214, 133] on input "Client" at bounding box center [221, 133] width 254 height 25
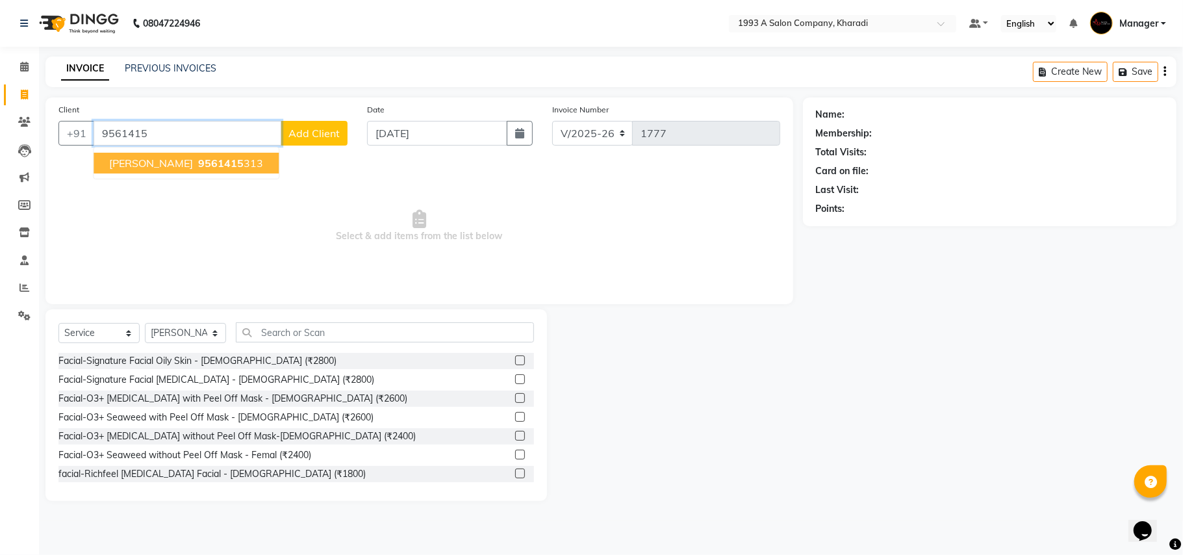
click at [198, 161] on span "9561415" at bounding box center [220, 163] width 45 height 13
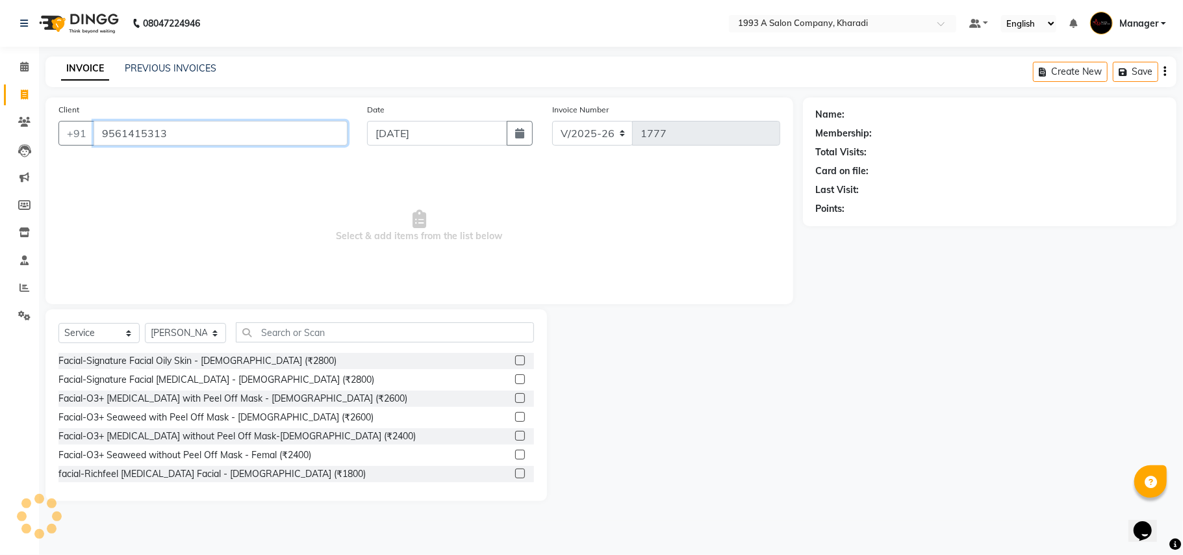
type input "9561415313"
select select "1: Object"
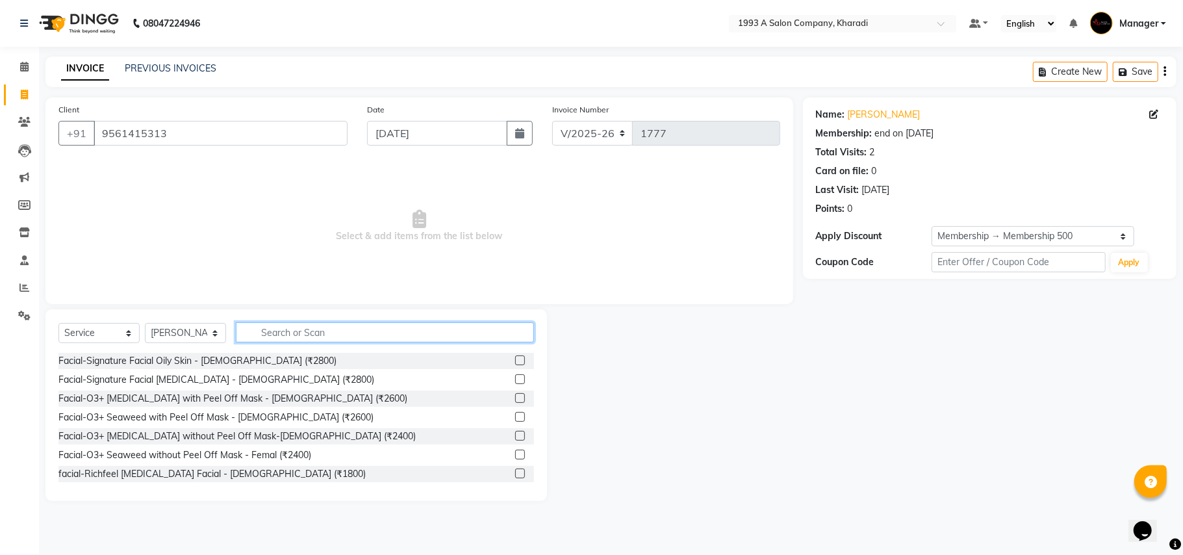
click at [266, 333] on input "text" at bounding box center [385, 332] width 298 height 20
type input "o3"
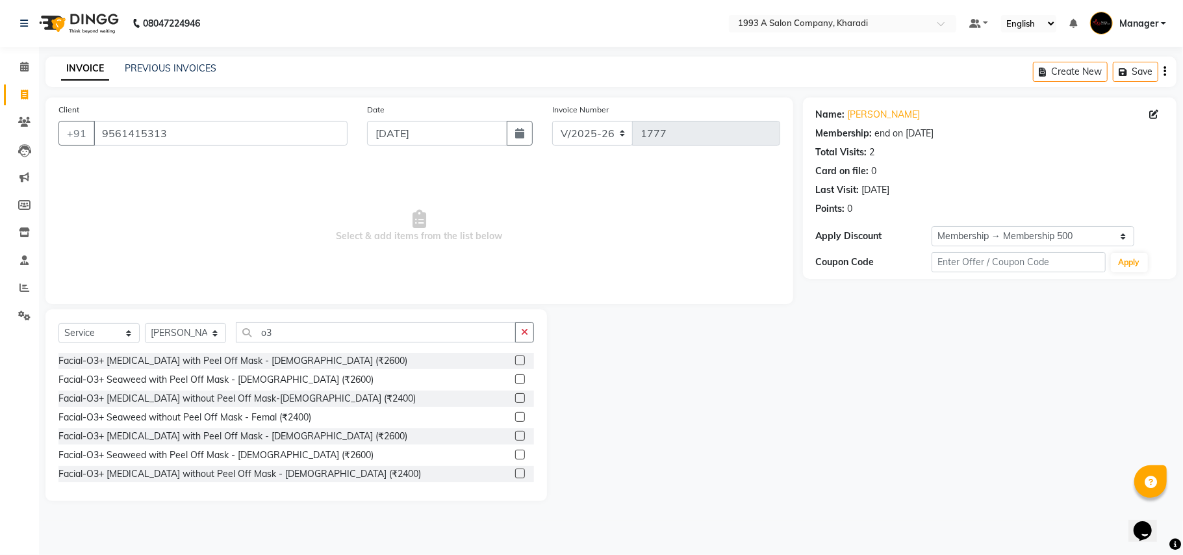
click at [515, 360] on label at bounding box center [520, 360] width 10 height 10
click at [515, 360] on input "checkbox" at bounding box center [519, 361] width 8 height 8
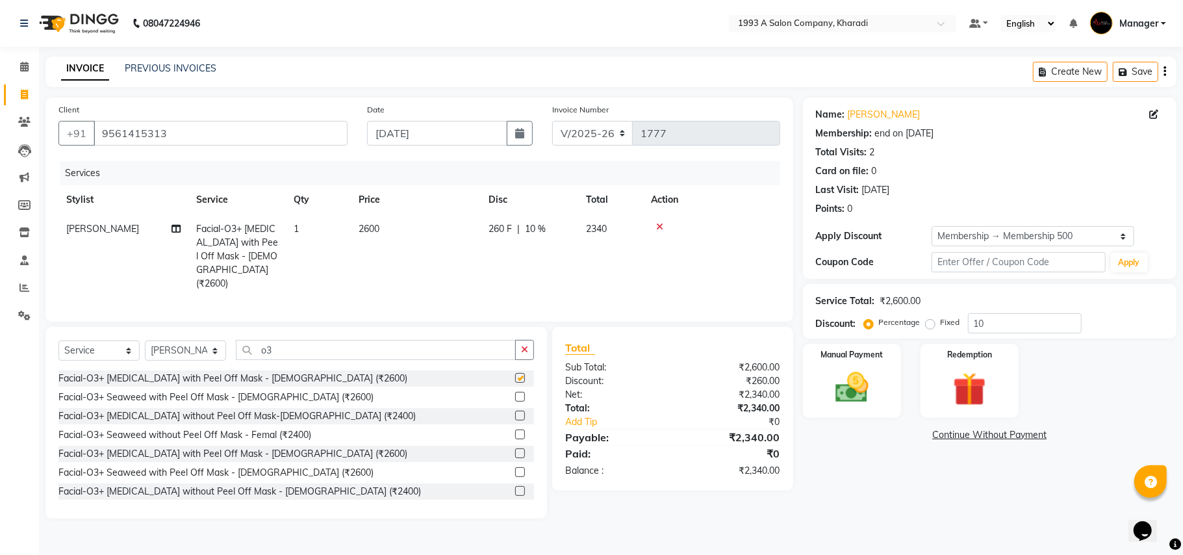
checkbox input "false"
click at [447, 344] on input "o3" at bounding box center [376, 350] width 280 height 20
type input "o"
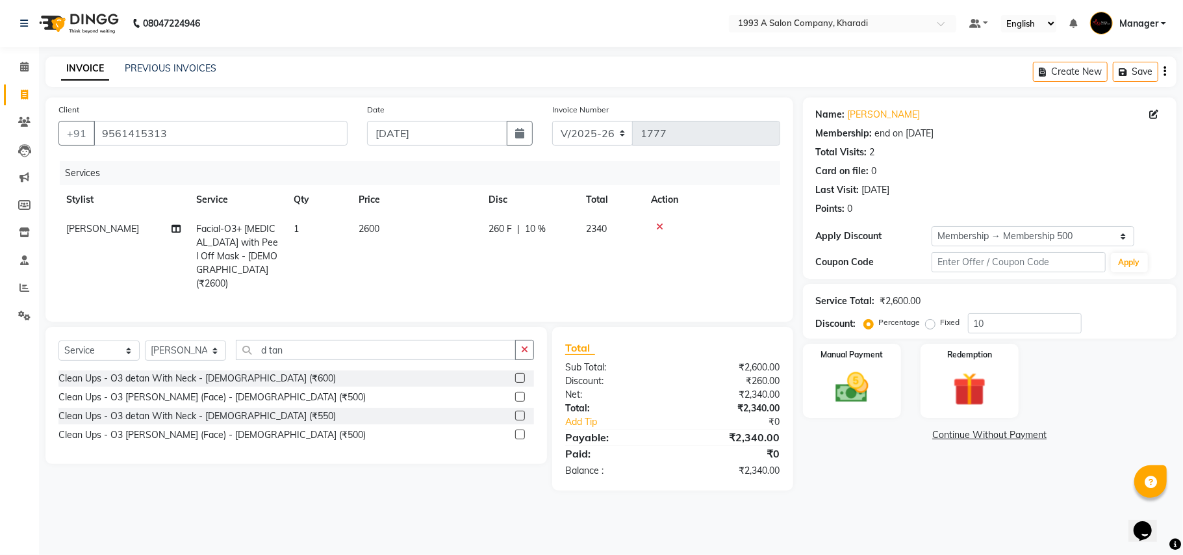
click at [518, 383] on div at bounding box center [519, 380] width 8 height 14
click at [385, 348] on input "d tan" at bounding box center [376, 350] width 280 height 20
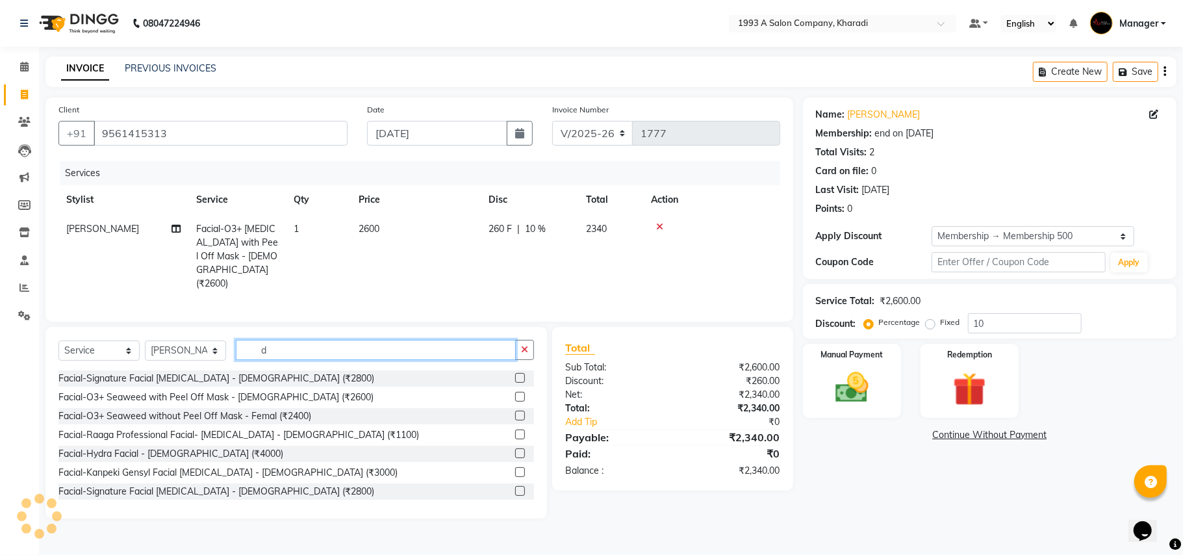
type input "d"
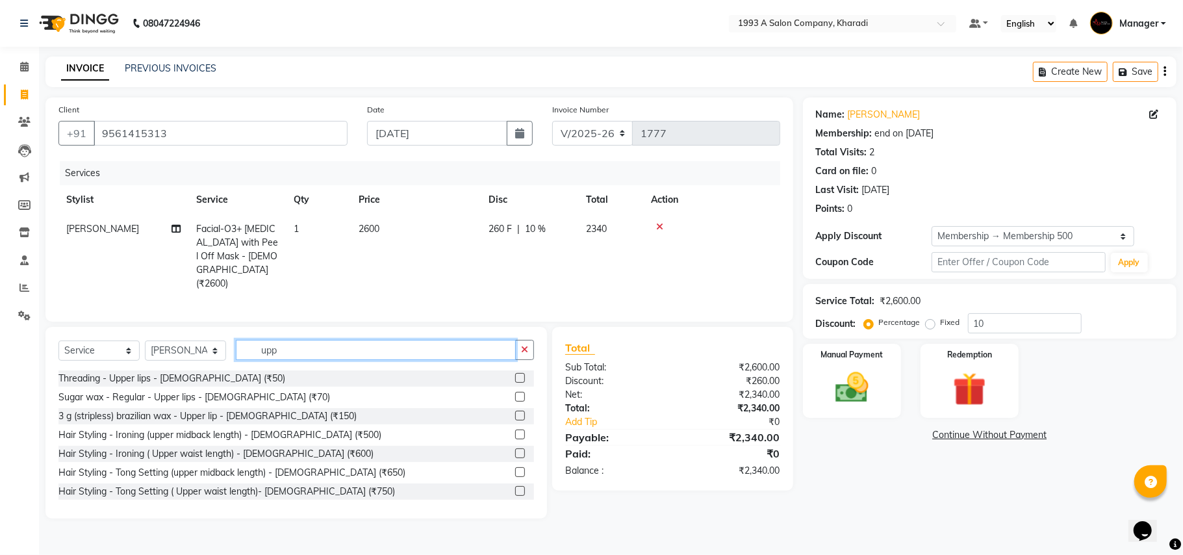
type input "upp"
click at [515, 412] on label at bounding box center [520, 415] width 10 height 10
click at [515, 412] on input "checkbox" at bounding box center [519, 416] width 8 height 8
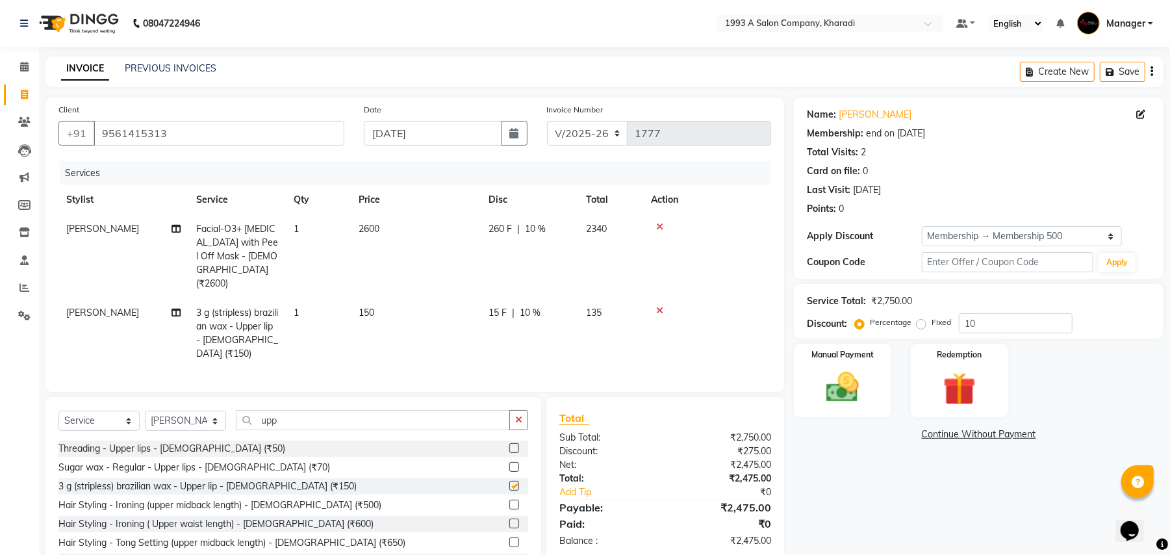
checkbox input "false"
click at [434, 410] on input "upp" at bounding box center [373, 420] width 274 height 20
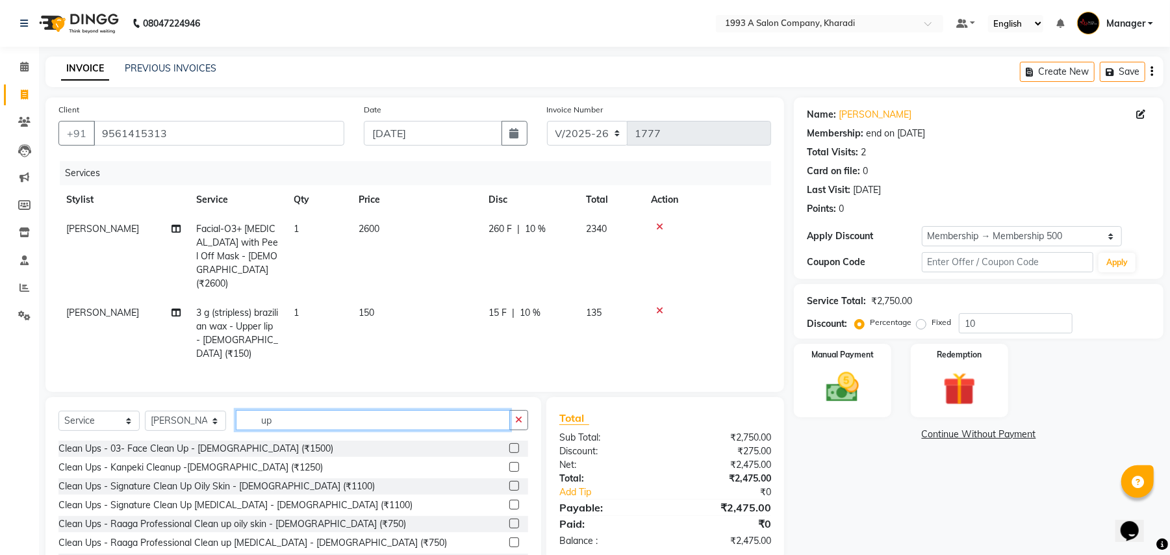
type input "u"
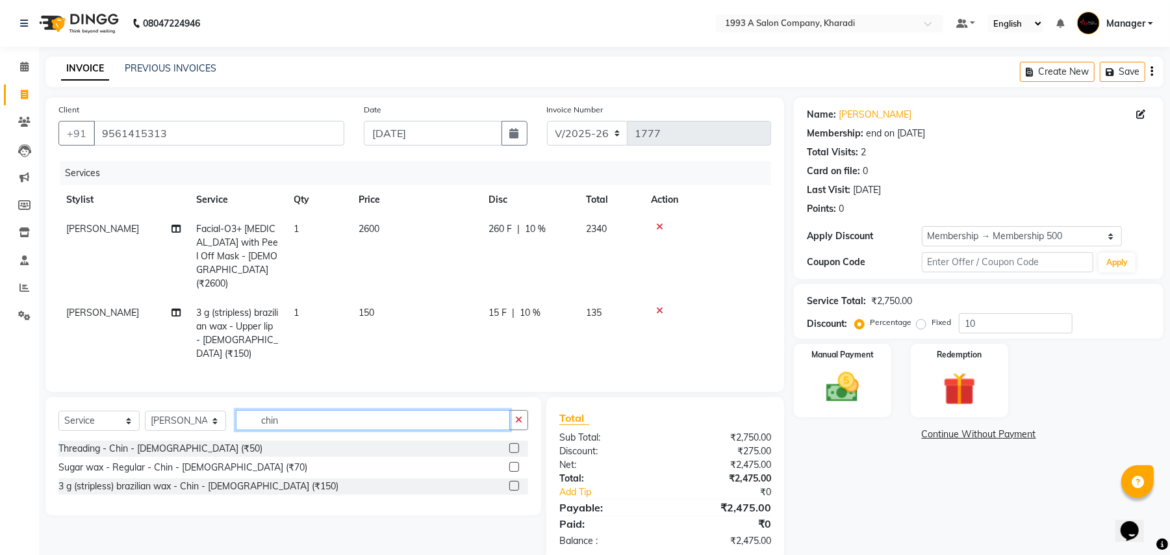
type input "chin"
click at [512, 481] on label at bounding box center [514, 486] width 10 height 10
click at [512, 482] on input "checkbox" at bounding box center [513, 486] width 8 height 8
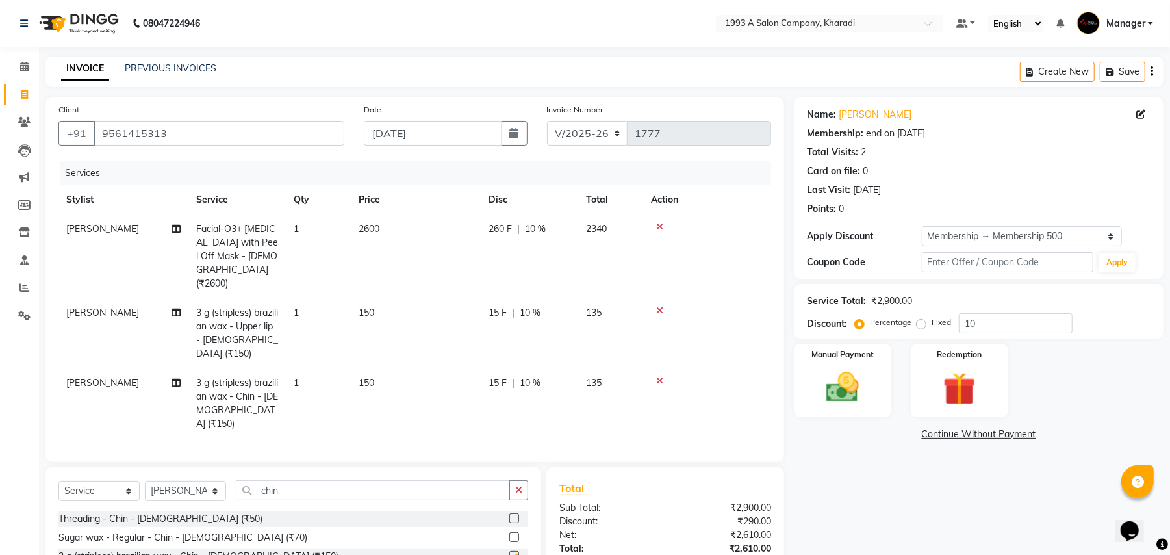
checkbox input "false"
click at [1048, 327] on input "10" at bounding box center [1016, 323] width 114 height 20
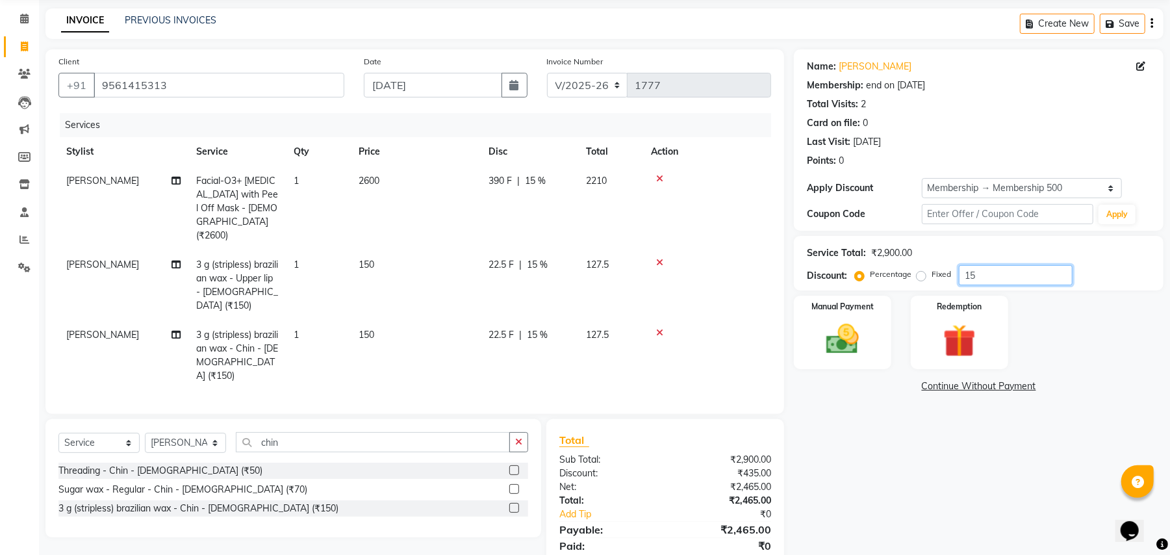
scroll to position [68, 0]
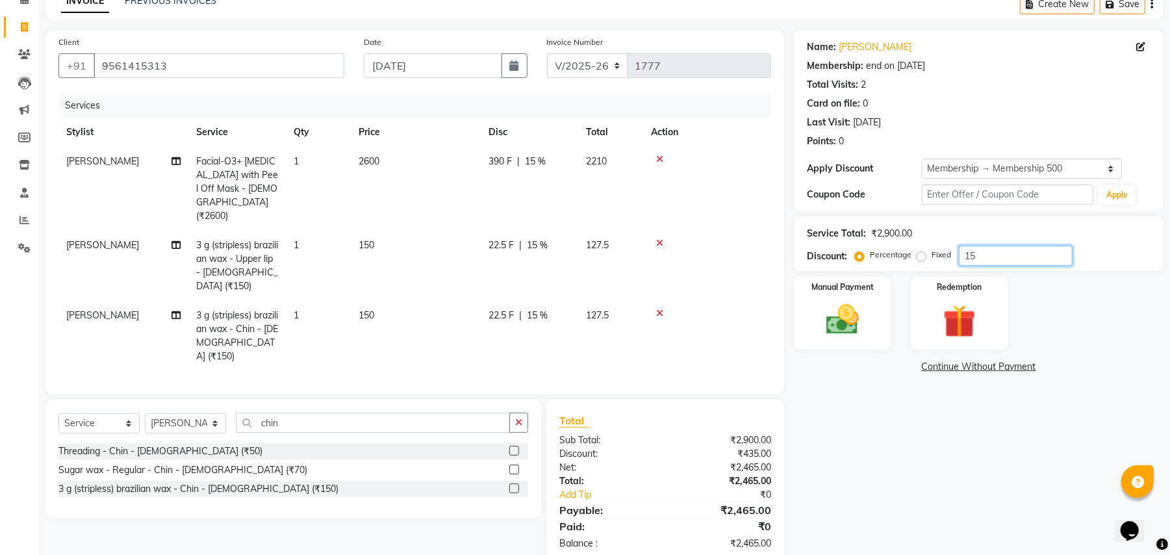
type input "15"
click at [427, 412] on input "chin" at bounding box center [373, 422] width 274 height 20
type input "c"
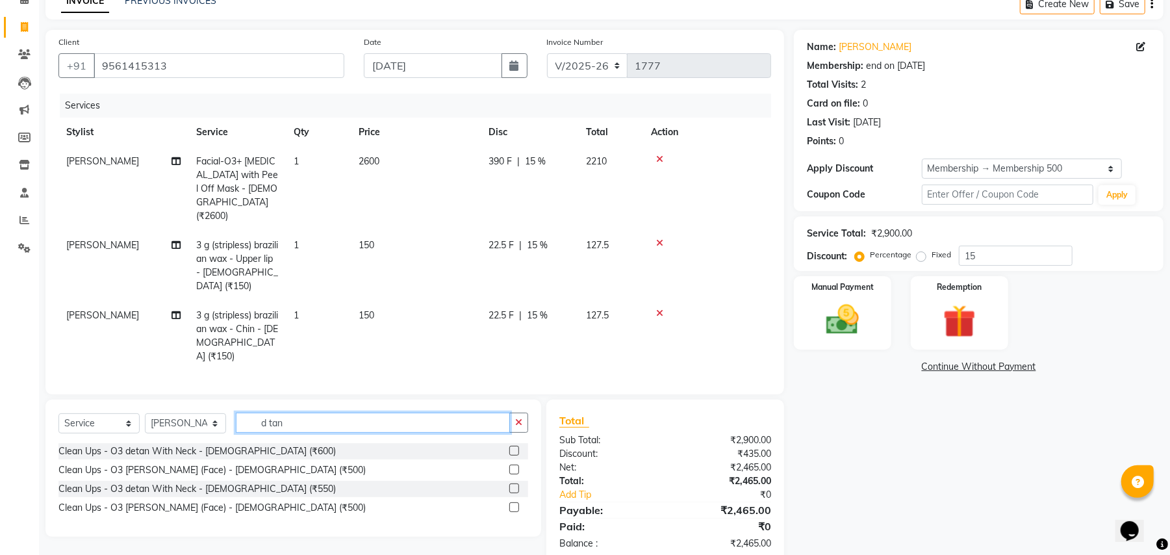
type input "d tan"
click at [516, 446] on label at bounding box center [514, 451] width 10 height 10
click at [516, 447] on input "checkbox" at bounding box center [513, 451] width 8 height 8
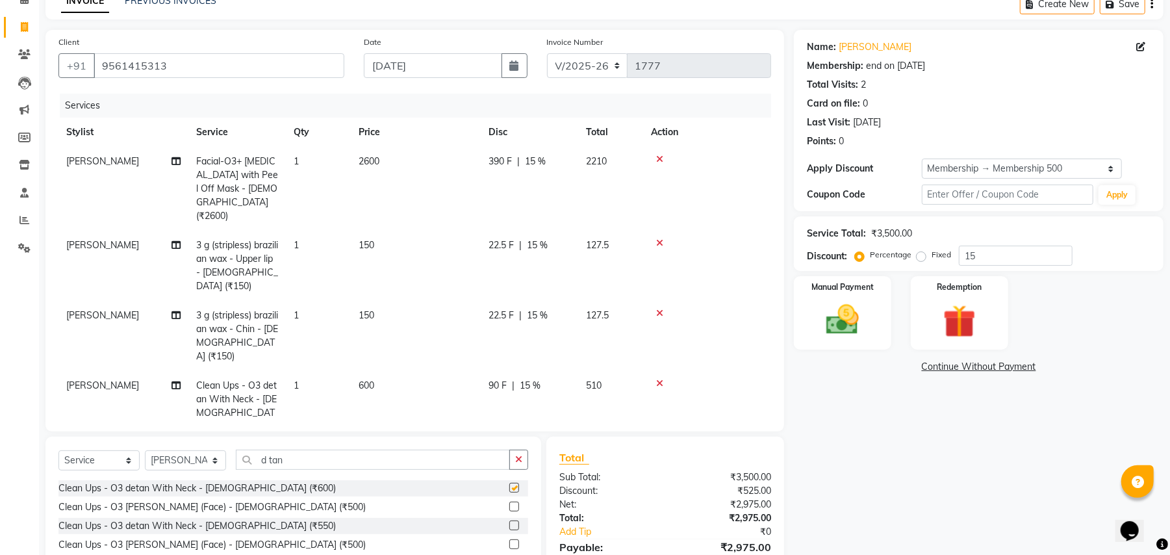
checkbox input "false"
click at [847, 309] on img at bounding box center [842, 320] width 56 height 40
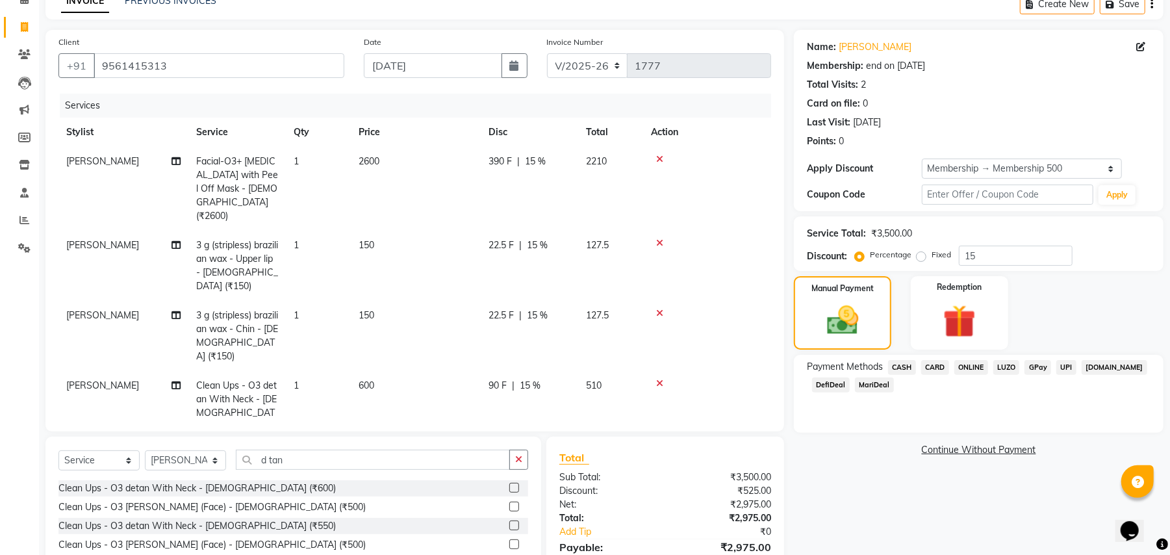
click at [869, 386] on span "MariDeal" at bounding box center [874, 384] width 39 height 15
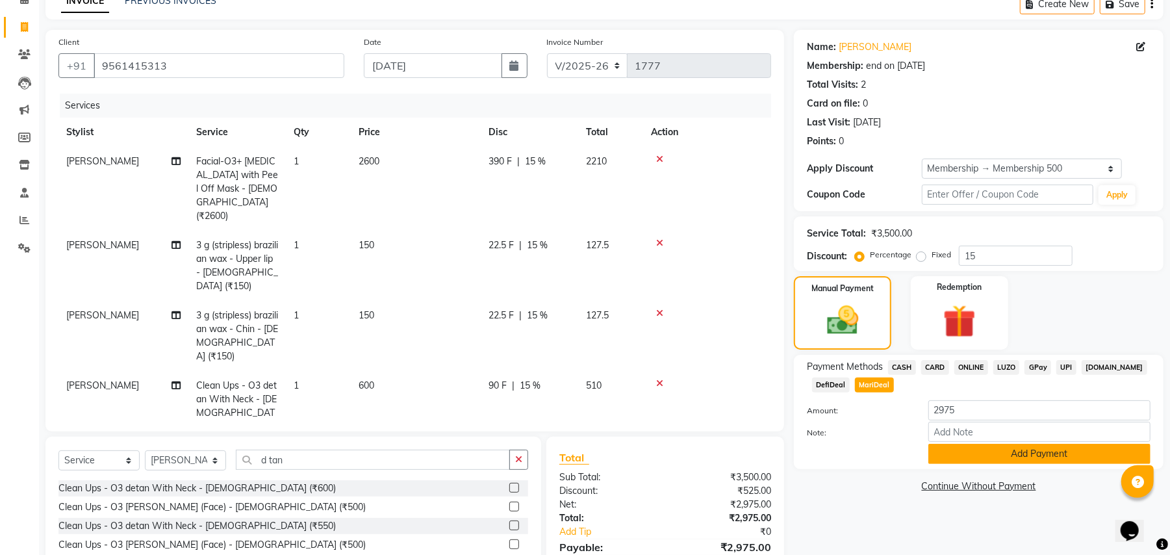
click at [948, 455] on button "Add Payment" at bounding box center [1039, 454] width 222 height 20
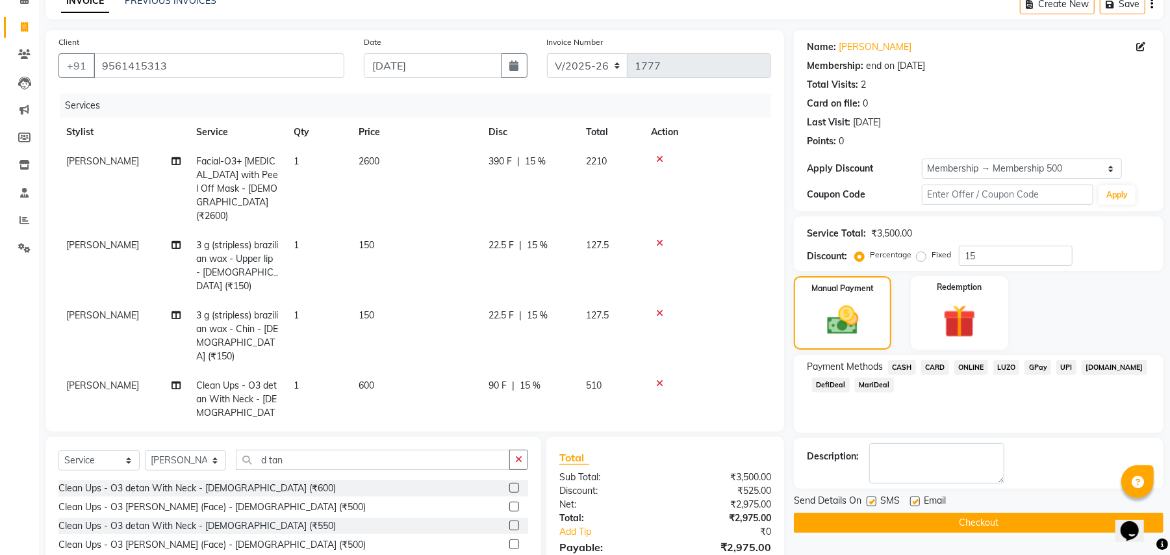
click at [922, 525] on button "Checkout" at bounding box center [979, 522] width 370 height 20
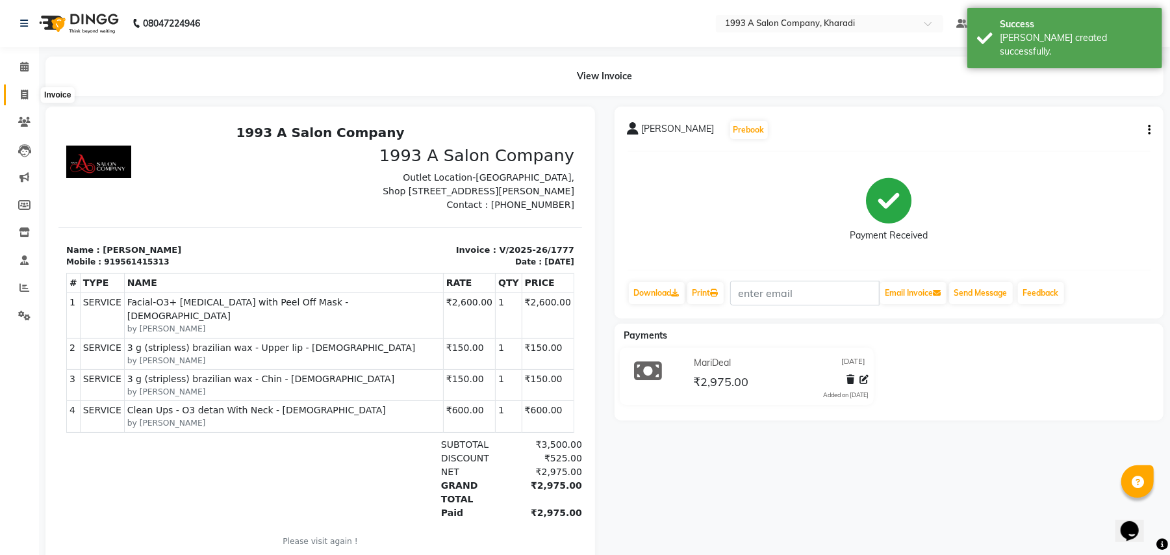
click at [22, 94] on icon at bounding box center [24, 95] width 7 height 10
select select "service"
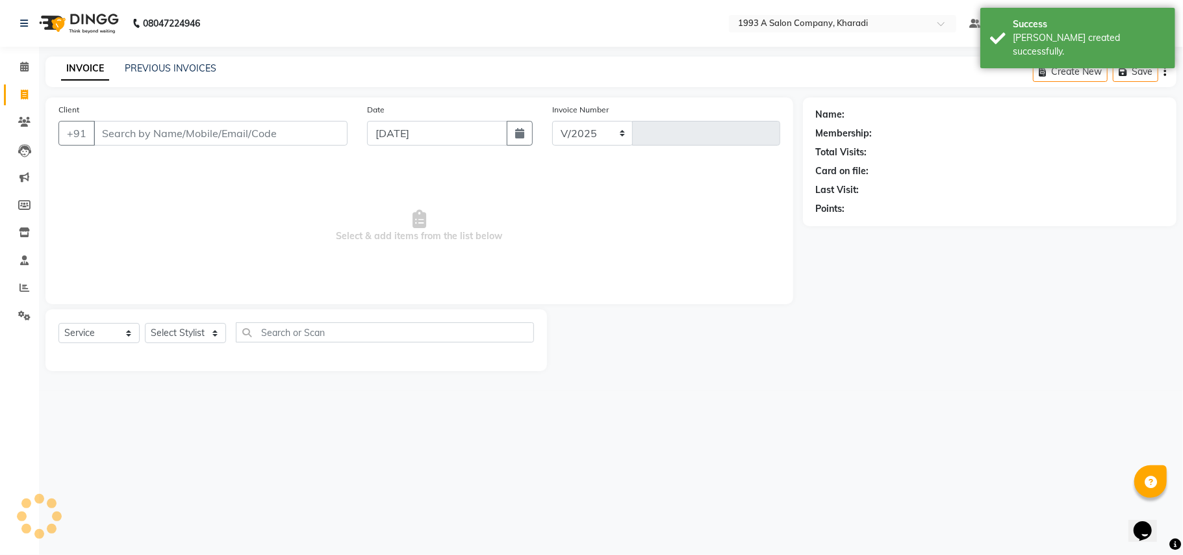
select select "651"
type input "1778"
select select "13350"
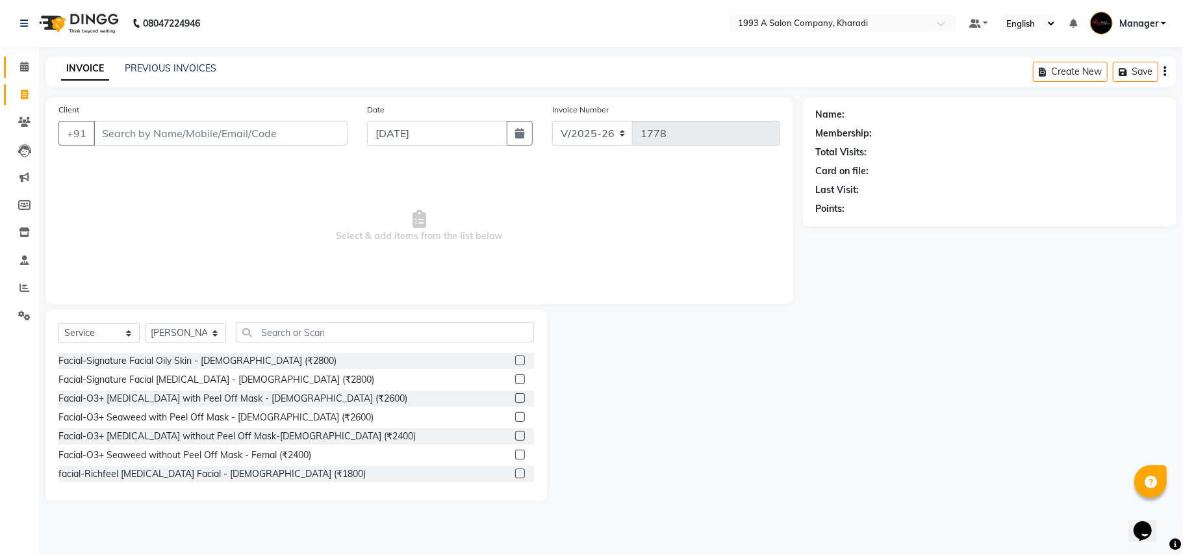
click at [21, 69] on icon at bounding box center [24, 67] width 8 height 10
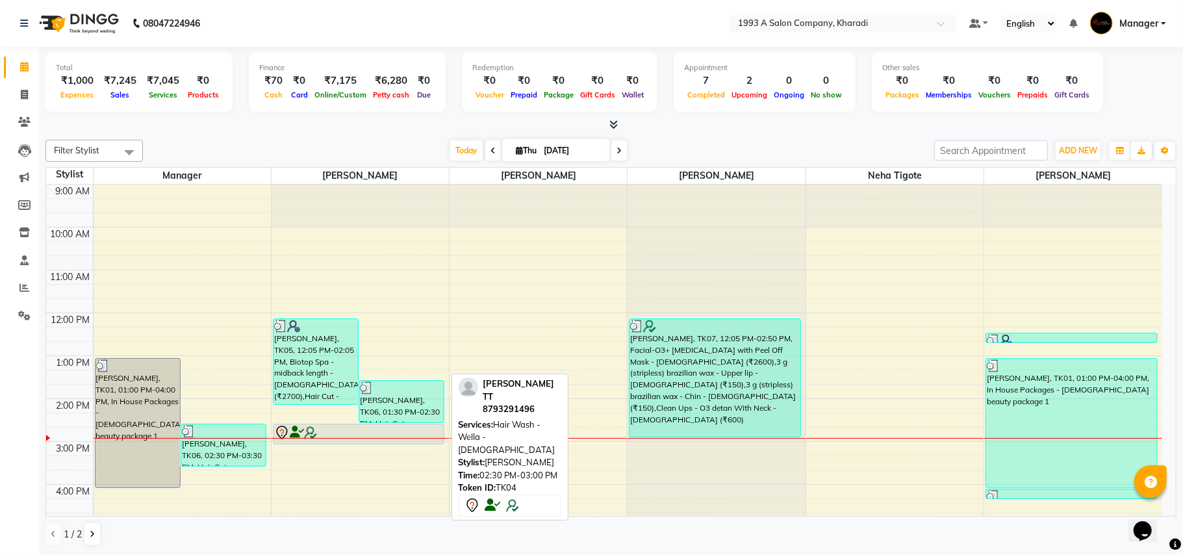
click at [414, 435] on div at bounding box center [359, 433] width 170 height 16
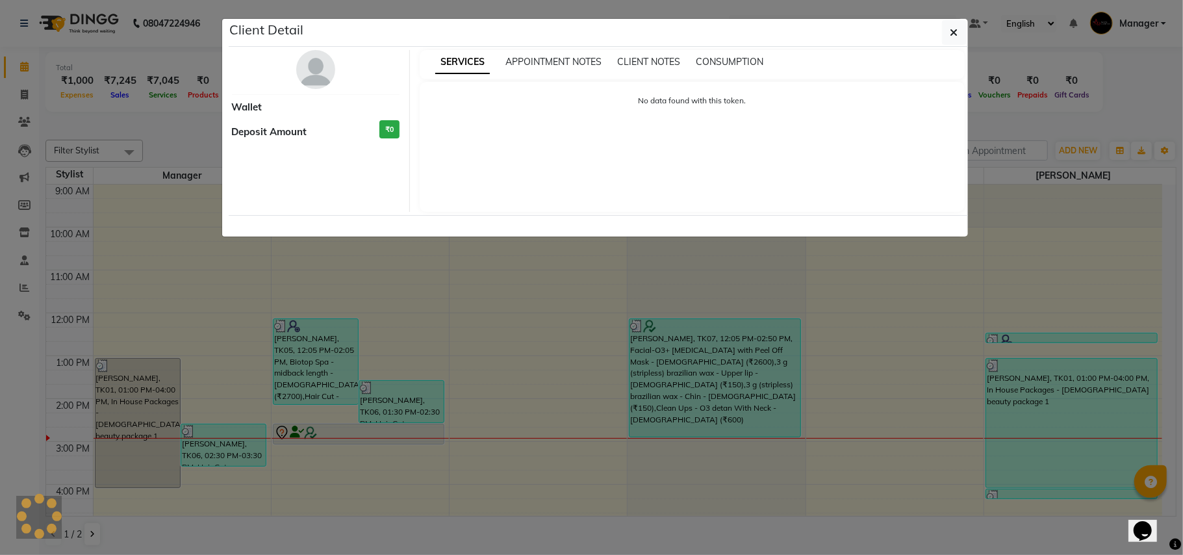
select select "7"
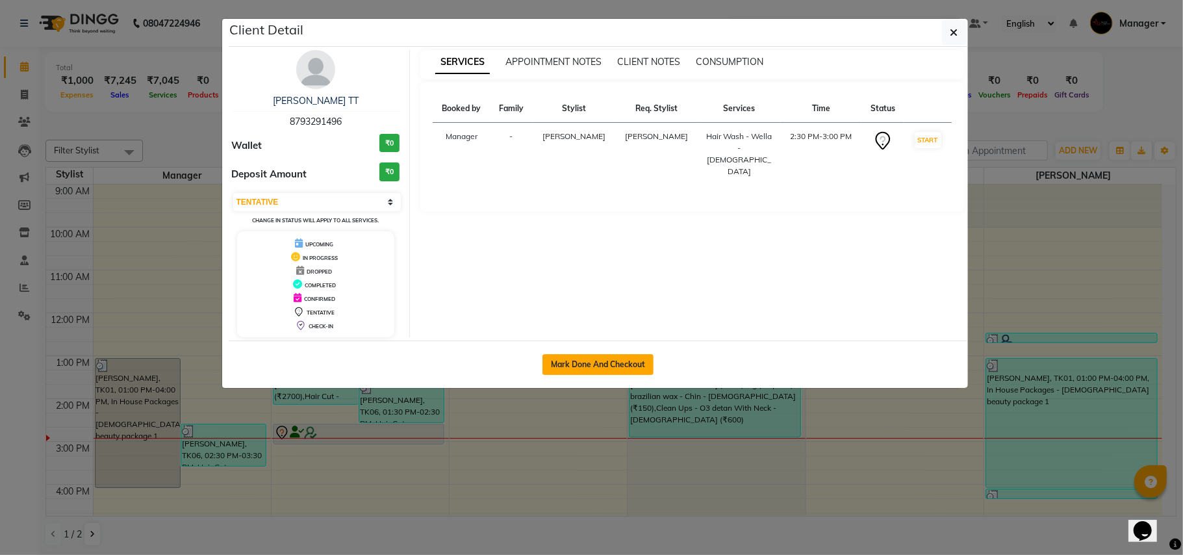
click at [562, 365] on button "Mark Done And Checkout" at bounding box center [597, 364] width 111 height 21
select select "service"
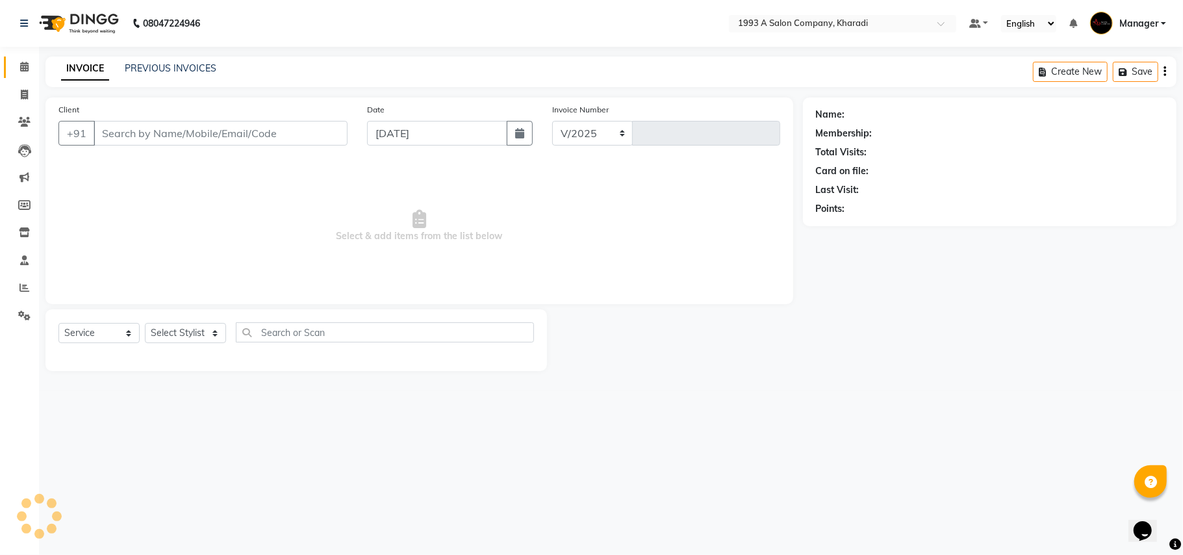
select select "651"
type input "1778"
select select "13350"
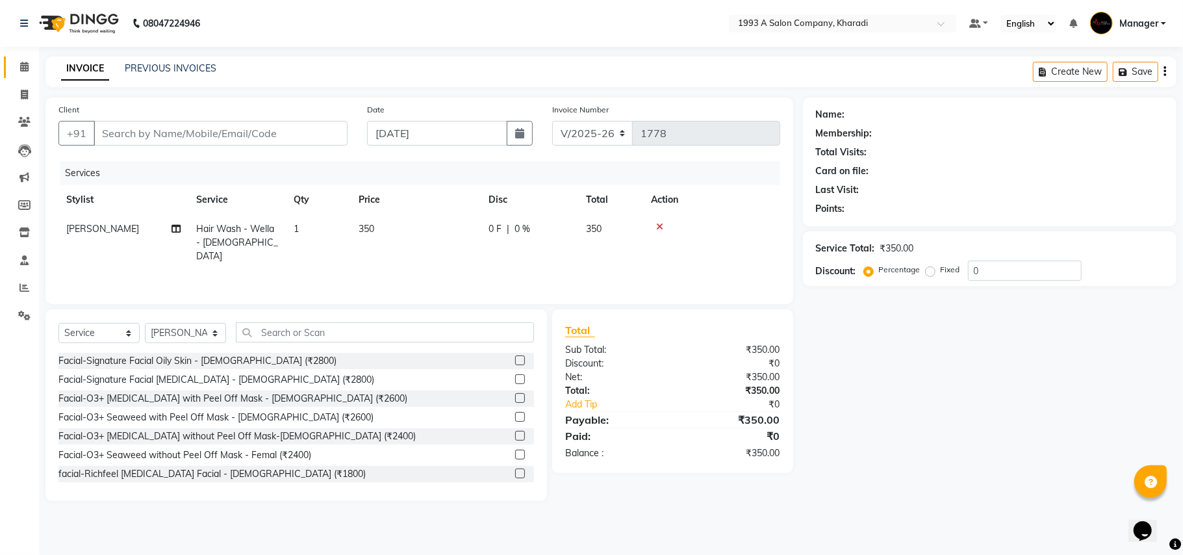
type input "8793291496"
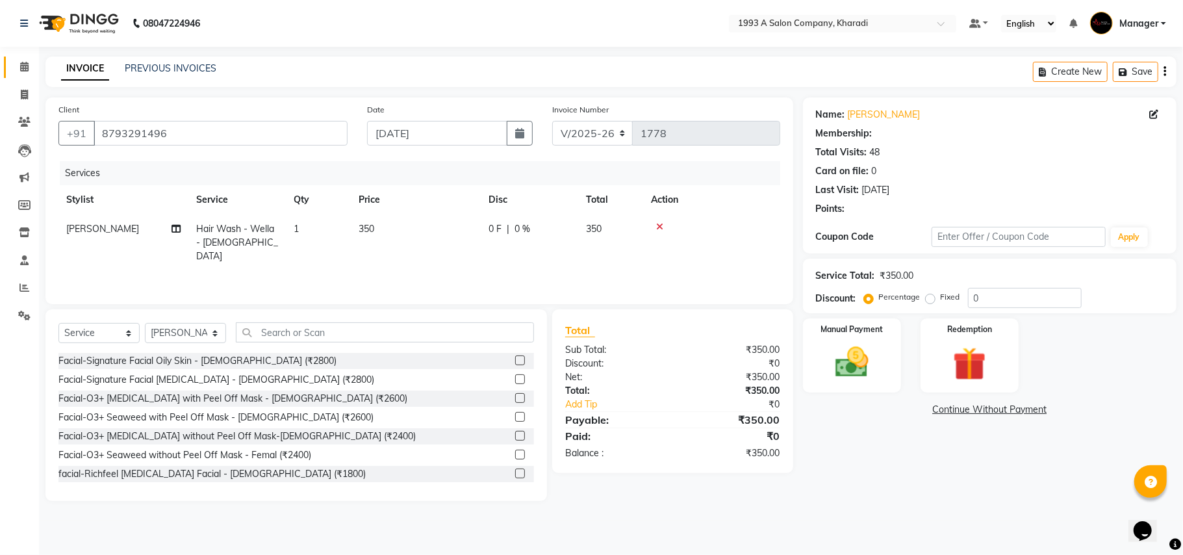
select select "1: Object"
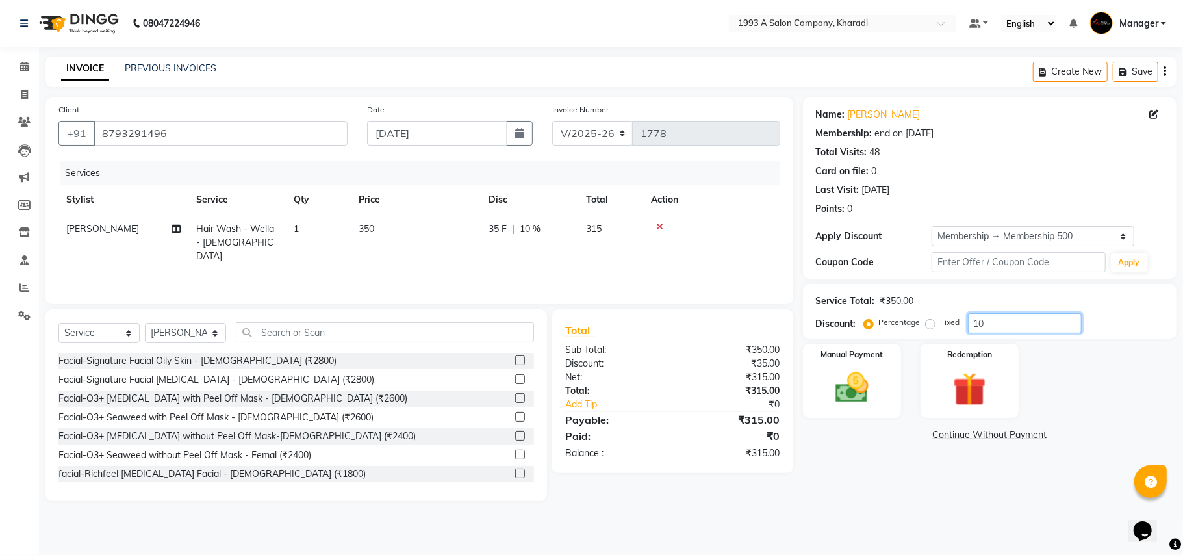
click at [994, 315] on input "10" at bounding box center [1025, 323] width 114 height 20
type input "1"
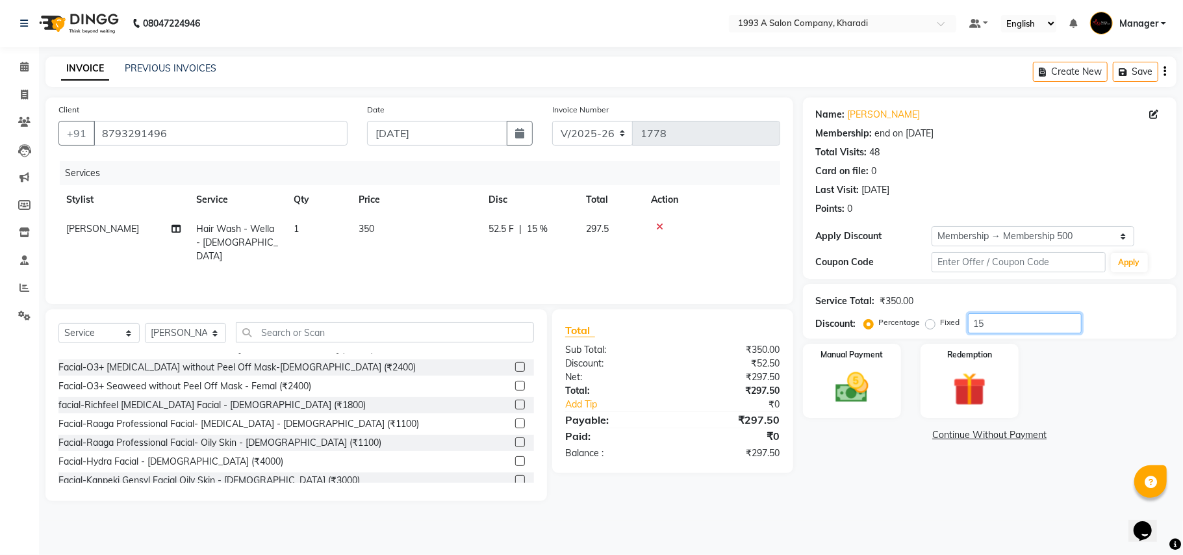
type input "15"
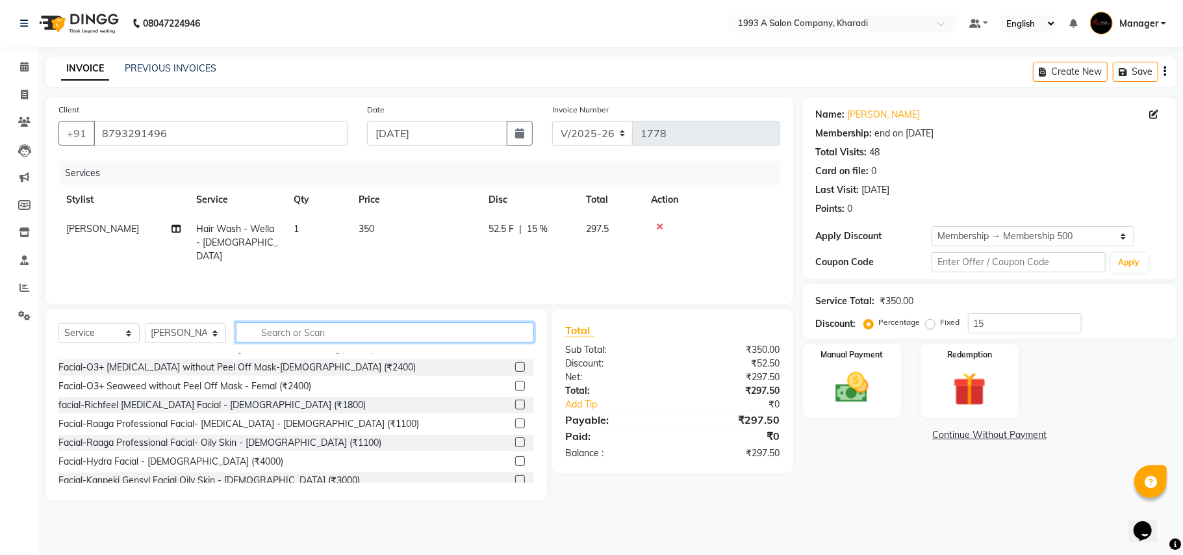
click at [475, 335] on input "text" at bounding box center [385, 332] width 298 height 20
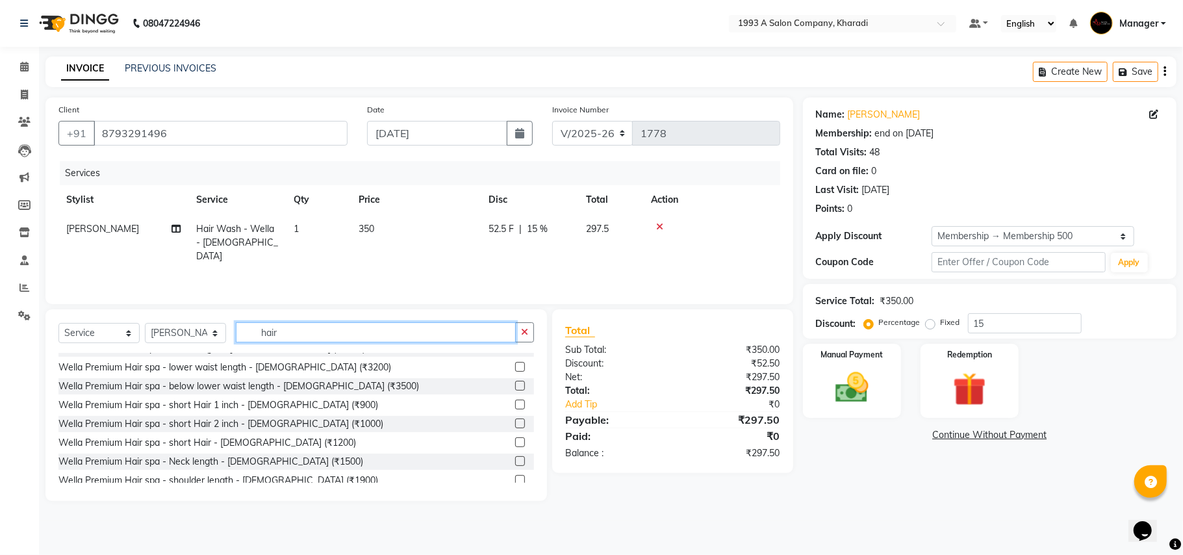
scroll to position [811, 0]
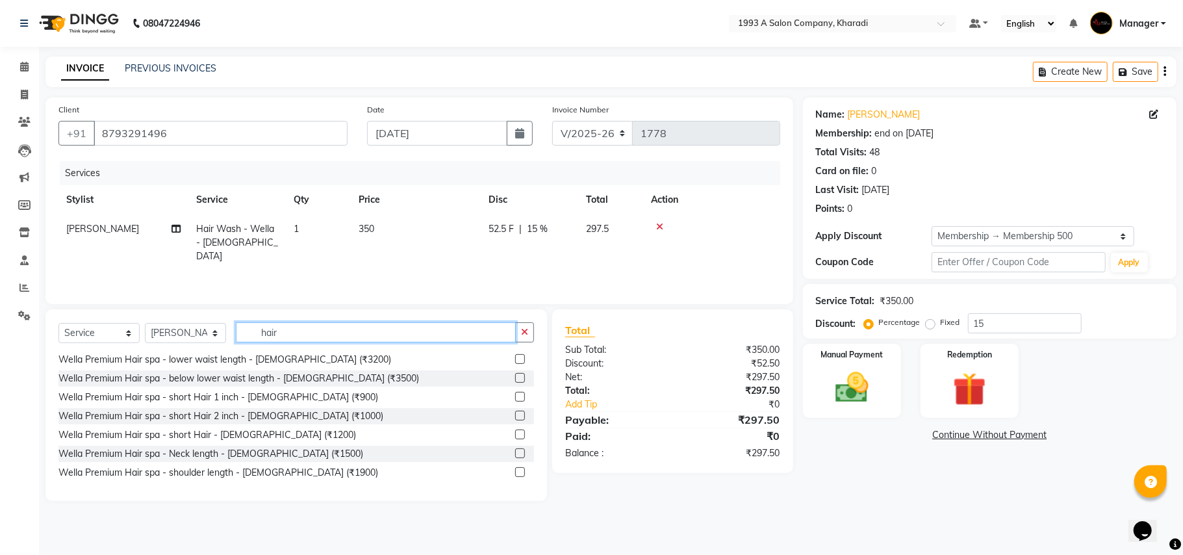
click at [440, 331] on input "hair" at bounding box center [376, 332] width 280 height 20
type input "h"
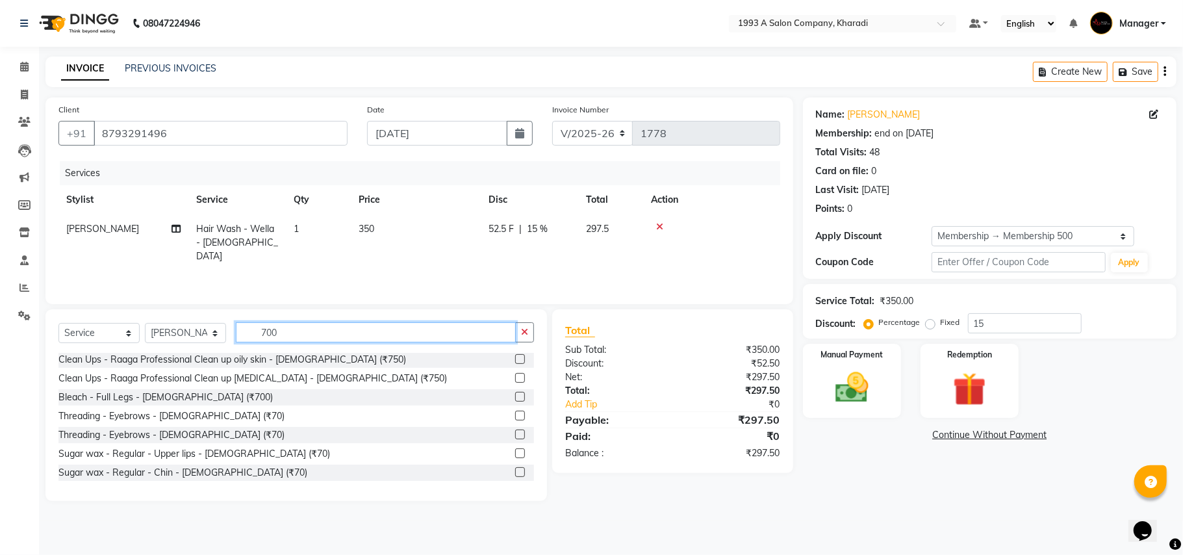
scroll to position [0, 0]
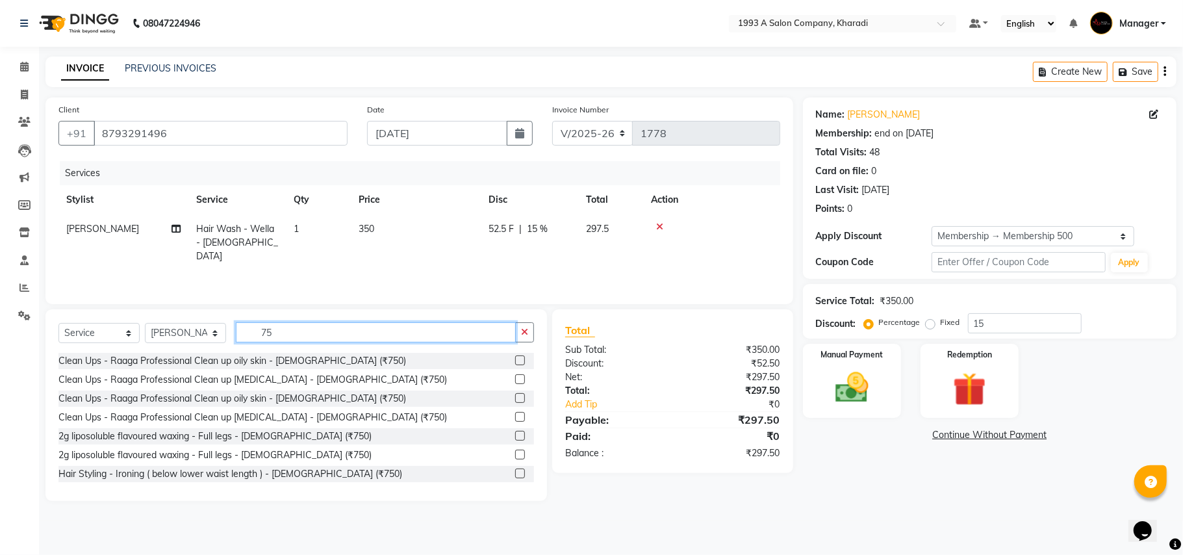
type input "7"
type input "350"
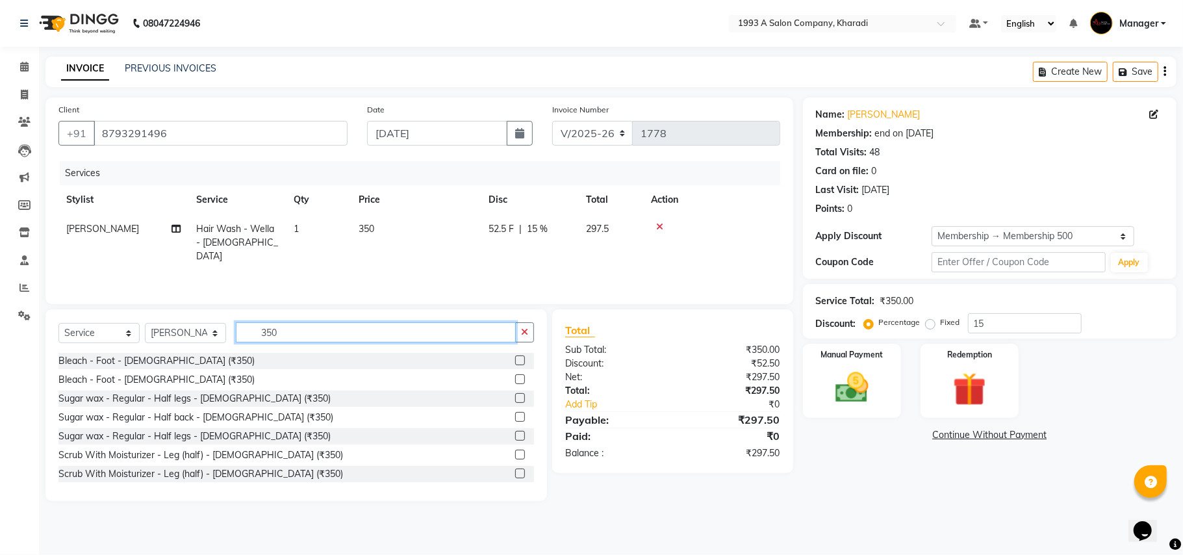
scroll to position [34, 0]
click at [370, 338] on input "350" at bounding box center [376, 332] width 280 height 20
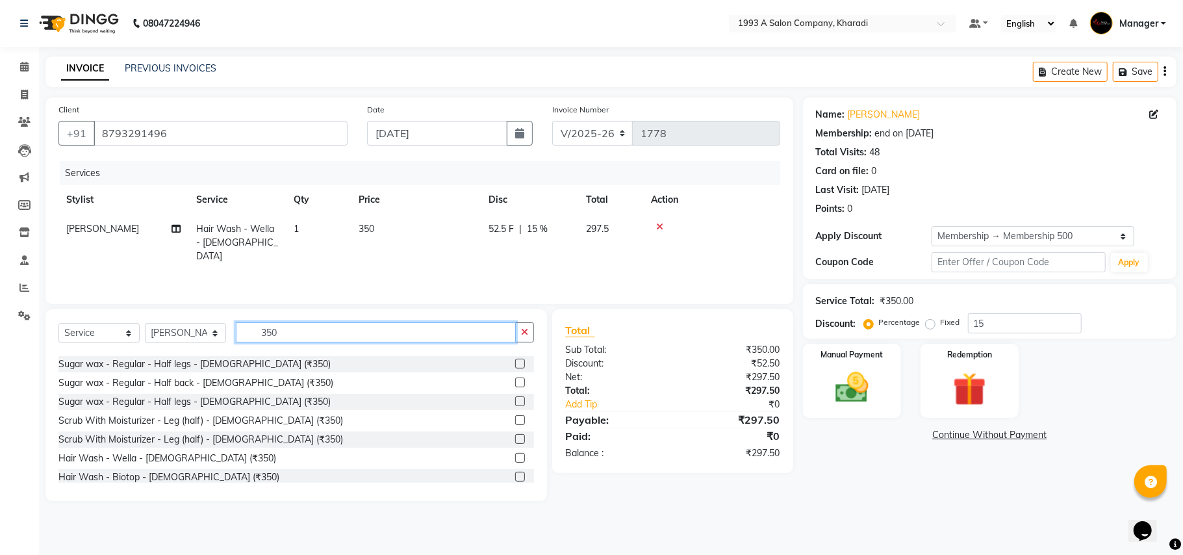
click at [370, 338] on input "350" at bounding box center [376, 332] width 280 height 20
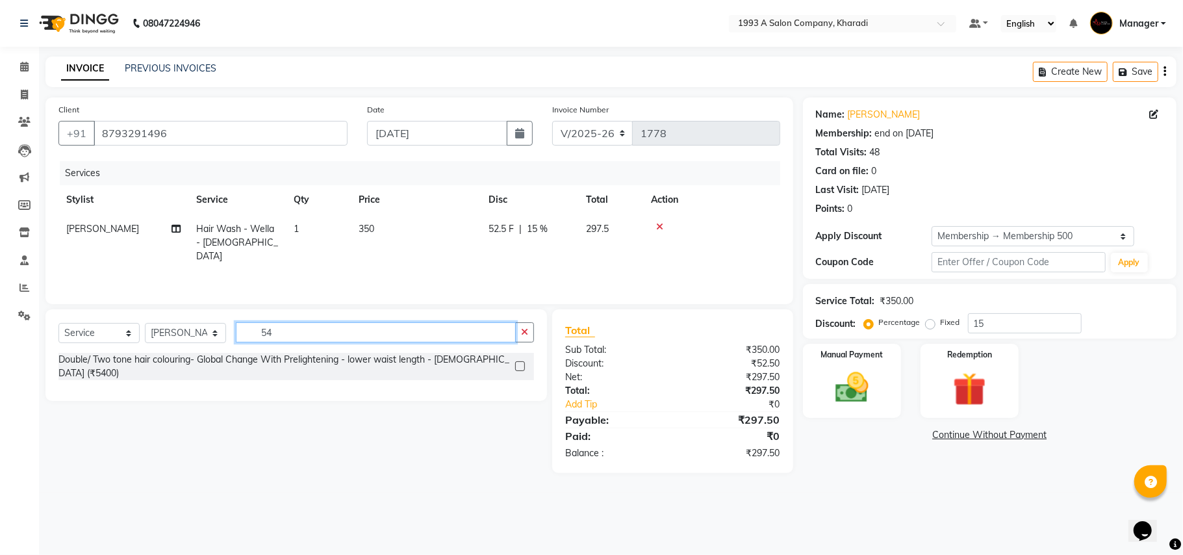
scroll to position [0, 0]
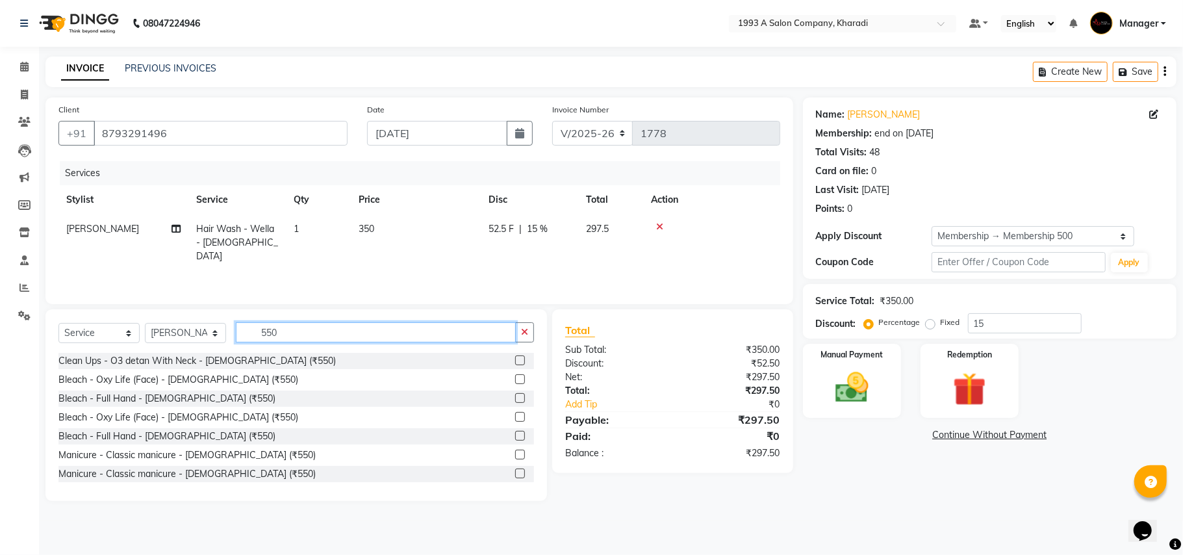
drag, startPoint x: 370, startPoint y: 338, endPoint x: 338, endPoint y: 421, distance: 88.4
click at [338, 421] on div "Select Service Product Membership Package Voucher Prepaid Gift Card Select Styl…" at bounding box center [295, 405] width 501 height 192
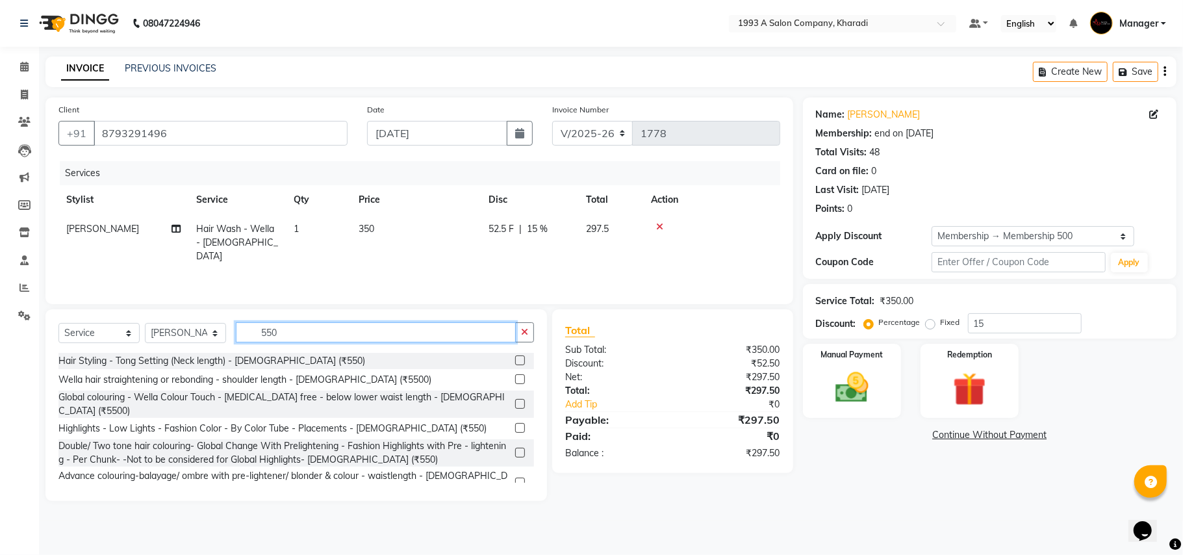
scroll to position [229, 0]
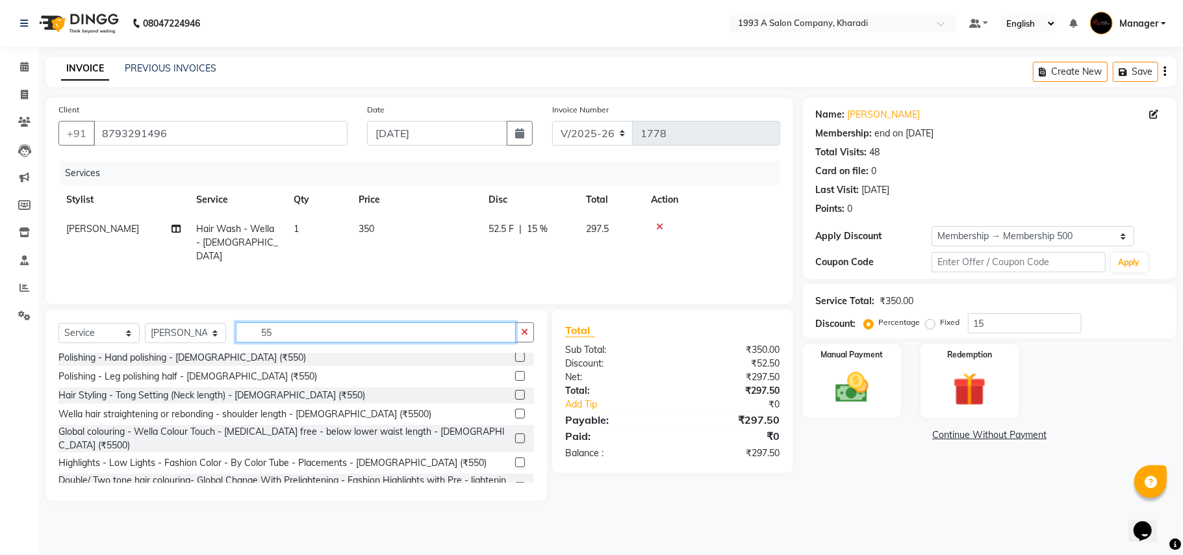
type input "5"
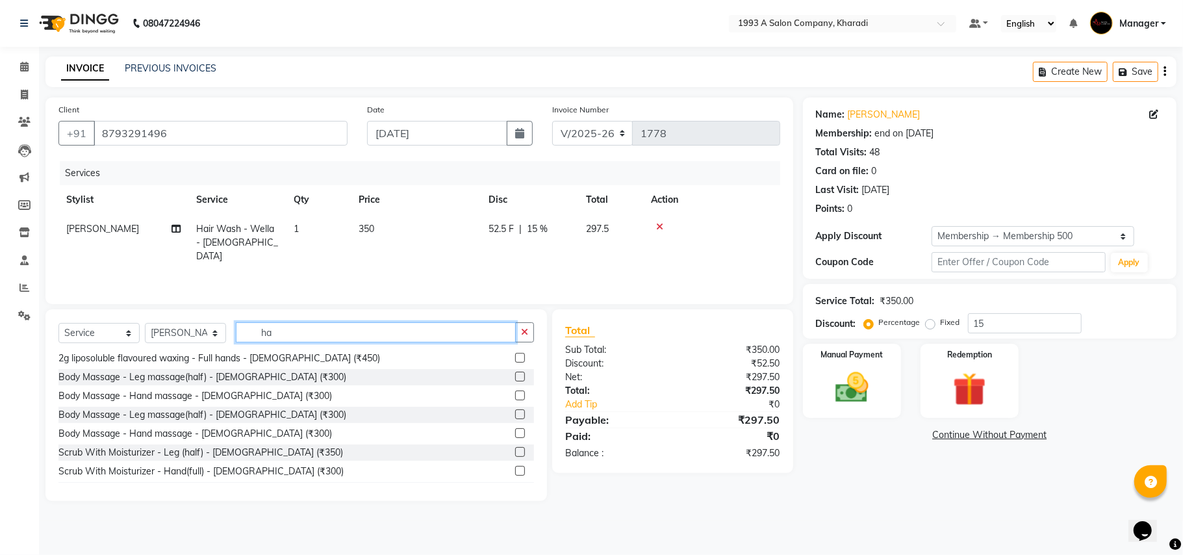
scroll to position [0, 0]
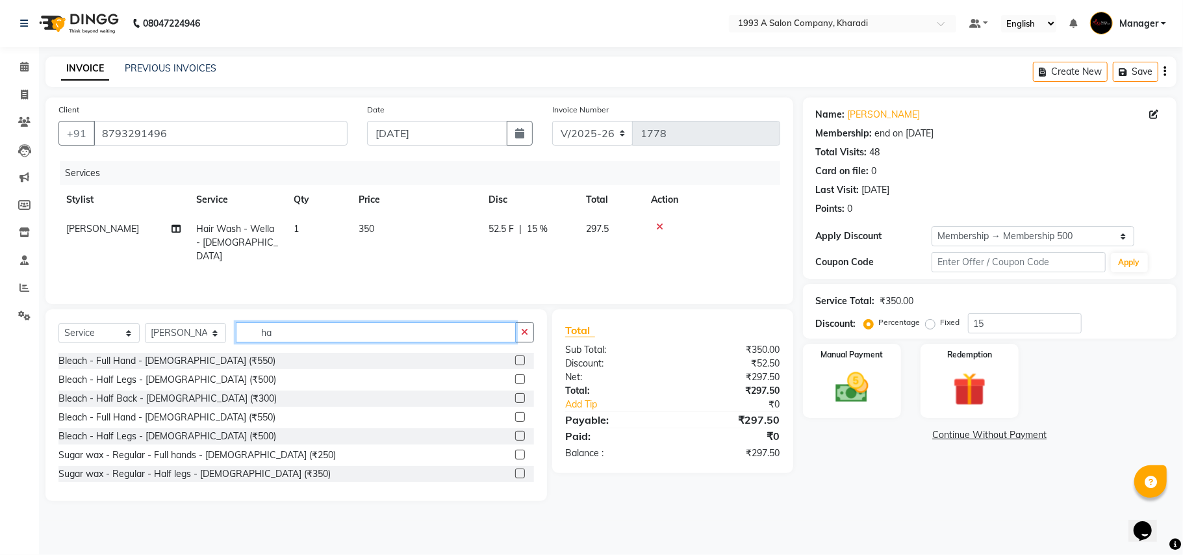
type input "h"
type input "hair"
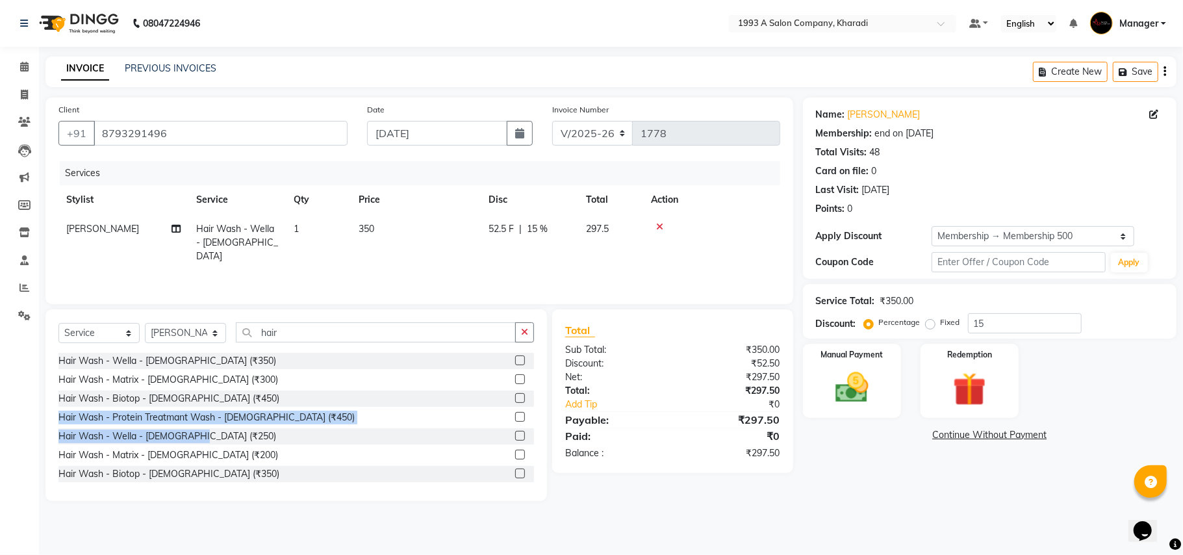
drag, startPoint x: 375, startPoint y: 390, endPoint x: 317, endPoint y: 443, distance: 78.6
click at [317, 443] on div "Hair Wash - Wella - [DEMOGRAPHIC_DATA] (₹350) Hair Wash - Matrix - [DEMOGRAPHIC…" at bounding box center [295, 418] width 475 height 130
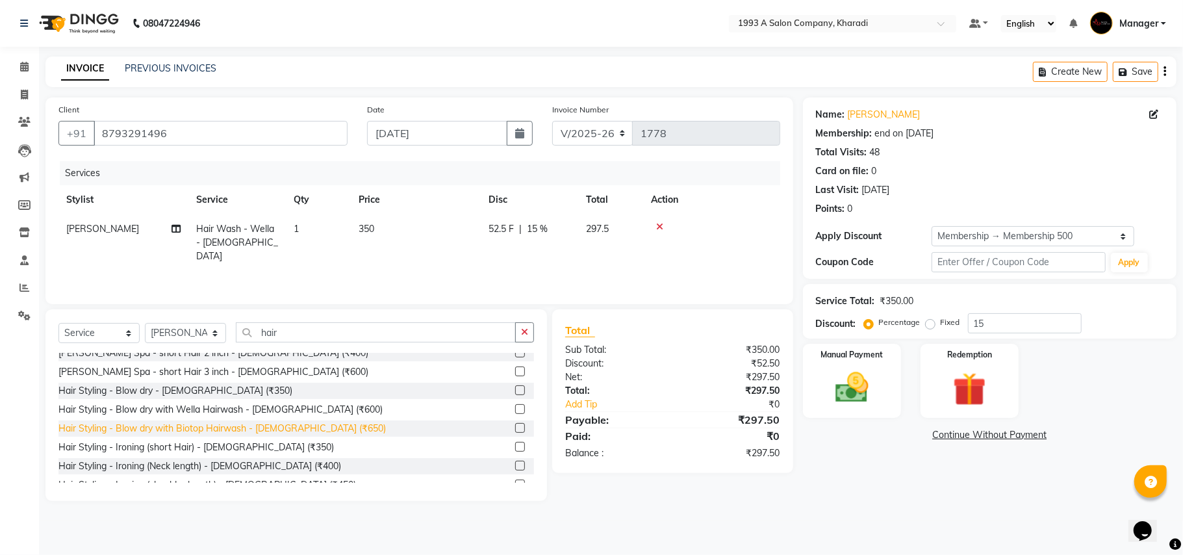
scroll to position [205, 0]
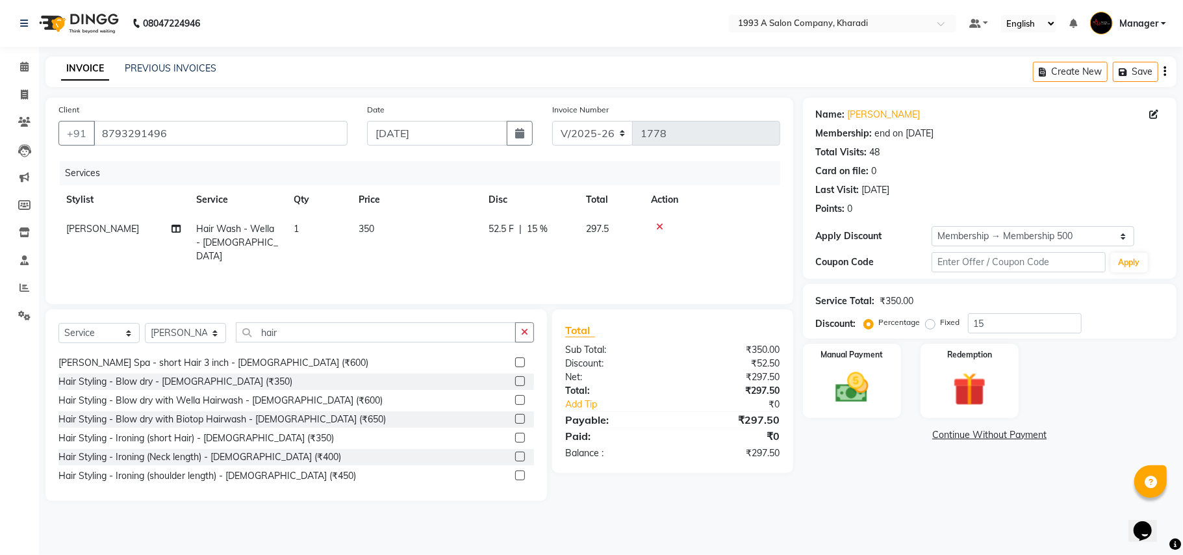
click at [515, 398] on label at bounding box center [520, 400] width 10 height 10
click at [515, 398] on input "checkbox" at bounding box center [519, 400] width 8 height 8
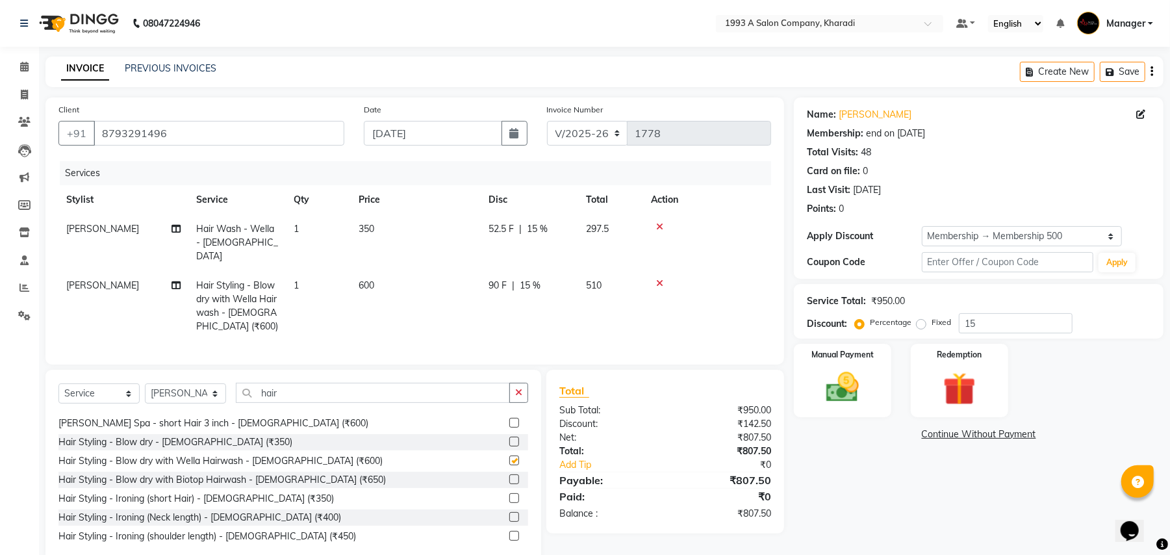
checkbox input "false"
click at [658, 226] on icon at bounding box center [659, 226] width 7 height 9
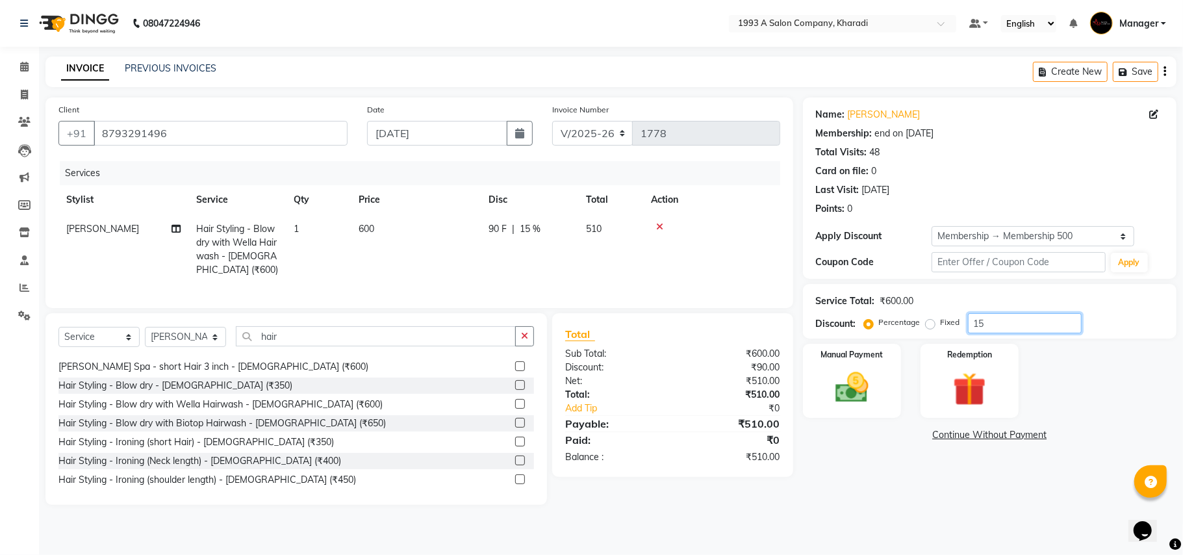
click at [1007, 327] on input "15" at bounding box center [1025, 323] width 114 height 20
click at [1038, 370] on div "Manual Payment Redemption" at bounding box center [989, 381] width 393 height 74
click at [216, 347] on select "Select Stylist [PERSON_NAME] [PERSON_NAME] Manager [PERSON_NAME] Neha Tigote [P…" at bounding box center [185, 337] width 81 height 20
click at [145, 340] on select "Select Stylist [PERSON_NAME] [PERSON_NAME] Manager [PERSON_NAME] Neha Tigote [P…" at bounding box center [185, 337] width 81 height 20
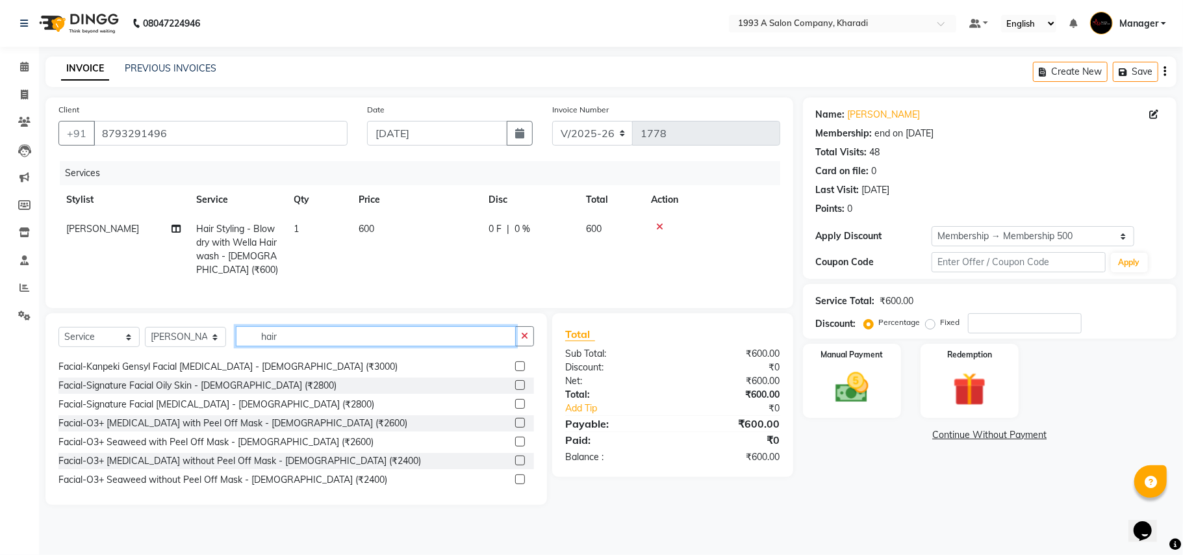
click at [287, 346] on input "hair" at bounding box center [376, 336] width 280 height 20
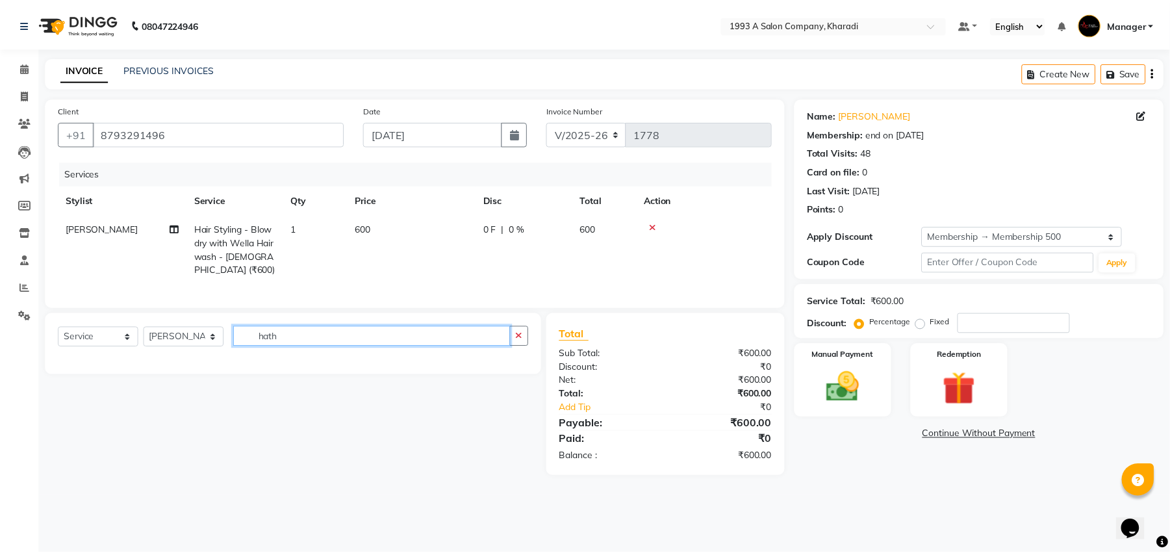
scroll to position [0, 0]
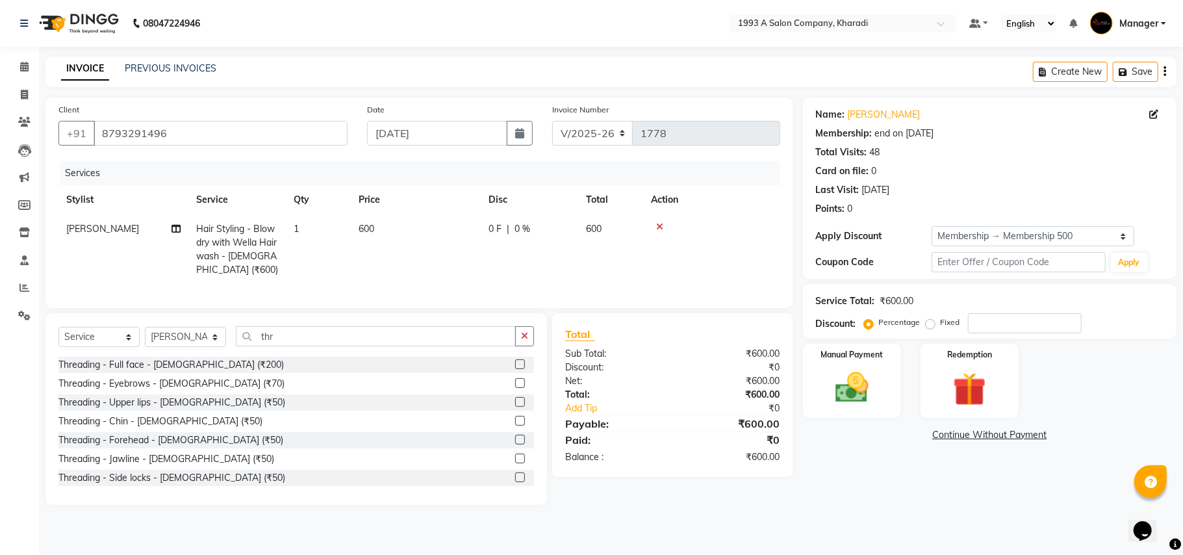
click at [515, 388] on label at bounding box center [520, 383] width 10 height 10
click at [515, 388] on input "checkbox" at bounding box center [519, 383] width 8 height 8
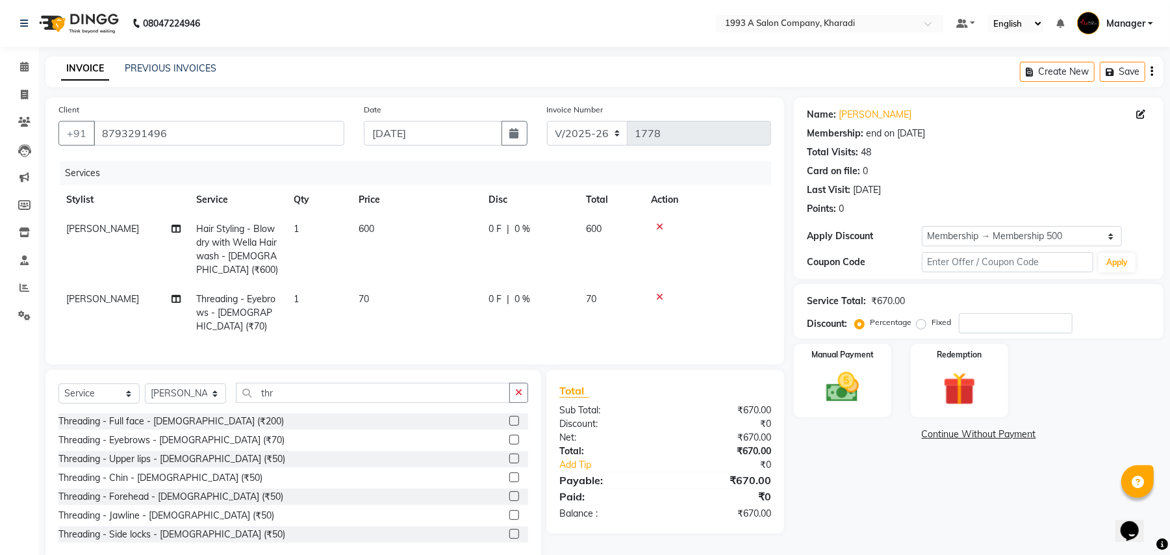
click at [525, 301] on span "0 %" at bounding box center [522, 299] width 16 height 14
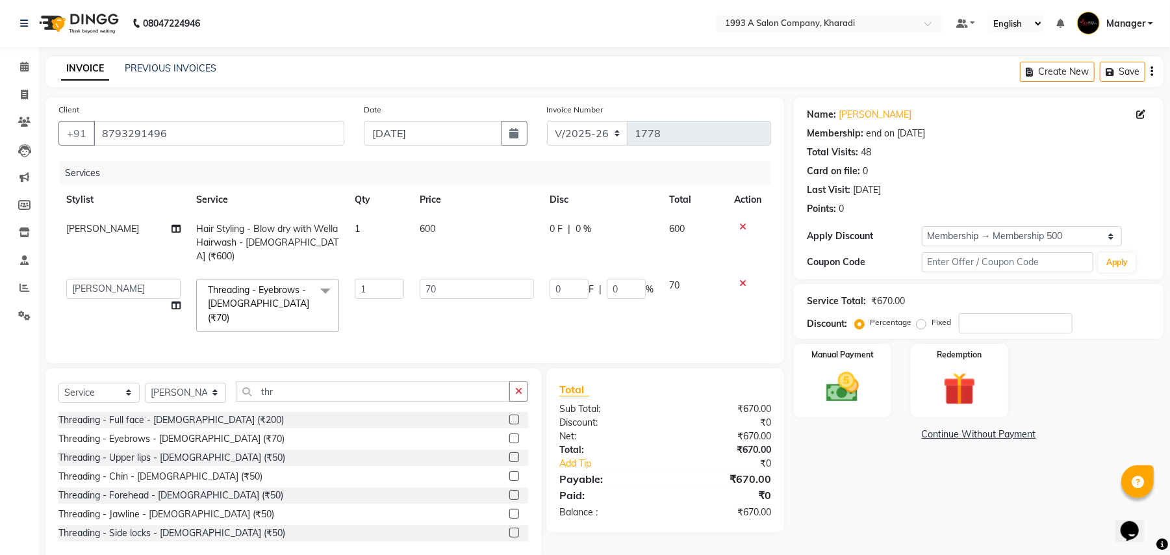
click at [965, 312] on div "Service Total: ₹670.00 Discount: Percentage Fixed" at bounding box center [979, 311] width 344 height 44
click at [975, 326] on input "number" at bounding box center [1016, 323] width 114 height 20
click at [597, 230] on span "15 %" at bounding box center [591, 229] width 21 height 14
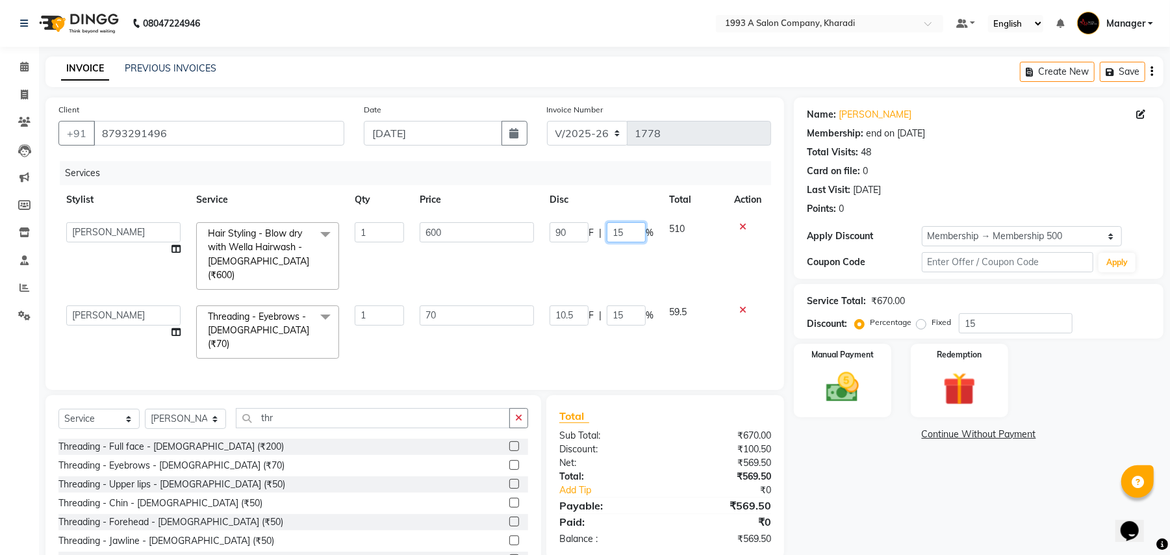
click at [627, 232] on input "15" at bounding box center [626, 232] width 39 height 20
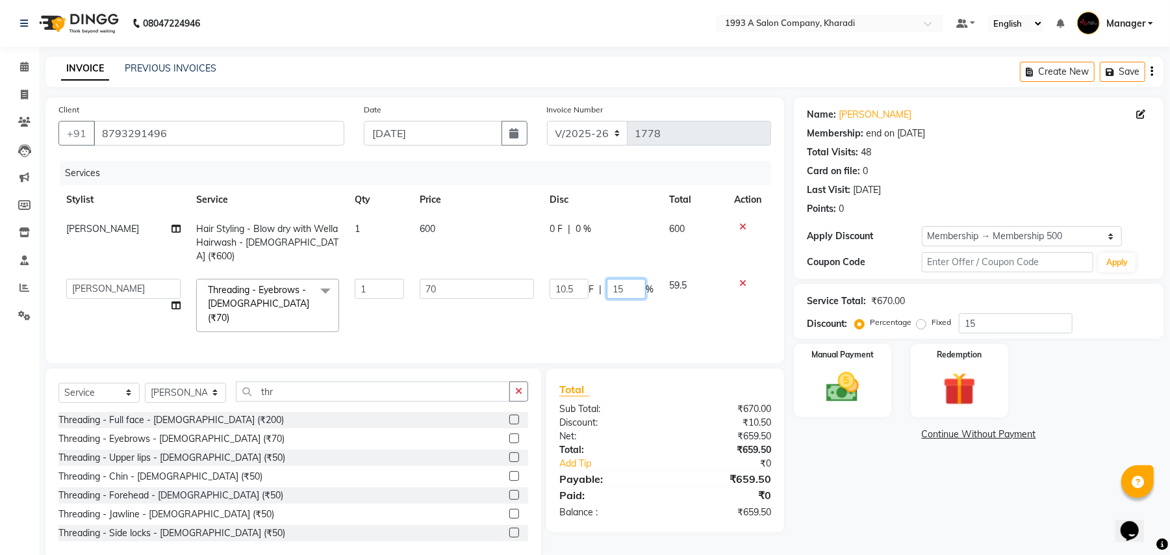
click at [624, 302] on td "10.5 F | 15 %" at bounding box center [601, 305] width 119 height 69
click at [614, 279] on input "number" at bounding box center [626, 289] width 39 height 20
click at [835, 396] on img at bounding box center [842, 388] width 56 height 40
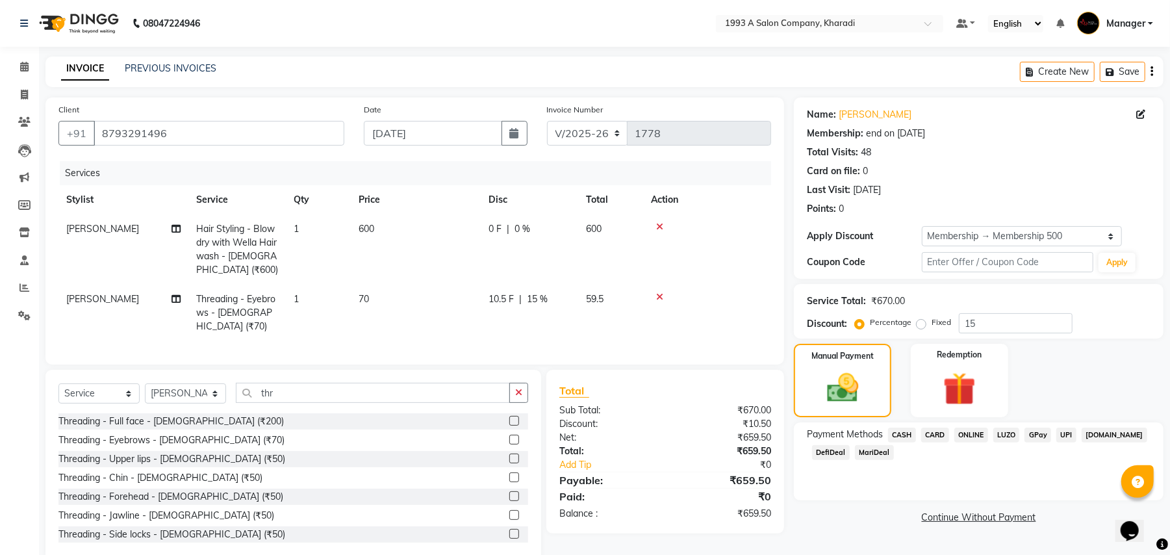
click at [861, 453] on span "MariDeal" at bounding box center [874, 452] width 39 height 15
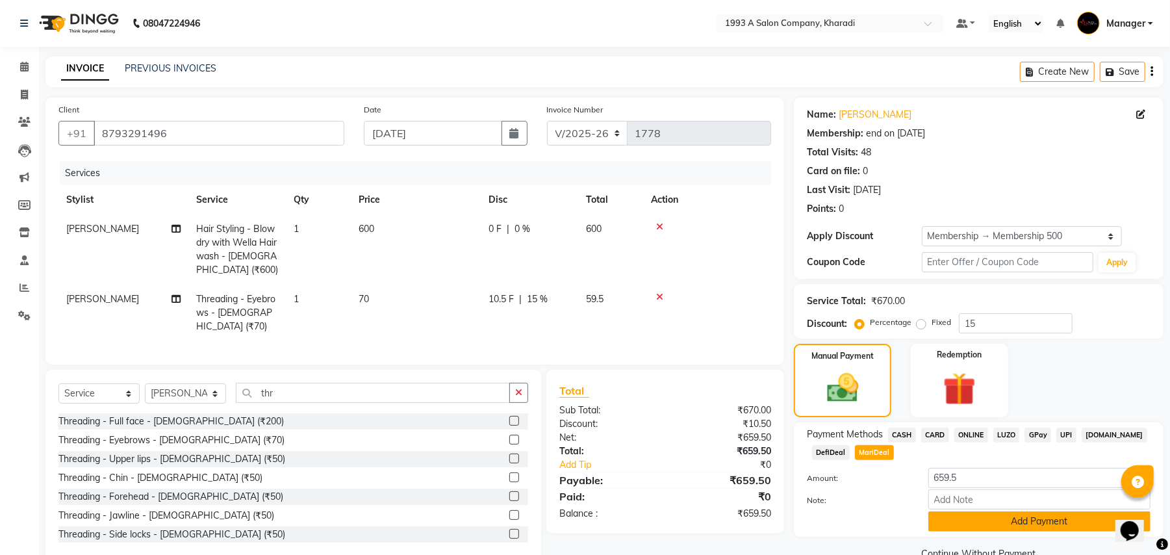
click at [965, 522] on button "Add Payment" at bounding box center [1039, 521] width 222 height 20
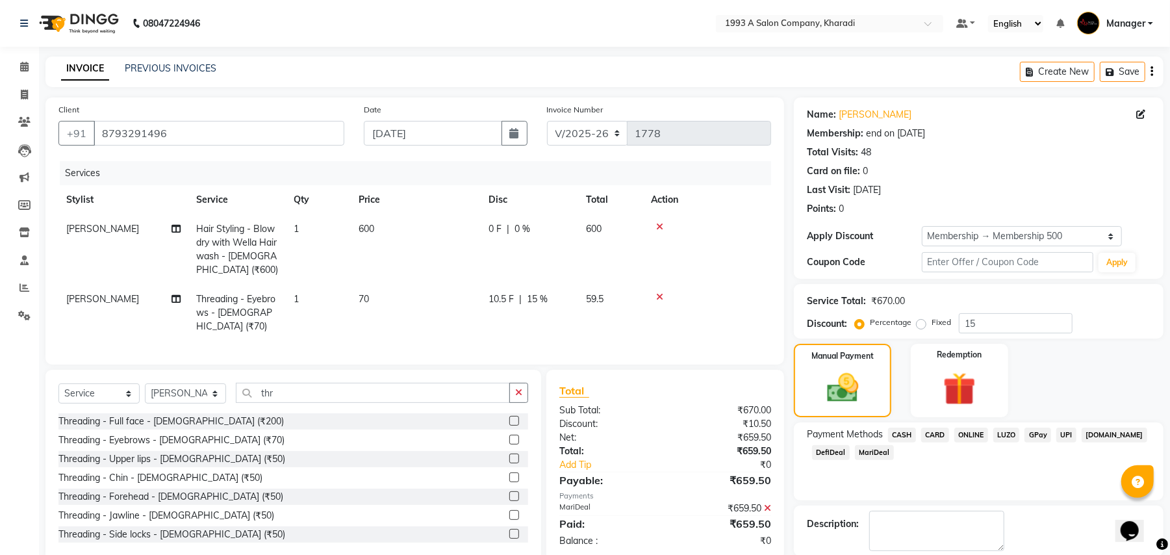
scroll to position [66, 0]
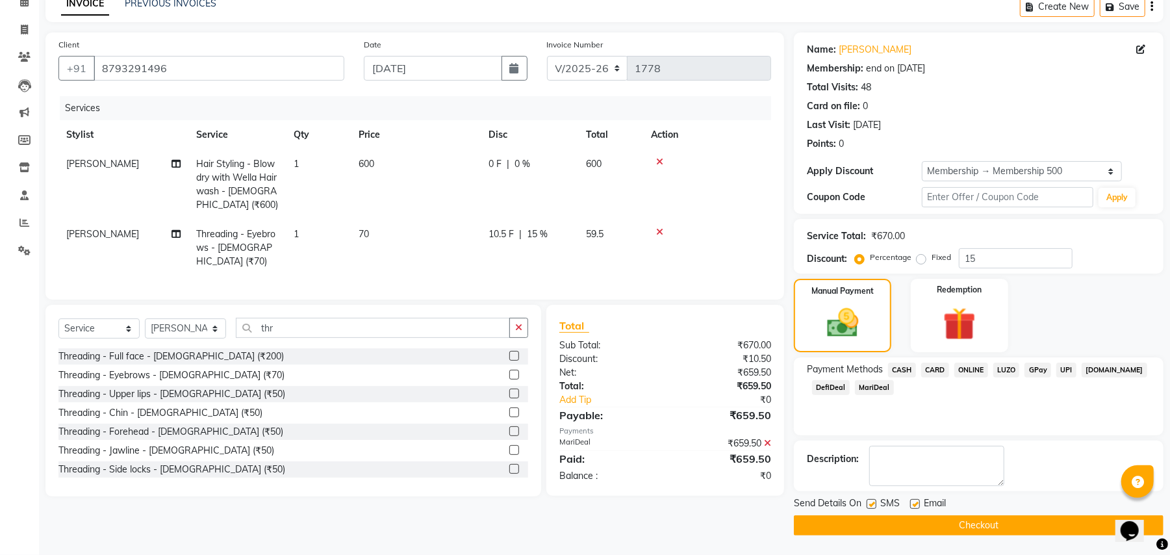
click at [983, 523] on button "Checkout" at bounding box center [979, 525] width 370 height 20
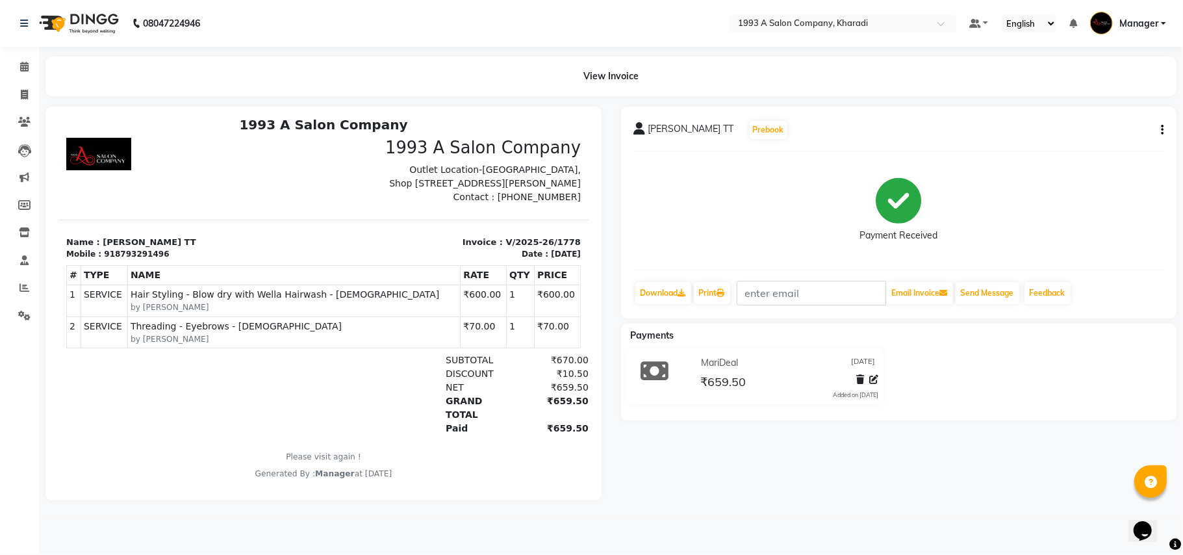
scroll to position [10, 0]
click at [20, 65] on icon at bounding box center [24, 67] width 8 height 10
